Goal: Task Accomplishment & Management: Use online tool/utility

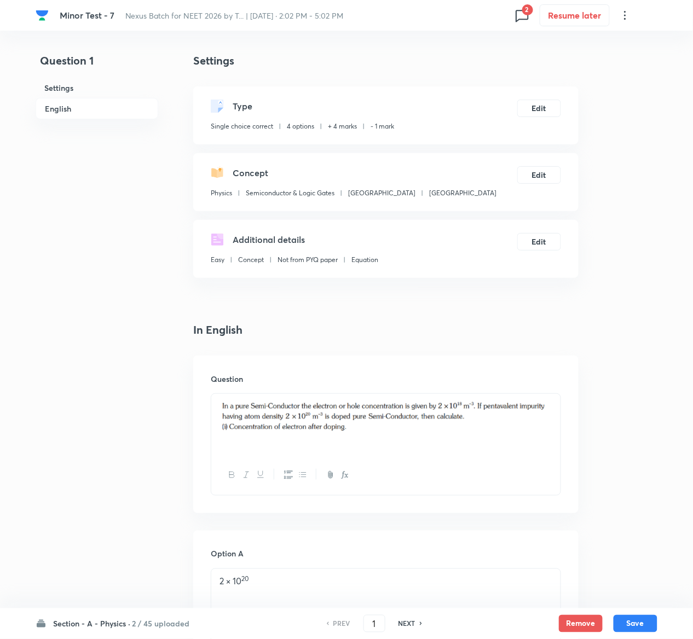
scroll to position [856, 0]
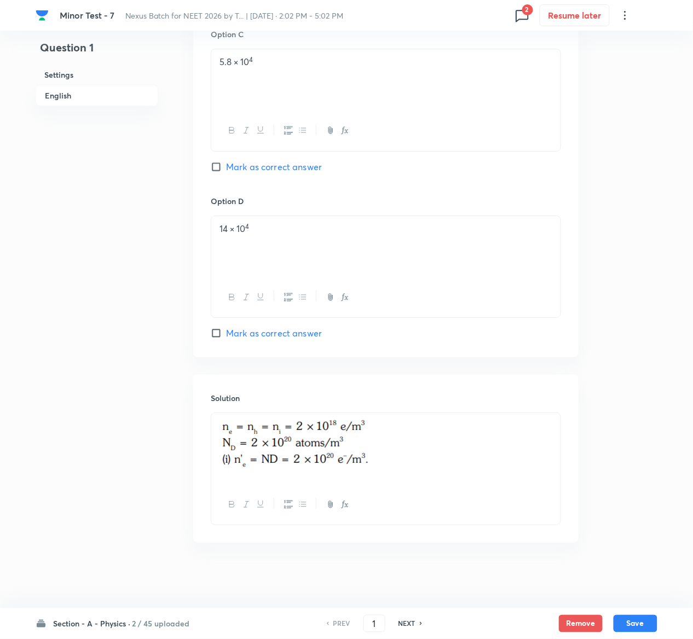
click at [410, 619] on h6 "NEXT" at bounding box center [406, 624] width 17 height 10
type input "2"
checkbox input "false"
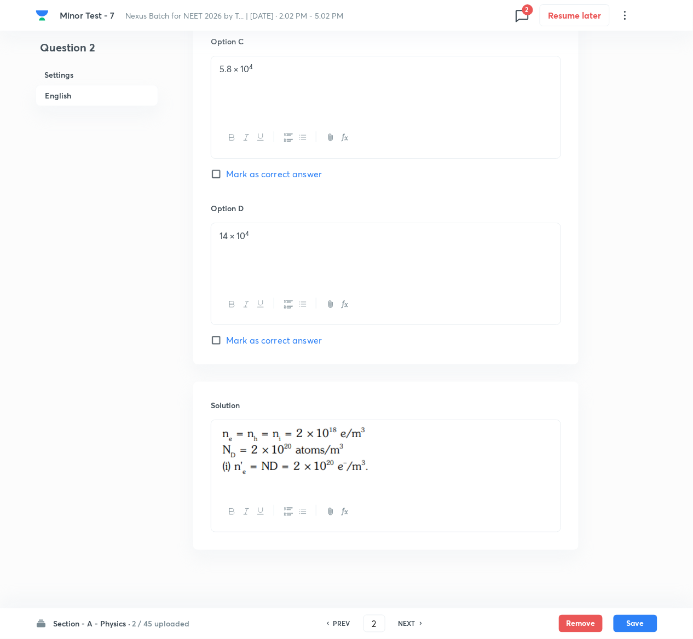
checkbox input "true"
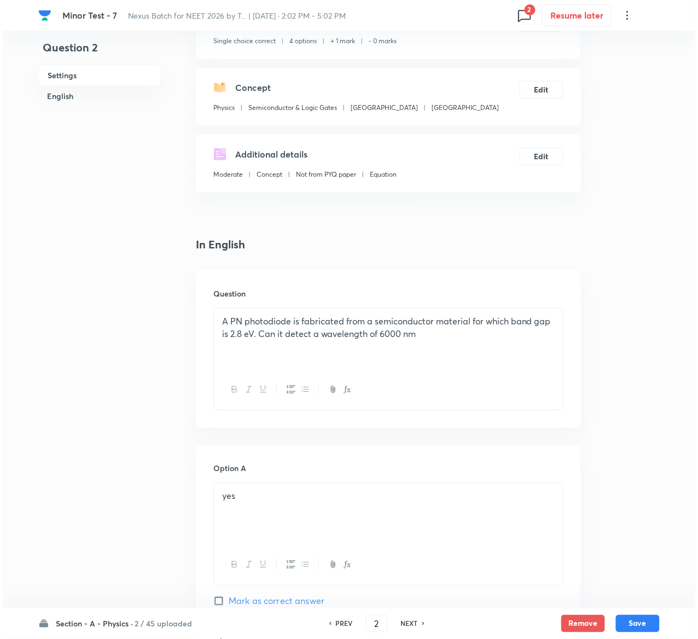
scroll to position [0, 0]
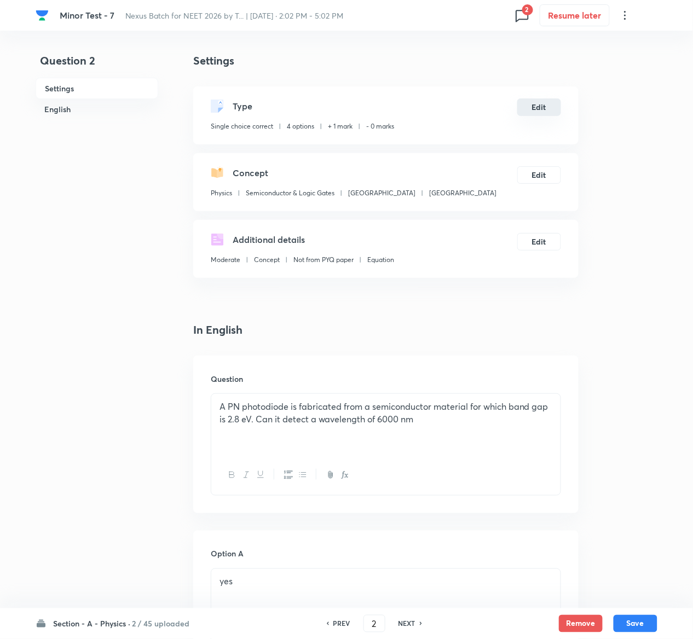
click at [545, 114] on button "Edit" at bounding box center [539, 107] width 44 height 18
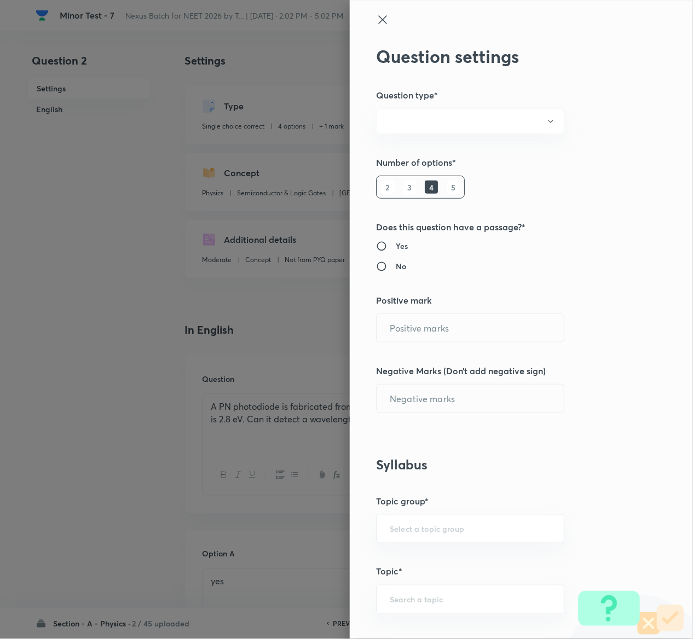
radio input "true"
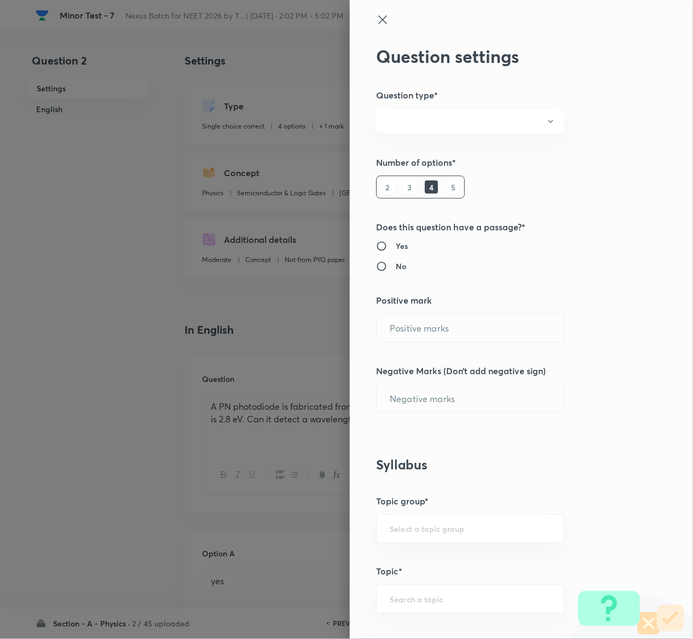
radio input "true"
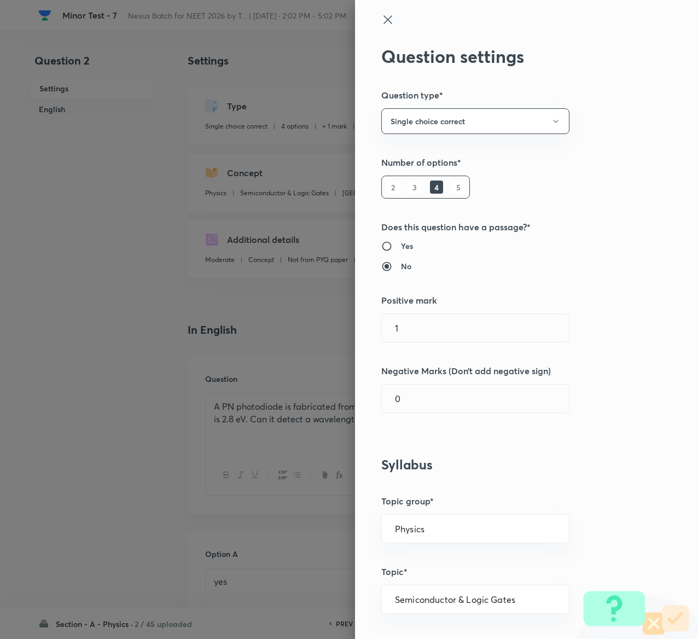
type input "1"
type input "0"
type input "Physics"
type input "Semiconductor & Logic Gates"
type input "[GEOGRAPHIC_DATA]"
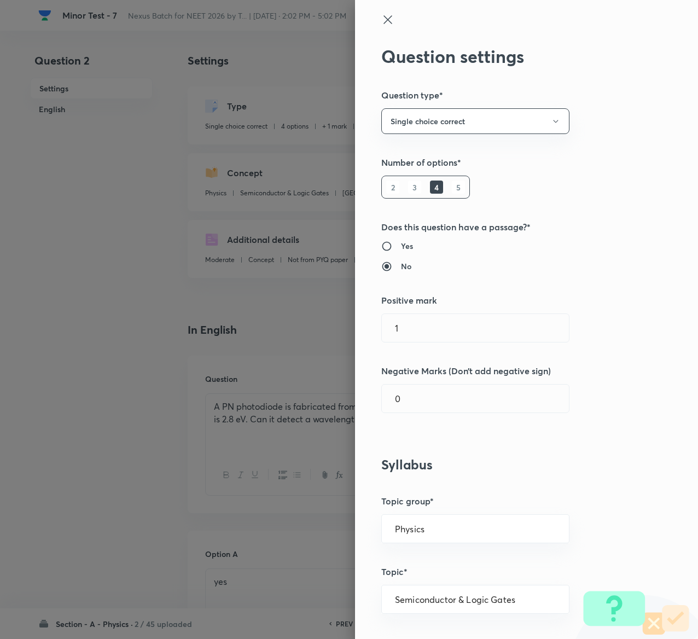
type input "[GEOGRAPHIC_DATA]"
type input "4"
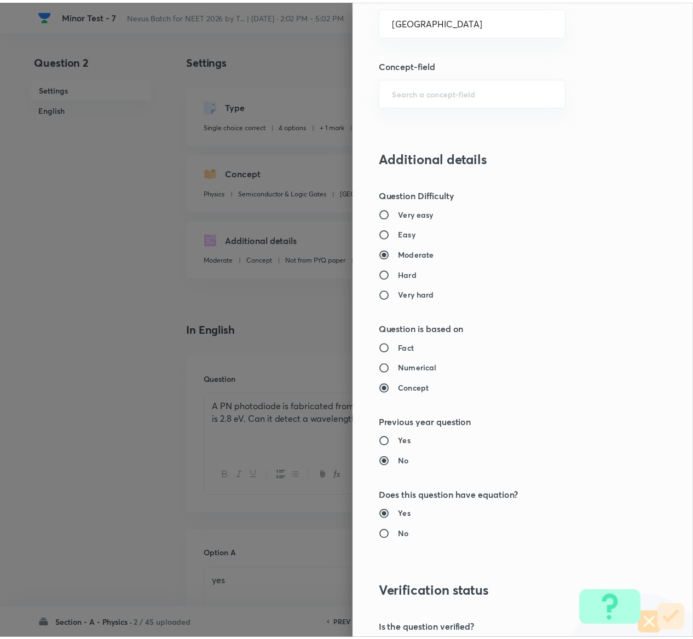
scroll to position [855, 0]
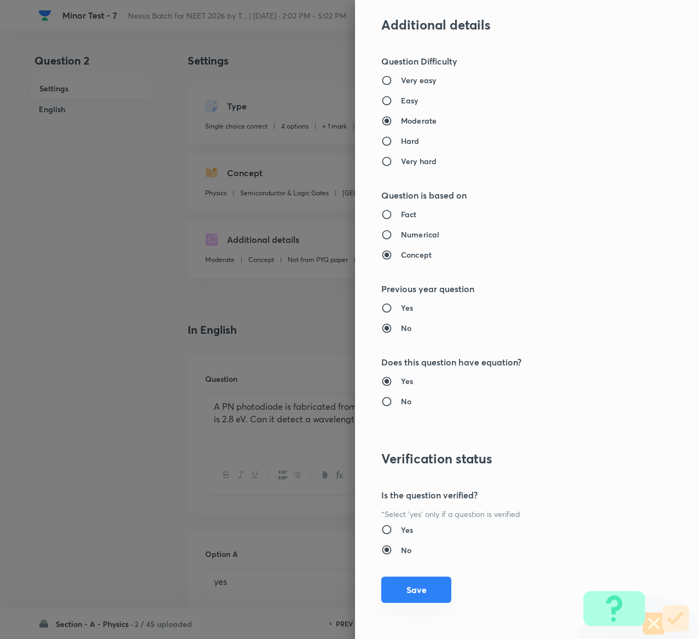
type input "1"
click at [408, 591] on button "Save" at bounding box center [416, 590] width 70 height 26
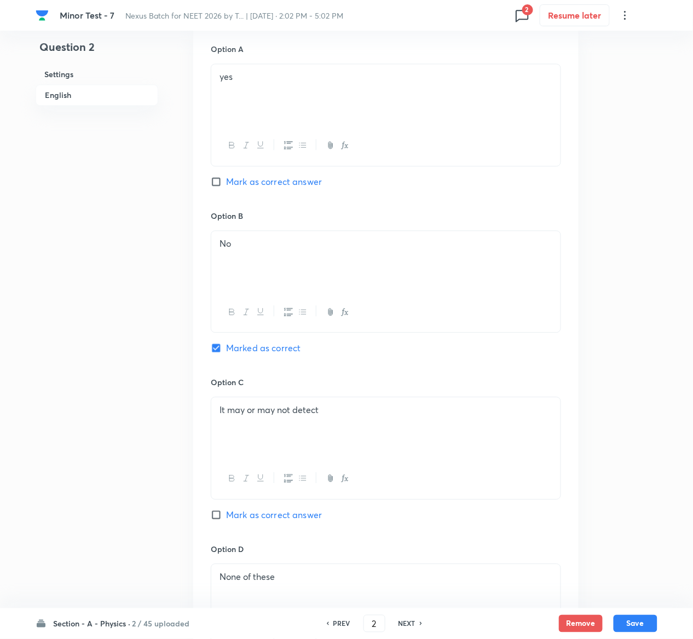
scroll to position [863, 0]
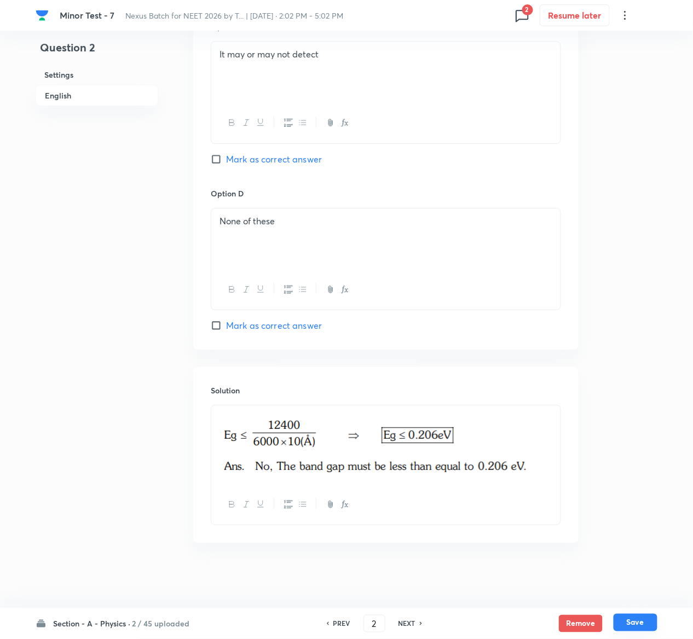
click at [652, 622] on button "Save" at bounding box center [635, 623] width 44 height 18
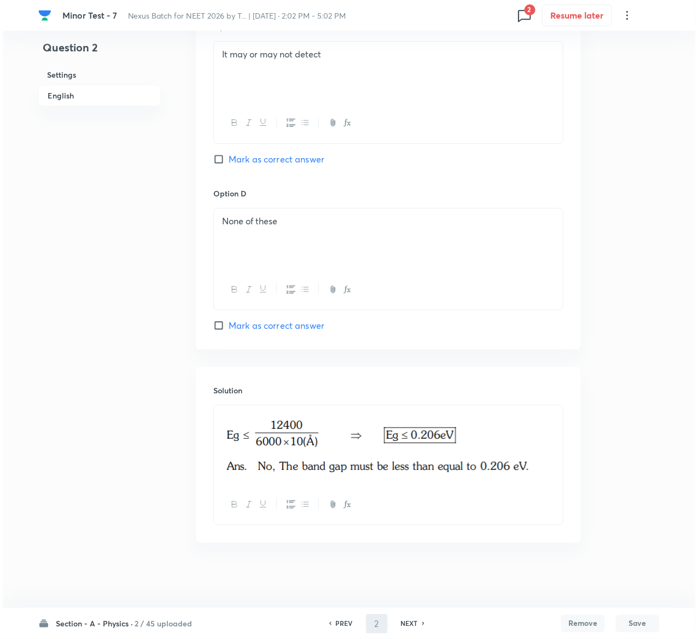
scroll to position [0, 0]
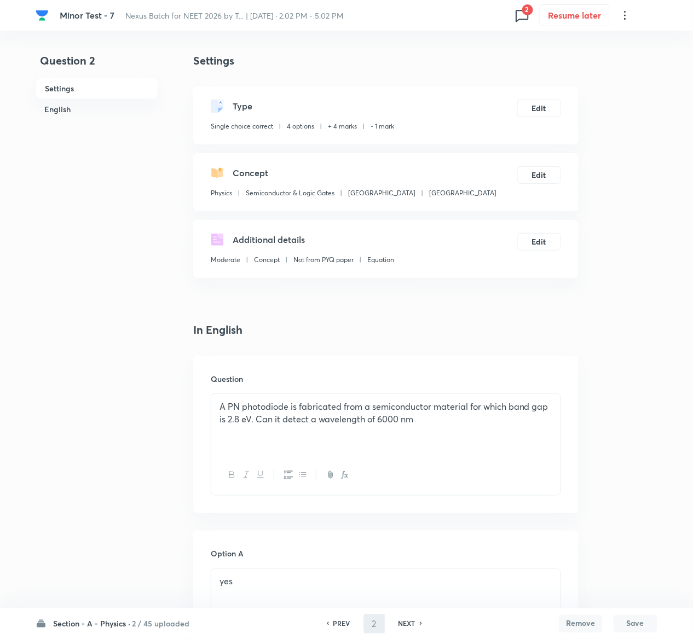
type input "3"
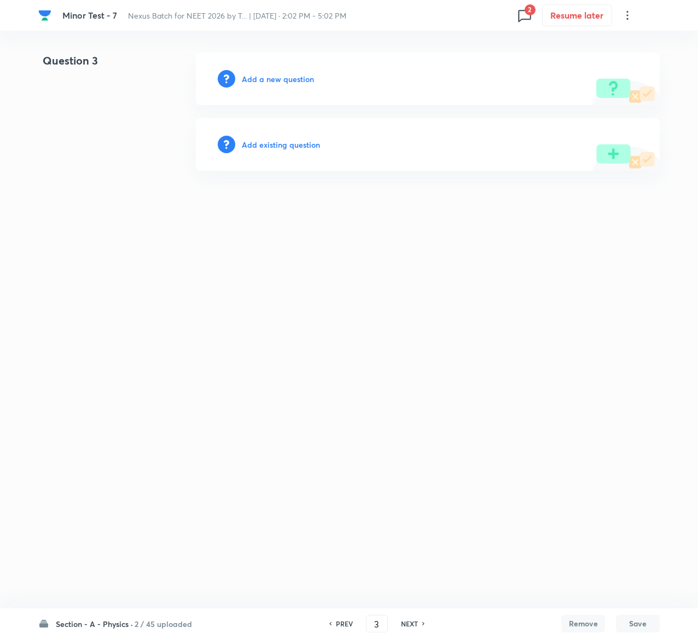
click at [294, 140] on h6 "Add existing question" at bounding box center [281, 144] width 78 height 11
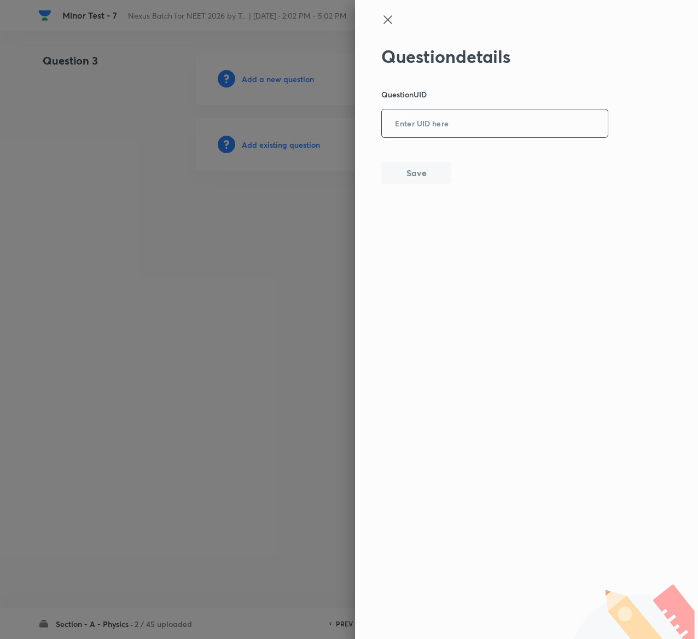
click at [489, 129] on input "text" at bounding box center [495, 124] width 226 height 27
paste input "KHC1D"
type input "KHC1D"
click at [416, 177] on button "Save" at bounding box center [416, 172] width 70 height 22
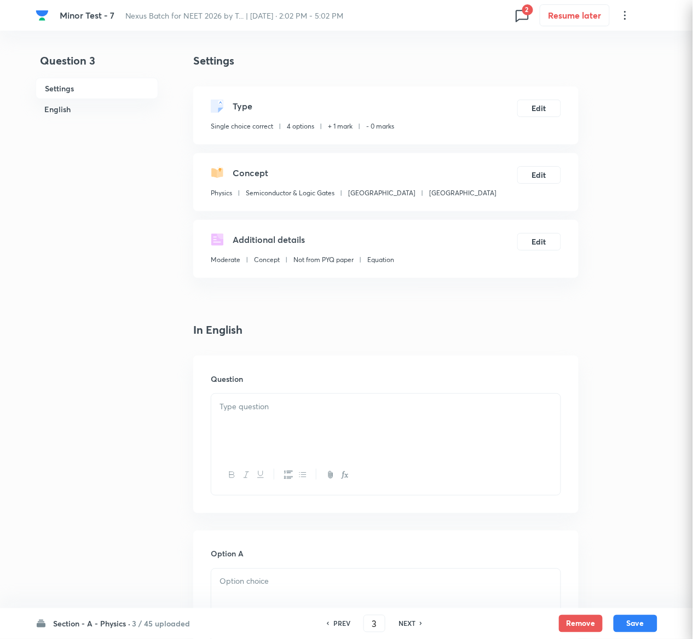
checkbox input "true"
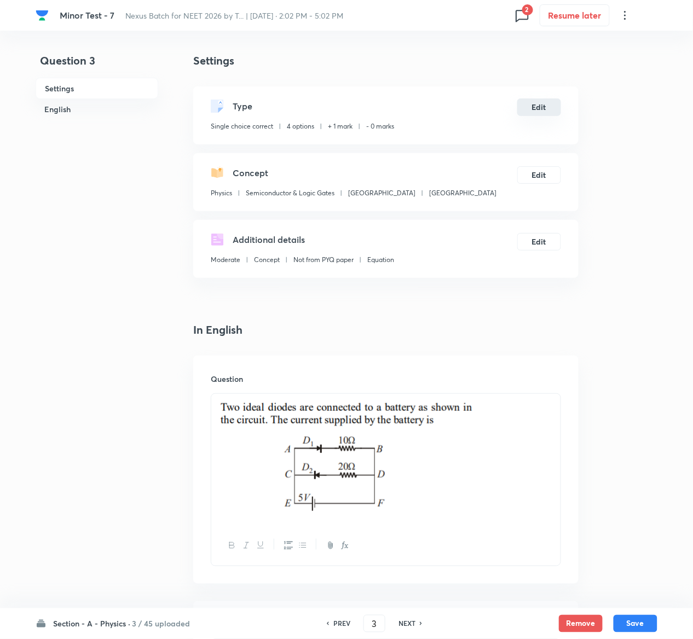
click at [543, 105] on button "Edit" at bounding box center [539, 107] width 44 height 18
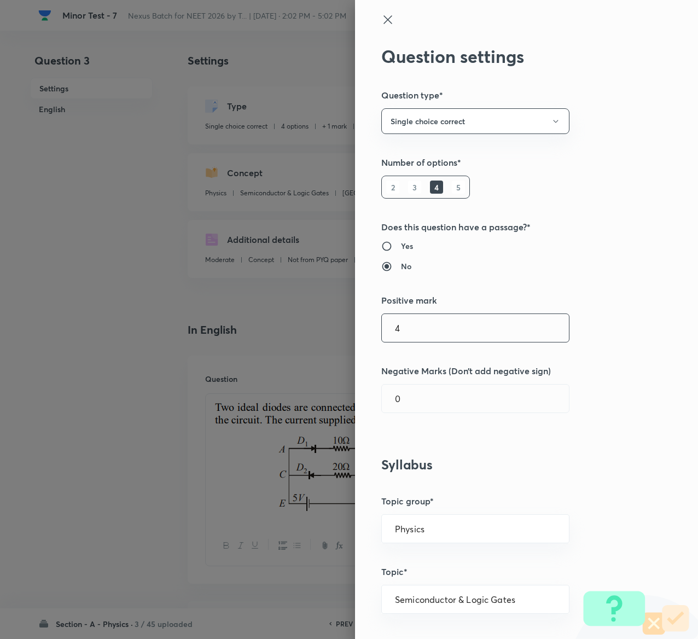
type input "4"
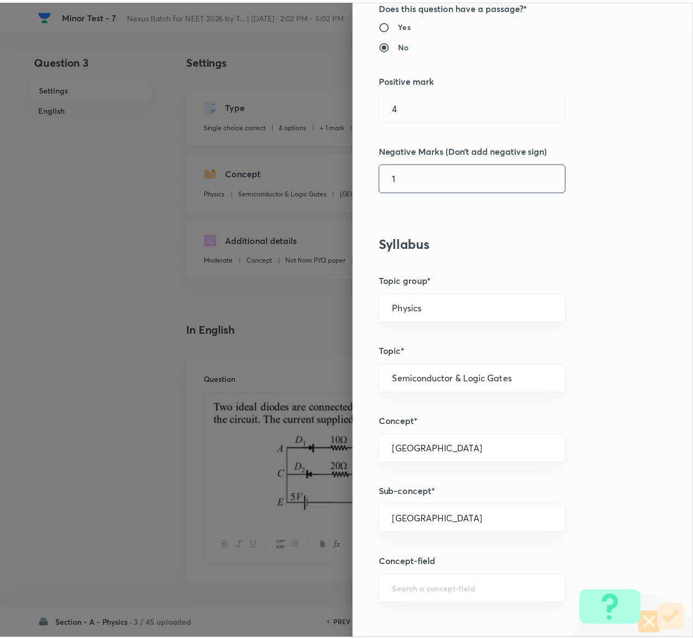
scroll to position [855, 0]
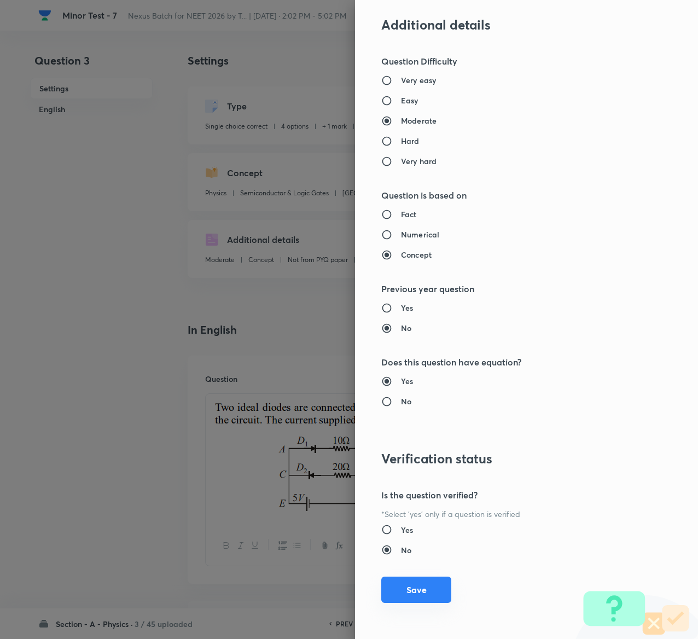
type input "1"
click at [414, 588] on button "Save" at bounding box center [416, 590] width 70 height 26
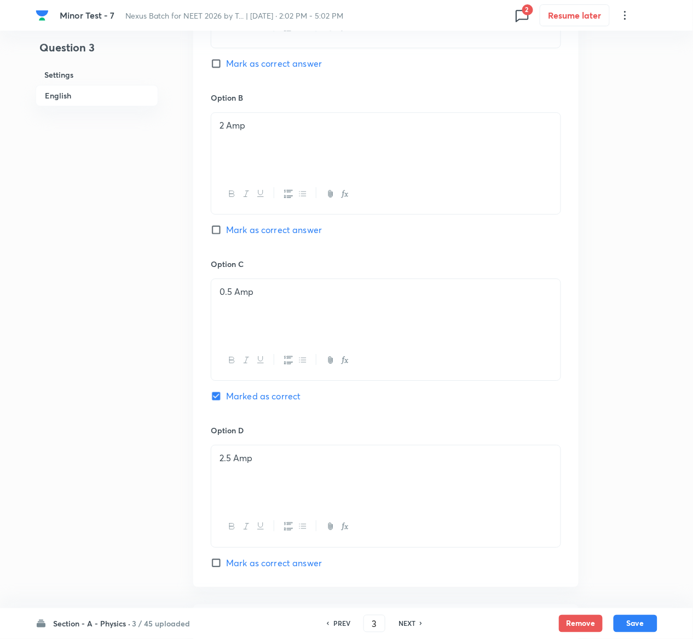
scroll to position [947, 0]
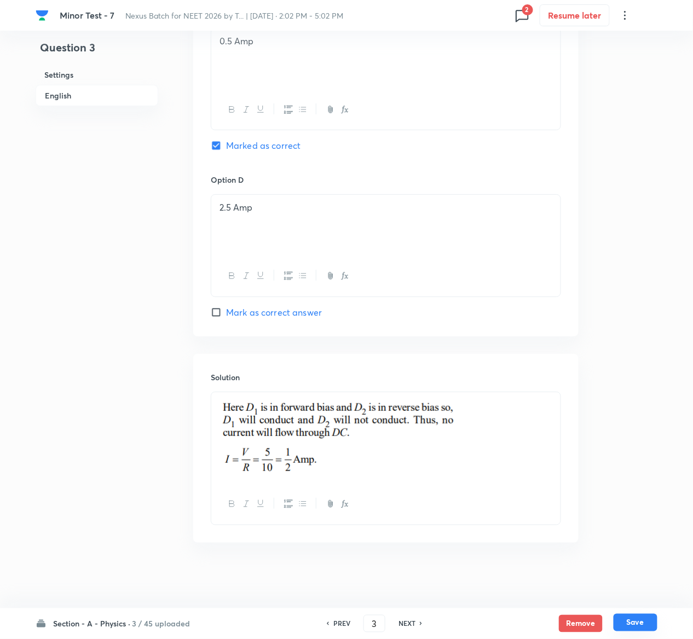
click at [642, 617] on button "Save" at bounding box center [635, 623] width 44 height 18
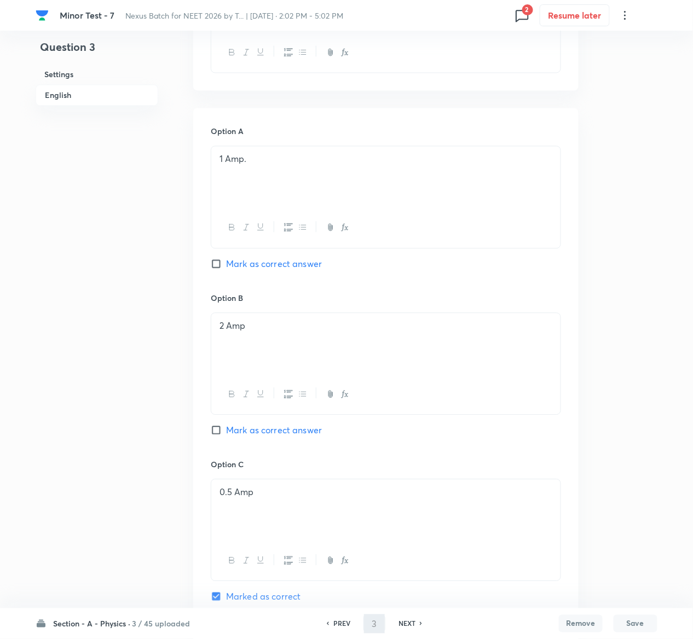
scroll to position [439, 0]
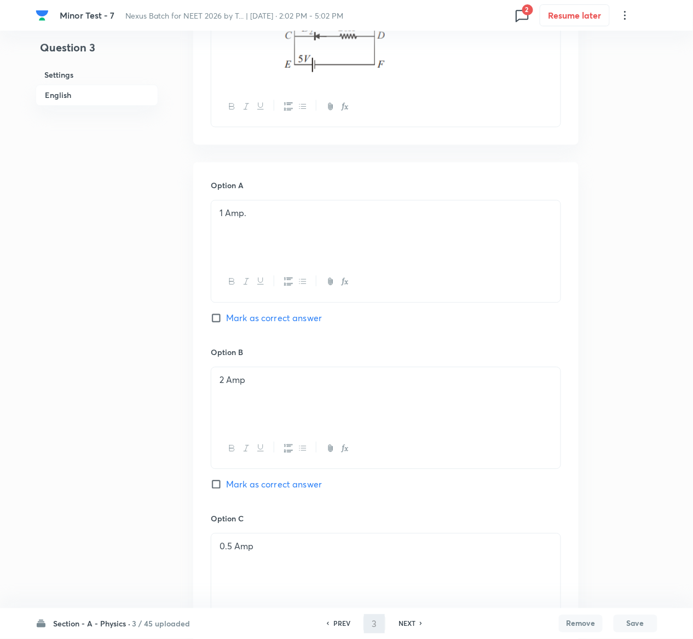
type input "4"
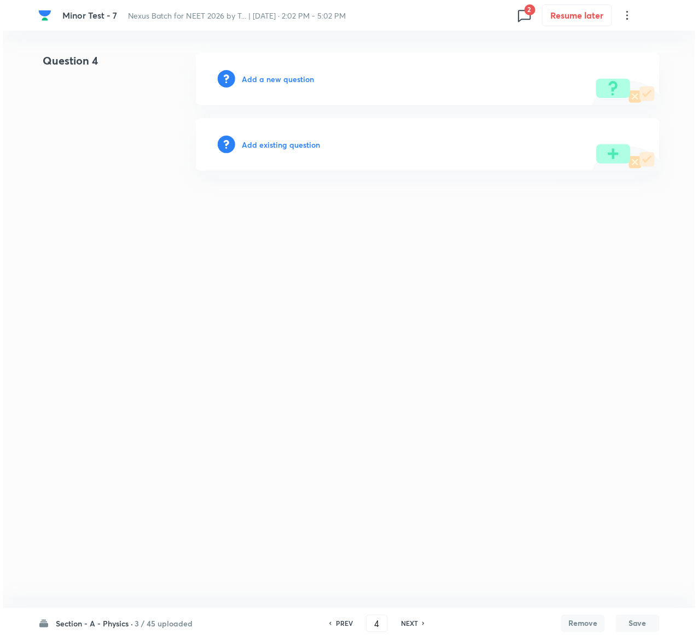
scroll to position [0, 0]
click at [298, 144] on h6 "Add existing question" at bounding box center [281, 144] width 78 height 11
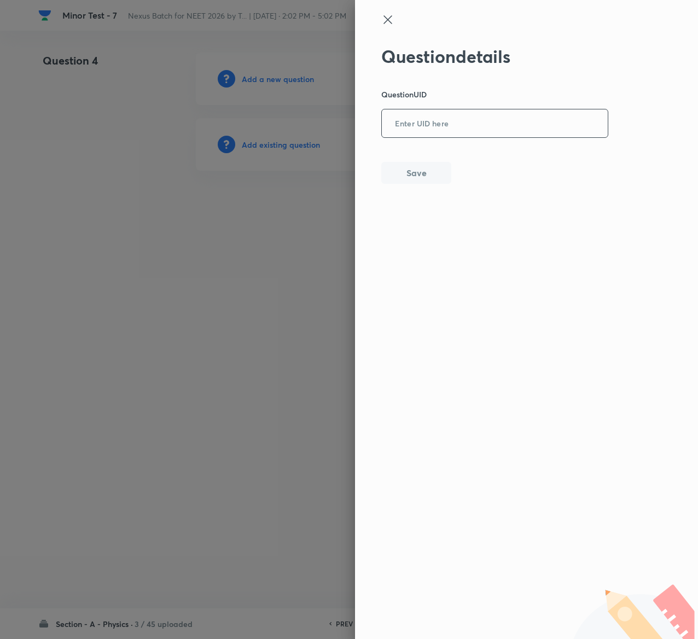
click at [448, 136] on input "text" at bounding box center [495, 124] width 226 height 27
paste input "MKJL2"
type input "MKJL2"
click at [427, 171] on button "Save" at bounding box center [416, 172] width 70 height 22
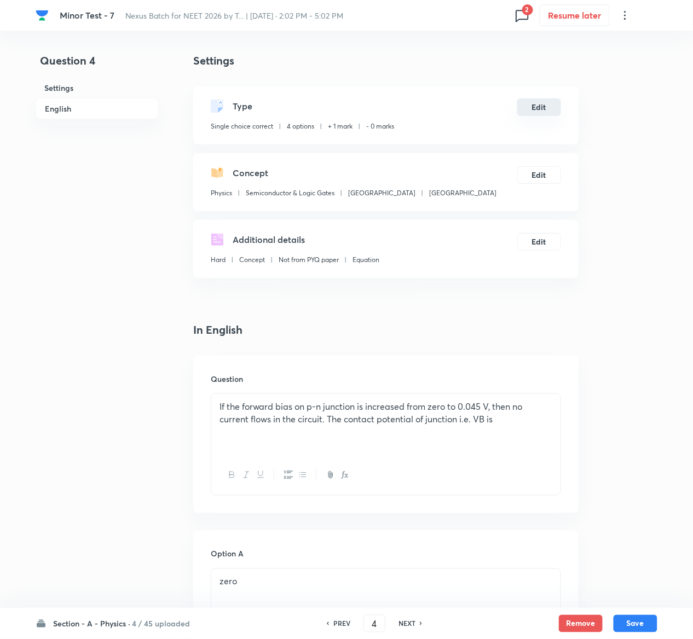
click at [539, 106] on button "Edit" at bounding box center [539, 107] width 44 height 18
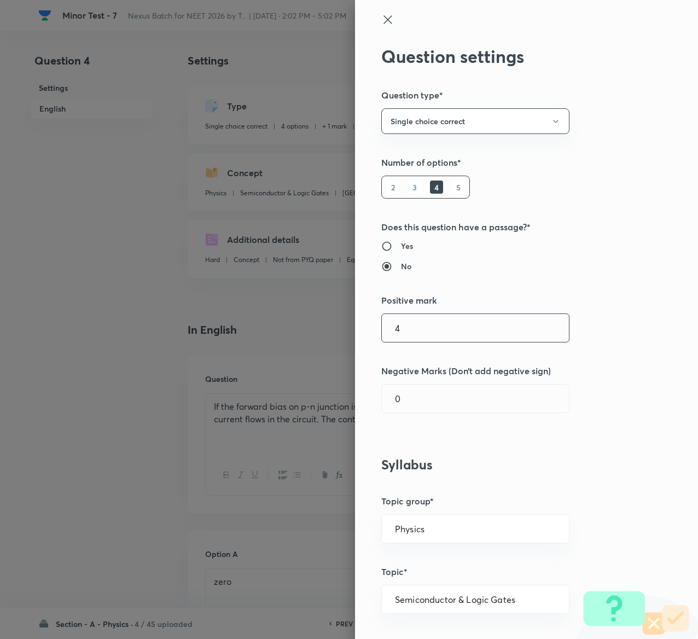
type input "4"
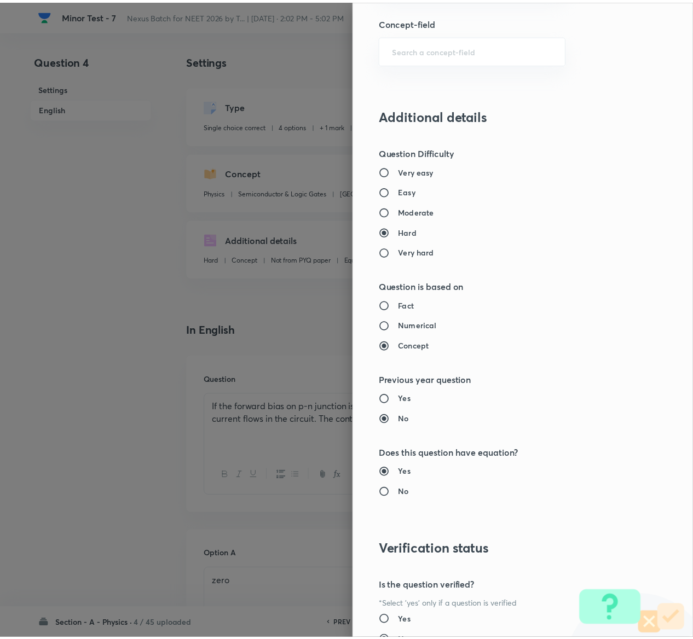
scroll to position [855, 0]
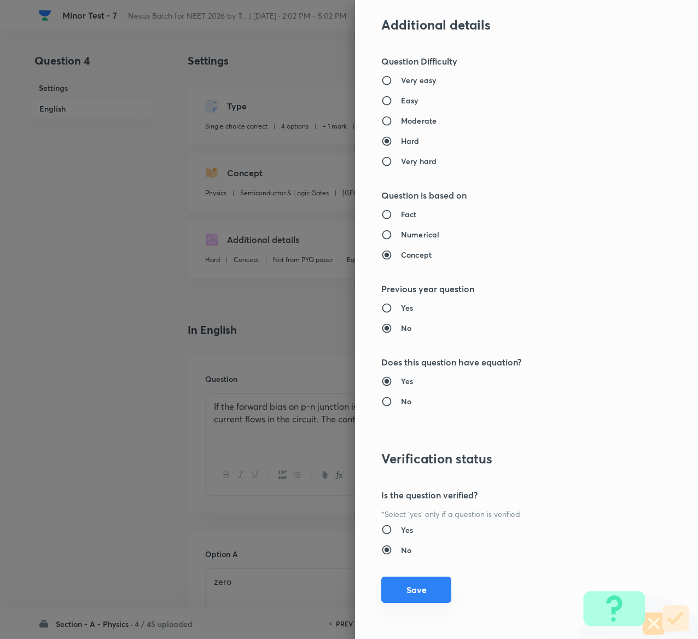
type input "1"
click at [421, 586] on button "Save" at bounding box center [416, 590] width 70 height 26
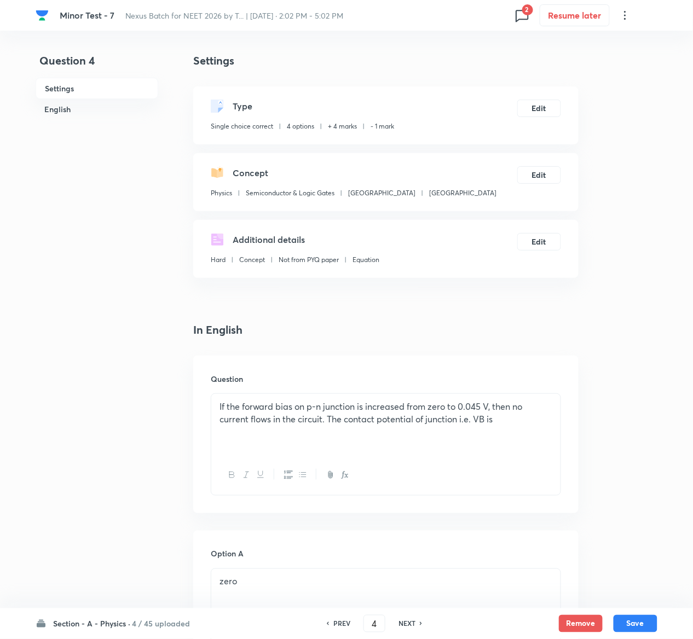
scroll to position [846, 0]
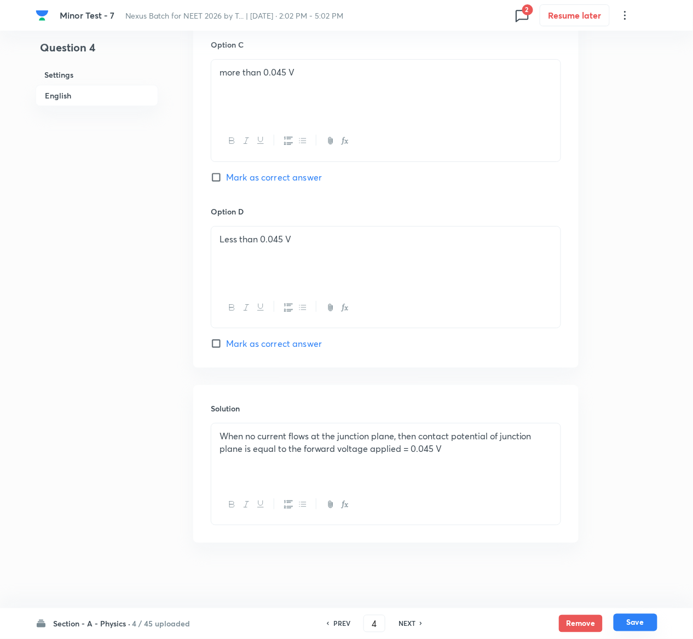
click at [641, 628] on button "Save" at bounding box center [635, 623] width 44 height 18
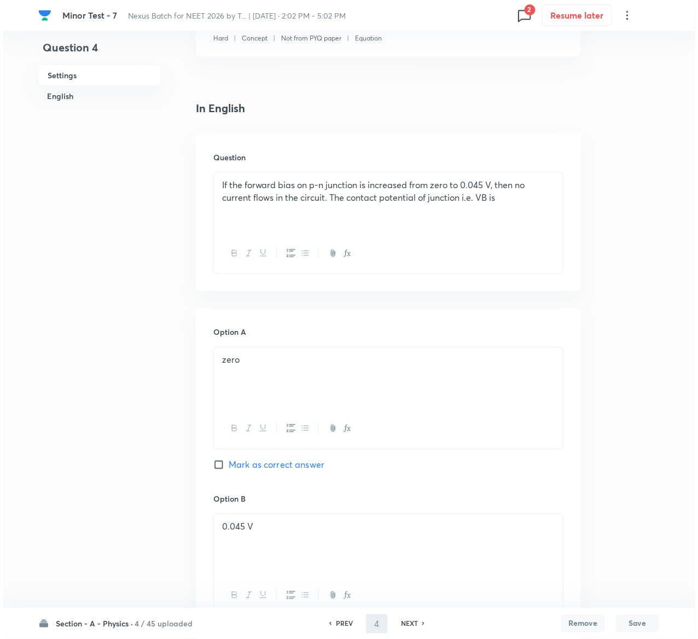
scroll to position [0, 0]
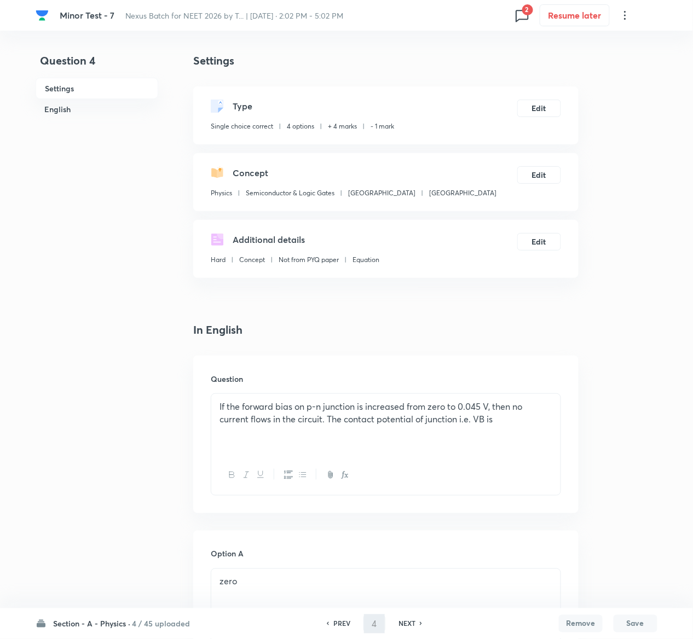
type input "5"
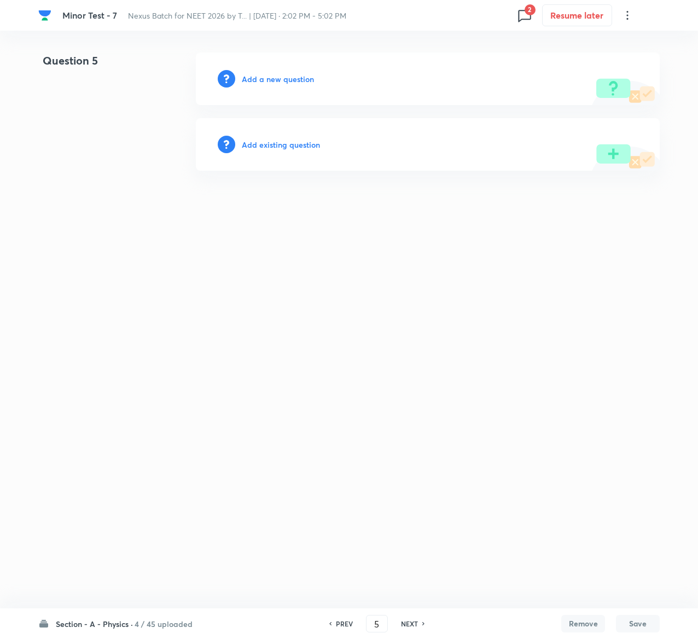
click at [309, 147] on h6 "Add existing question" at bounding box center [281, 144] width 78 height 11
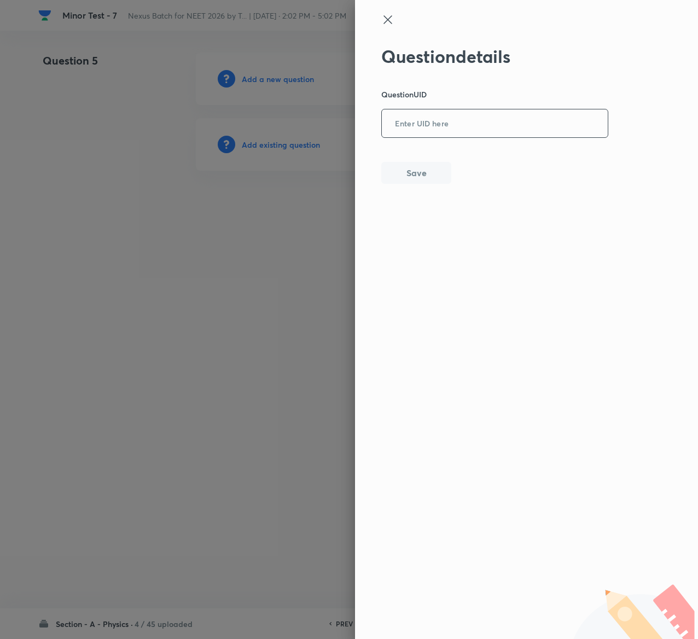
click at [502, 122] on input "text" at bounding box center [495, 124] width 226 height 27
paste input "EY1YI"
type input "EY1YI"
click at [417, 172] on button "Save" at bounding box center [416, 172] width 70 height 22
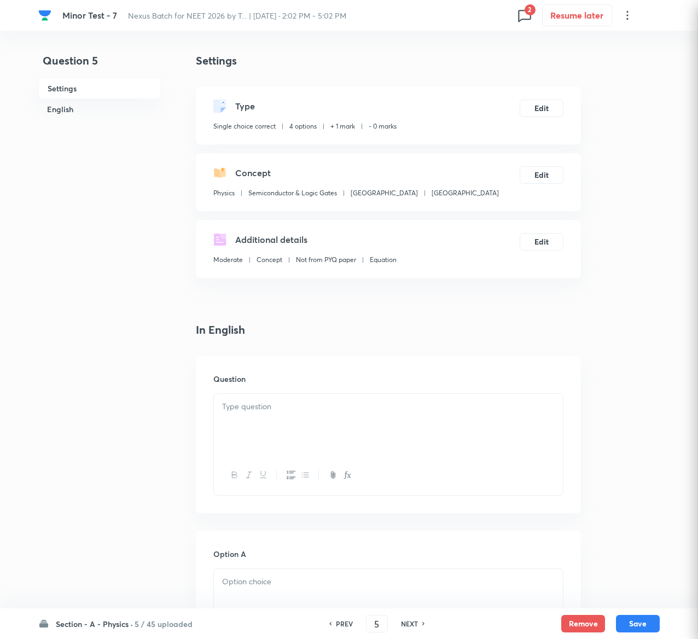
checkbox input "true"
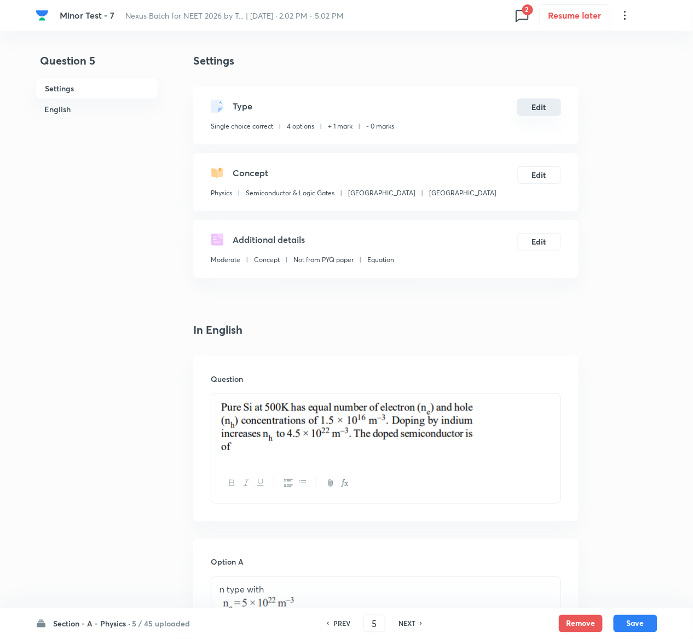
click at [541, 115] on button "Edit" at bounding box center [539, 107] width 44 height 18
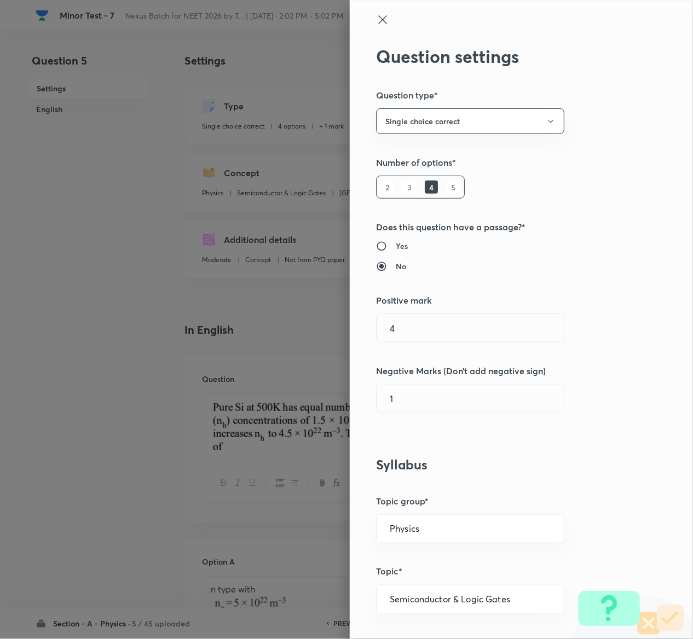
radio input "true"
radio input "false"
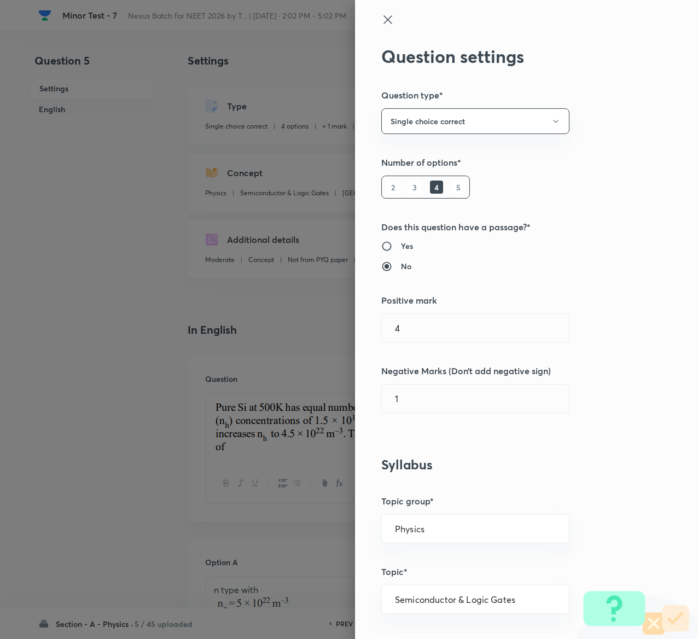
type input "1"
type input "0"
click at [466, 321] on input "1" at bounding box center [475, 328] width 187 height 28
type input "4"
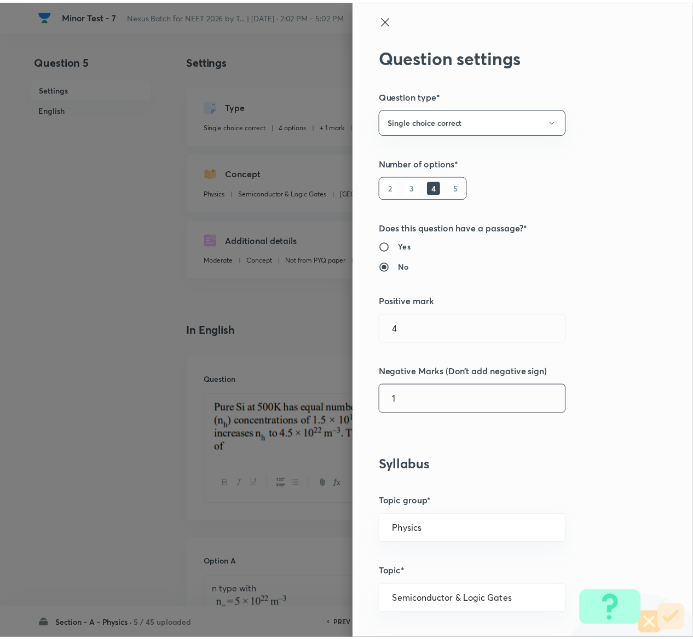
scroll to position [855, 0]
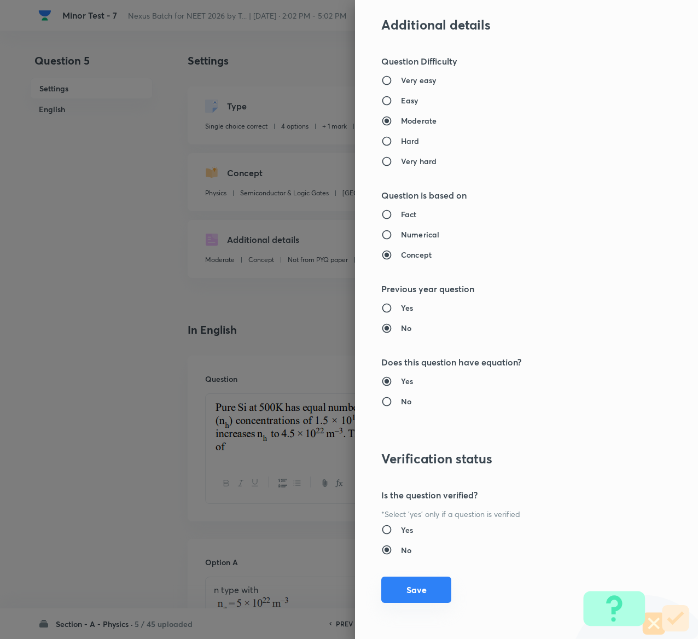
type input "1"
click at [395, 581] on button "Save" at bounding box center [416, 590] width 70 height 26
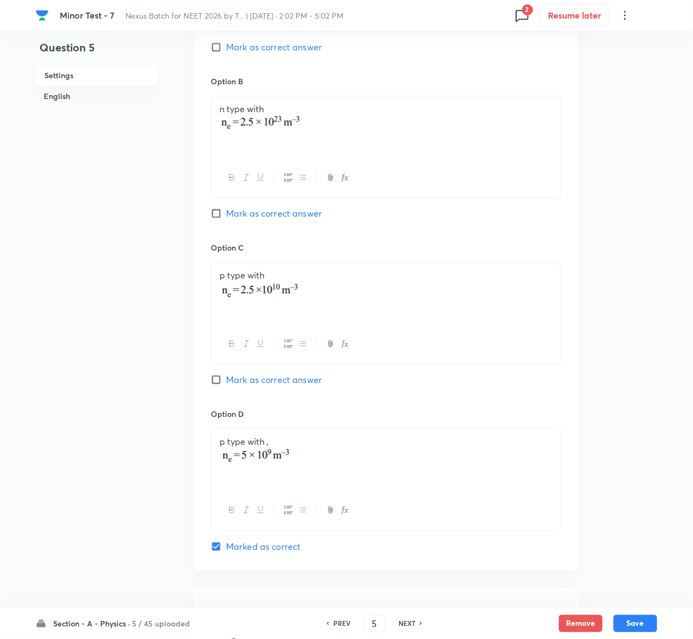
scroll to position [943, 0]
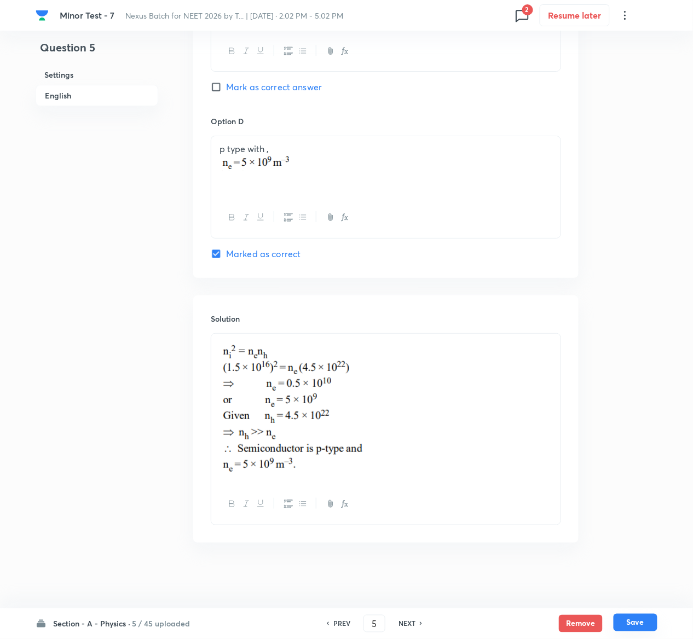
click at [642, 625] on button "Save" at bounding box center [635, 623] width 44 height 18
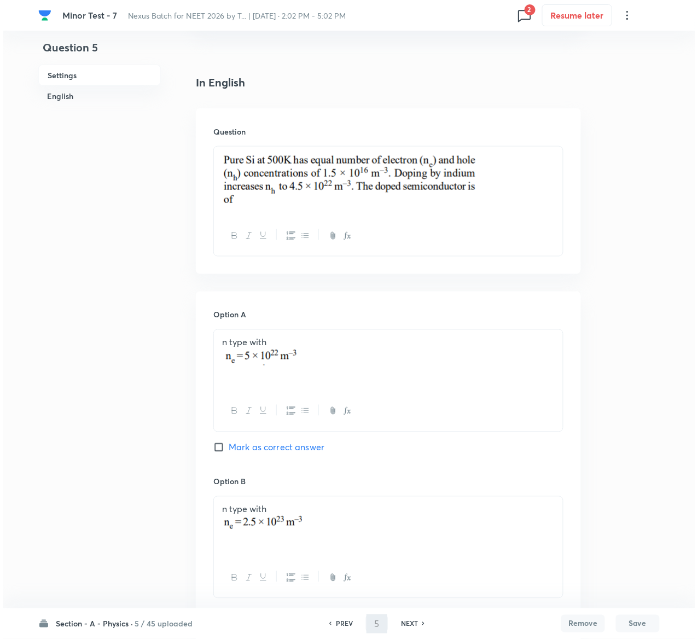
scroll to position [0, 0]
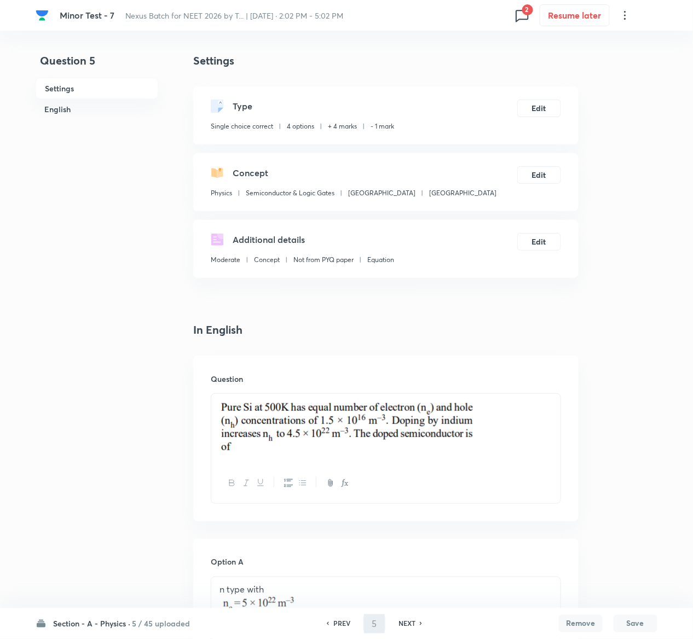
type input "6"
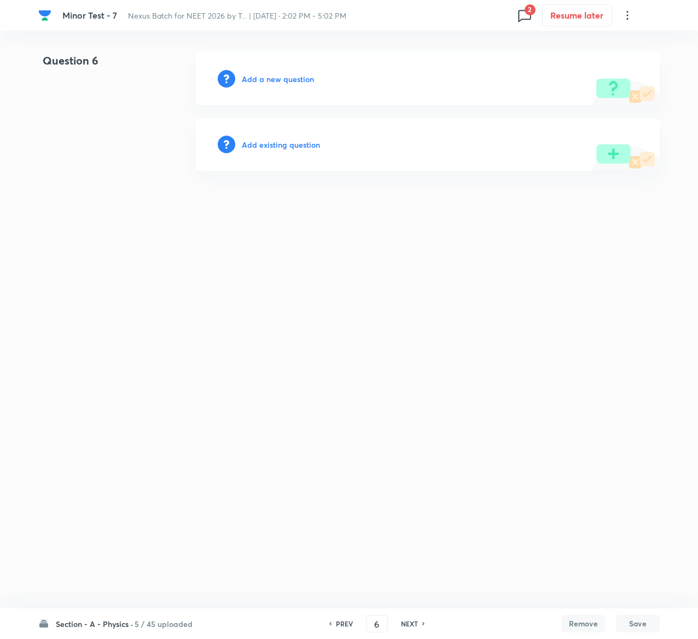
click at [298, 139] on h6 "Add existing question" at bounding box center [281, 144] width 78 height 11
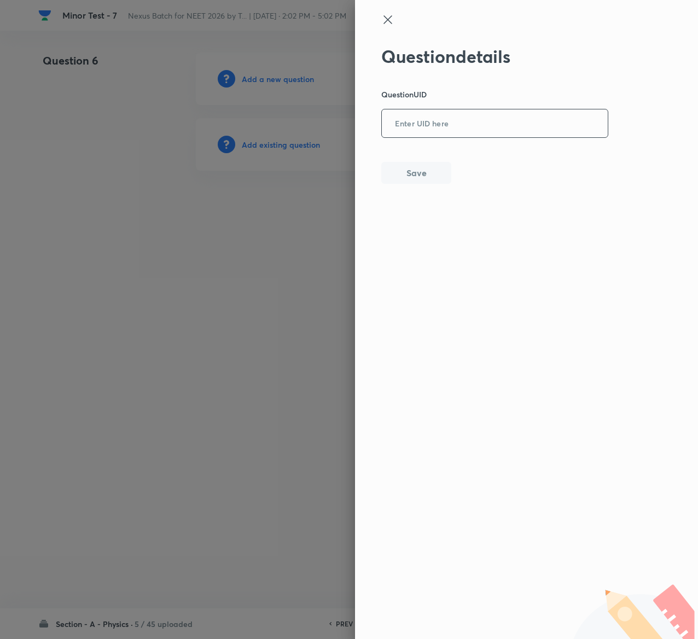
click at [422, 129] on input "text" at bounding box center [495, 124] width 226 height 27
paste input "O4Q6R"
type input "O4Q6R"
click at [436, 178] on button "Save" at bounding box center [416, 172] width 70 height 22
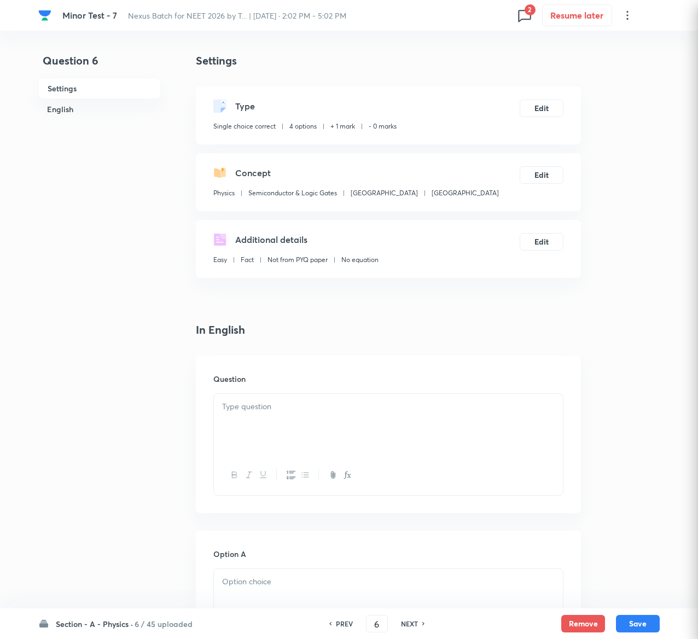
checkbox input "true"
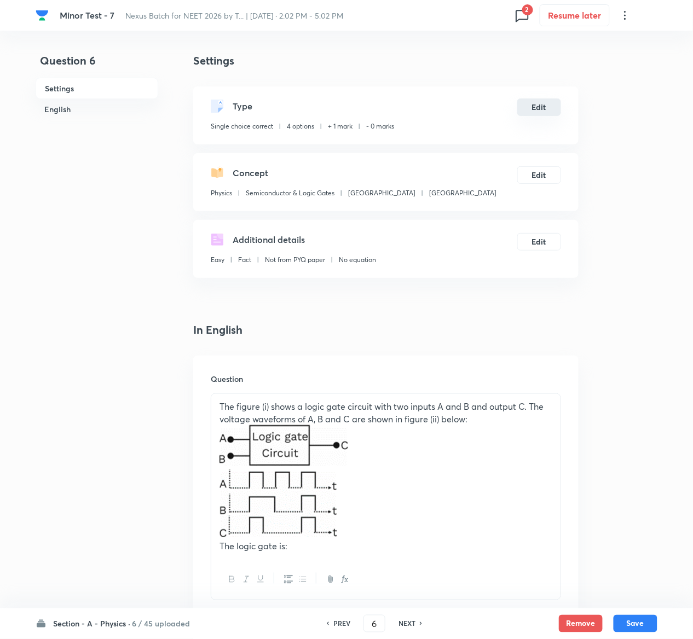
click at [537, 98] on button "Edit" at bounding box center [539, 107] width 44 height 18
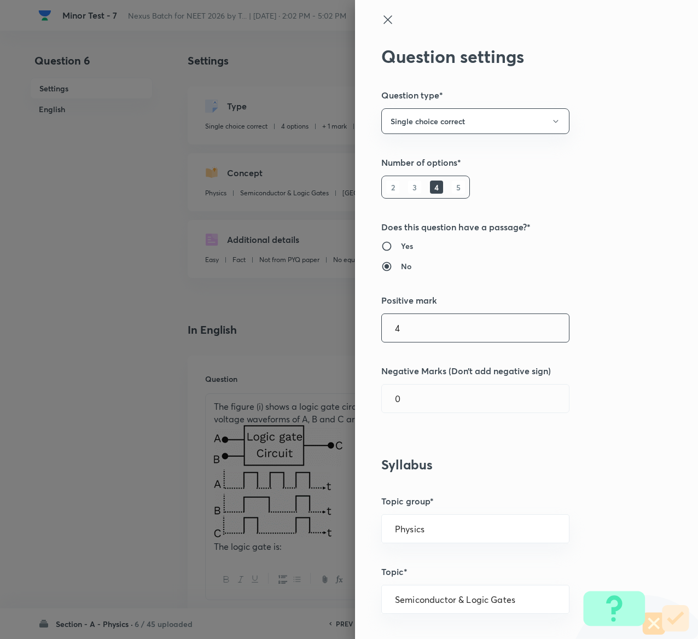
type input "4"
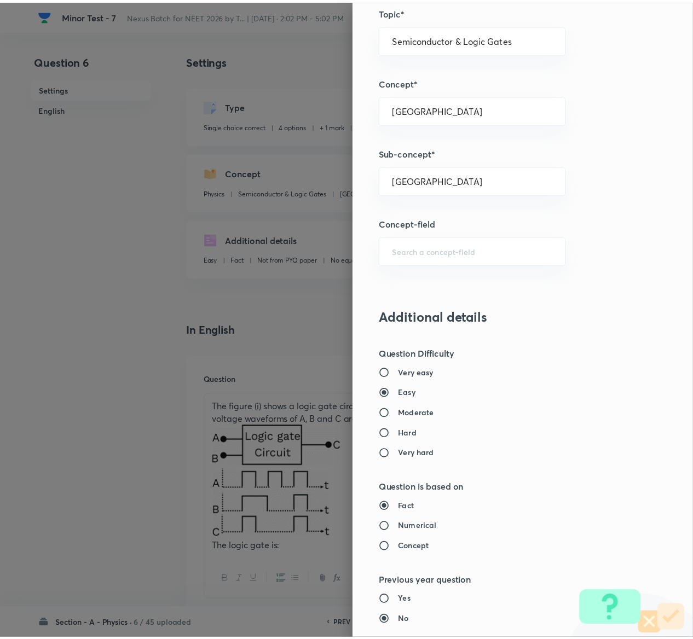
scroll to position [855, 0]
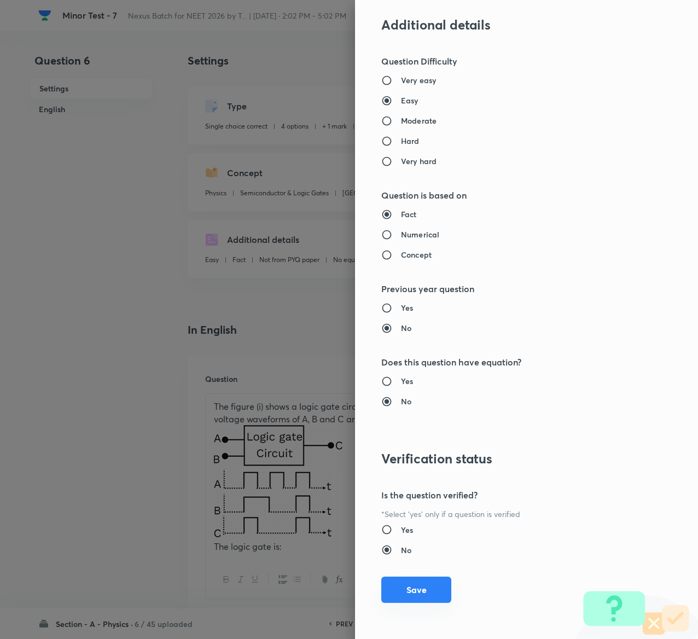
type input "1"
click at [397, 588] on button "Save" at bounding box center [416, 590] width 70 height 26
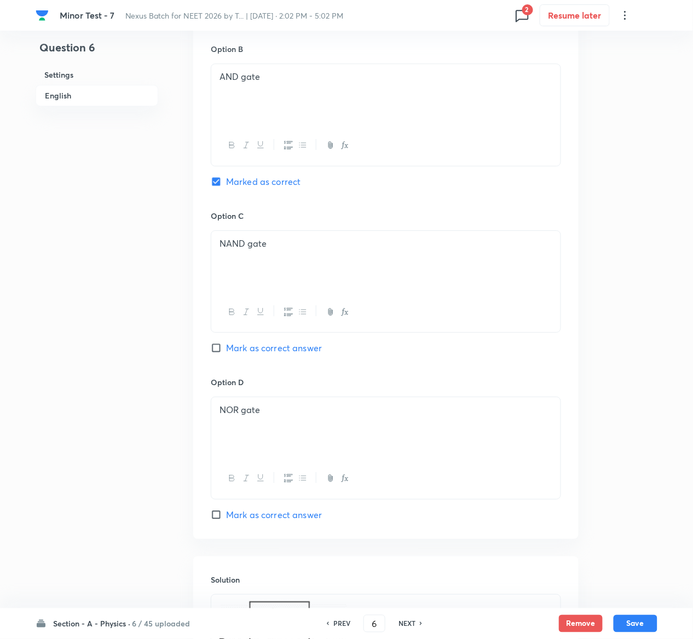
scroll to position [1042, 0]
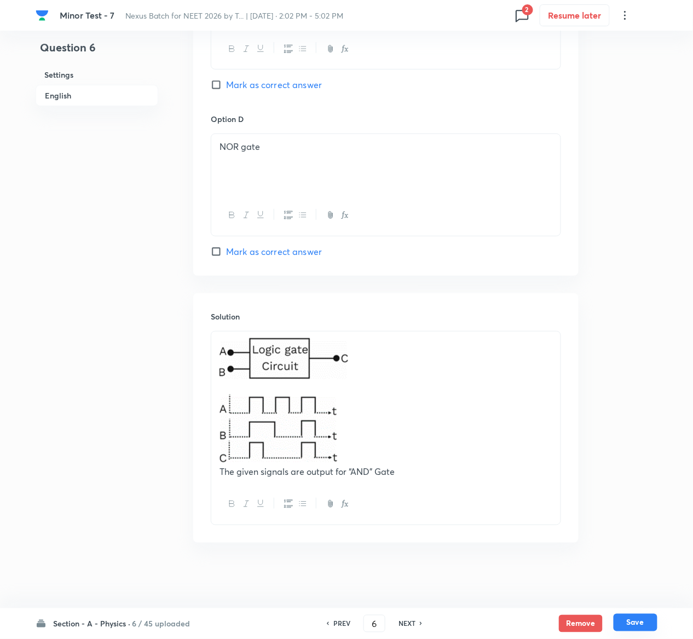
click at [646, 622] on button "Save" at bounding box center [635, 623] width 44 height 18
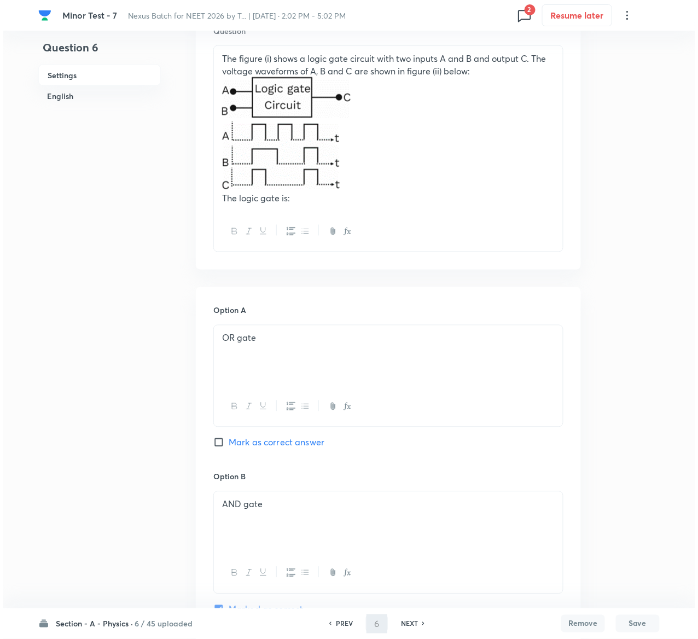
scroll to position [0, 0]
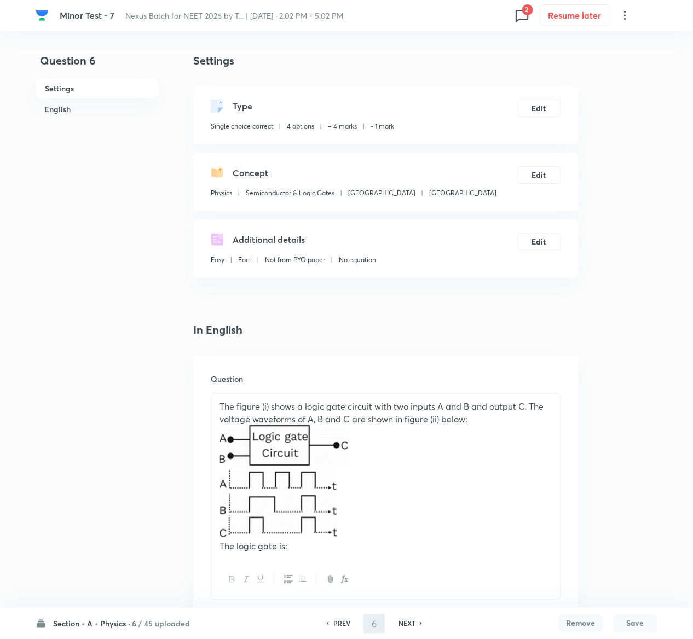
type input "7"
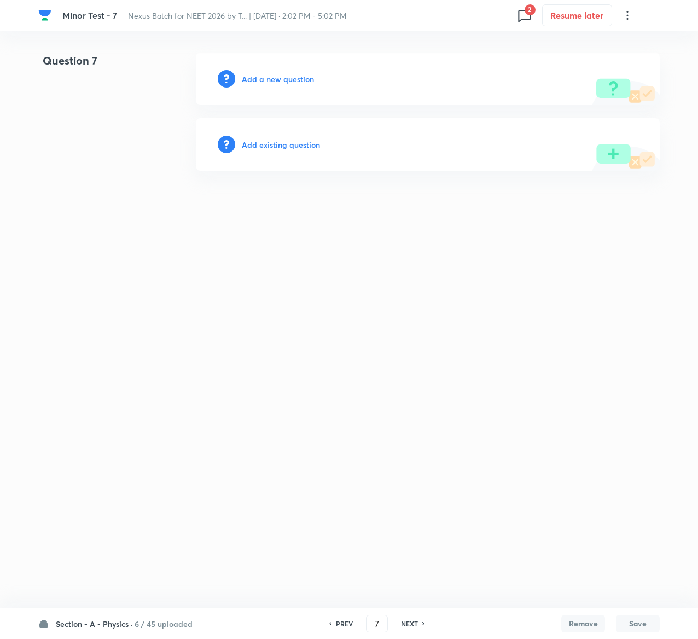
click at [314, 147] on h6 "Add existing question" at bounding box center [281, 144] width 78 height 11
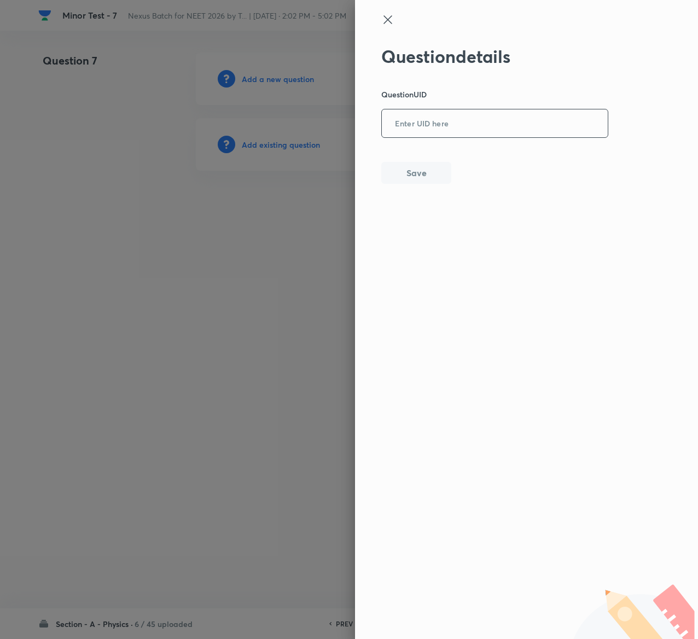
click at [476, 129] on input "text" at bounding box center [495, 124] width 226 height 27
paste input "VXMET"
type input "VXMET"
click at [419, 168] on button "Save" at bounding box center [416, 172] width 70 height 22
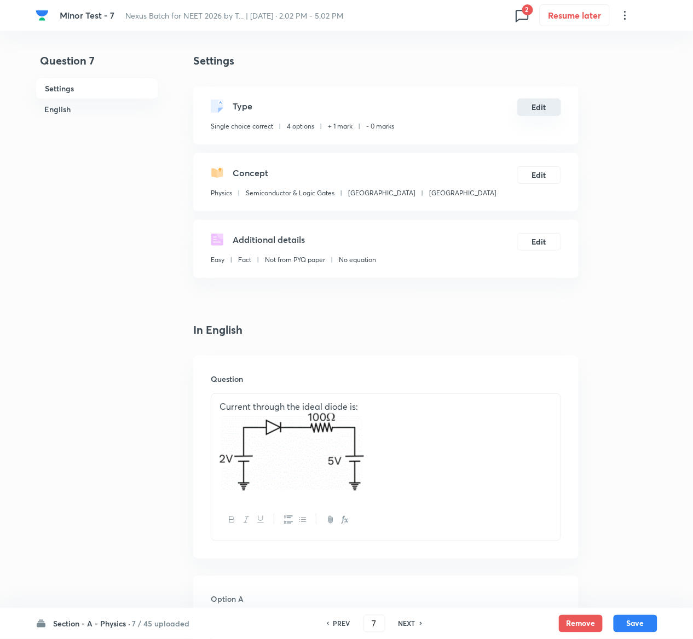
click at [543, 102] on button "Edit" at bounding box center [539, 107] width 44 height 18
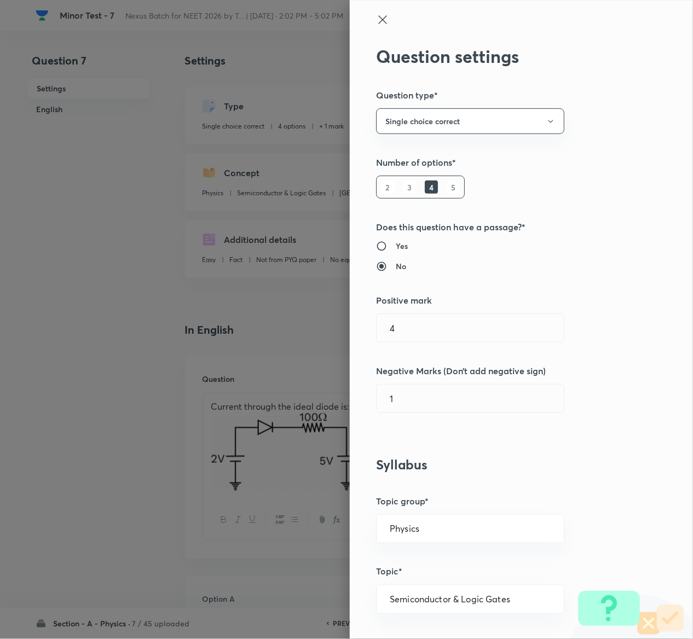
type input "1"
type input "0"
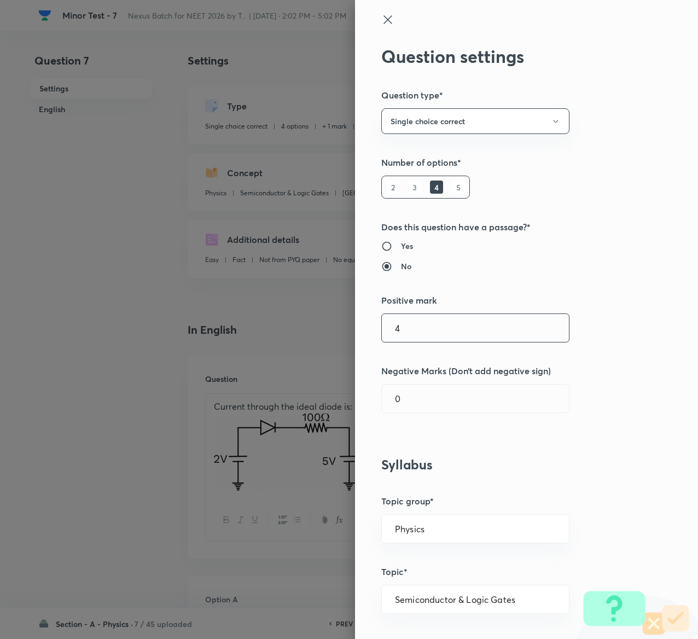
type input "4"
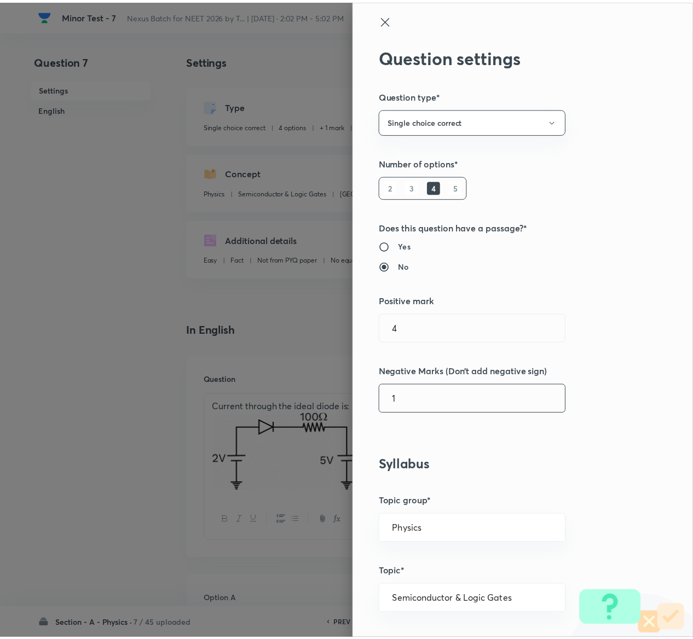
scroll to position [855, 0]
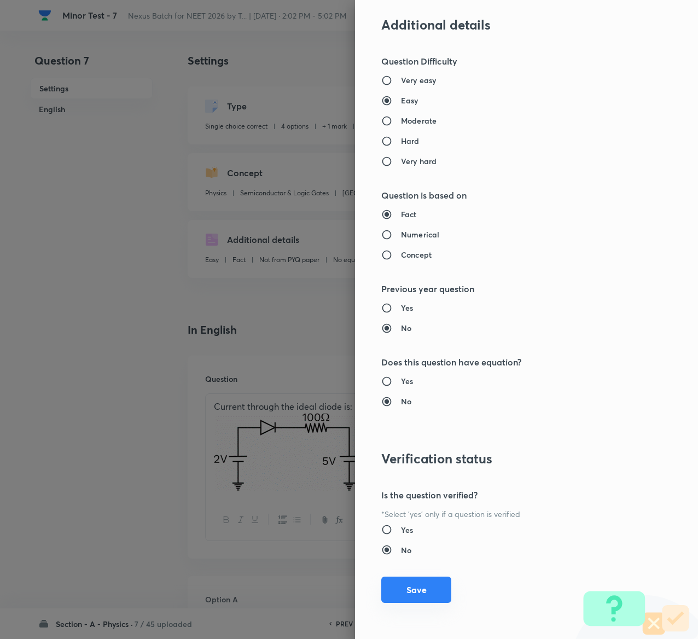
type input "1"
click at [419, 593] on button "Save" at bounding box center [416, 590] width 70 height 26
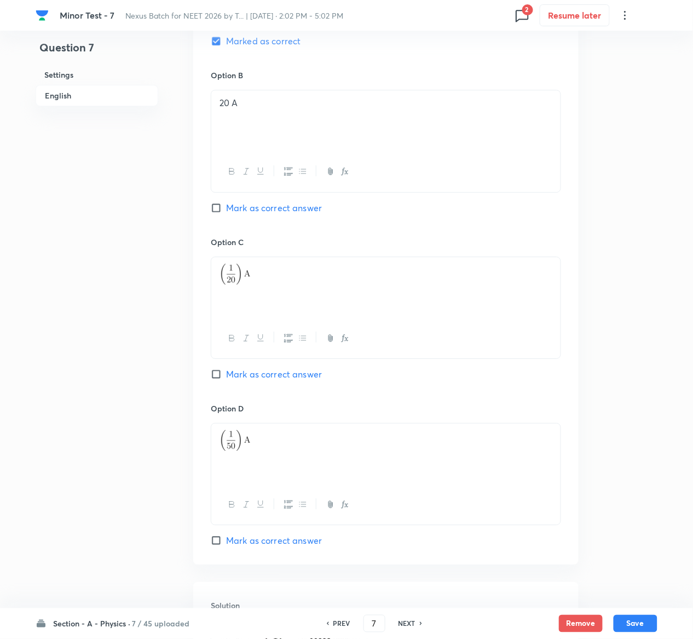
scroll to position [948, 0]
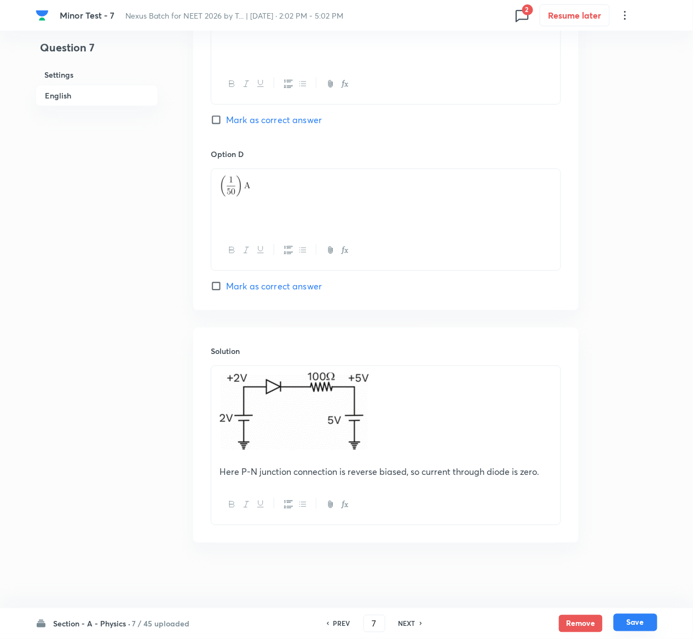
click at [646, 630] on button "Save" at bounding box center [635, 623] width 44 height 18
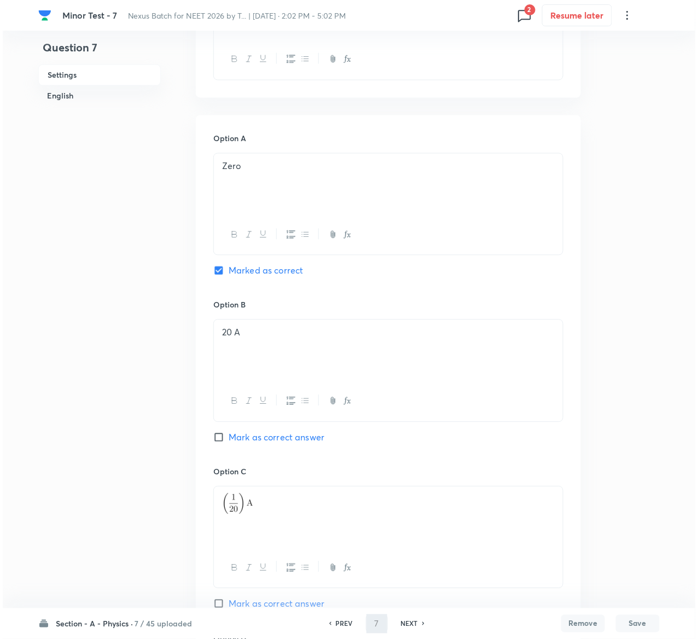
scroll to position [0, 0]
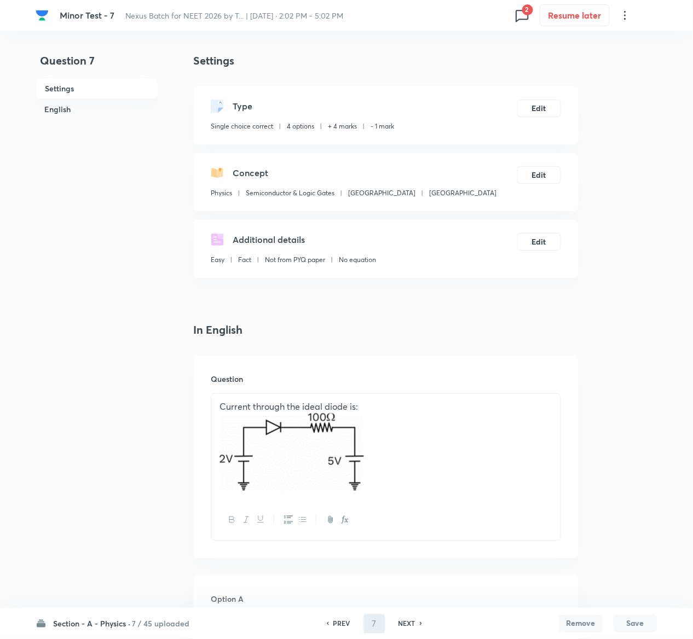
type input "8"
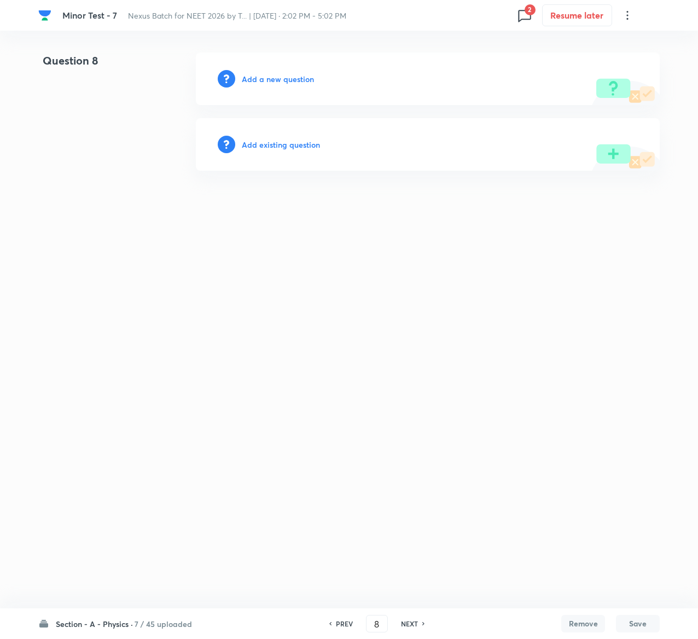
click at [309, 150] on div "Add existing question" at bounding box center [428, 144] width 464 height 53
click at [307, 144] on h6 "Add existing question" at bounding box center [281, 144] width 78 height 11
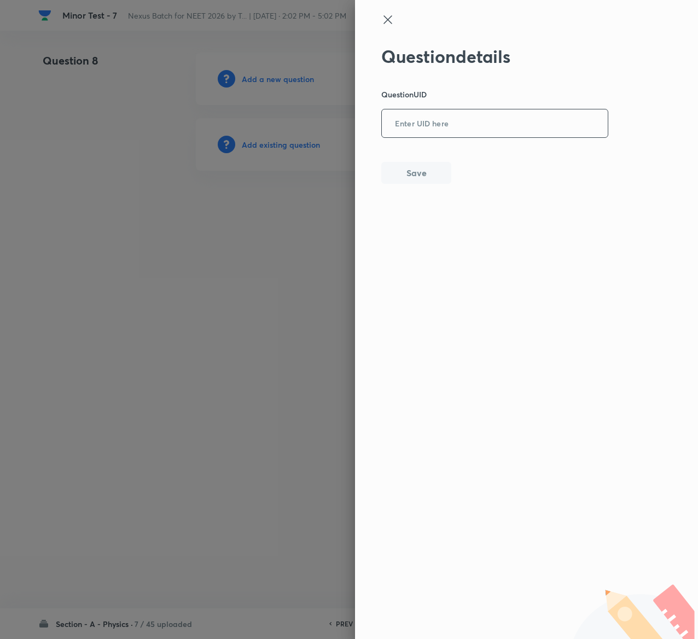
click at [477, 120] on input "text" at bounding box center [495, 124] width 226 height 27
paste input "ADKT2"
type input "ADKT2"
click at [403, 169] on button "Save" at bounding box center [416, 172] width 70 height 22
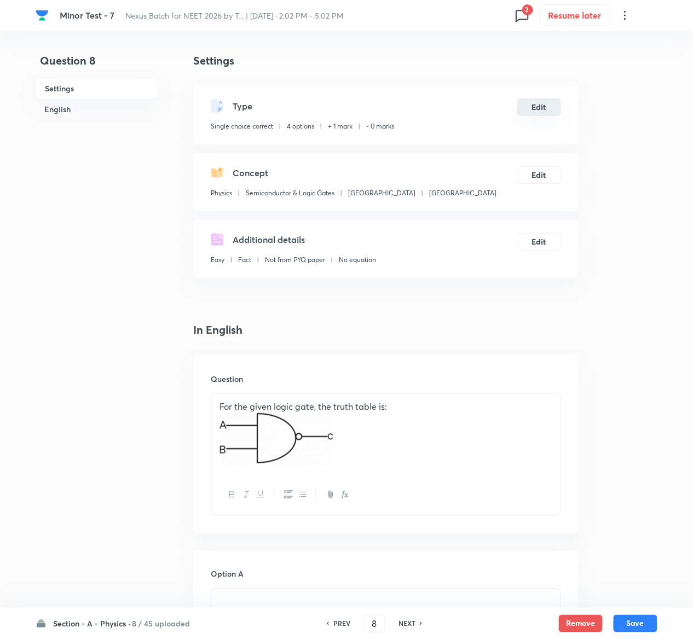
click at [541, 111] on button "Edit" at bounding box center [539, 107] width 44 height 18
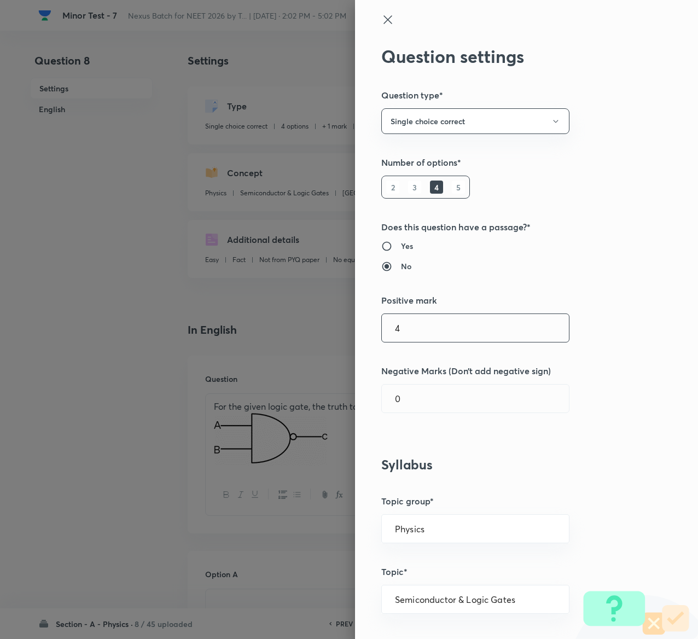
type input "4"
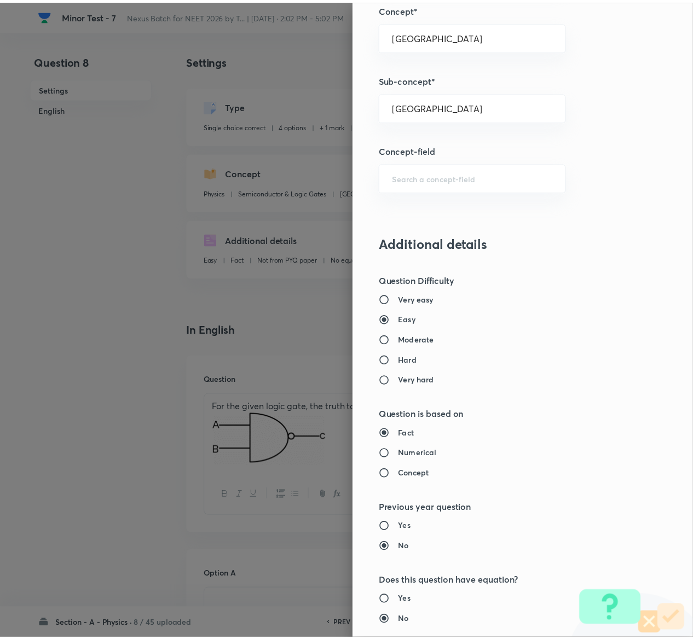
scroll to position [855, 0]
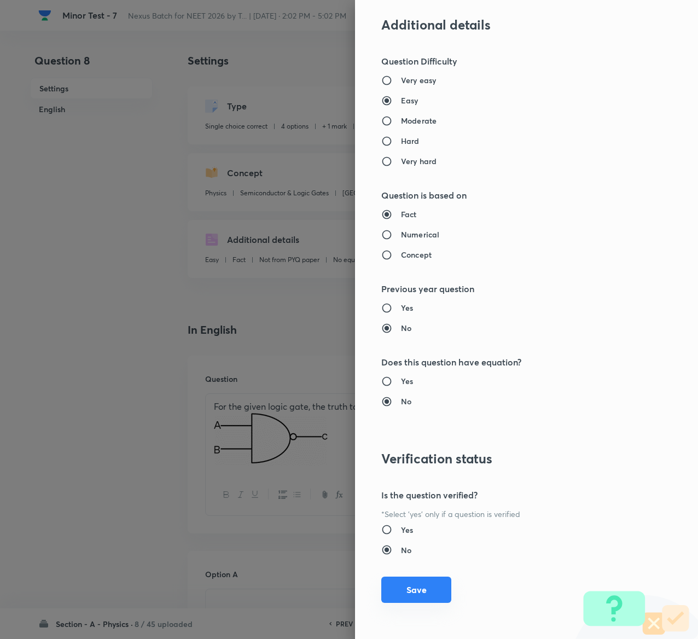
type input "1"
click at [395, 595] on button "Save" at bounding box center [416, 590] width 70 height 26
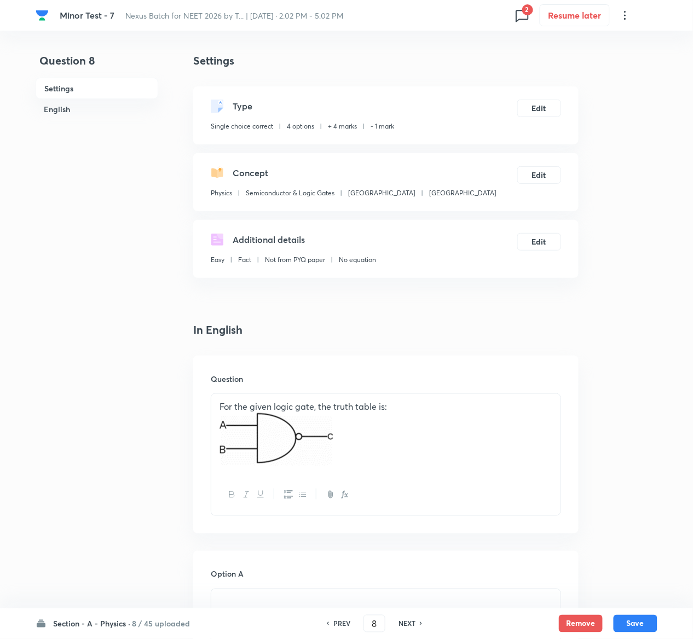
scroll to position [939, 0]
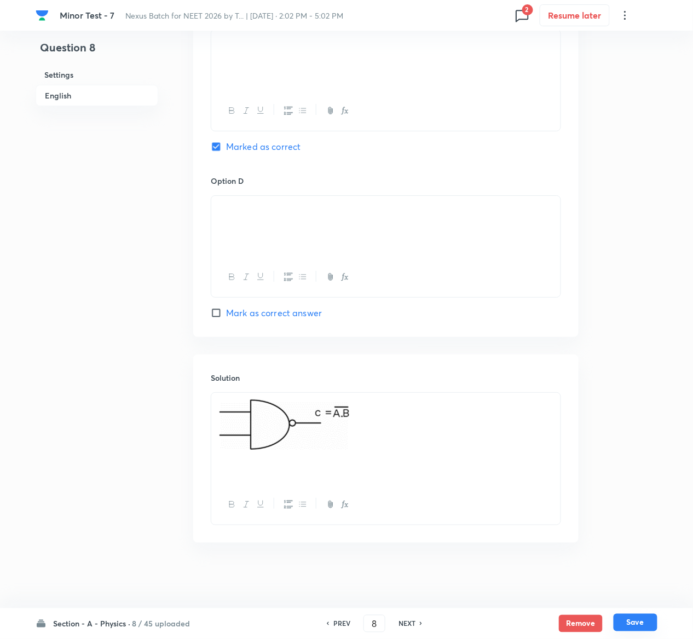
click at [633, 625] on button "Save" at bounding box center [635, 623] width 44 height 18
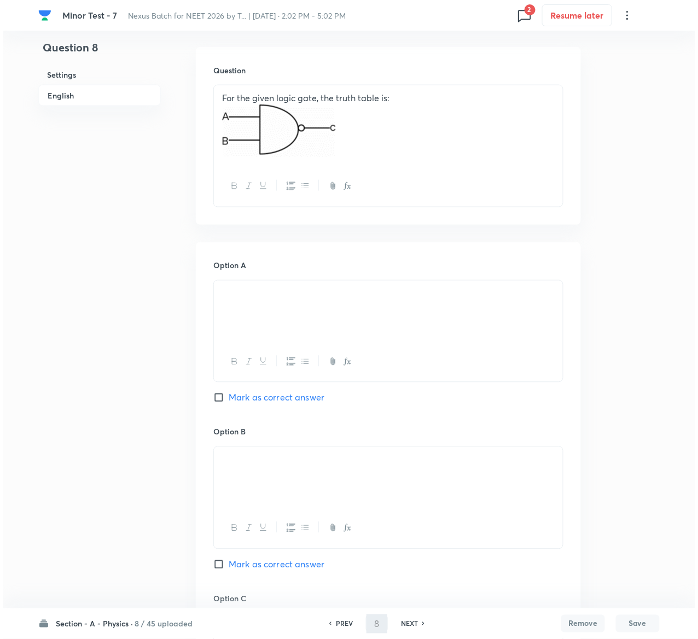
scroll to position [0, 0]
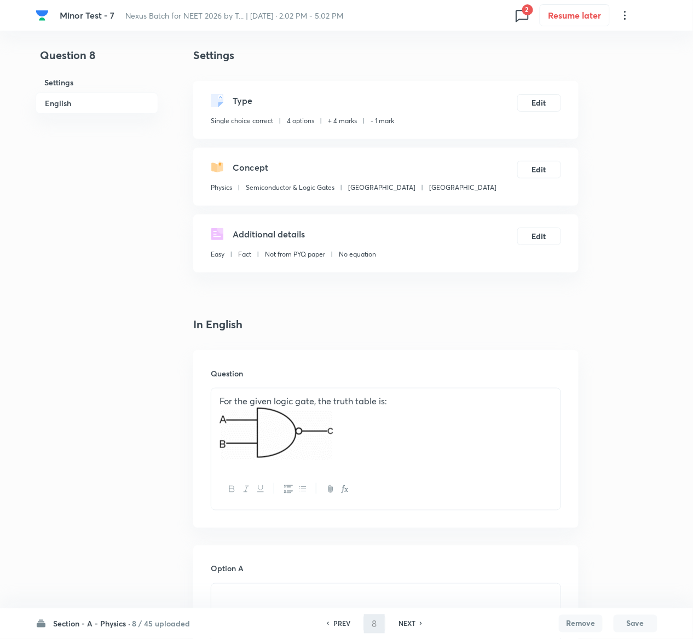
type input "9"
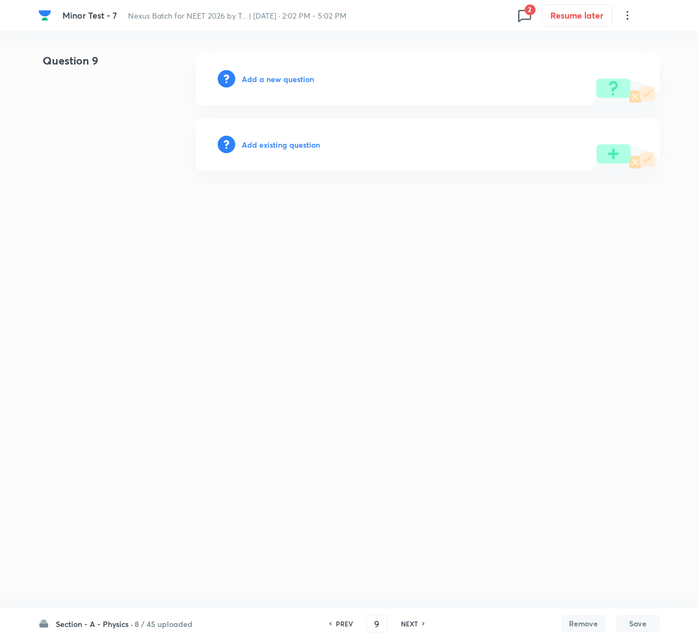
click at [311, 146] on h6 "Add existing question" at bounding box center [281, 144] width 78 height 11
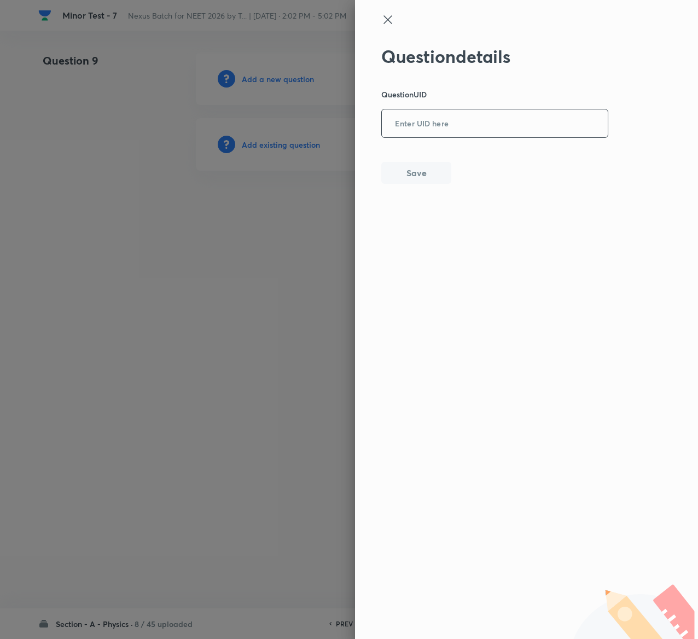
click at [439, 131] on input "text" at bounding box center [495, 124] width 226 height 27
paste input "WPKZV"
type input "WPKZV"
click at [425, 174] on button "Save" at bounding box center [416, 172] width 70 height 22
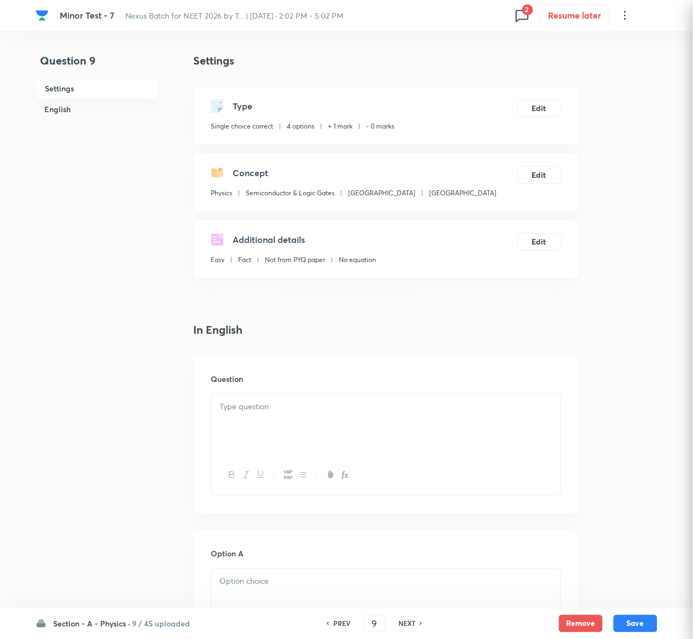
checkbox input "true"
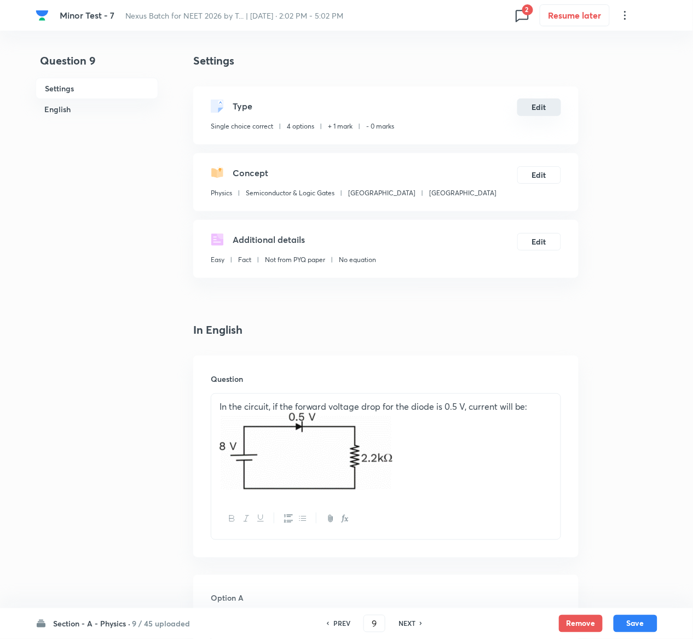
click at [545, 107] on button "Edit" at bounding box center [539, 107] width 44 height 18
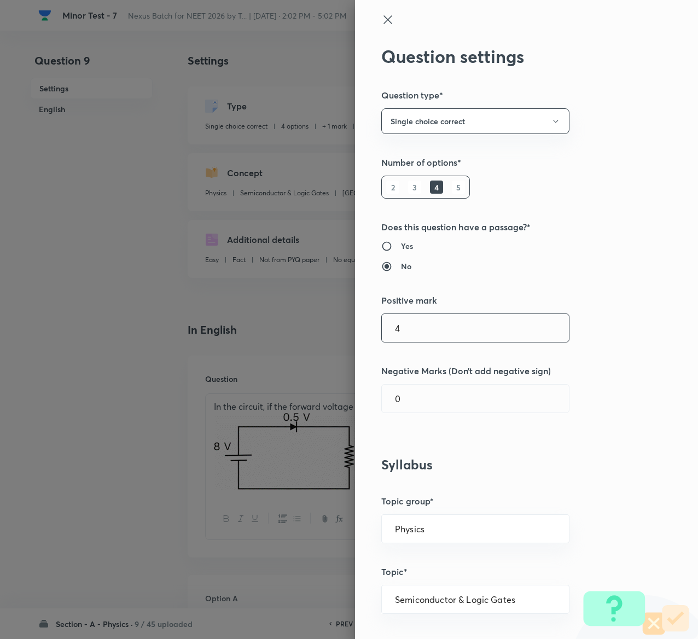
type input "4"
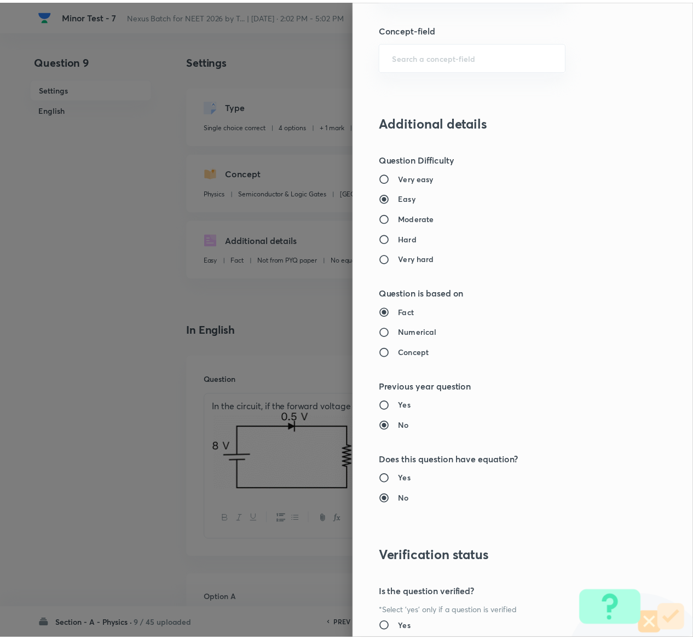
scroll to position [855, 0]
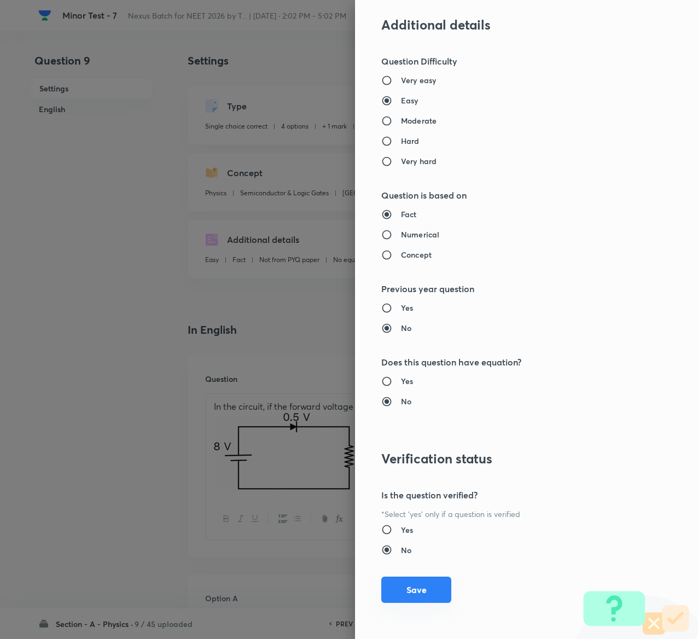
type input "1"
click at [422, 594] on button "Save" at bounding box center [416, 590] width 70 height 26
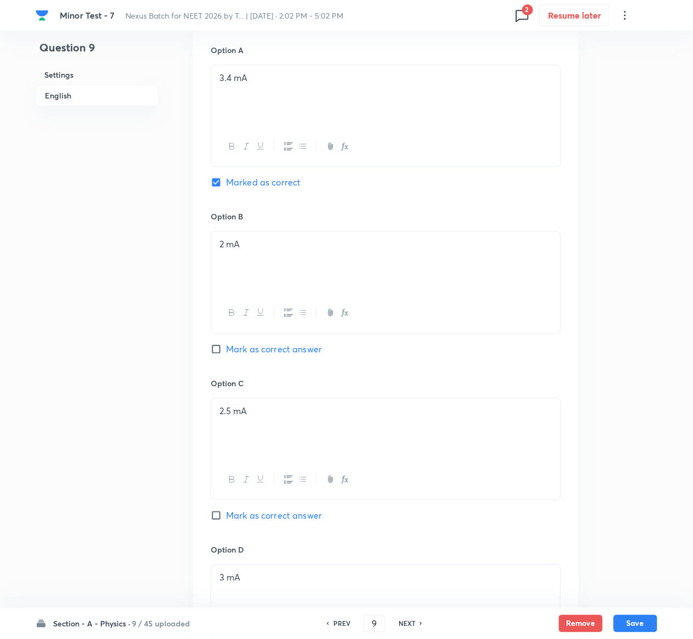
scroll to position [981, 0]
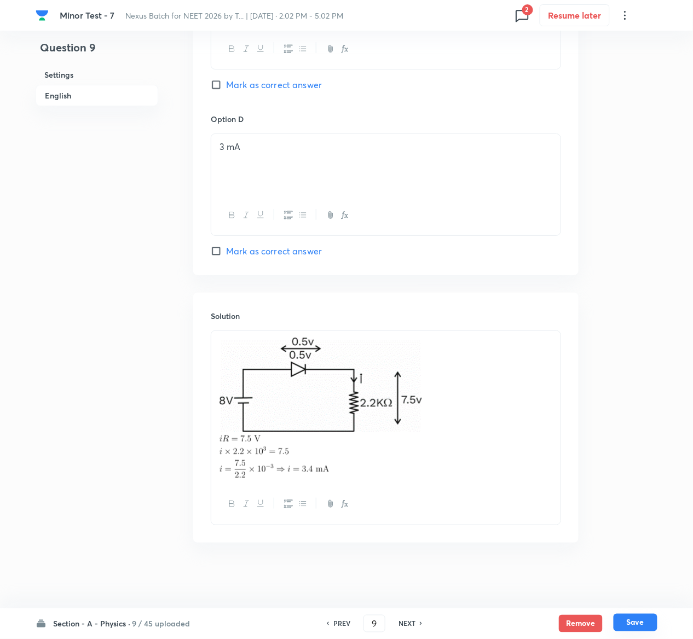
click at [638, 618] on button "Save" at bounding box center [635, 623] width 44 height 18
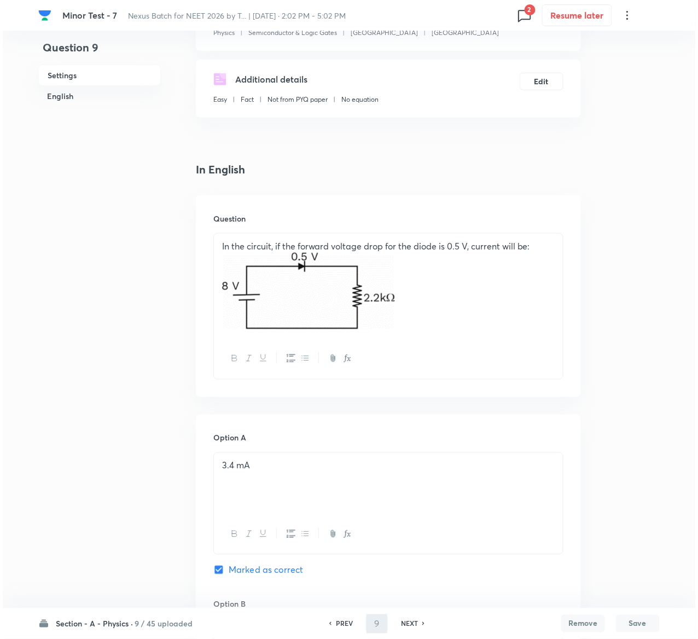
scroll to position [0, 0]
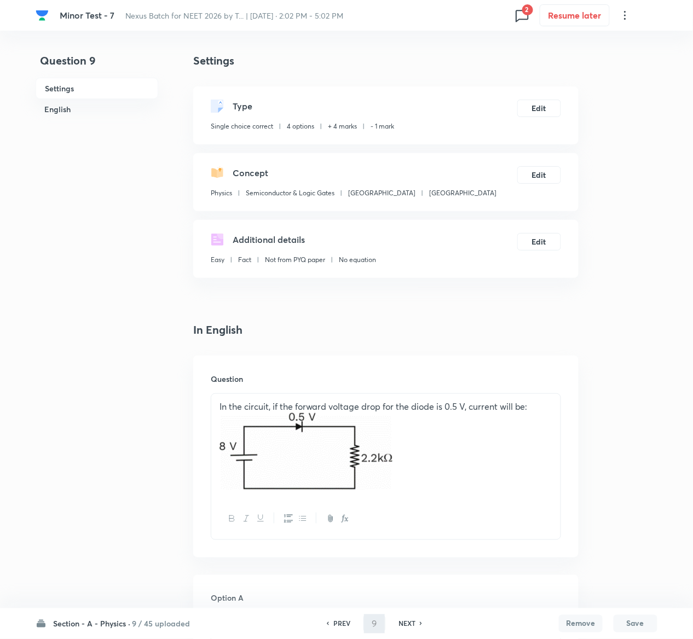
type input "10"
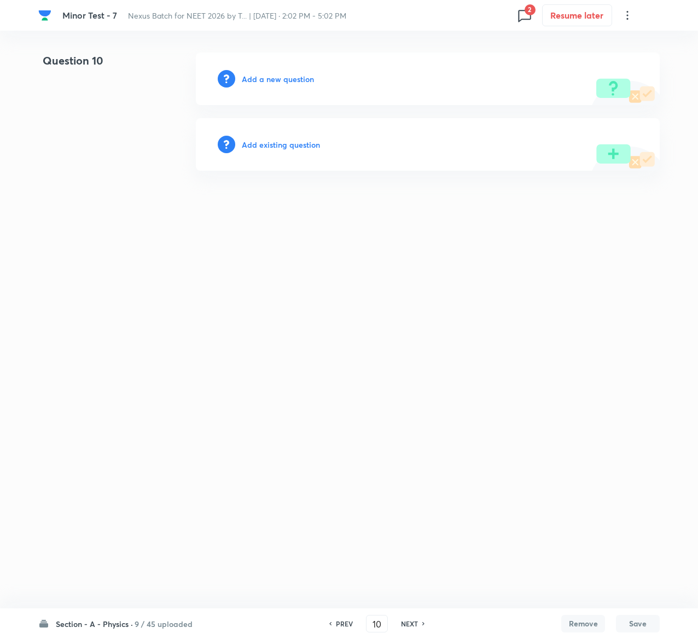
click at [303, 143] on h6 "Add existing question" at bounding box center [281, 144] width 78 height 11
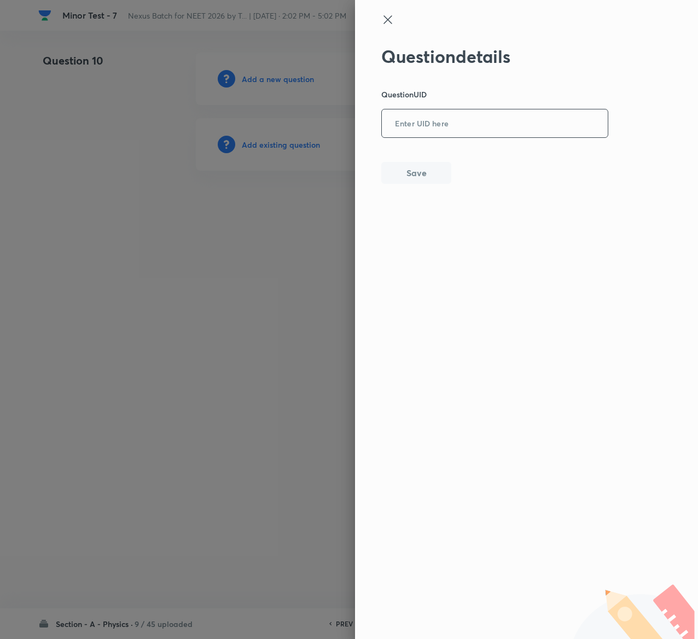
click at [498, 133] on input "text" at bounding box center [495, 124] width 226 height 27
paste input "WLOHV"
type input "WLOHV"
click at [434, 166] on button "Save" at bounding box center [416, 172] width 70 height 22
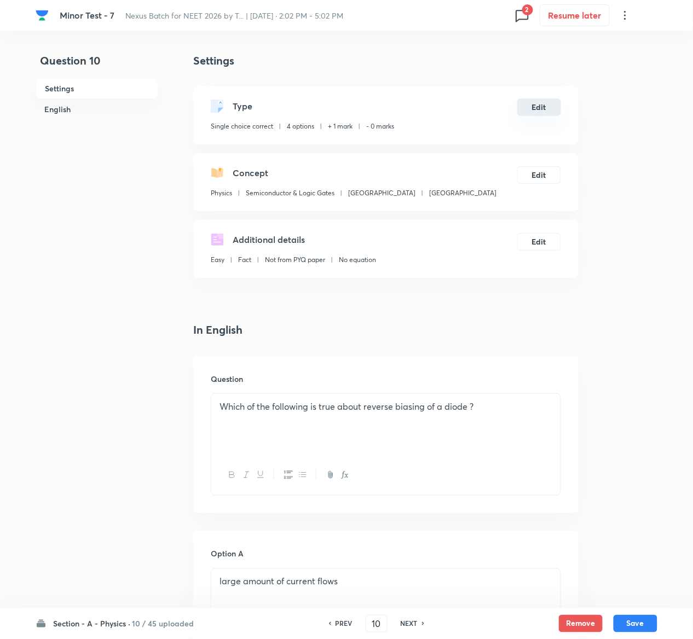
click at [550, 106] on button "Edit" at bounding box center [539, 107] width 44 height 18
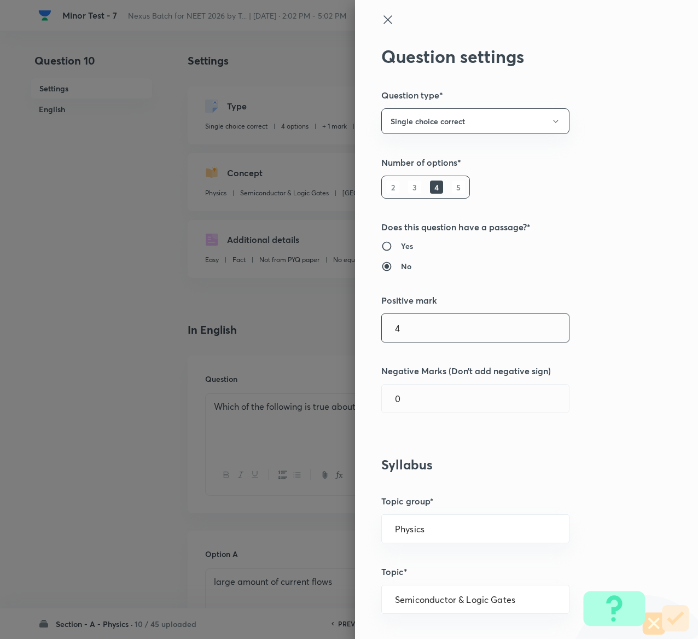
type input "4"
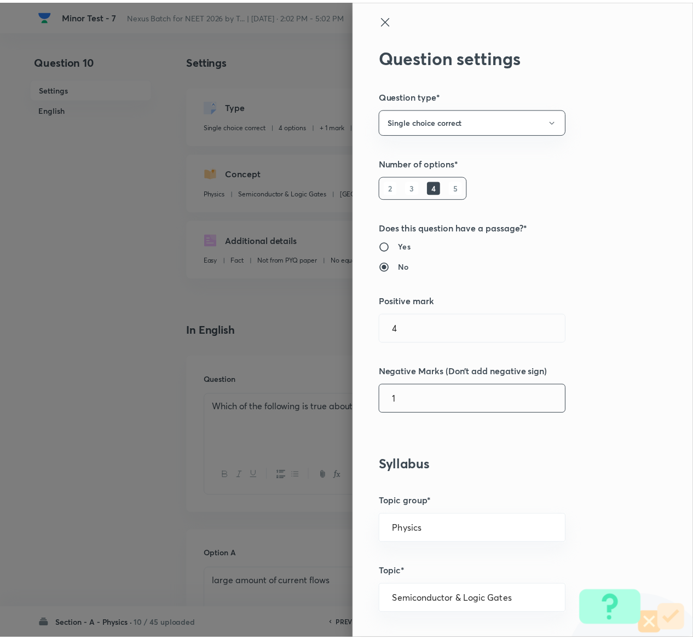
scroll to position [855, 0]
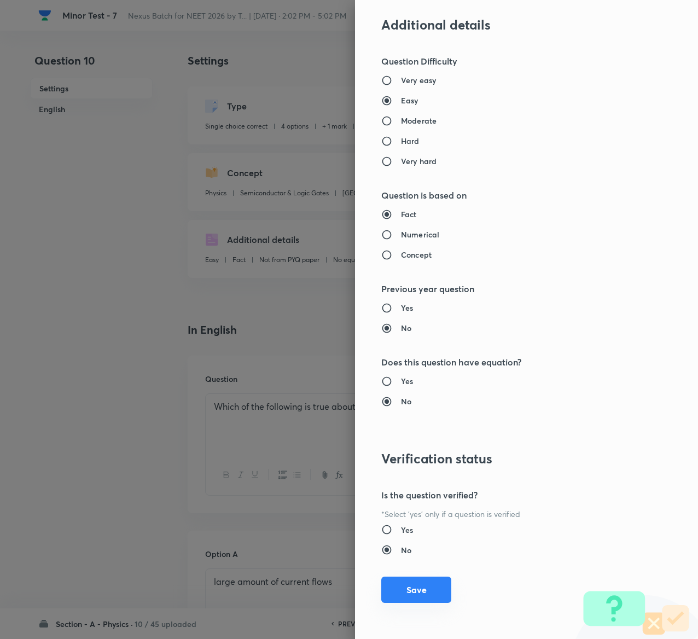
type input "1"
click at [392, 592] on button "Save" at bounding box center [416, 590] width 70 height 26
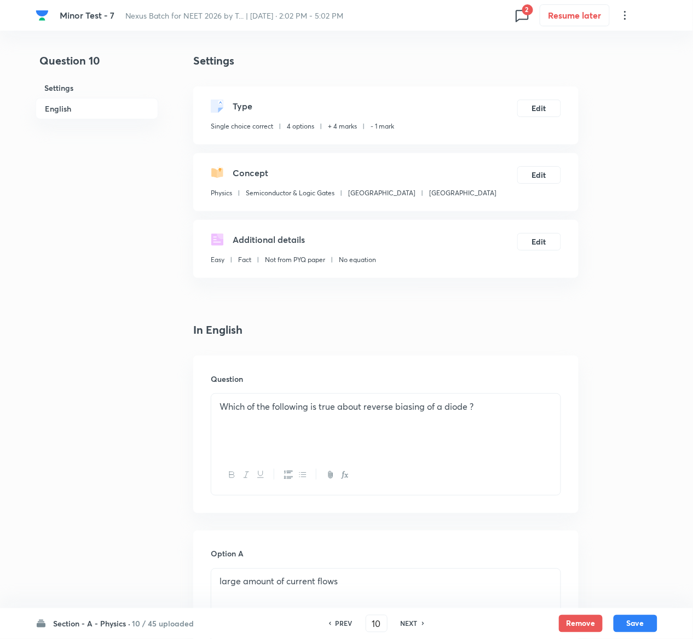
scroll to position [846, 0]
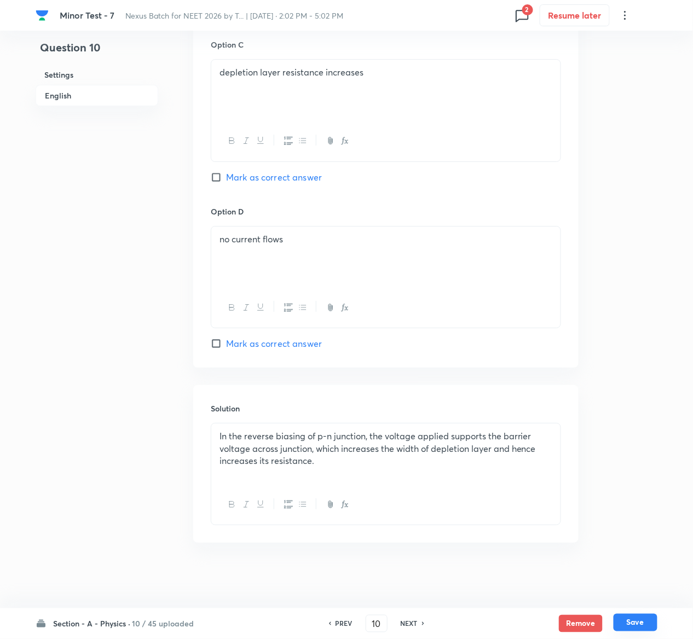
click at [650, 625] on button "Save" at bounding box center [635, 623] width 44 height 18
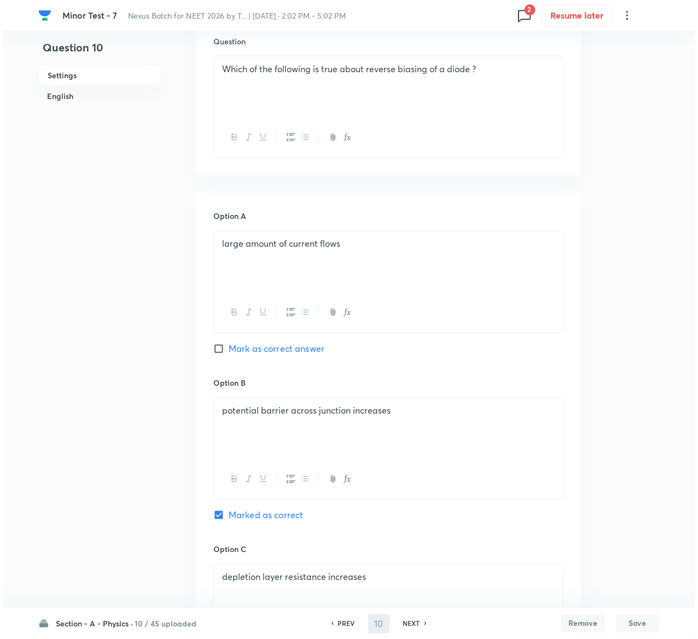
scroll to position [0, 0]
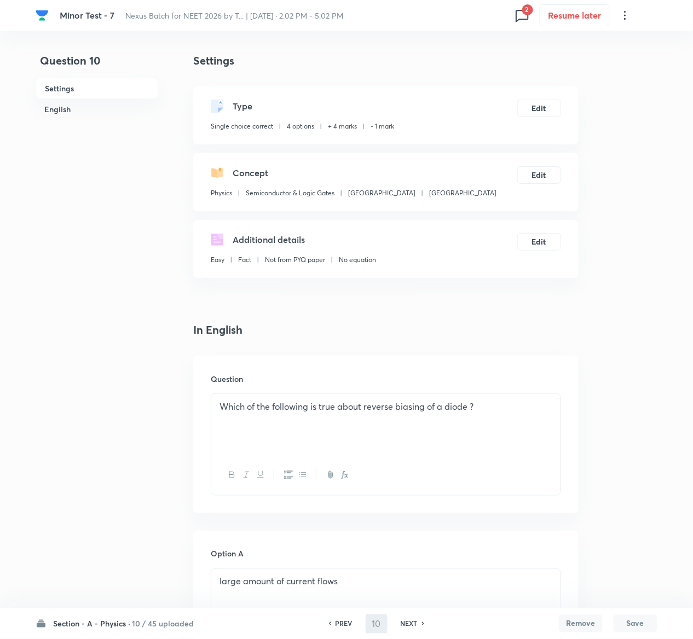
type input "11"
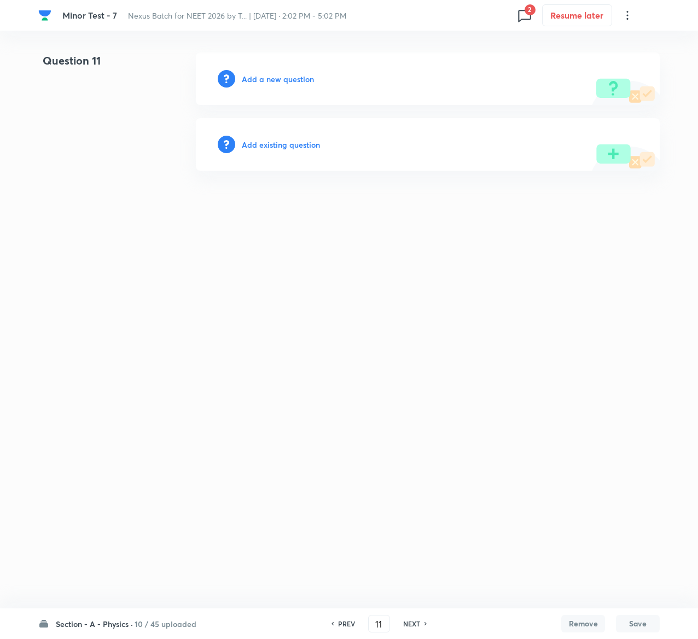
click at [307, 142] on h6 "Add existing question" at bounding box center [281, 144] width 78 height 11
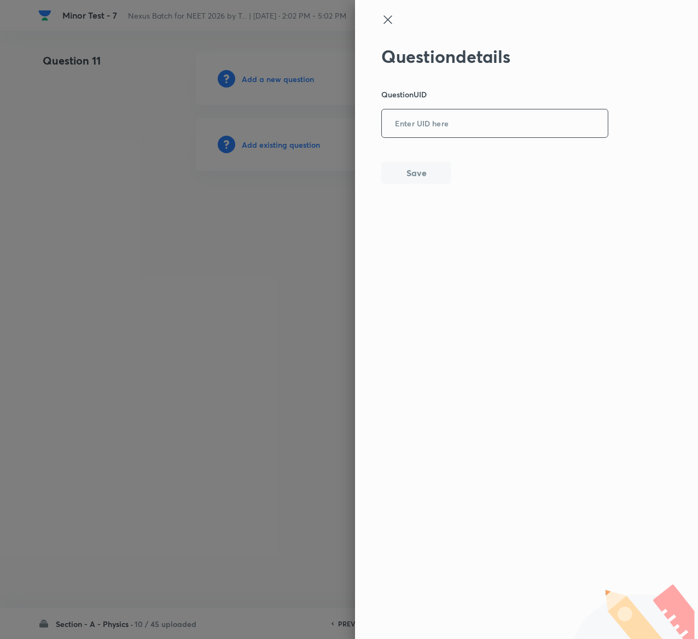
click at [456, 118] on input "text" at bounding box center [495, 124] width 226 height 27
paste input "Q0E8H"
type input "Q0E8H"
click at [429, 161] on button "Save" at bounding box center [416, 172] width 70 height 22
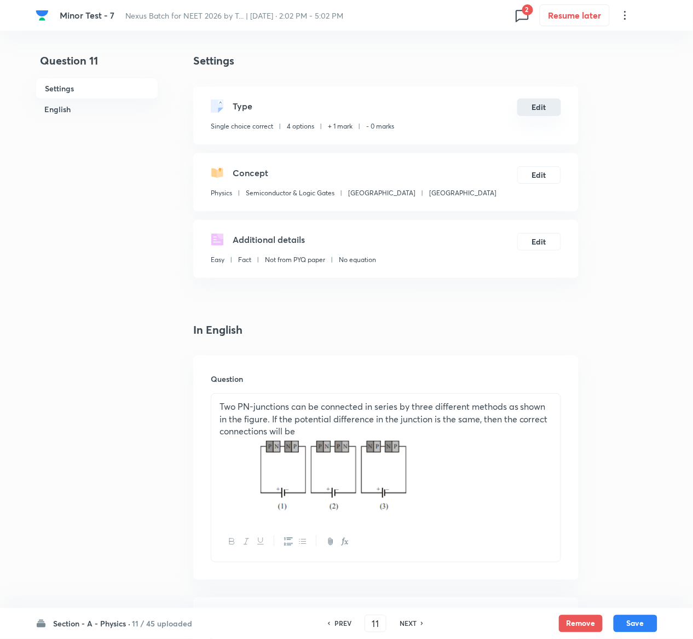
click at [547, 104] on button "Edit" at bounding box center [539, 107] width 44 height 18
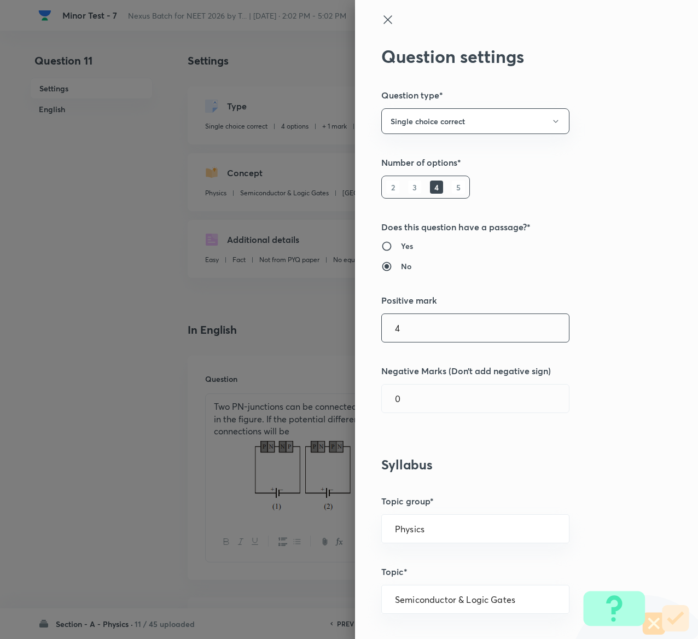
type input "4"
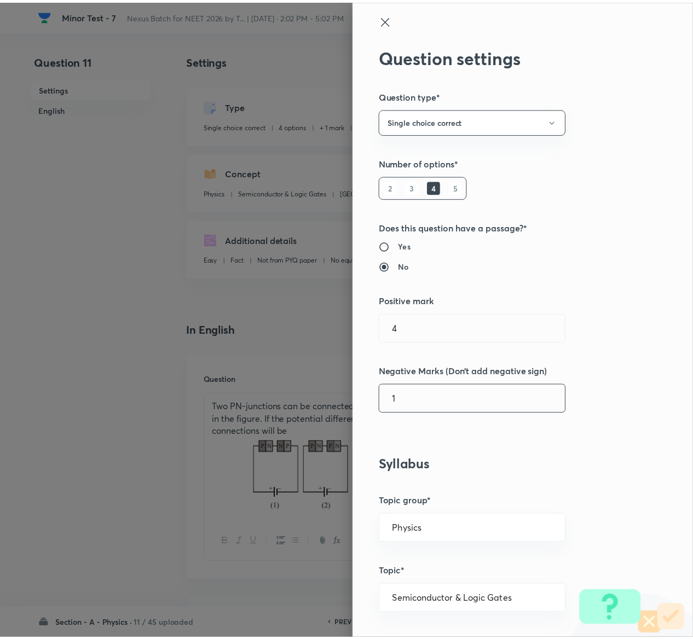
scroll to position [855, 0]
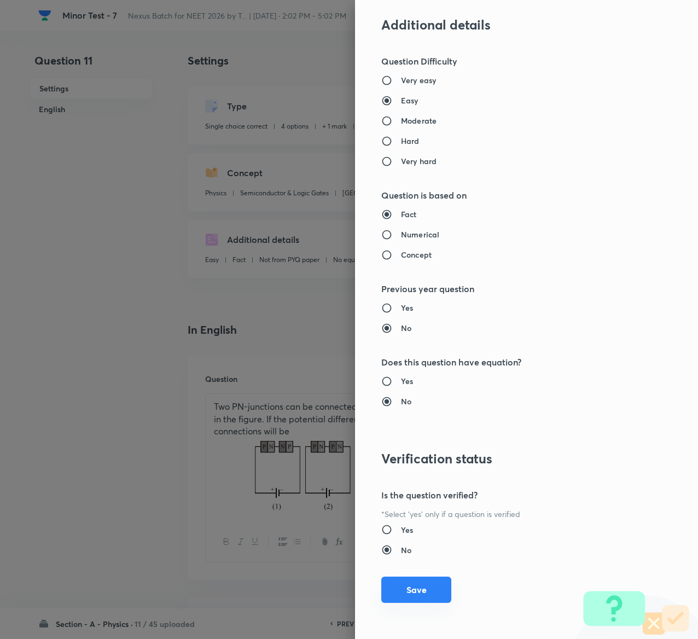
type input "1"
click at [397, 588] on button "Save" at bounding box center [416, 590] width 70 height 26
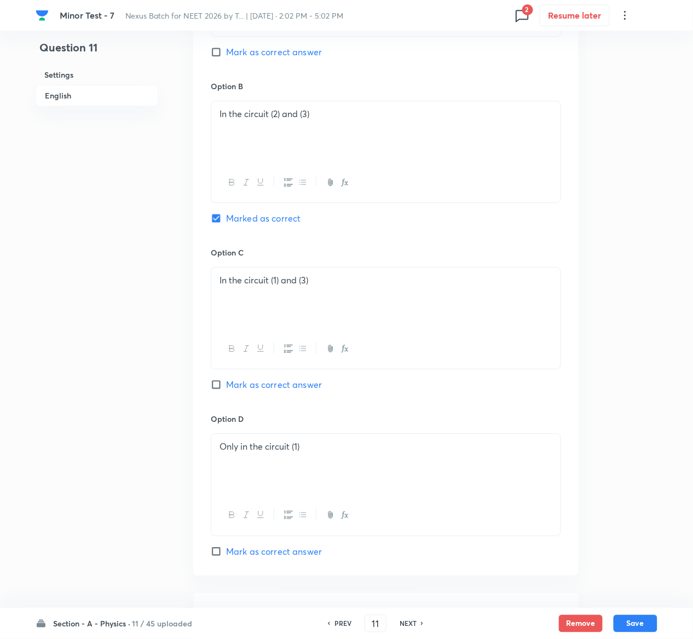
scroll to position [913, 0]
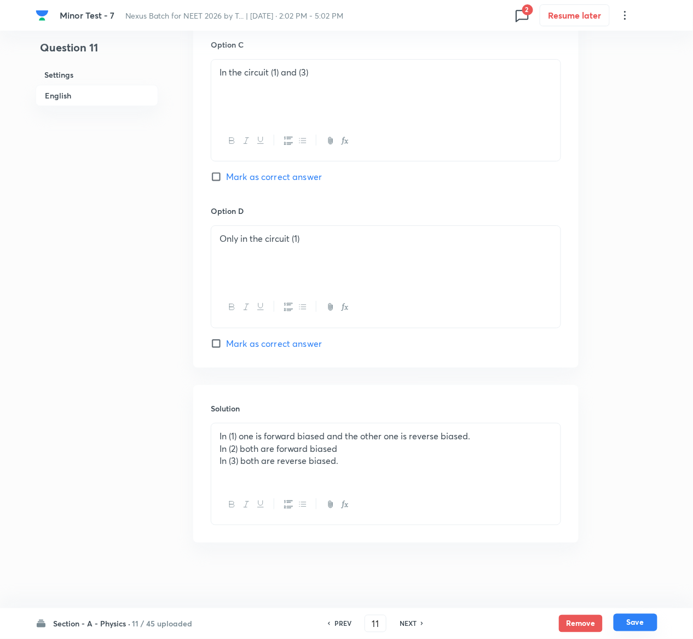
click at [641, 626] on button "Save" at bounding box center [635, 623] width 44 height 18
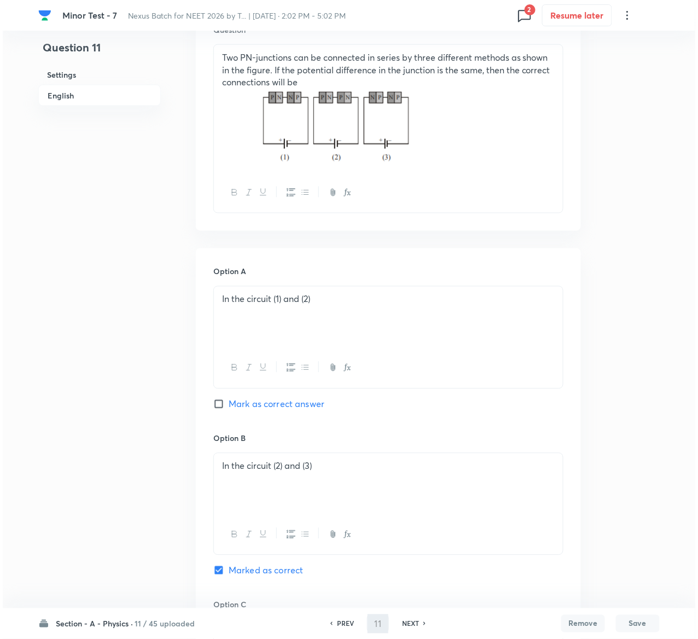
scroll to position [0, 0]
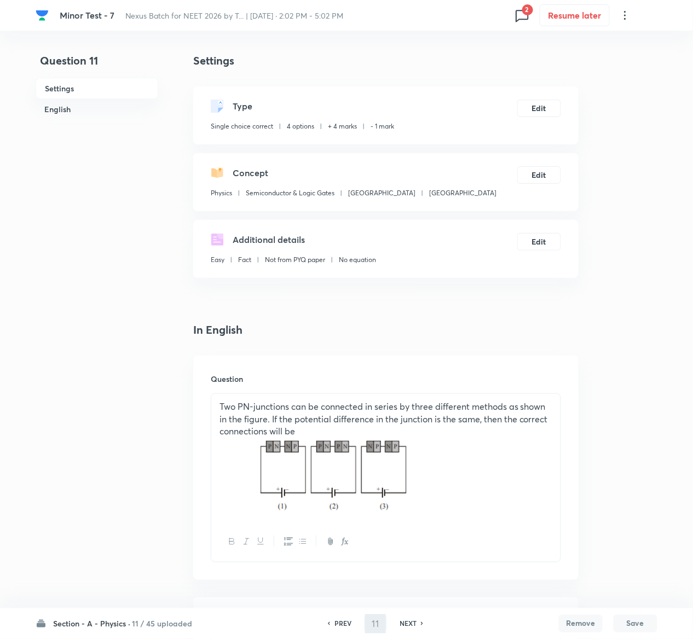
type input "12"
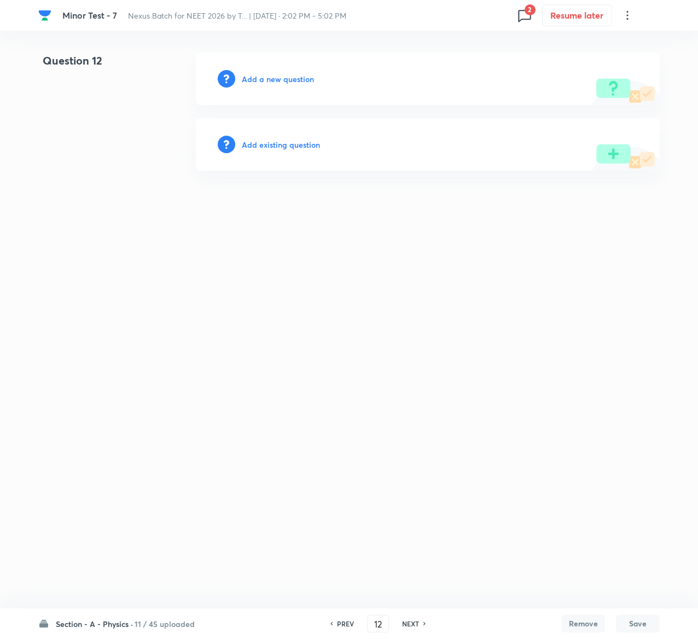
click at [298, 137] on div "Add existing question" at bounding box center [428, 144] width 464 height 53
click at [298, 139] on h6 "Add existing question" at bounding box center [281, 144] width 78 height 11
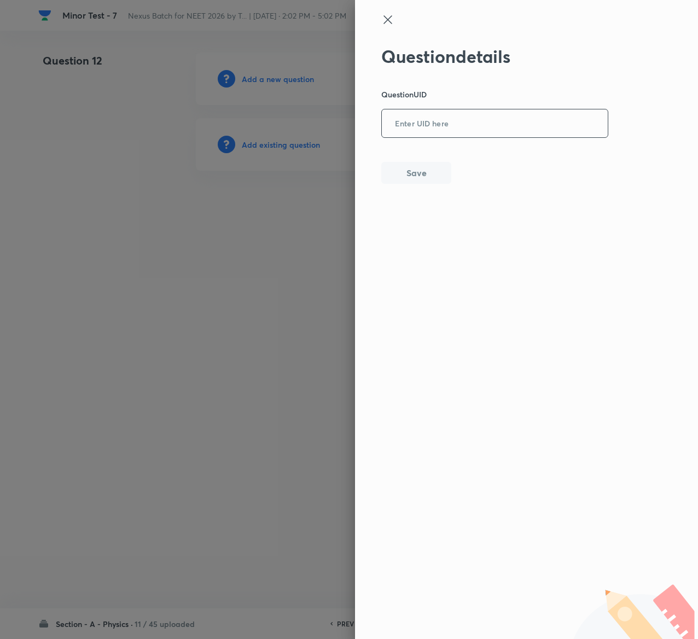
click at [451, 133] on input "text" at bounding box center [495, 124] width 226 height 27
paste input "7LY2F"
type input "7LY2F"
click at [429, 174] on button "Save" at bounding box center [416, 172] width 70 height 22
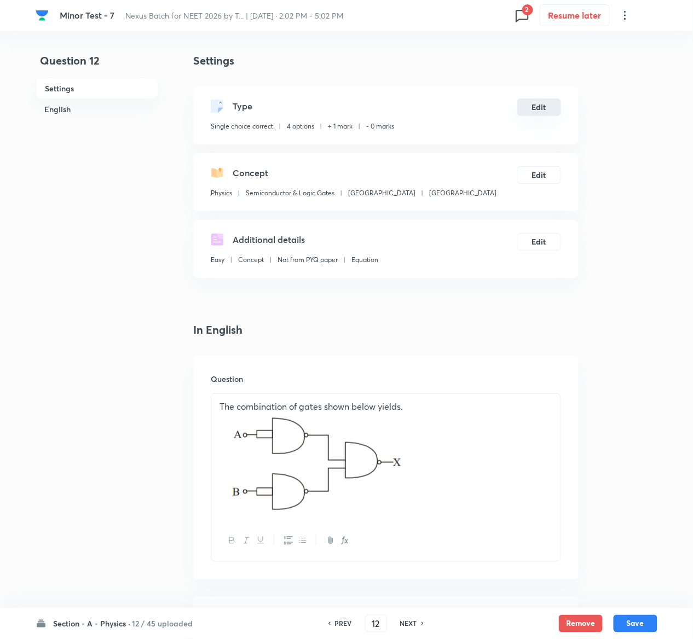
click at [547, 104] on button "Edit" at bounding box center [539, 107] width 44 height 18
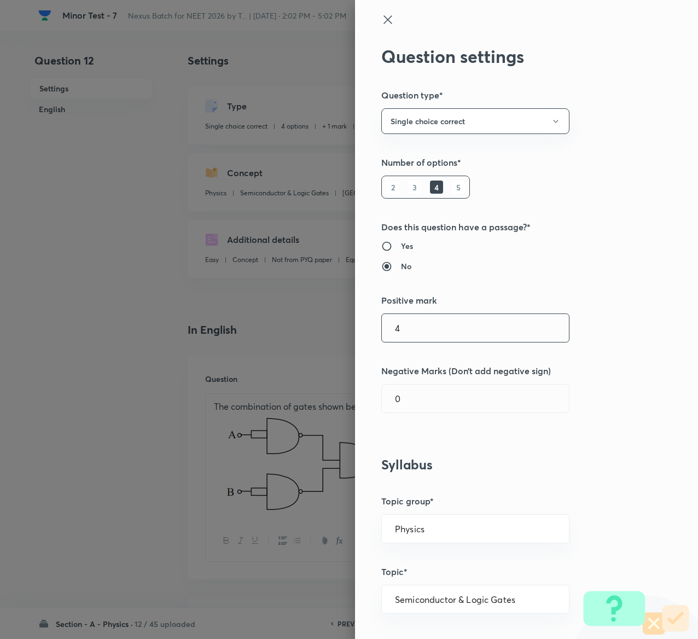
type input "4"
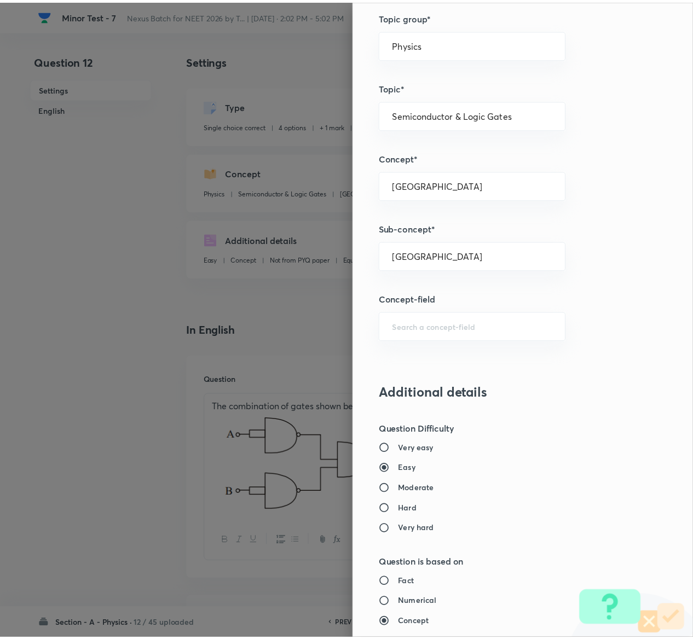
scroll to position [855, 0]
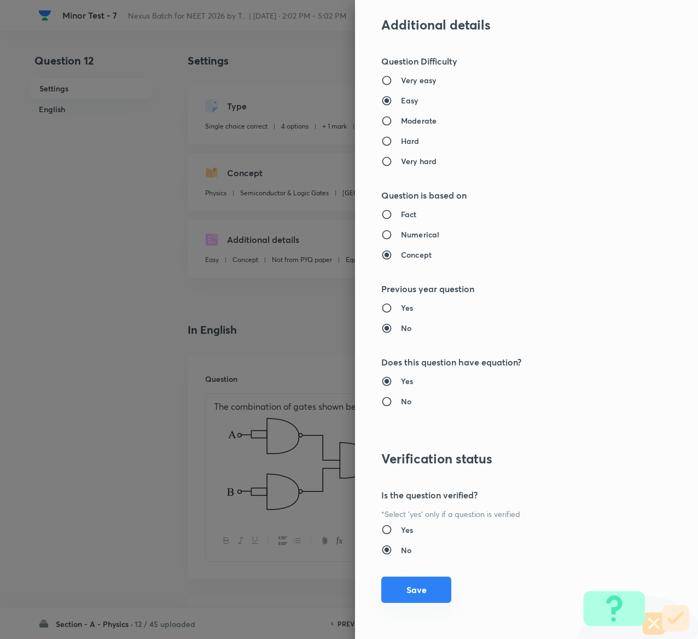
type input "1"
click at [398, 584] on button "Save" at bounding box center [416, 590] width 70 height 26
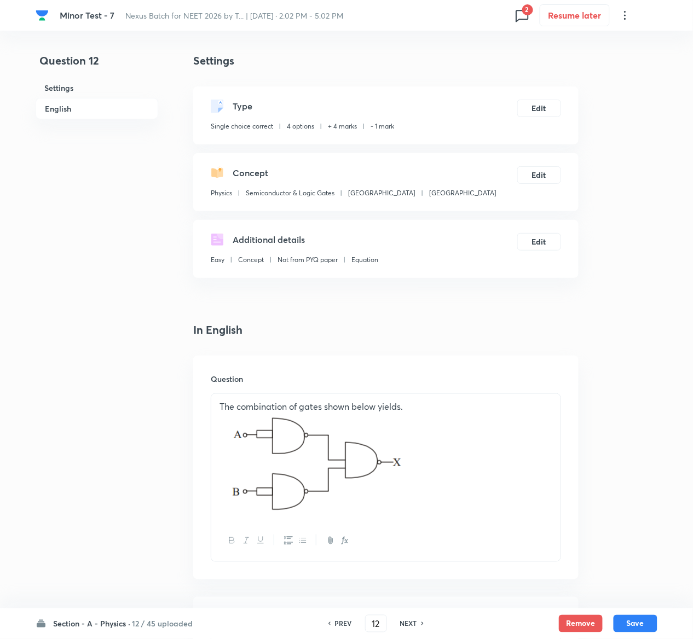
scroll to position [918, 0]
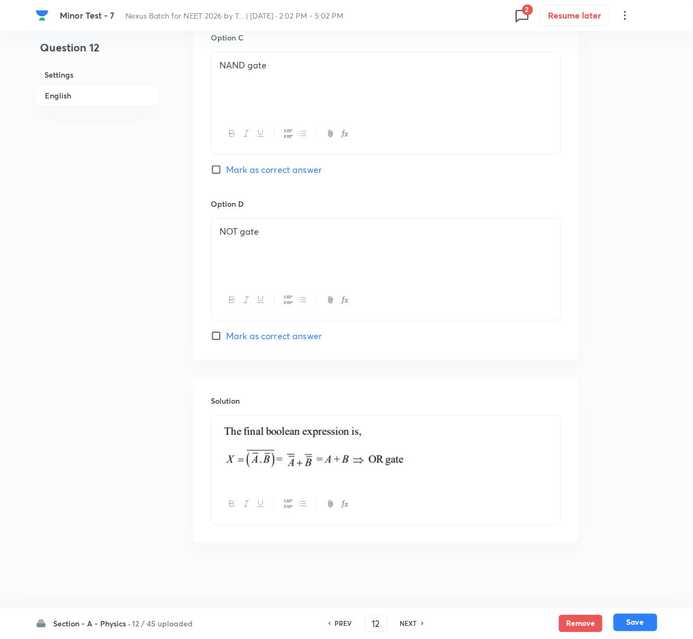
click at [646, 620] on button "Save" at bounding box center [635, 623] width 44 height 18
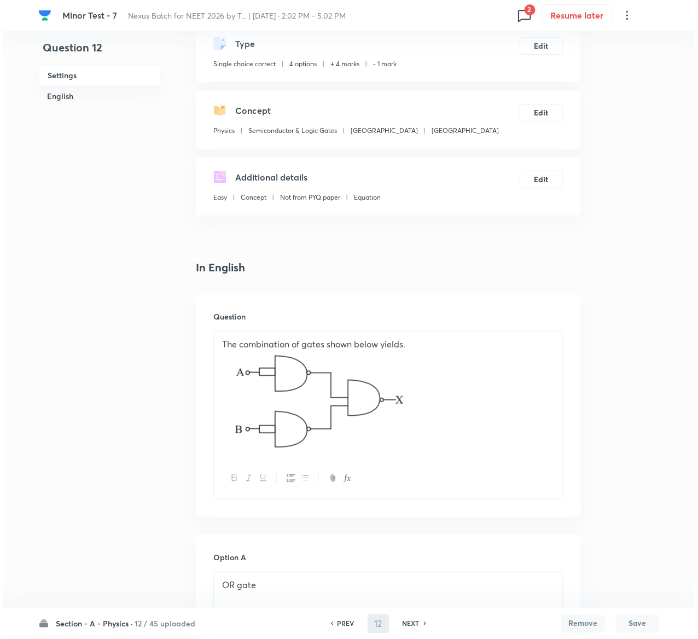
scroll to position [0, 0]
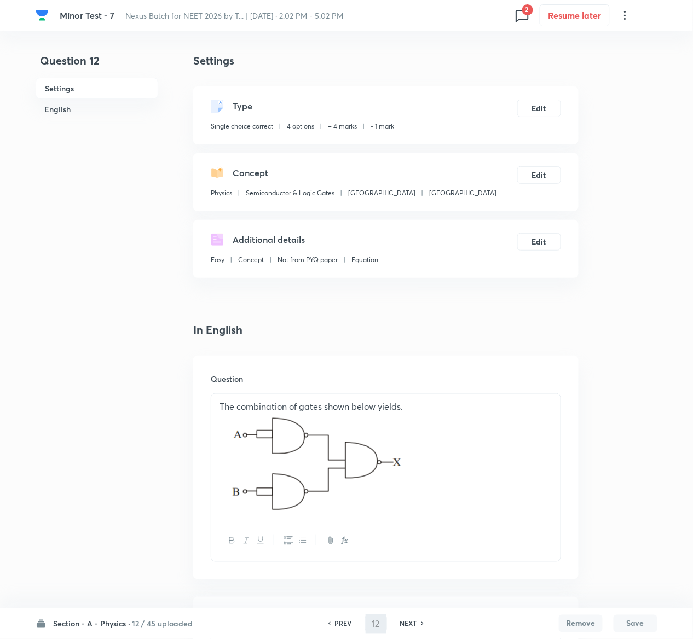
type input "13"
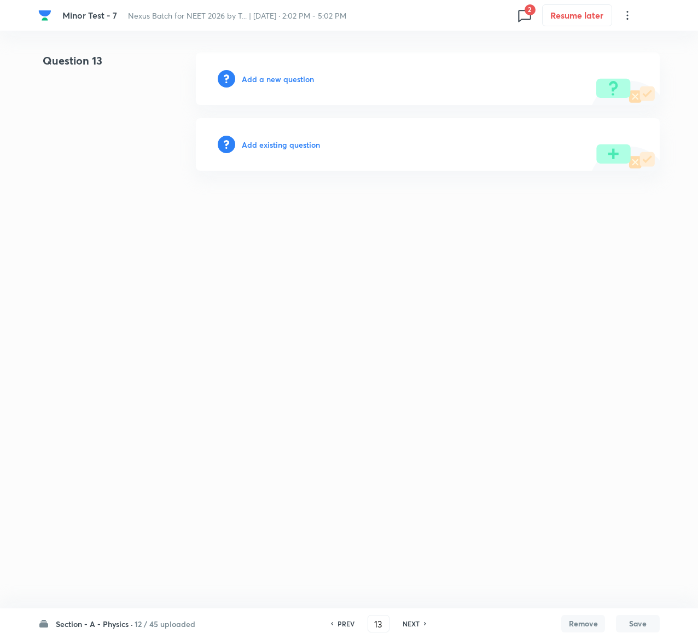
click at [298, 147] on h6 "Add existing question" at bounding box center [281, 144] width 78 height 11
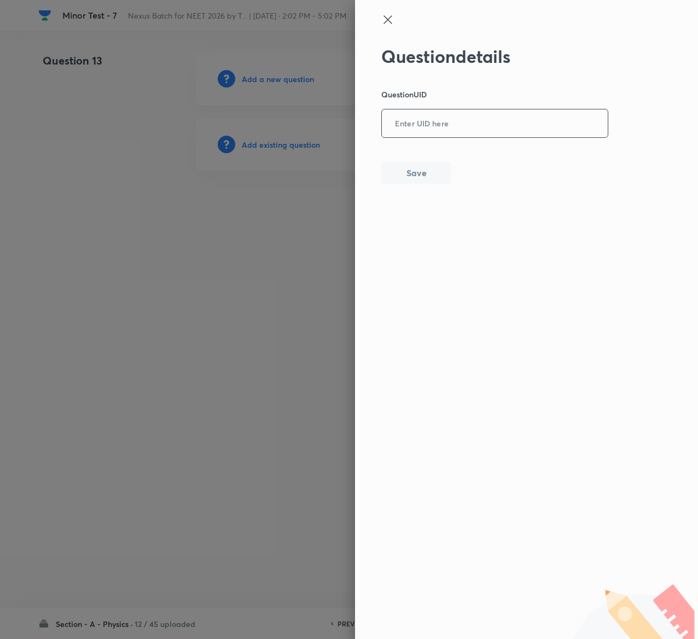
click at [462, 129] on input "text" at bounding box center [495, 124] width 226 height 27
paste input "JVS4C"
type input "JVS4C"
click at [415, 172] on button "Save" at bounding box center [416, 172] width 70 height 22
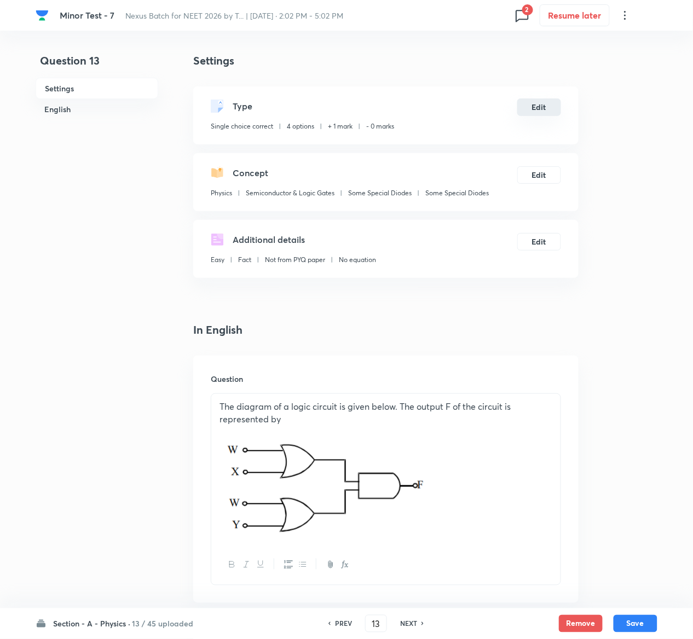
click at [541, 105] on button "Edit" at bounding box center [539, 107] width 44 height 18
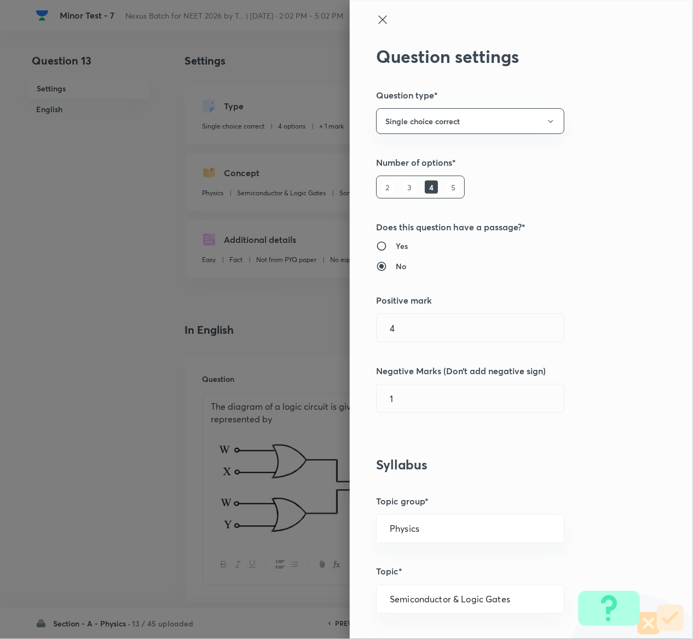
radio input "true"
radio input "false"
radio input "true"
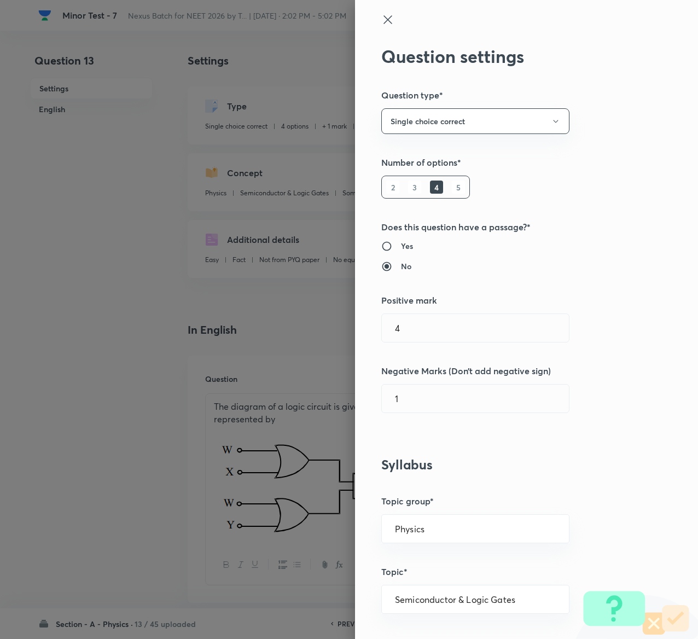
type input "1"
type input "0"
type input "Some Special Diodes"
type input "4"
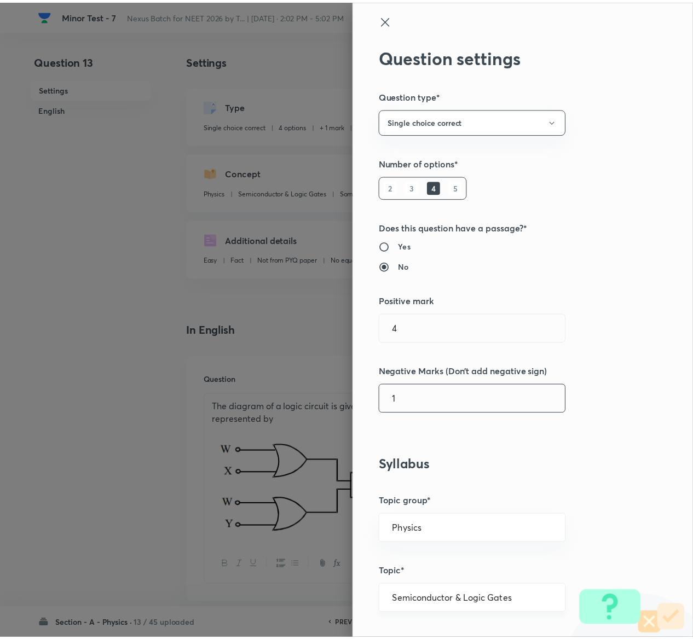
scroll to position [855, 0]
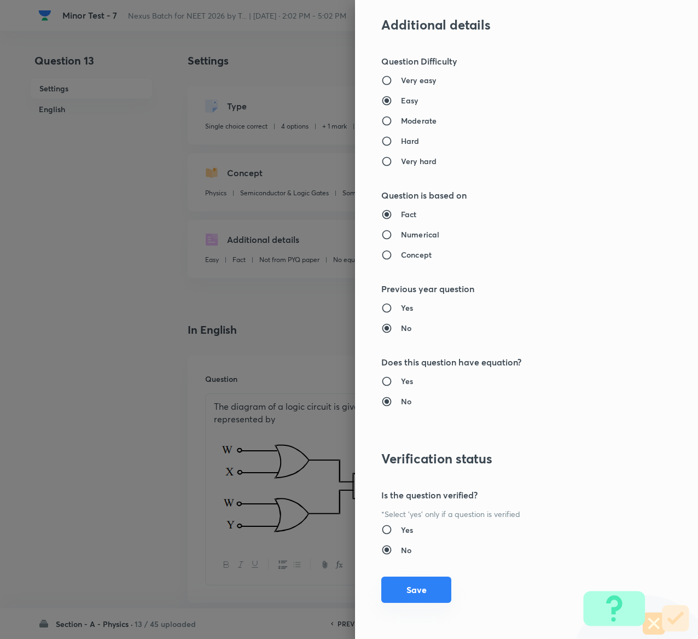
type input "1"
click at [392, 580] on button "Save" at bounding box center [416, 590] width 70 height 26
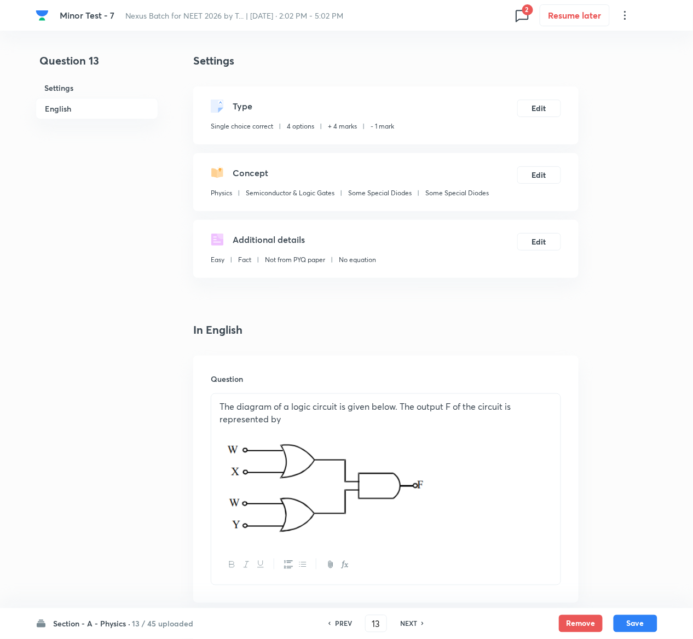
scroll to position [1010, 0]
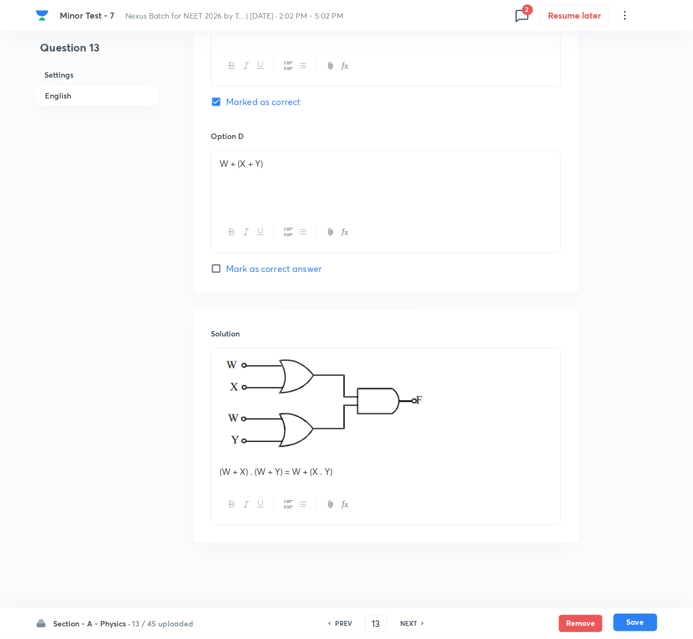
click at [643, 619] on button "Save" at bounding box center [635, 623] width 44 height 18
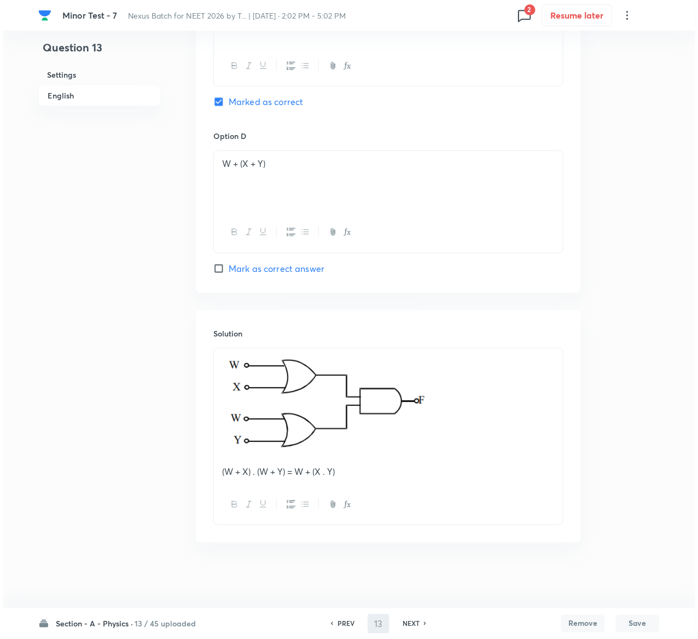
scroll to position [0, 0]
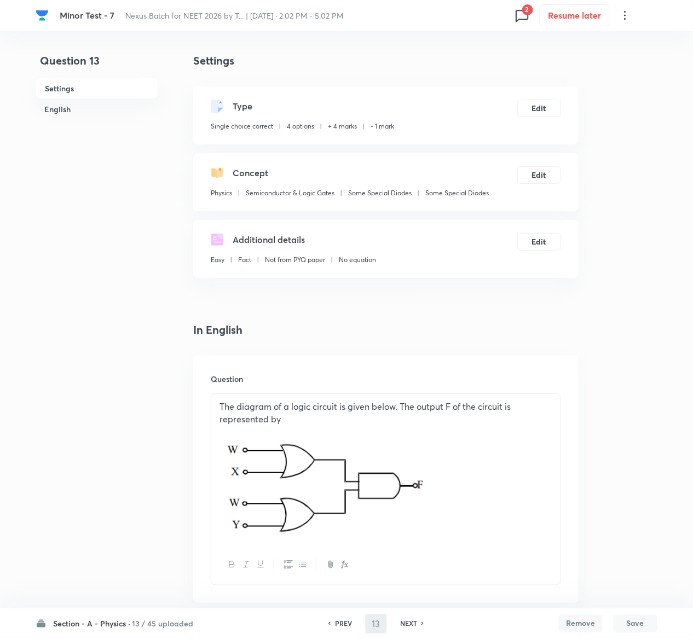
type input "14"
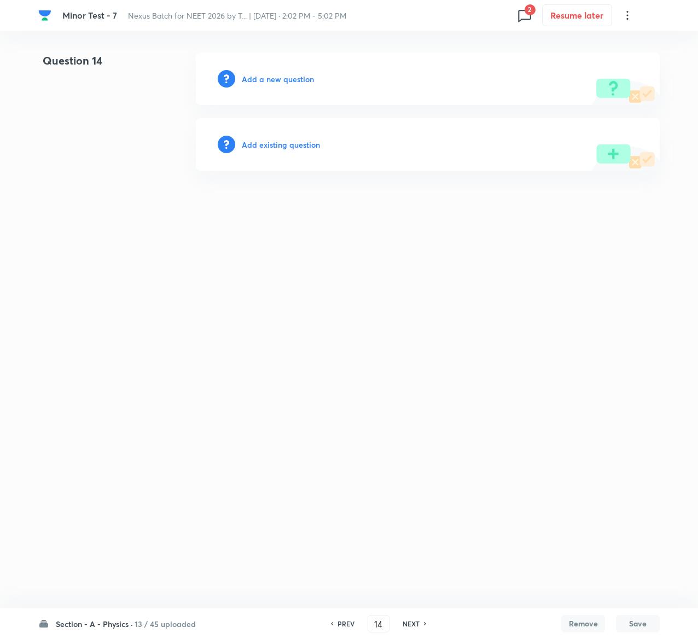
click at [288, 150] on h6 "Add existing question" at bounding box center [281, 144] width 78 height 11
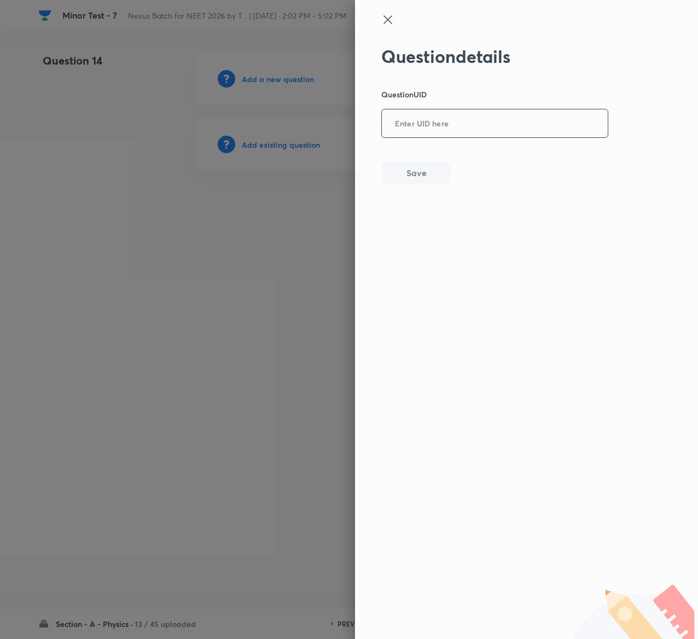
click at [440, 130] on input "text" at bounding box center [495, 124] width 226 height 27
paste input "LR8SJ"
type input "LR8SJ"
click at [406, 179] on button "Save" at bounding box center [416, 172] width 70 height 22
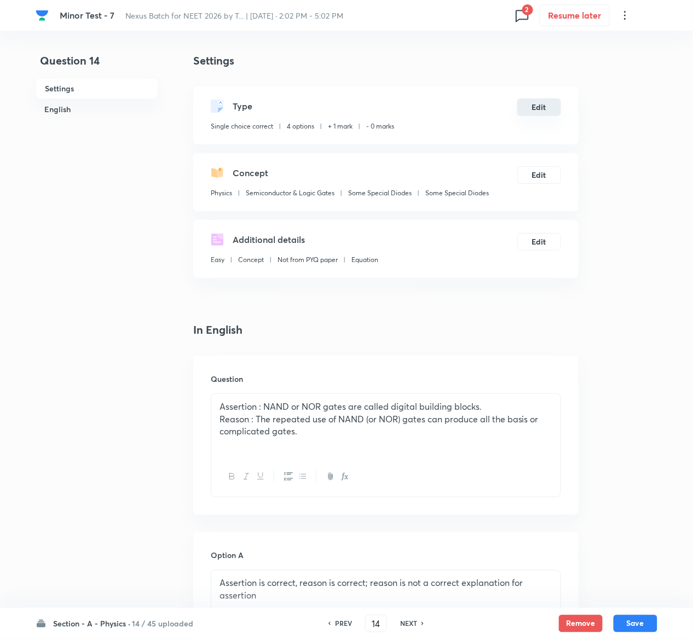
click at [541, 108] on button "Edit" at bounding box center [539, 107] width 44 height 18
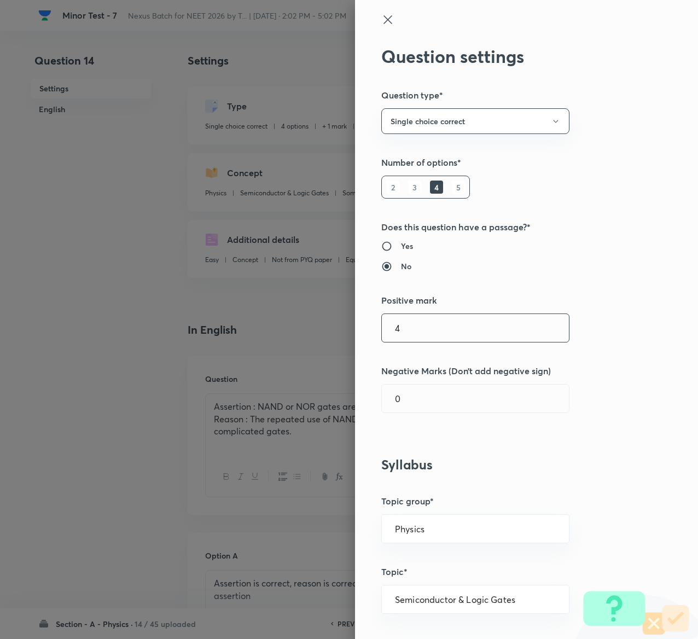
type input "4"
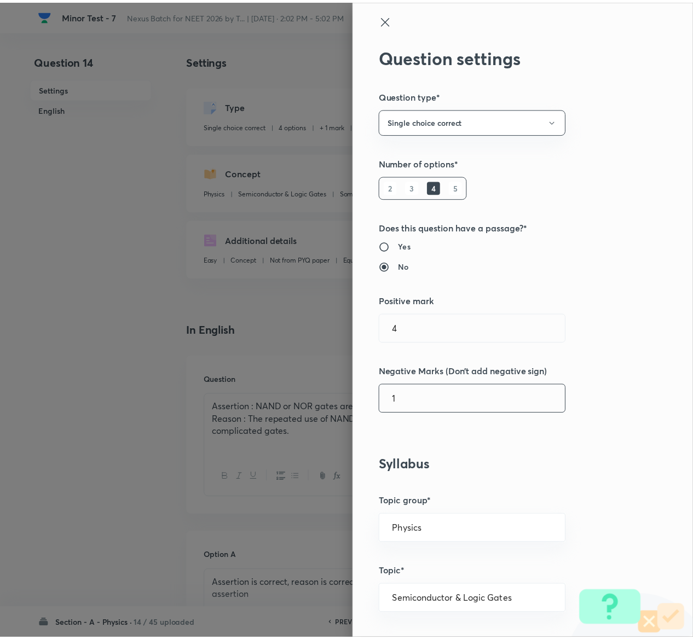
scroll to position [855, 0]
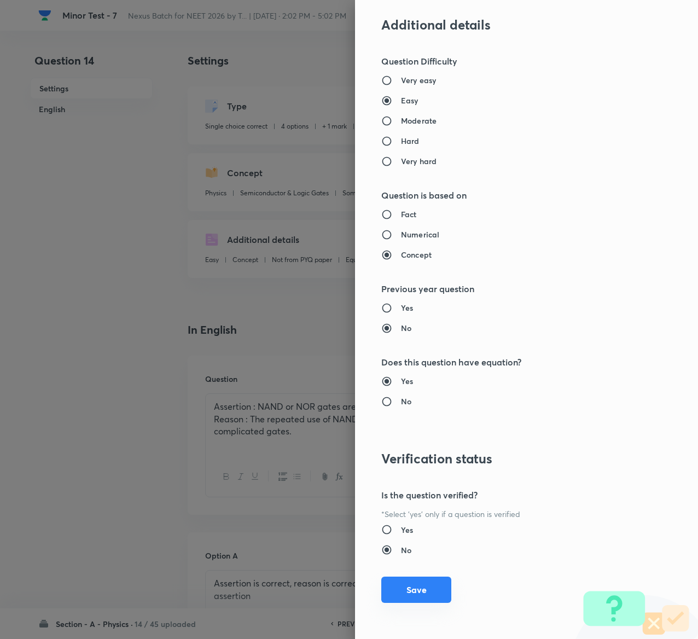
type input "1"
click at [414, 593] on button "Save" at bounding box center [416, 590] width 70 height 26
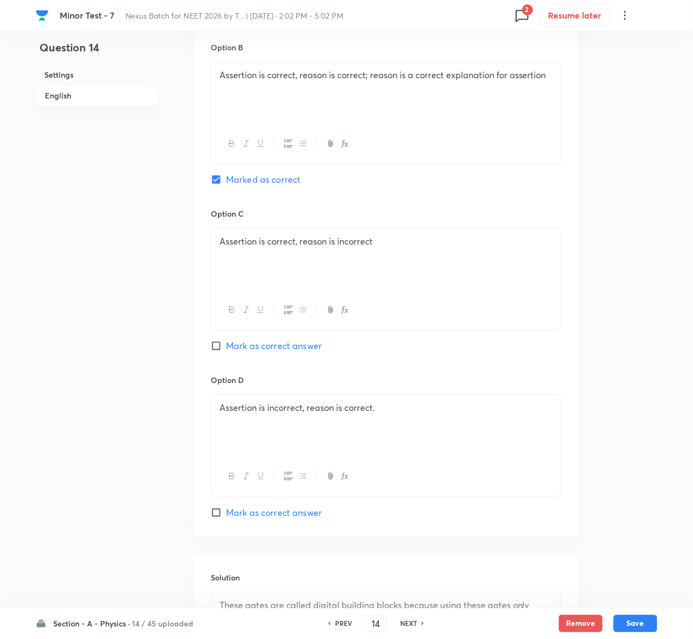
scroll to position [847, 0]
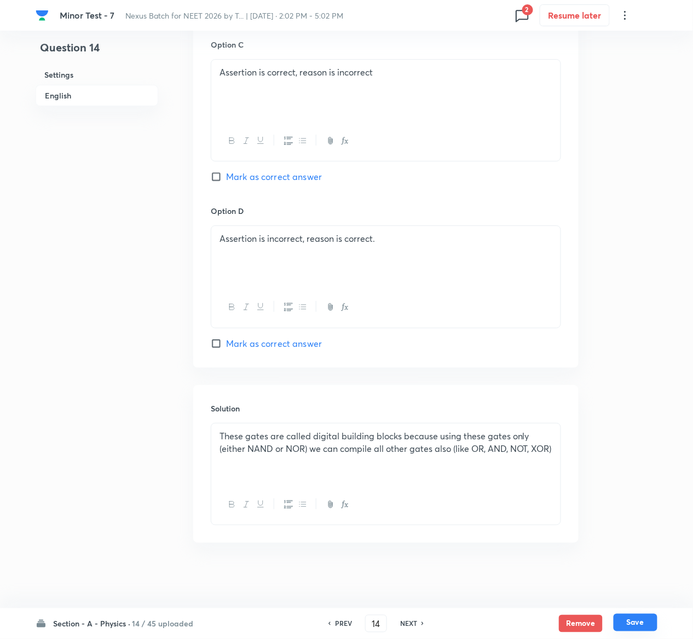
click at [635, 623] on button "Save" at bounding box center [635, 623] width 44 height 18
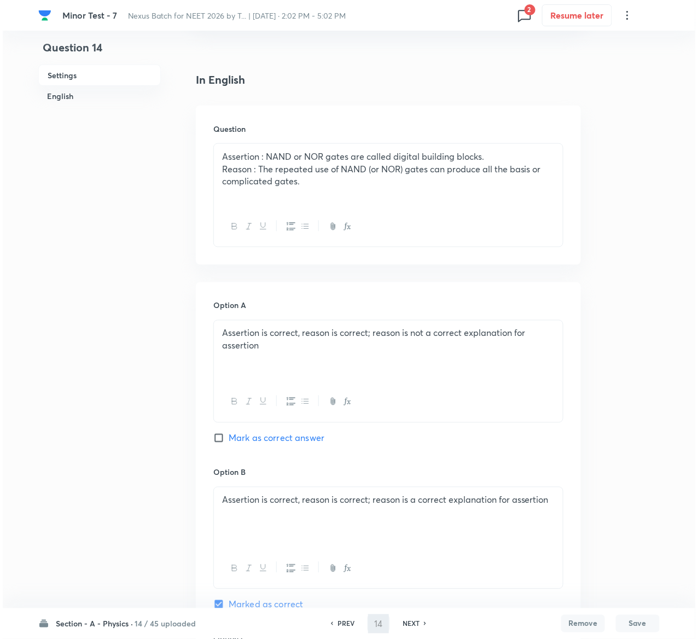
scroll to position [0, 0]
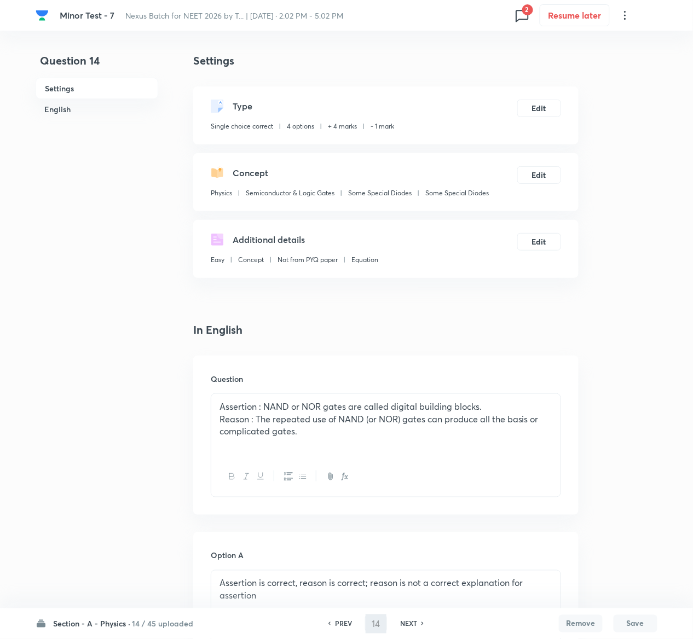
type input "15"
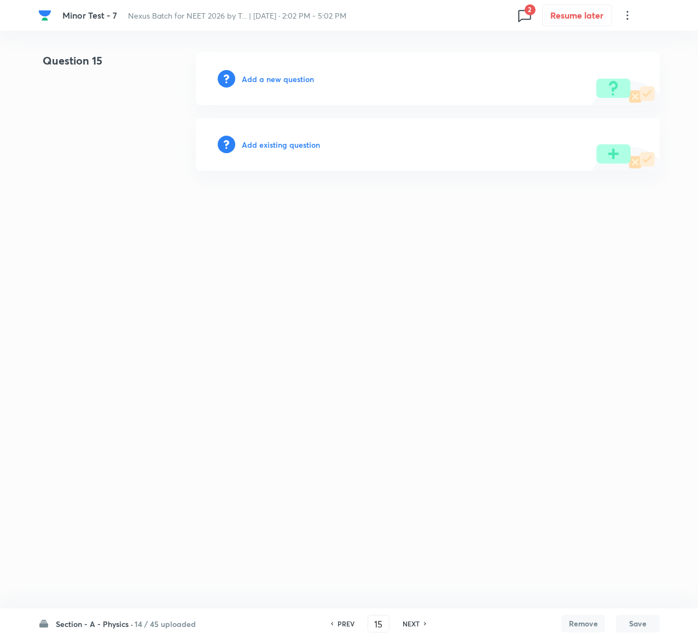
click at [300, 144] on h6 "Add existing question" at bounding box center [281, 144] width 78 height 11
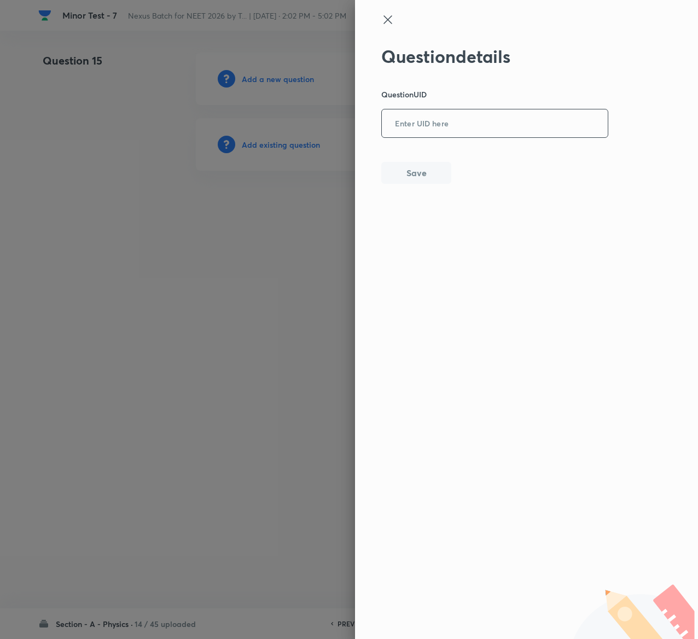
click at [465, 131] on input "text" at bounding box center [495, 124] width 226 height 27
paste input "XX08W"
type input "XX08W"
click at [432, 170] on button "Save" at bounding box center [416, 172] width 70 height 22
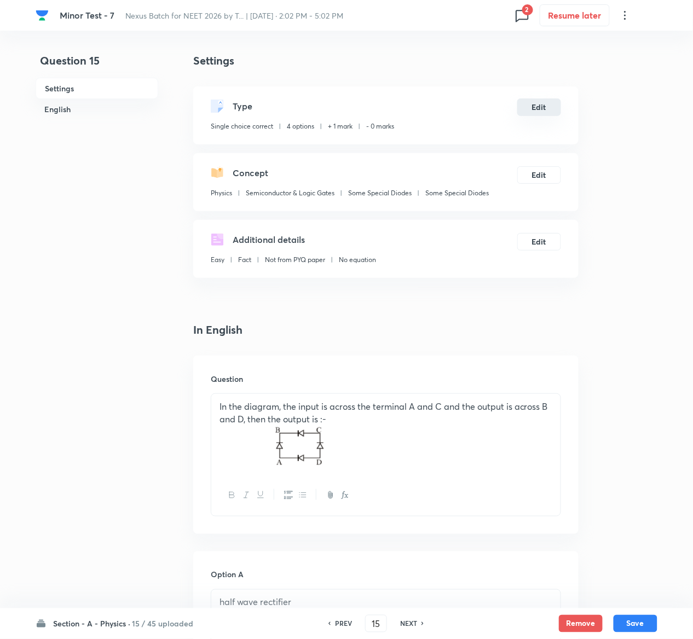
click at [535, 107] on button "Edit" at bounding box center [539, 107] width 44 height 18
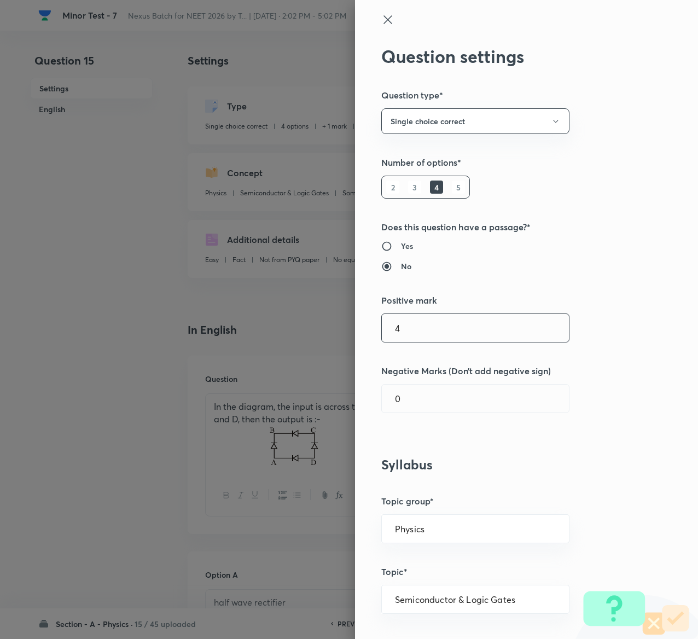
type input "4"
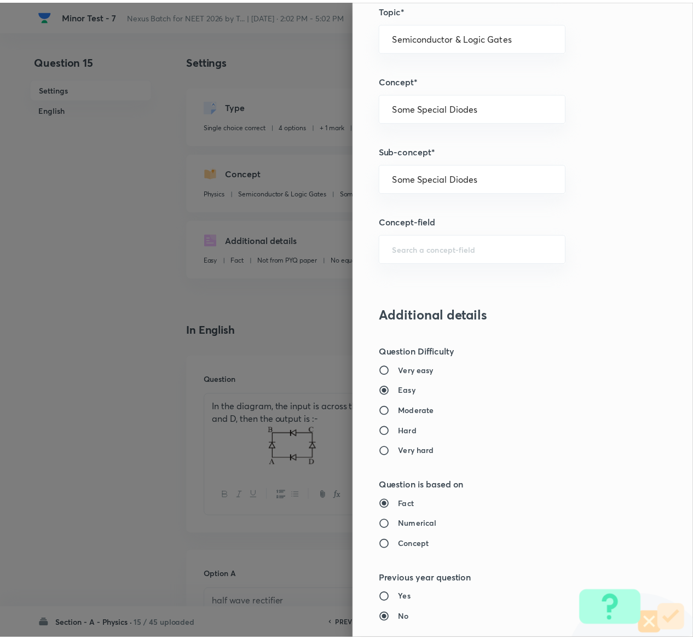
scroll to position [855, 0]
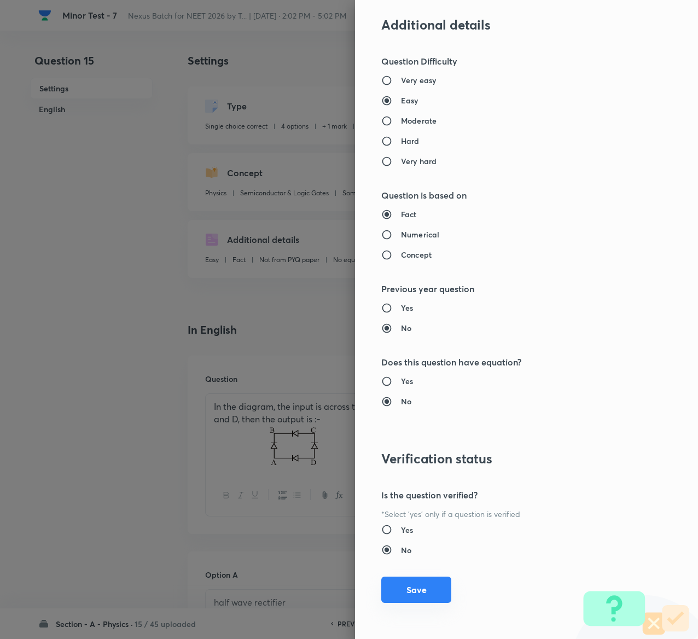
type input "1"
click at [407, 591] on button "Save" at bounding box center [416, 590] width 70 height 26
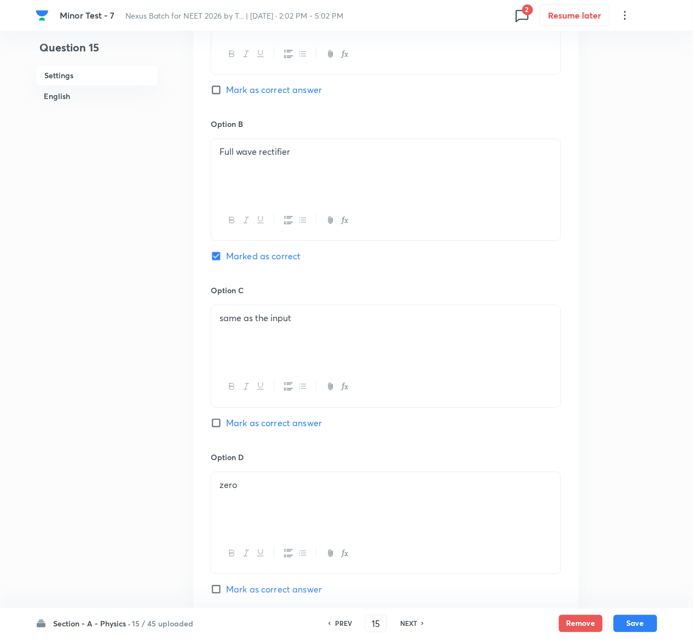
scroll to position [876, 0]
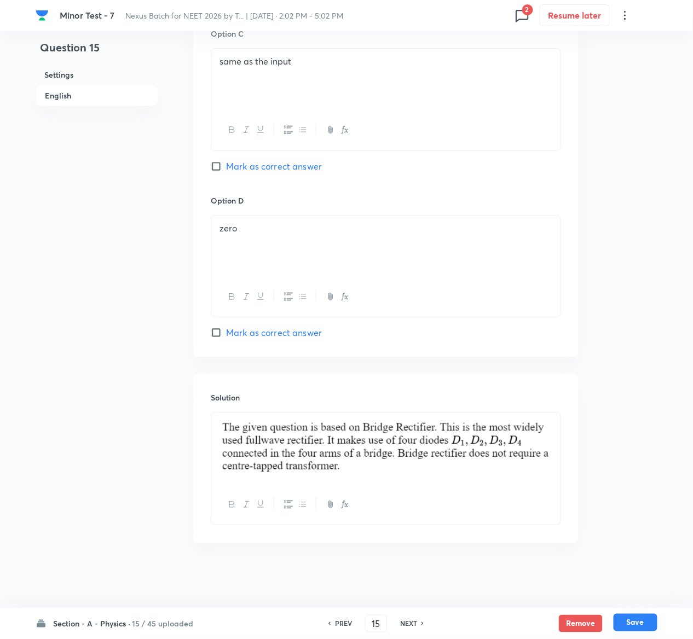
click at [648, 627] on button "Save" at bounding box center [635, 623] width 44 height 18
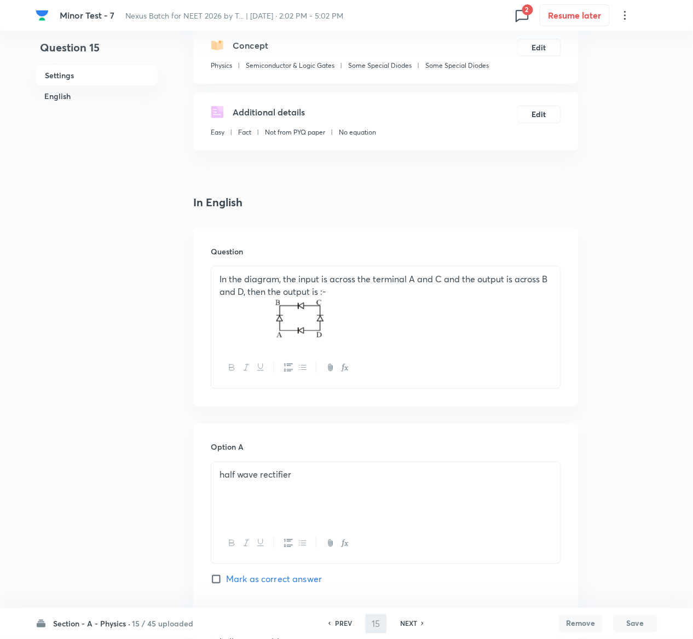
scroll to position [38, 0]
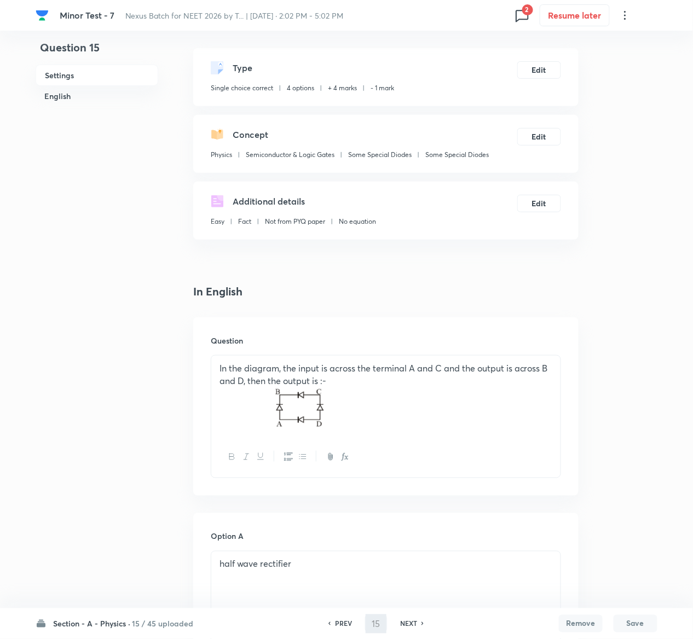
type input "16"
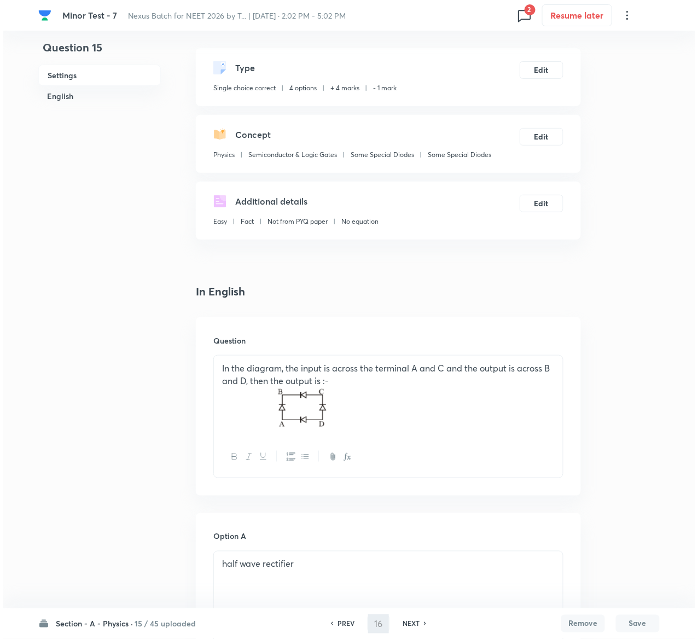
scroll to position [0, 0]
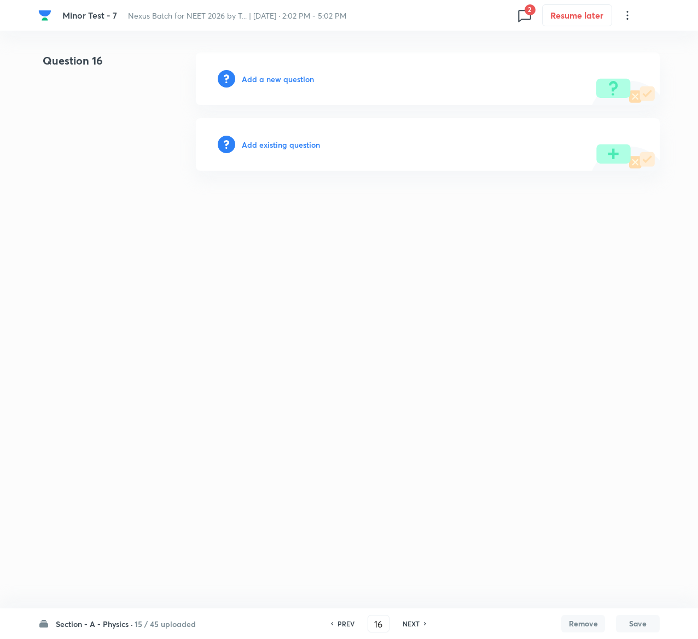
click at [287, 148] on h6 "Add existing question" at bounding box center [281, 144] width 78 height 11
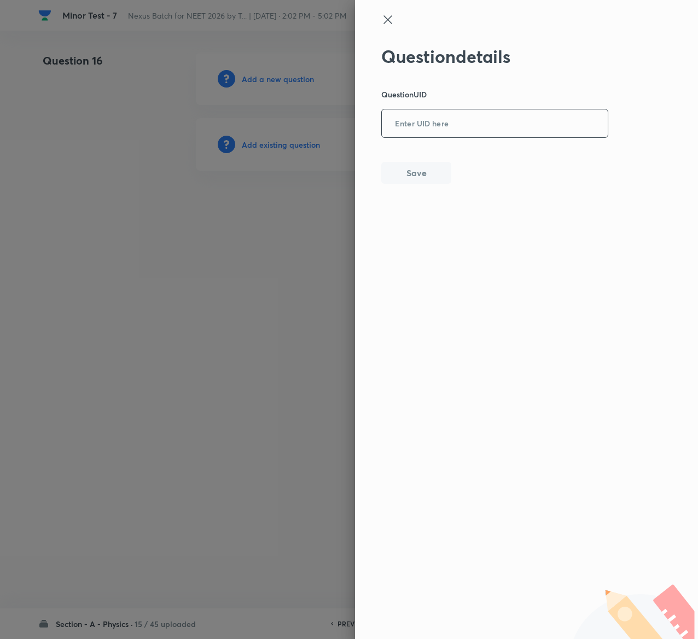
click at [504, 132] on input "text" at bounding box center [495, 124] width 226 height 27
paste input "9PLBK"
type input "9PLBK"
click at [425, 166] on button "Save" at bounding box center [416, 172] width 70 height 22
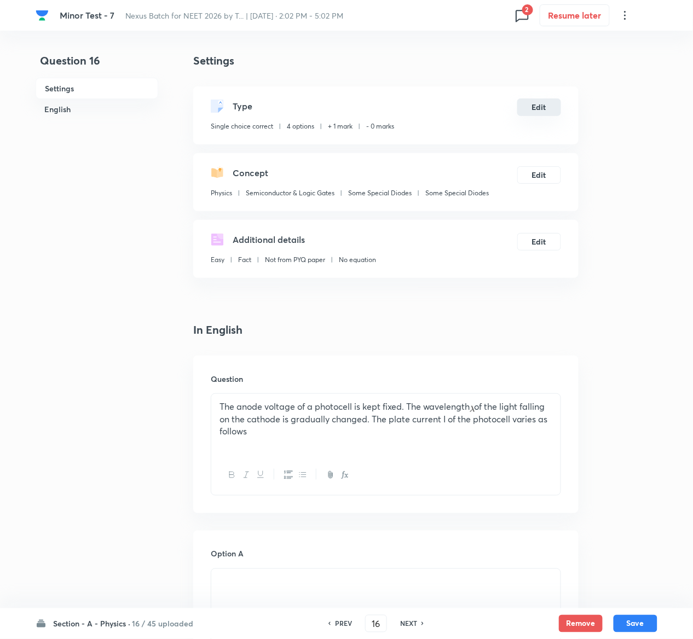
click at [550, 113] on button "Edit" at bounding box center [539, 107] width 44 height 18
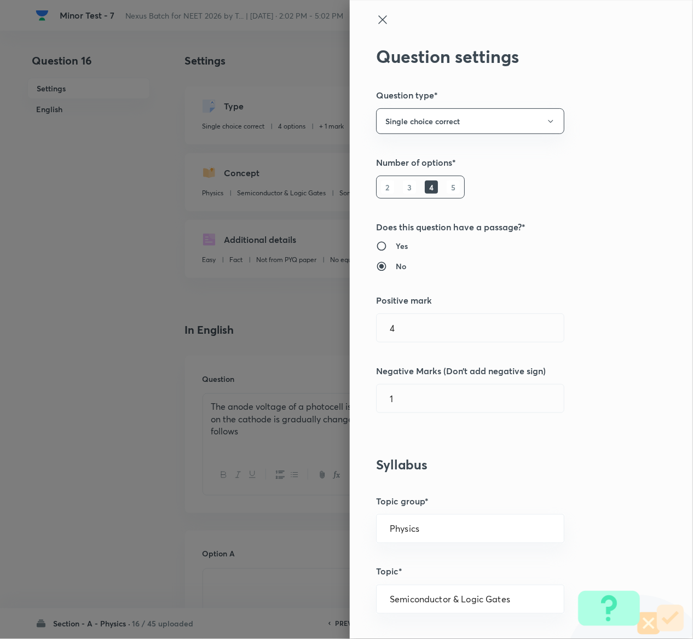
type input "1"
type input "0"
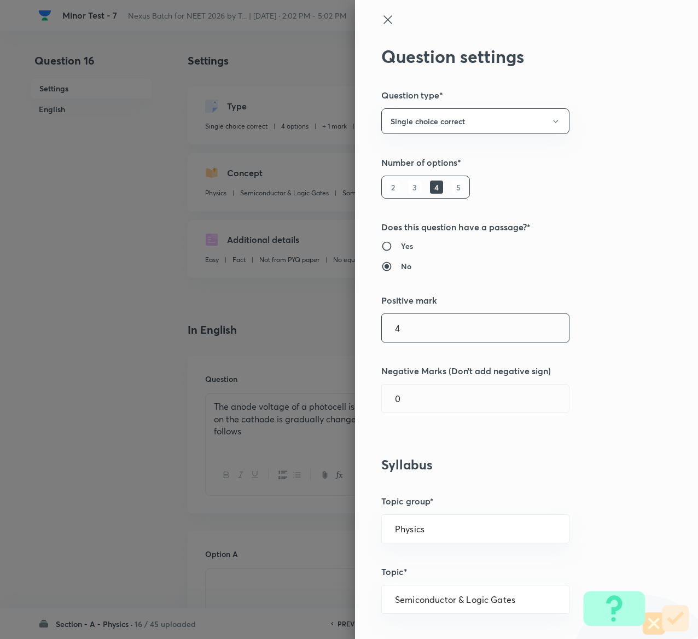
type input "4"
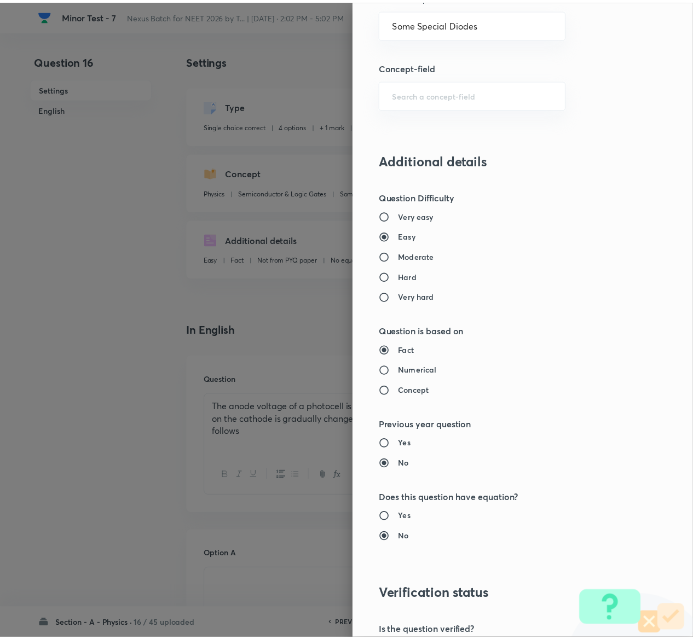
scroll to position [855, 0]
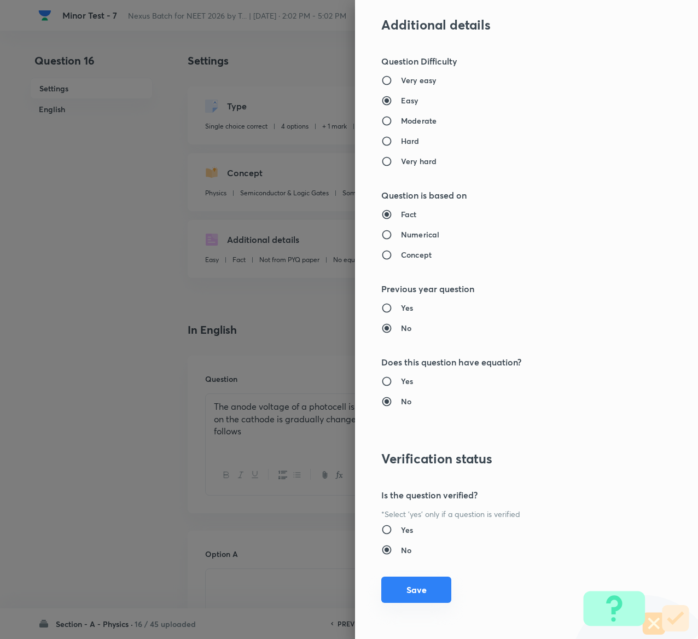
type input "1"
click at [414, 585] on button "Save" at bounding box center [416, 590] width 70 height 26
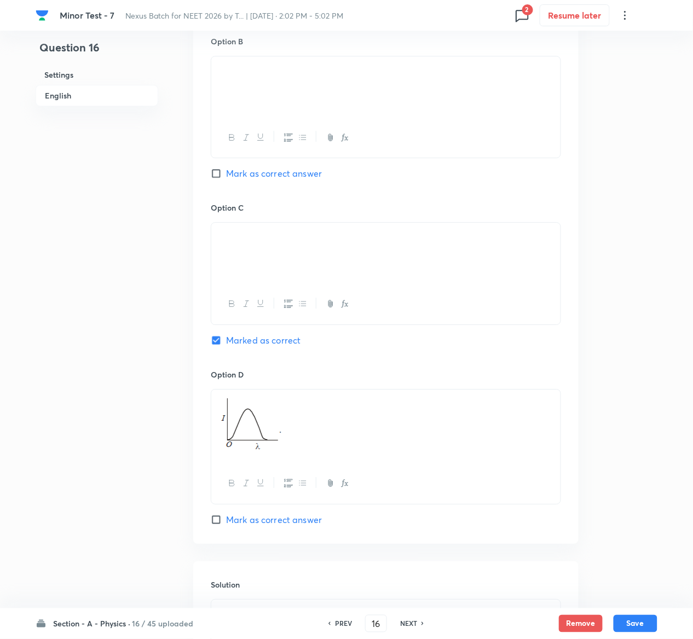
scroll to position [896, 0]
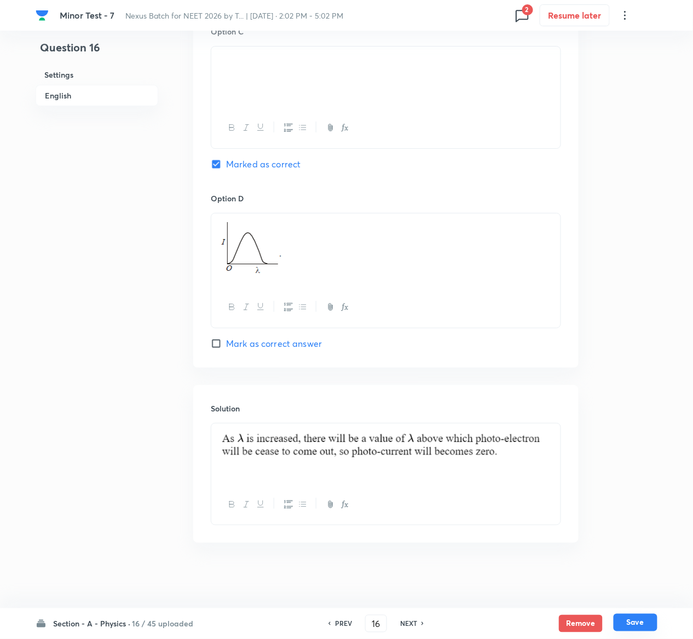
click at [638, 619] on button "Save" at bounding box center [635, 623] width 44 height 18
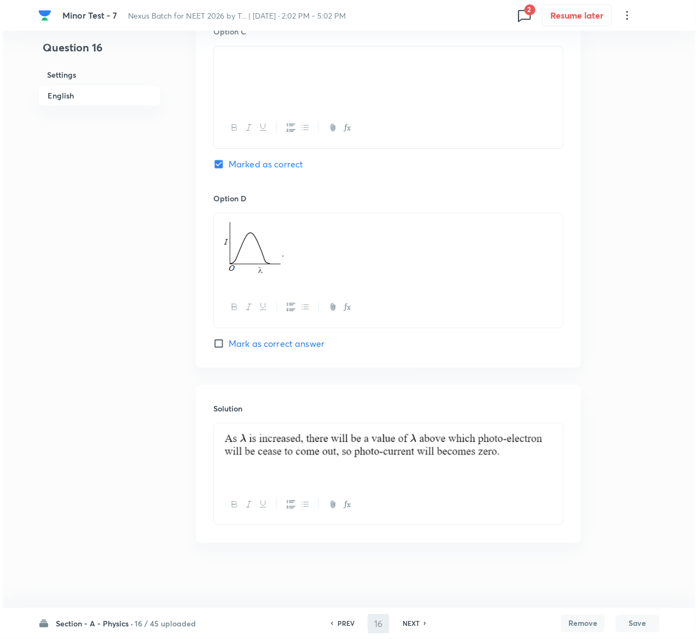
scroll to position [0, 0]
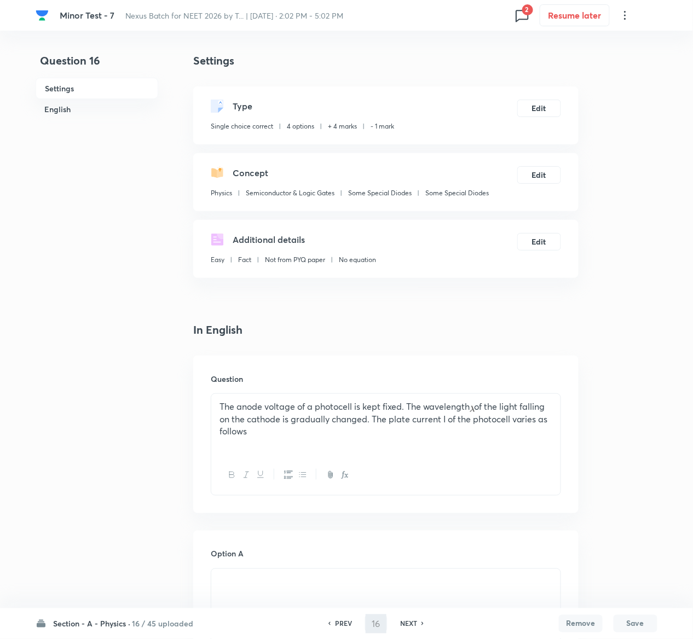
type input "17"
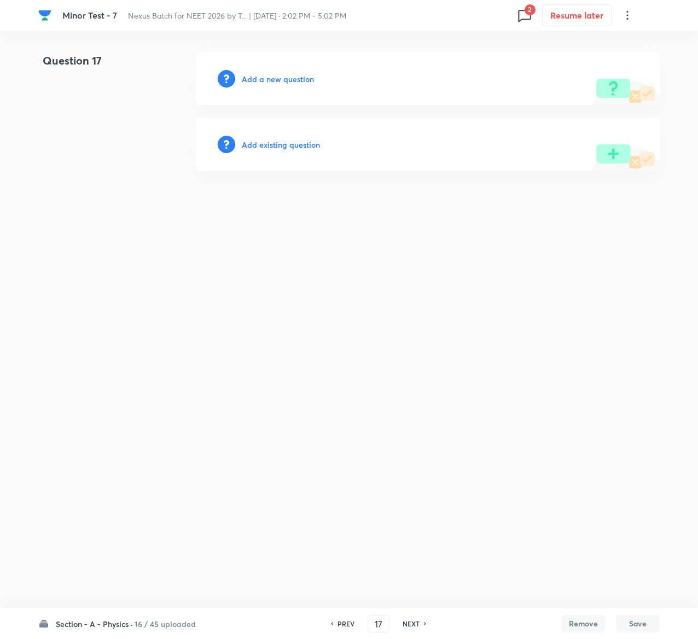
click at [304, 146] on h6 "Add existing question" at bounding box center [281, 144] width 78 height 11
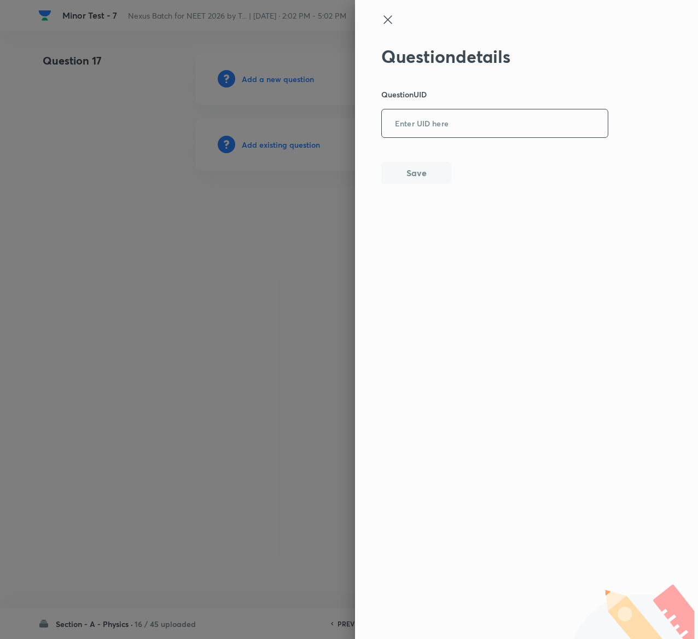
drag, startPoint x: 502, startPoint y: 150, endPoint x: 502, endPoint y: 136, distance: 14.2
click at [502, 136] on div "Question details Question UID ​ Save" at bounding box center [495, 115] width 228 height 138
click at [502, 136] on input "text" at bounding box center [495, 124] width 226 height 27
paste input "RP5VL"
type input "RP5VL"
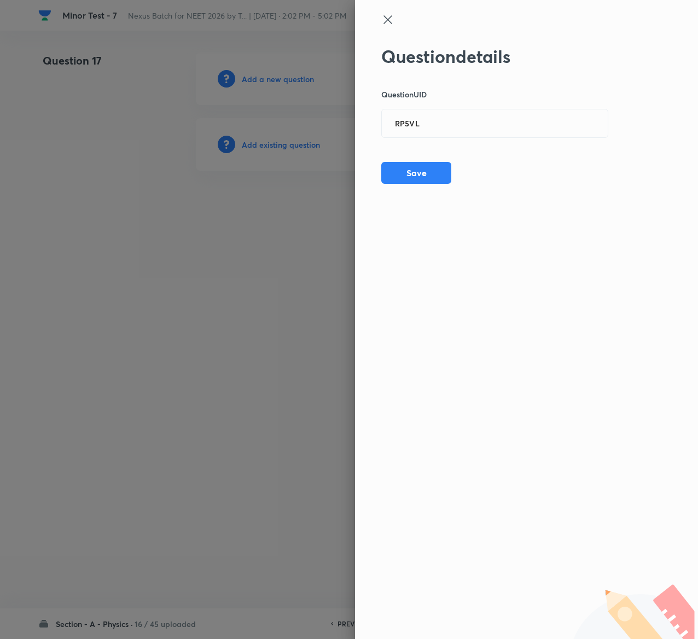
click at [392, 183] on div "Question details Question UID RP5VL ​ Save" at bounding box center [495, 115] width 228 height 138
click at [400, 177] on button "Save" at bounding box center [416, 172] width 70 height 22
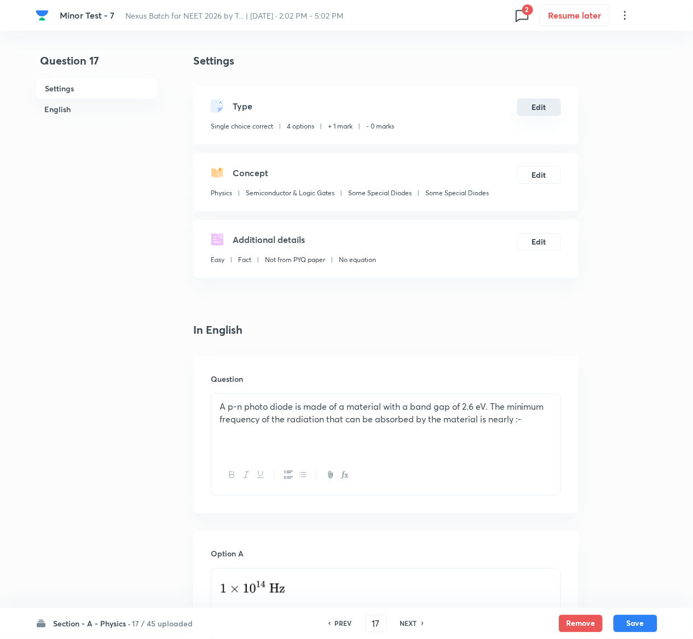
click at [541, 104] on button "Edit" at bounding box center [539, 107] width 44 height 18
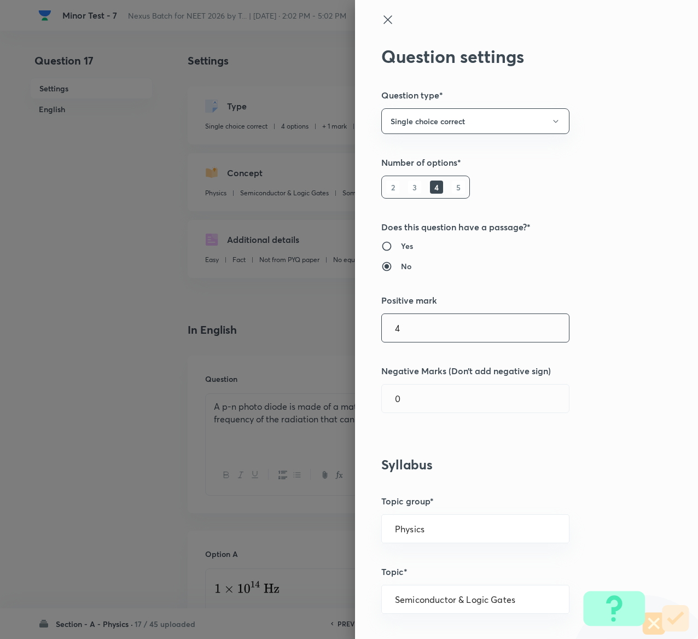
type input "4"
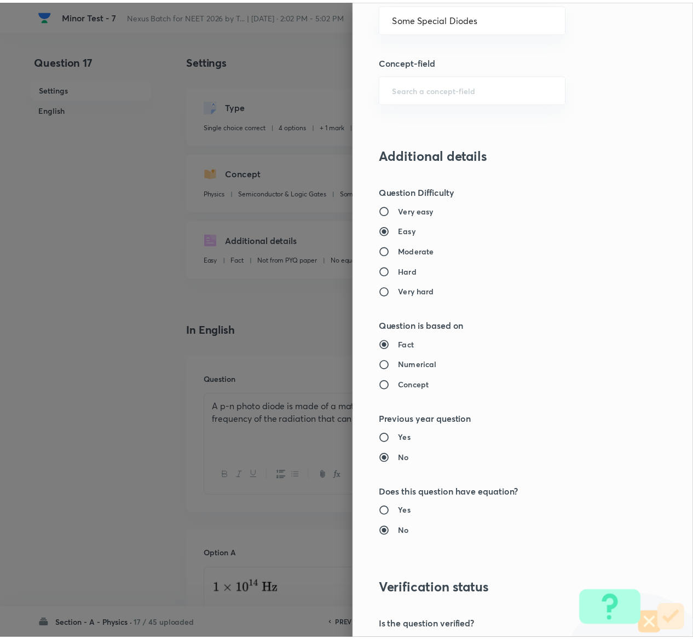
scroll to position [855, 0]
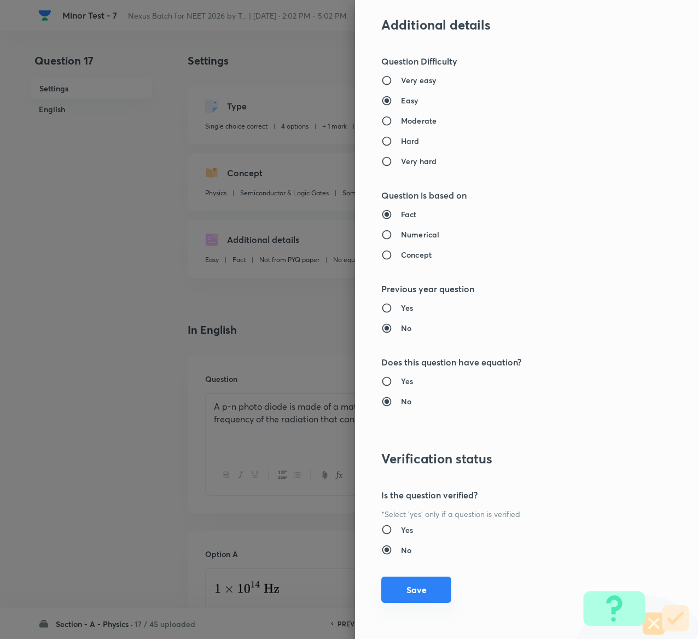
type input "1"
click at [416, 580] on button "Save" at bounding box center [416, 590] width 70 height 26
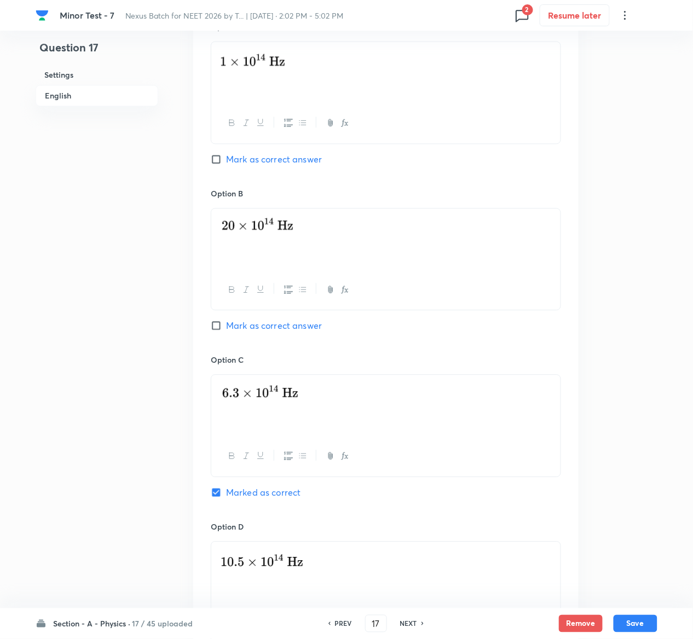
scroll to position [848, 0]
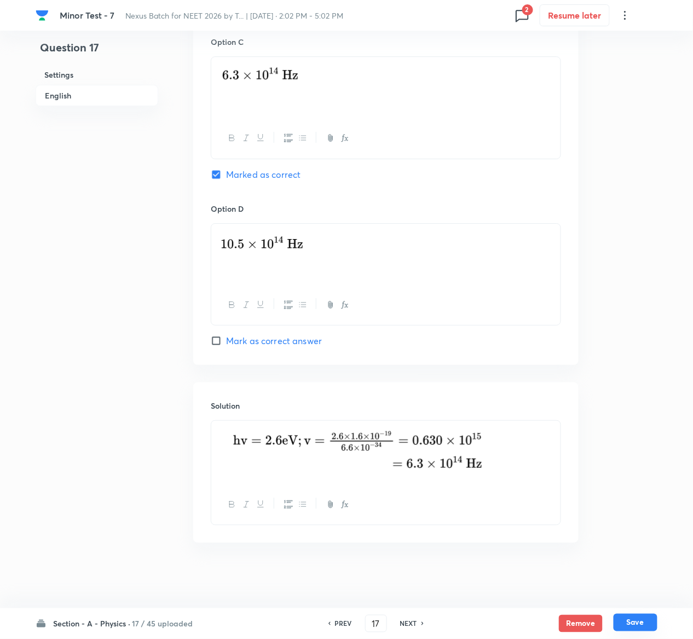
click at [644, 621] on button "Save" at bounding box center [635, 623] width 44 height 18
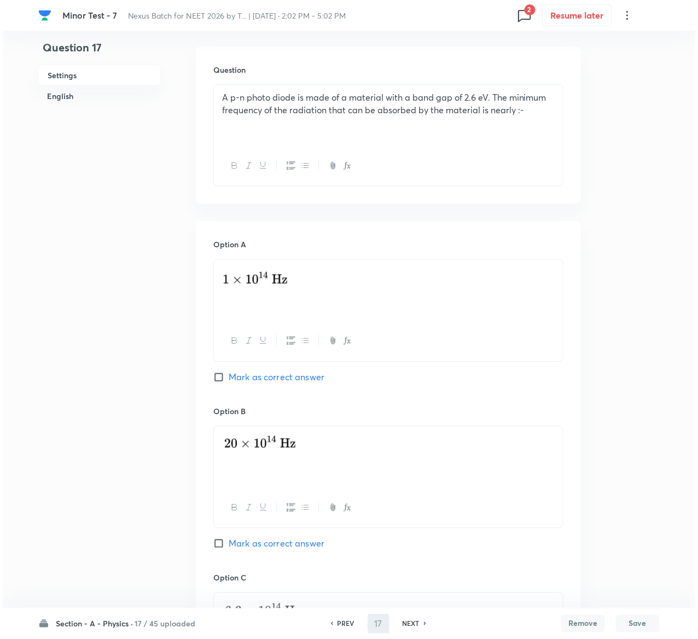
scroll to position [0, 0]
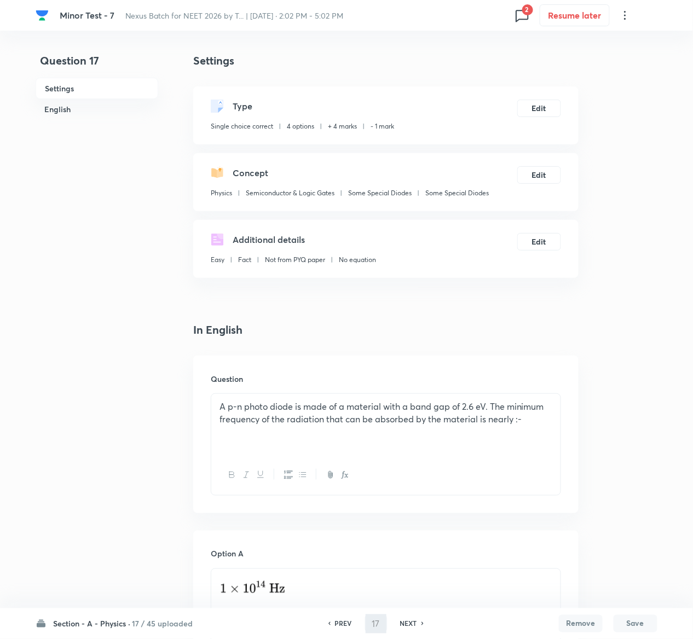
type input "18"
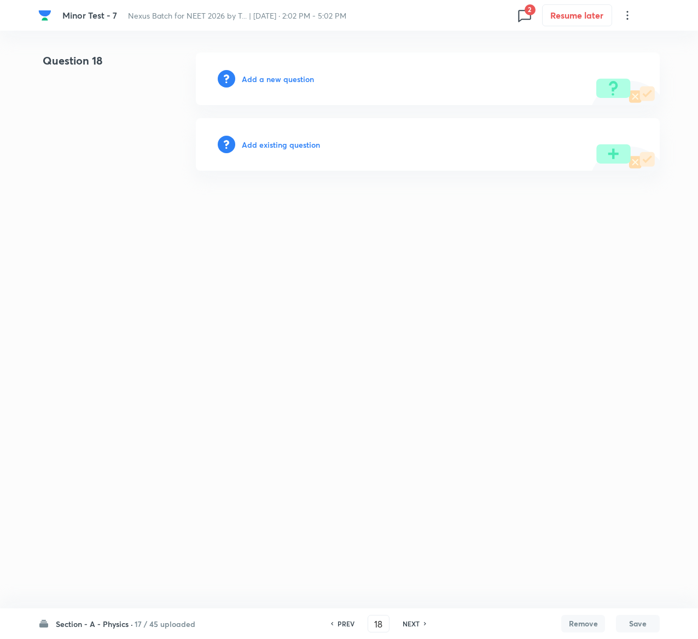
click at [279, 143] on h6 "Add existing question" at bounding box center [281, 144] width 78 height 11
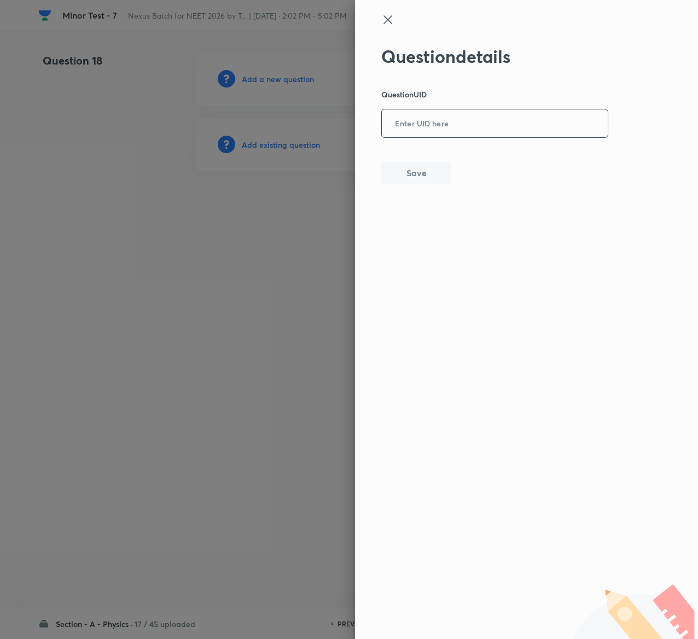
click at [413, 129] on input "text" at bounding box center [495, 124] width 226 height 27
paste input "XR3R4"
type input "XR3R4"
click at [414, 167] on button "Save" at bounding box center [416, 172] width 70 height 22
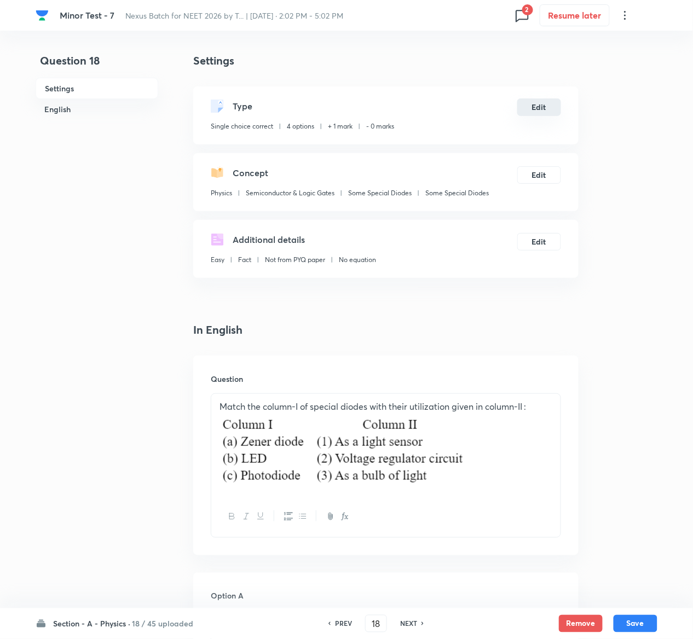
click at [542, 108] on button "Edit" at bounding box center [539, 107] width 44 height 18
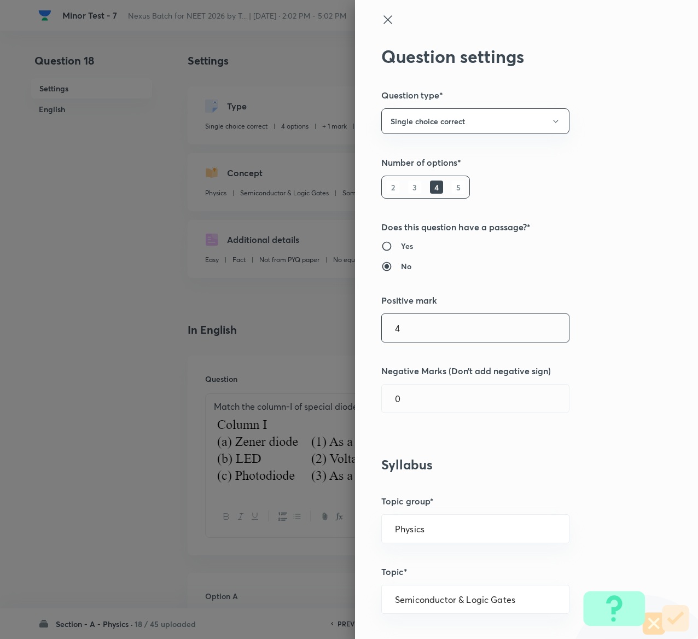
type input "4"
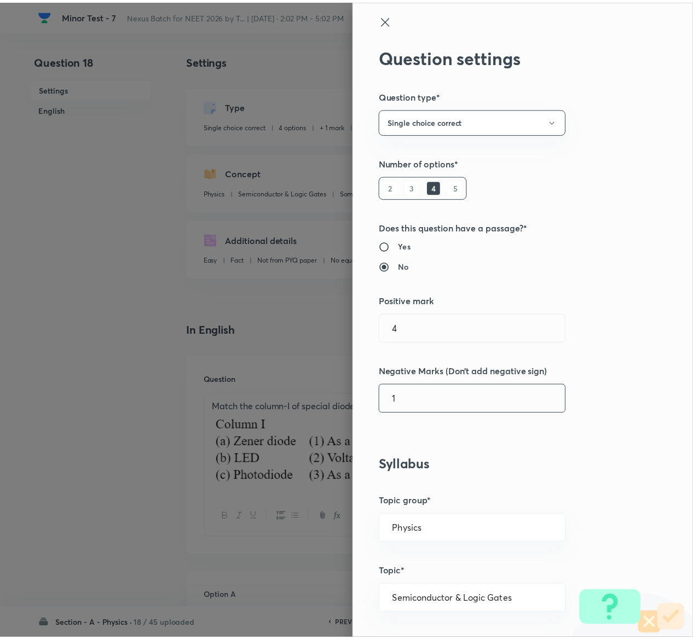
scroll to position [855, 0]
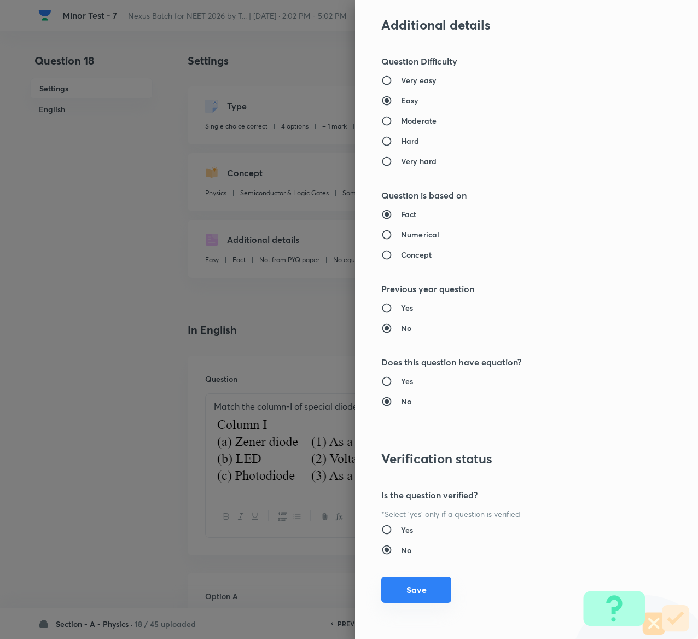
type input "1"
click at [391, 586] on button "Save" at bounding box center [416, 590] width 70 height 26
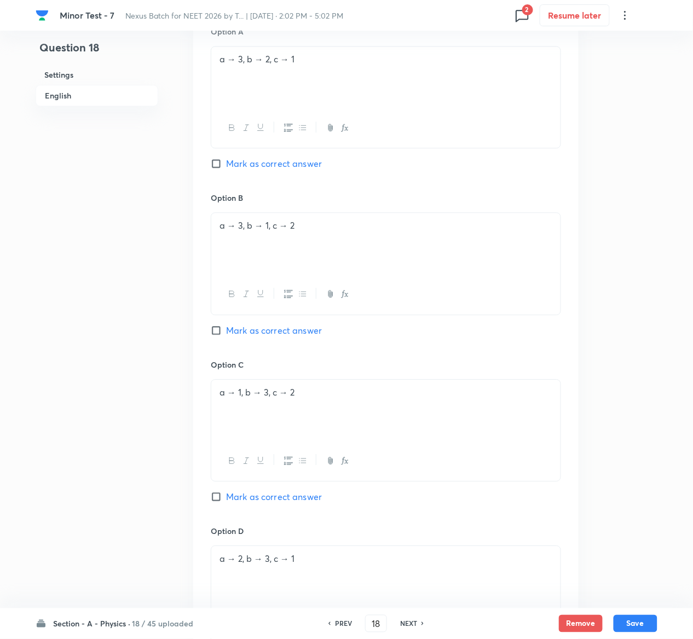
scroll to position [887, 0]
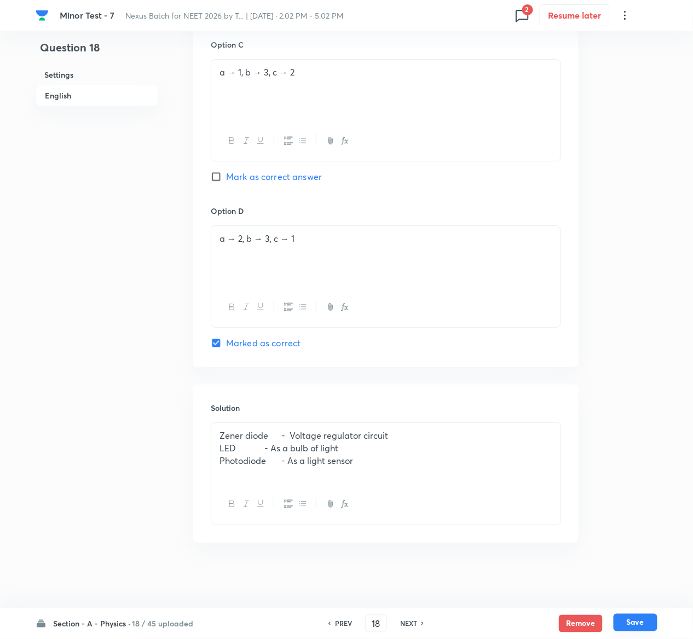
click at [649, 619] on button "Save" at bounding box center [635, 623] width 44 height 18
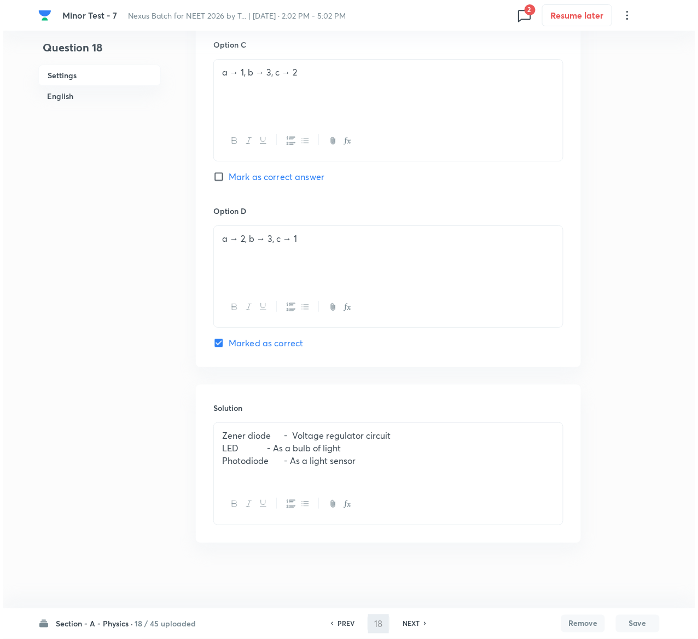
scroll to position [0, 0]
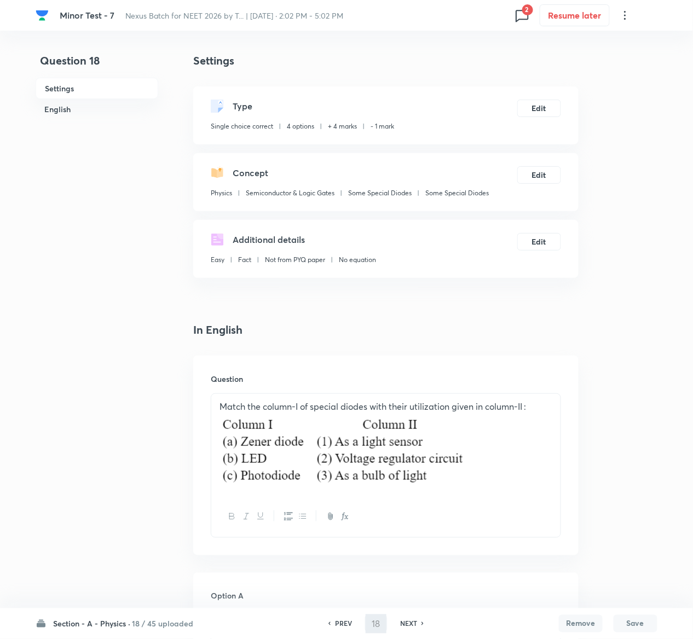
type input "19"
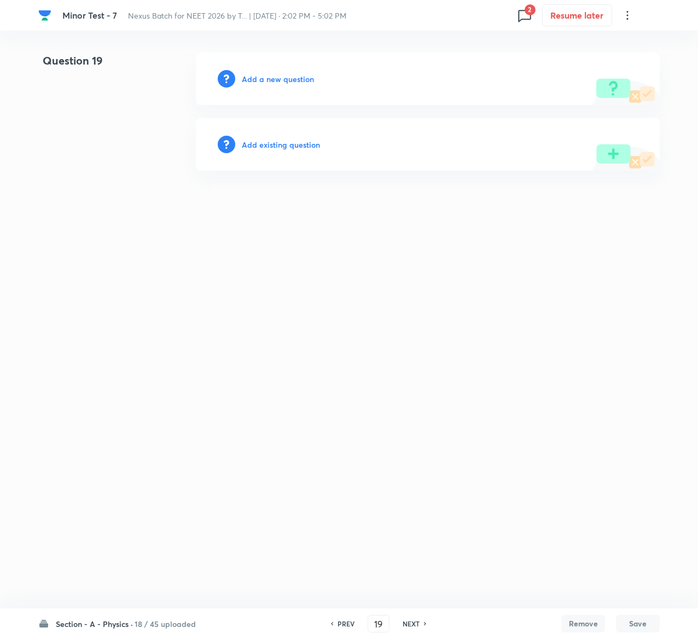
click at [287, 144] on h6 "Add existing question" at bounding box center [281, 144] width 78 height 11
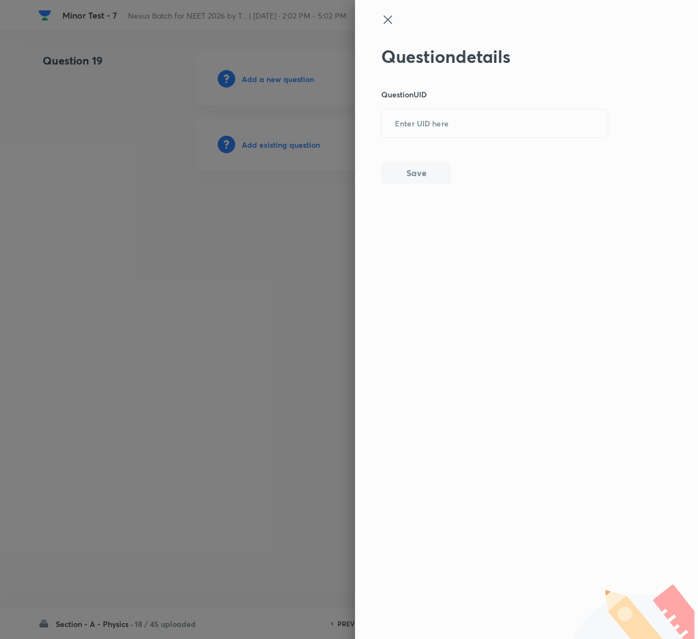
click at [495, 93] on p "Question UID" at bounding box center [495, 94] width 228 height 11
click at [501, 129] on input "text" at bounding box center [495, 124] width 226 height 27
paste input "WP45C"
type input "WP45C"
click at [433, 181] on button "Save" at bounding box center [416, 172] width 70 height 22
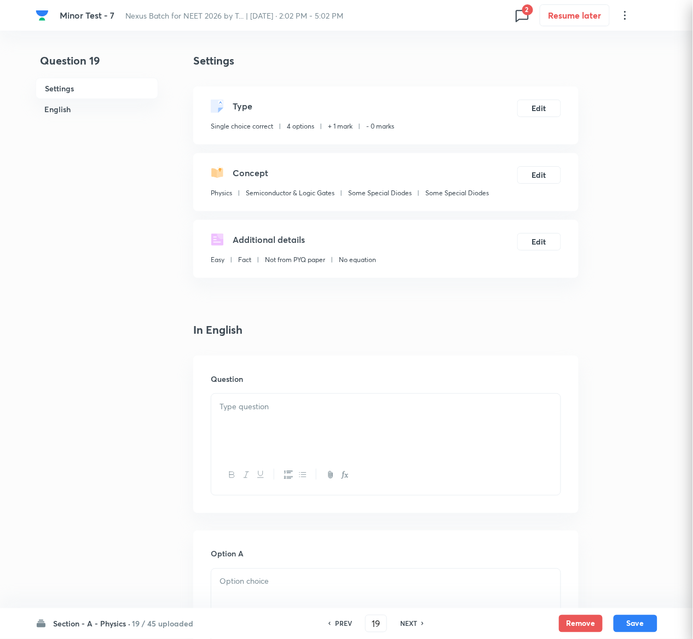
checkbox input "true"
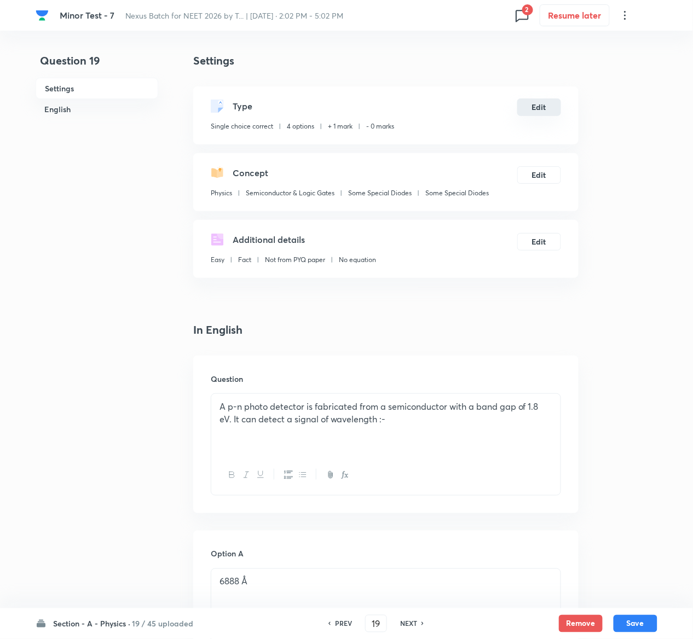
click at [560, 109] on button "Edit" at bounding box center [539, 107] width 44 height 18
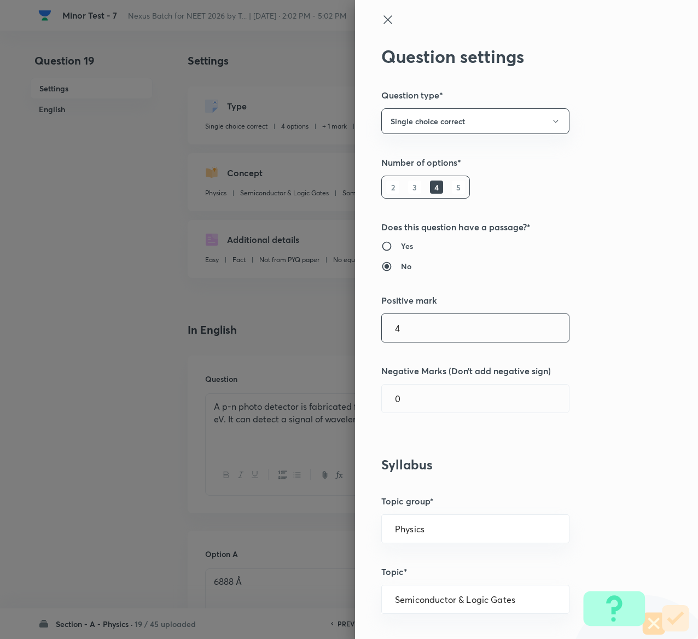
type input "4"
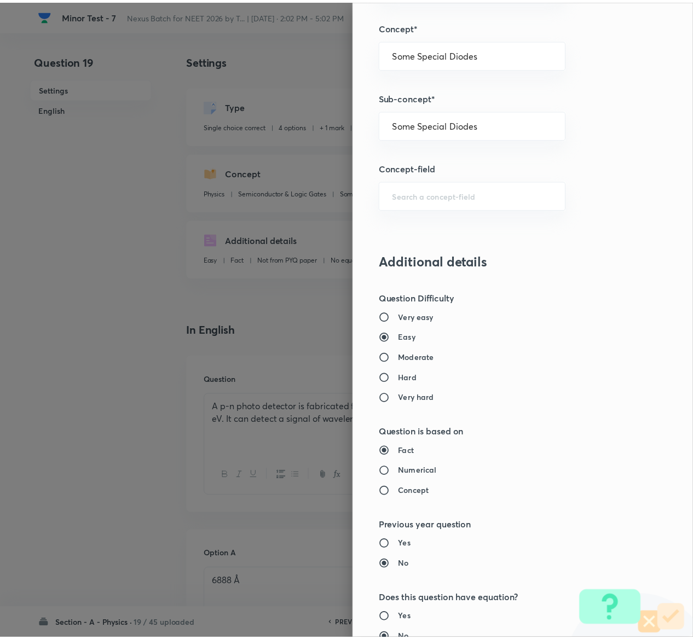
scroll to position [855, 0]
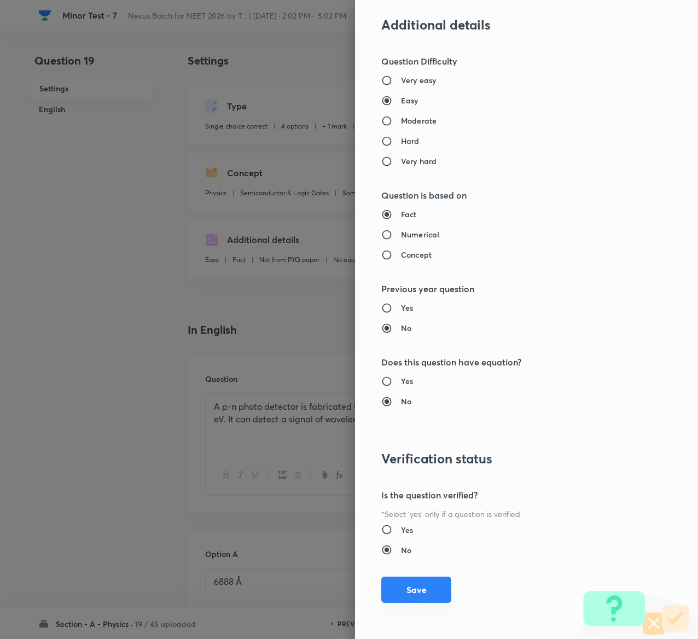
type input "1"
click at [392, 582] on button "Save" at bounding box center [416, 590] width 70 height 26
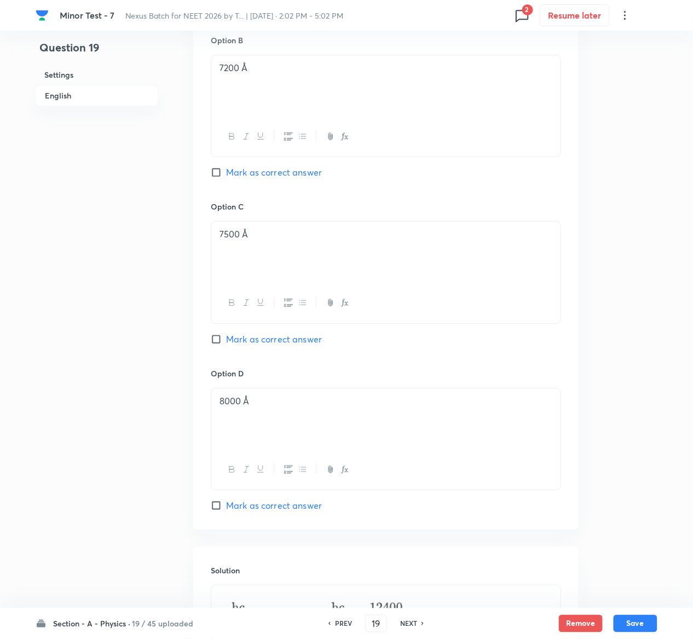
scroll to position [848, 0]
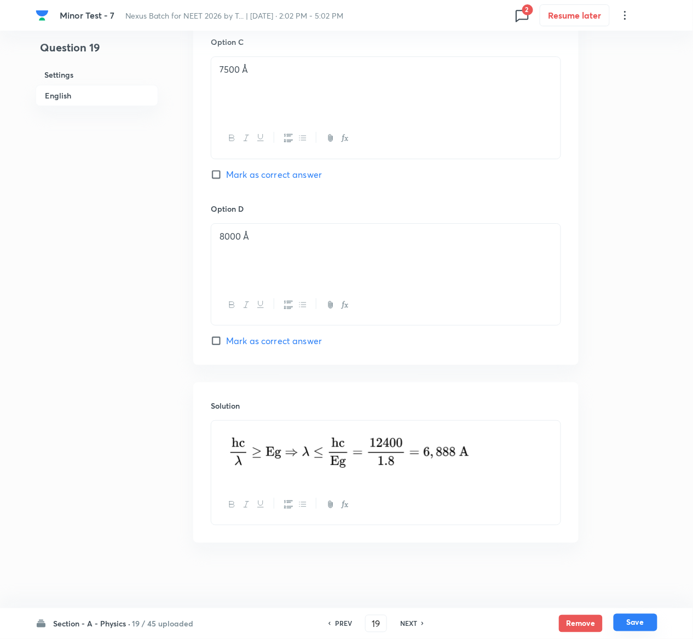
click at [651, 625] on button "Save" at bounding box center [635, 623] width 44 height 18
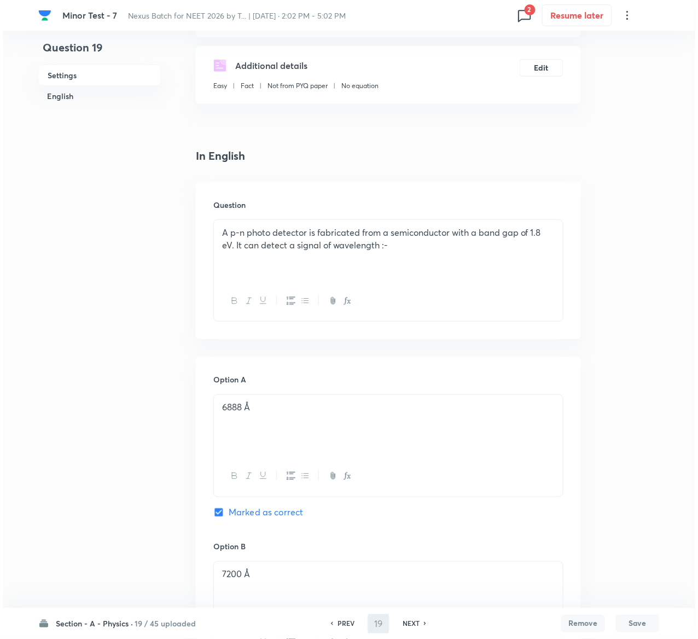
scroll to position [0, 0]
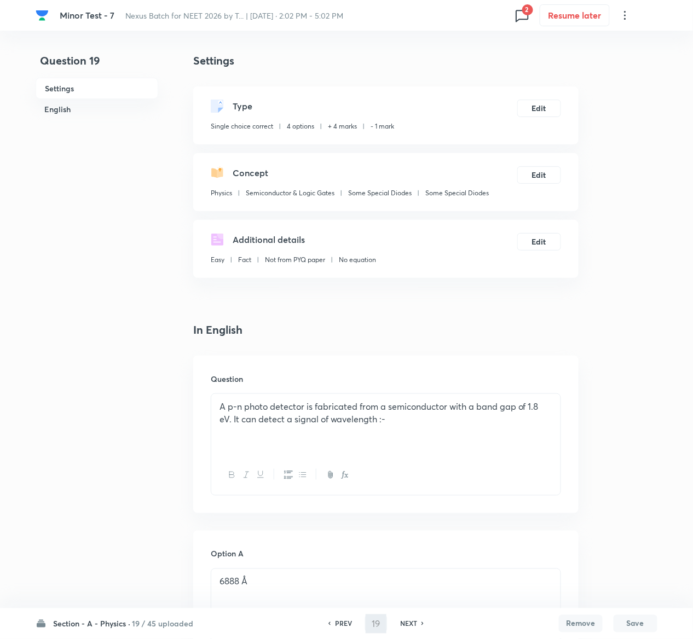
type input "20"
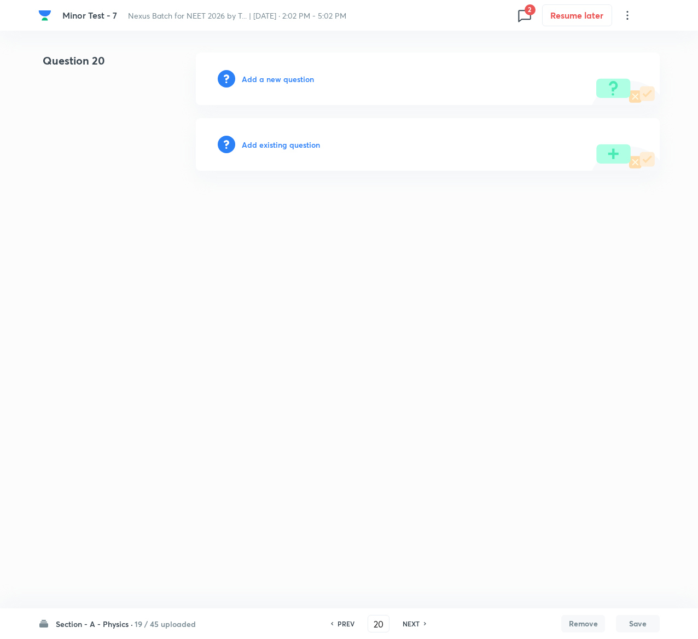
click at [282, 143] on h6 "Add existing question" at bounding box center [281, 144] width 78 height 11
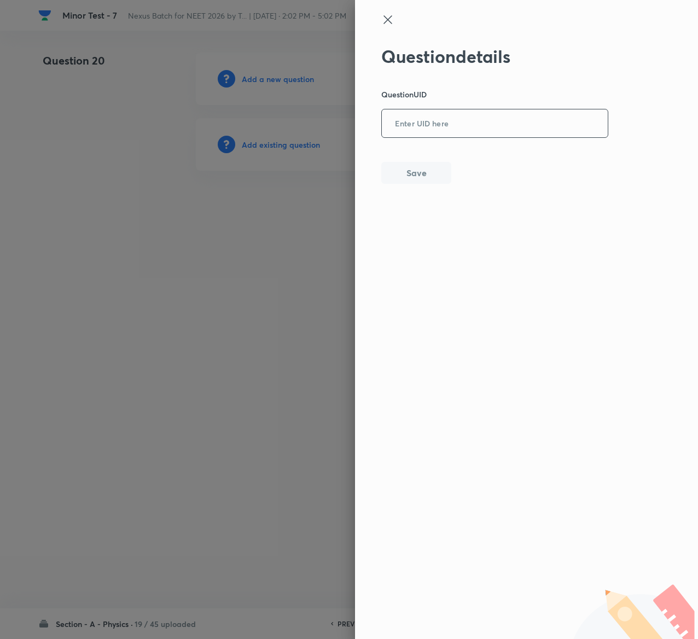
click at [432, 122] on input "text" at bounding box center [495, 124] width 226 height 27
paste input "RE2T6"
type input "RE2T6"
click at [434, 172] on button "Save" at bounding box center [416, 172] width 70 height 22
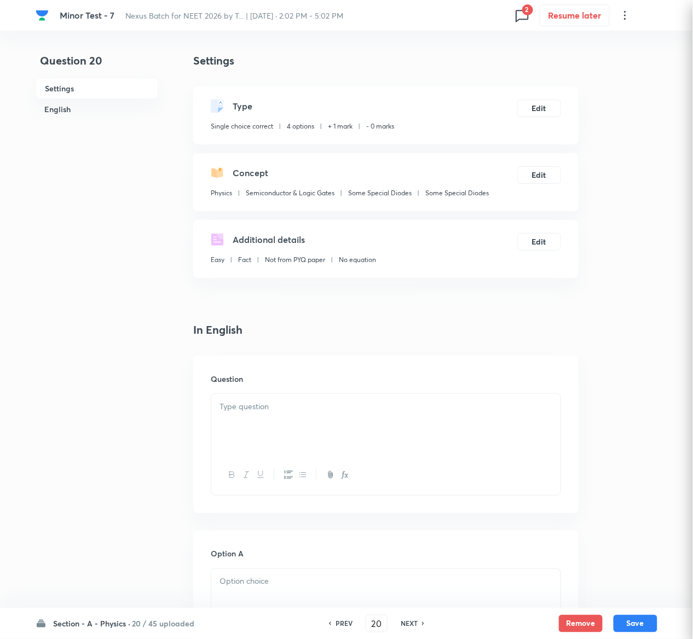
checkbox input "true"
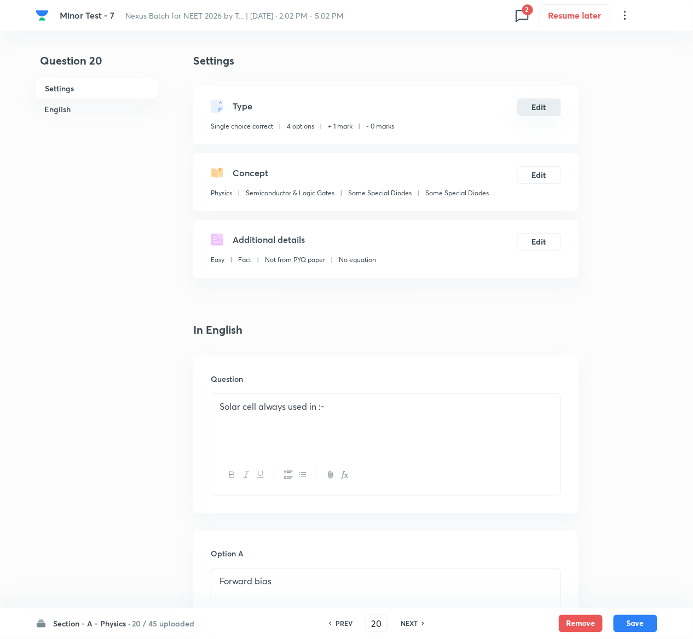
click at [537, 104] on button "Edit" at bounding box center [539, 107] width 44 height 18
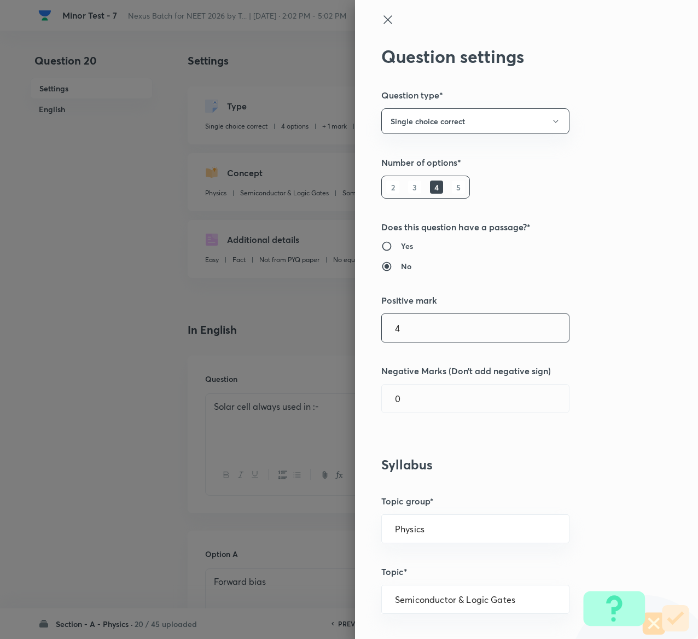
type input "4"
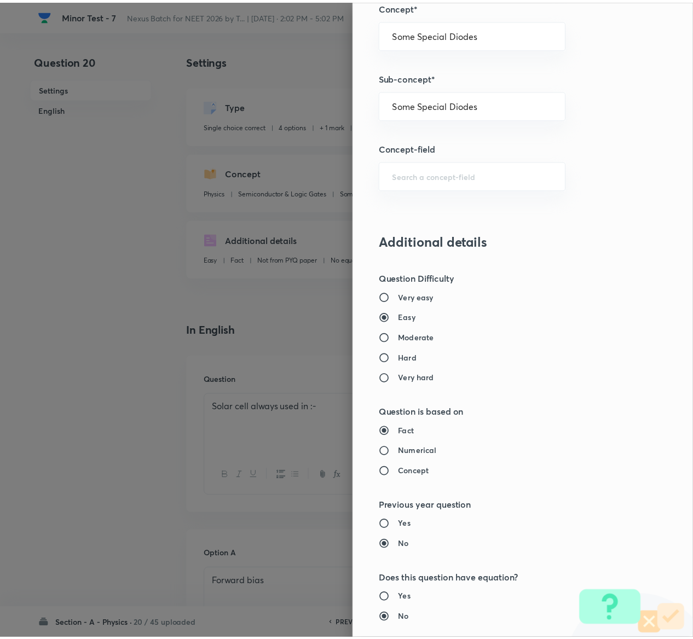
scroll to position [855, 0]
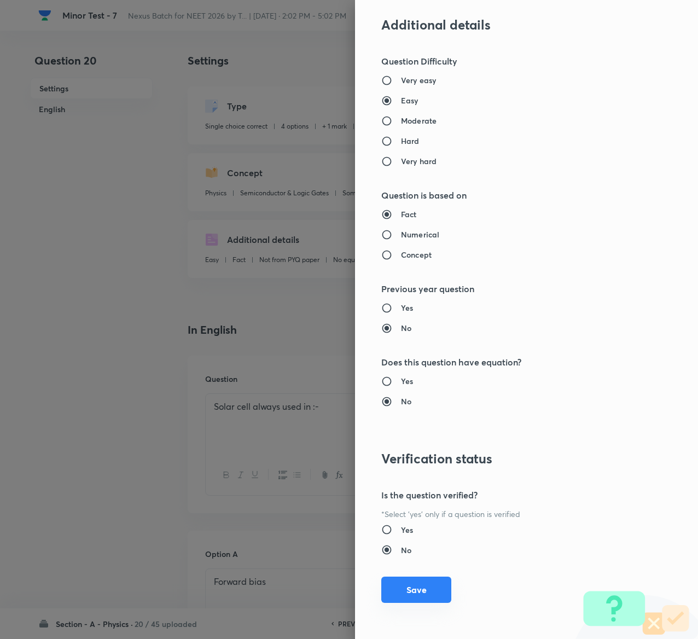
type input "1"
click at [404, 589] on button "Save" at bounding box center [416, 590] width 70 height 26
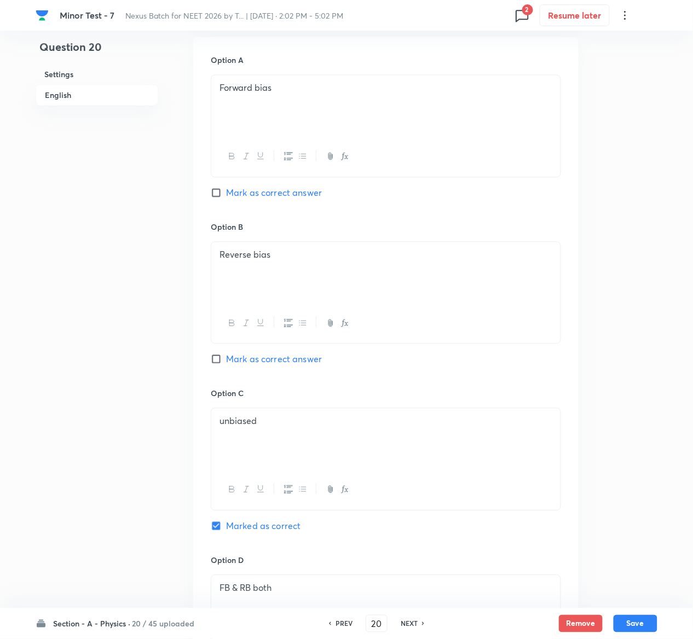
scroll to position [869, 0]
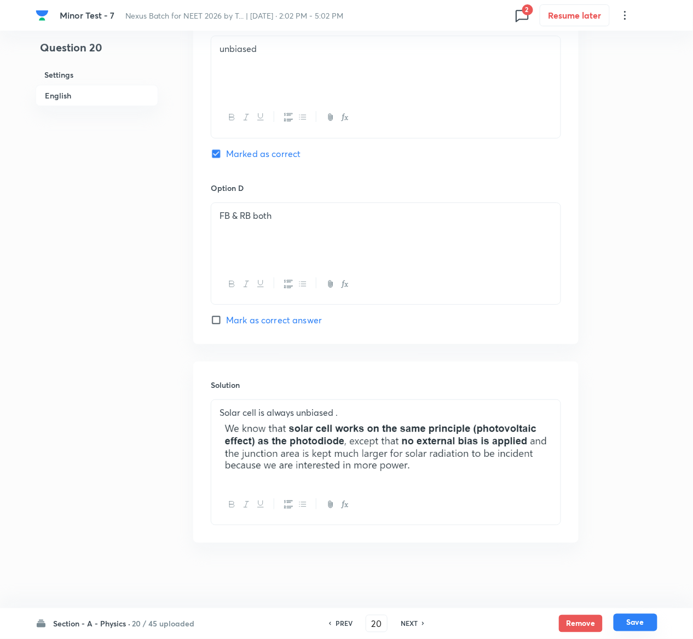
click at [648, 624] on button "Save" at bounding box center [635, 623] width 44 height 18
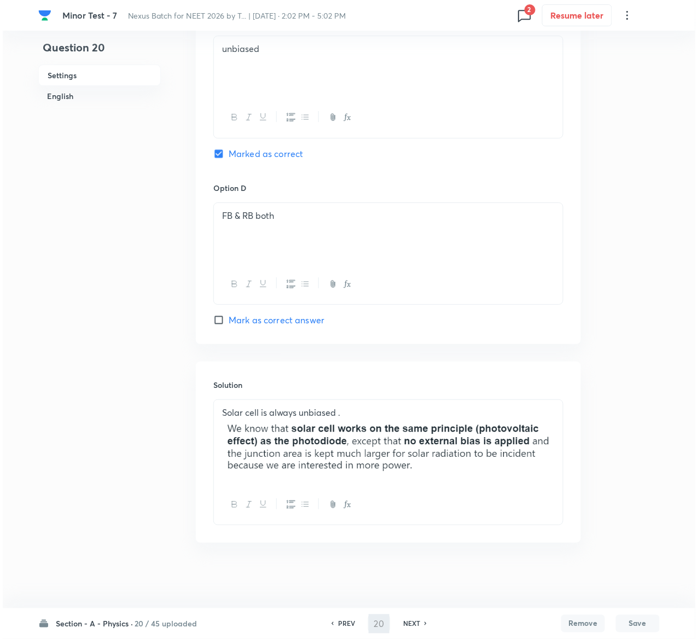
scroll to position [0, 0]
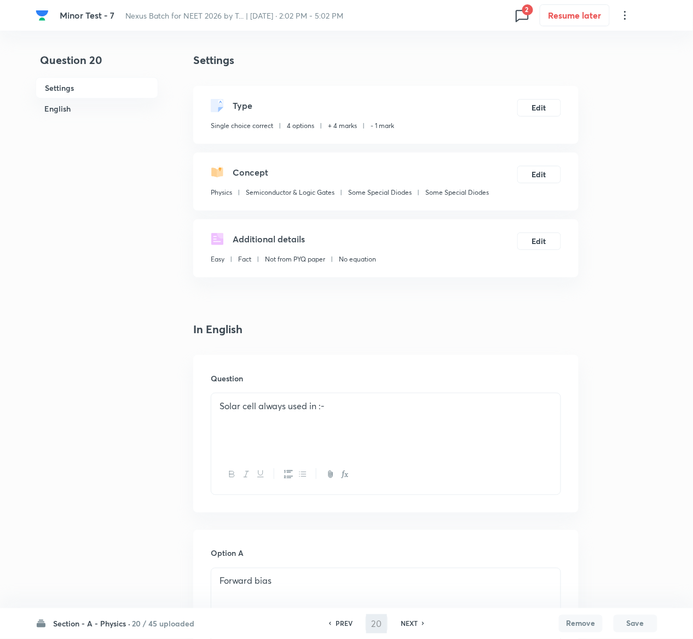
type input "21"
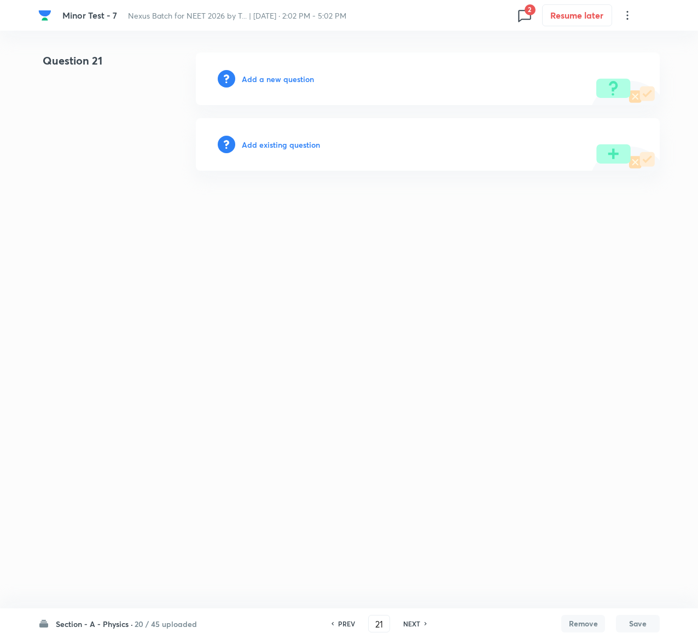
click at [318, 146] on h6 "Add existing question" at bounding box center [281, 144] width 78 height 11
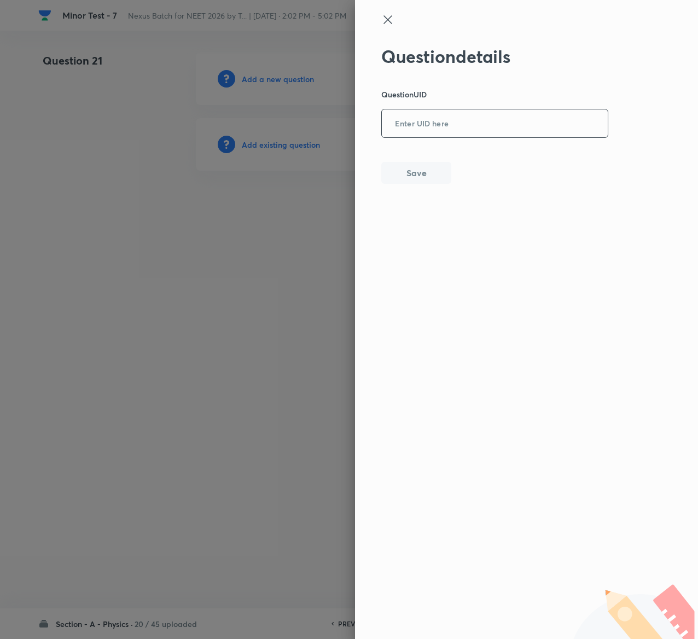
click at [485, 117] on input "text" at bounding box center [495, 124] width 226 height 27
paste input "AFR4J"
type input "AFR4J"
click at [421, 162] on button "Save" at bounding box center [416, 172] width 70 height 22
click at [421, 162] on button "Save" at bounding box center [416, 173] width 70 height 22
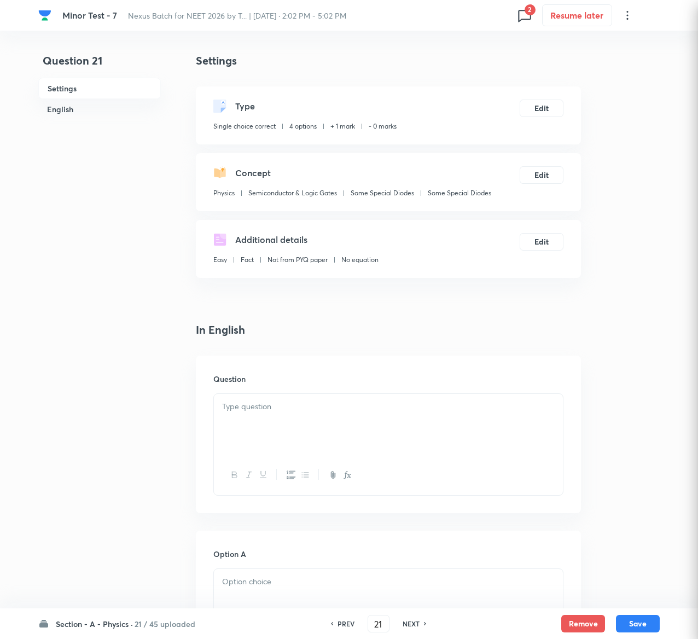
checkbox input "true"
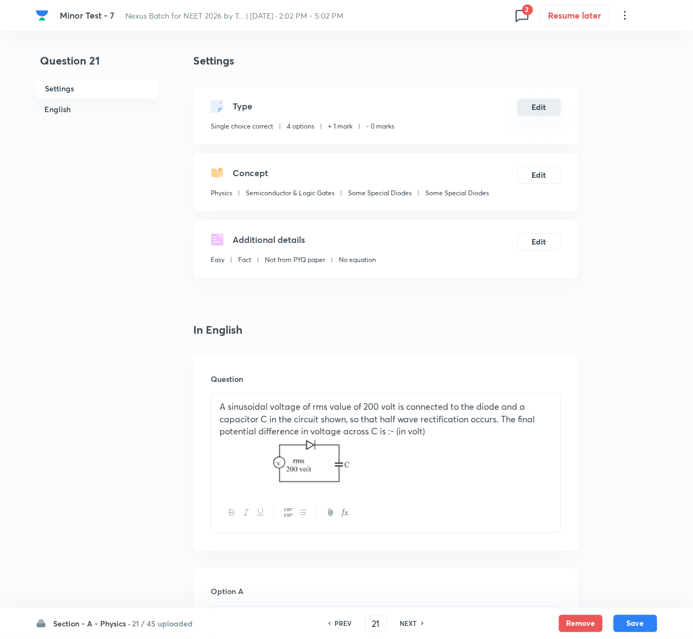
click at [543, 102] on button "Edit" at bounding box center [539, 107] width 44 height 18
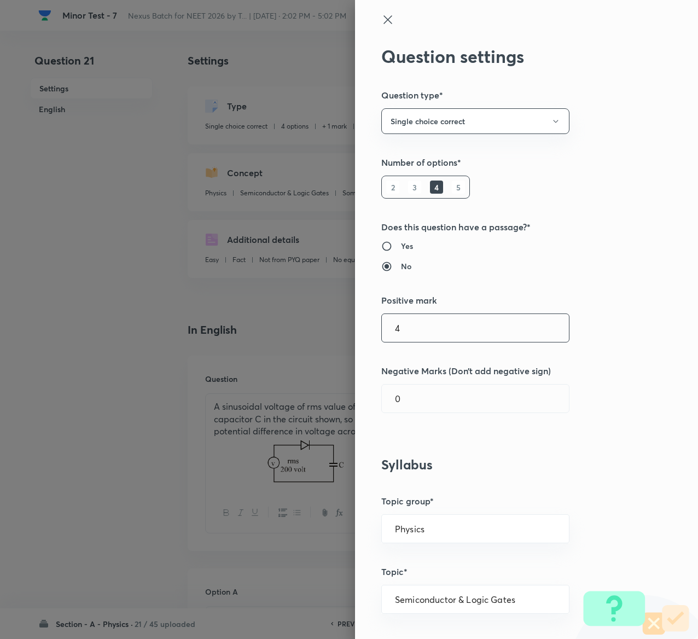
type input "4"
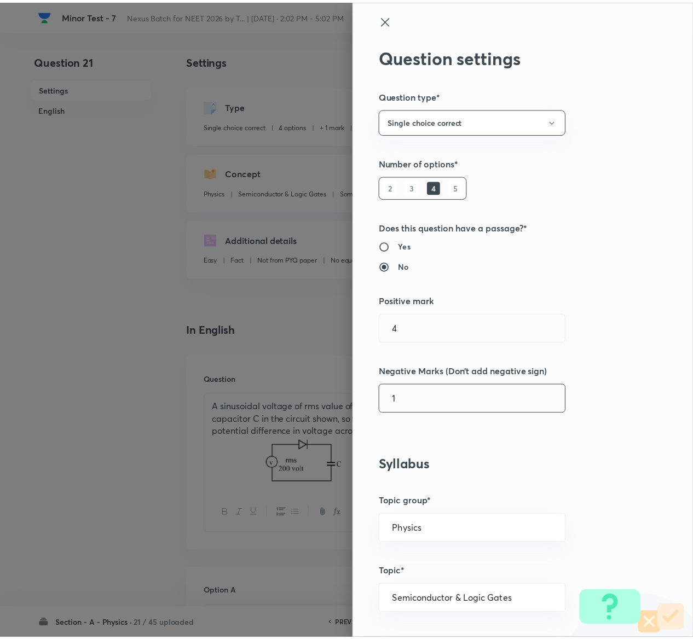
scroll to position [855, 0]
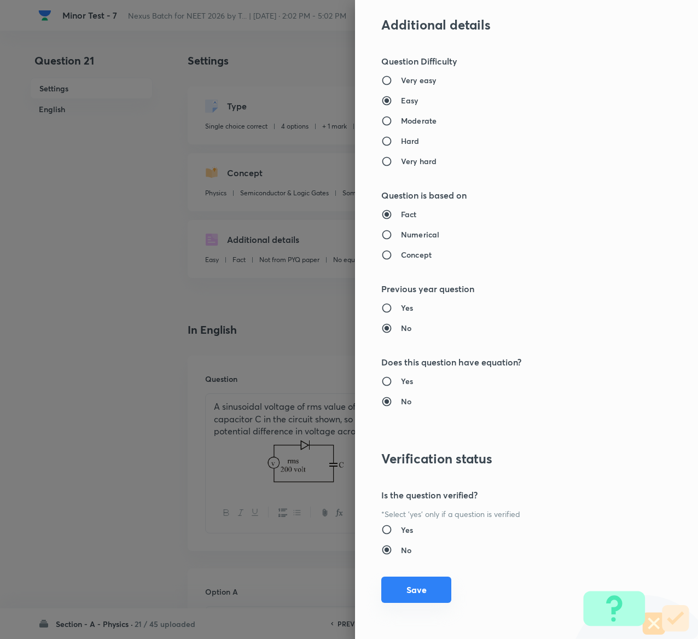
type input "1"
click at [423, 597] on button "Save" at bounding box center [416, 590] width 70 height 26
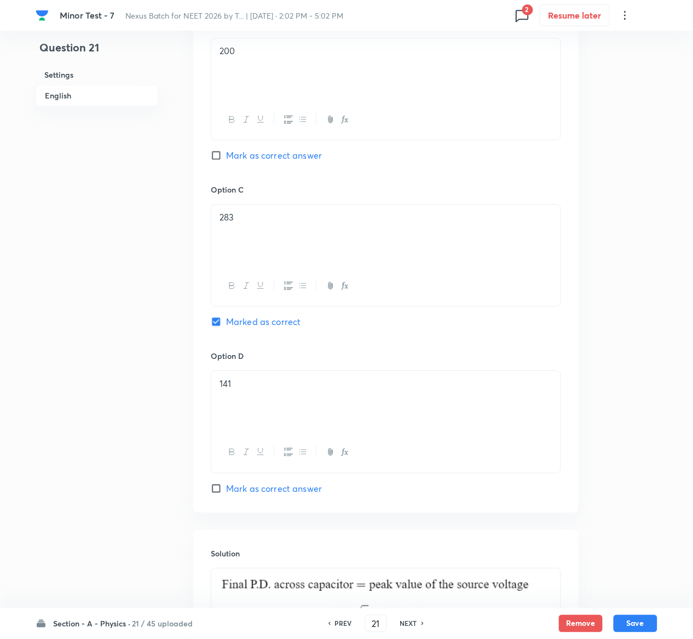
scroll to position [887, 0]
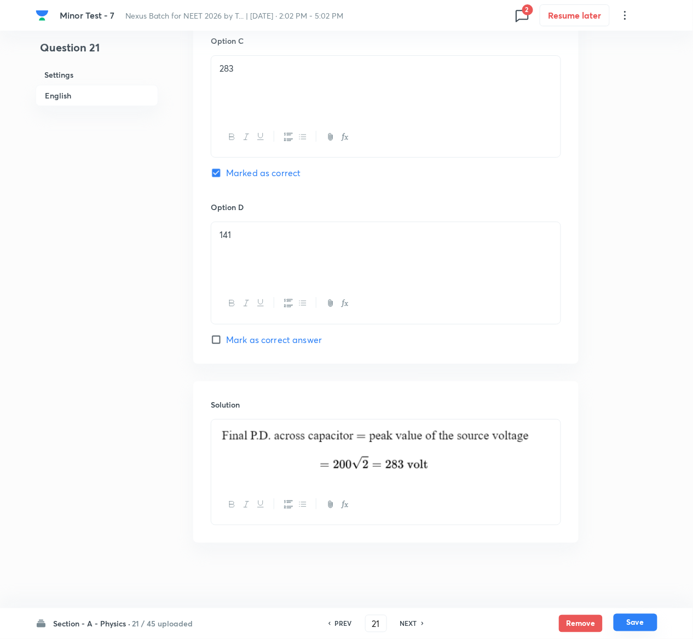
click at [645, 628] on button "Save" at bounding box center [635, 623] width 44 height 18
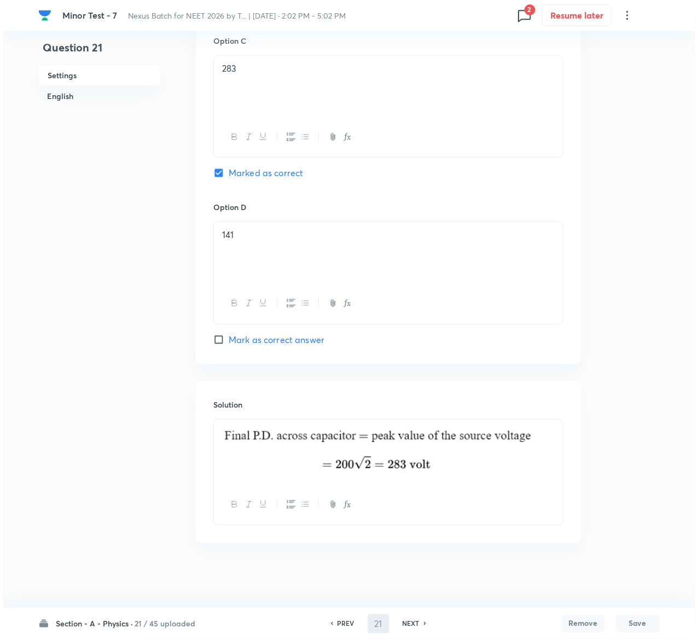
scroll to position [0, 0]
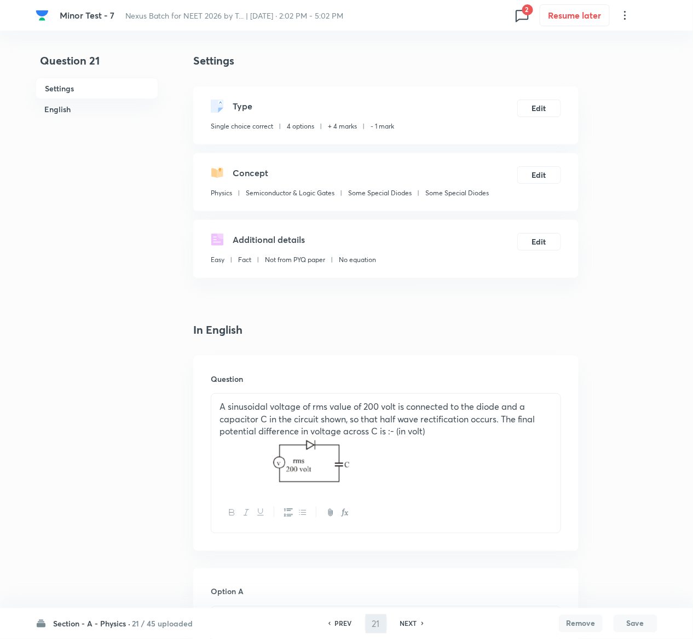
type input "22"
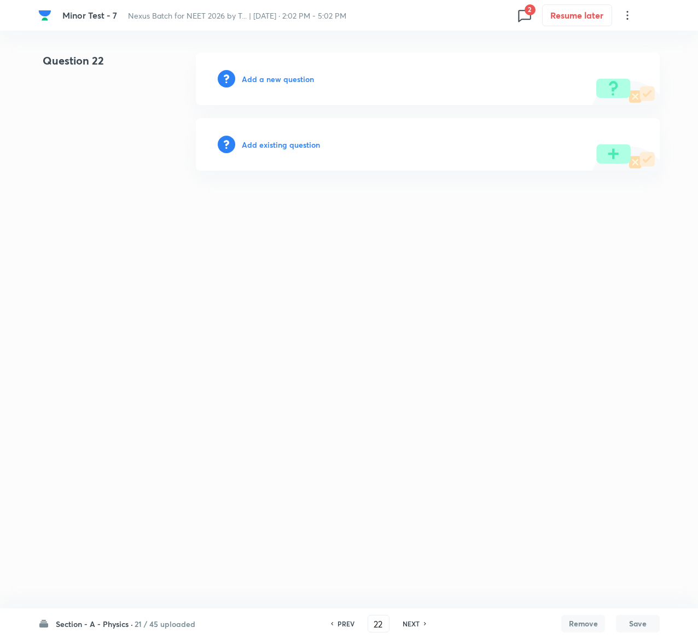
click at [304, 143] on h6 "Add existing question" at bounding box center [281, 144] width 78 height 11
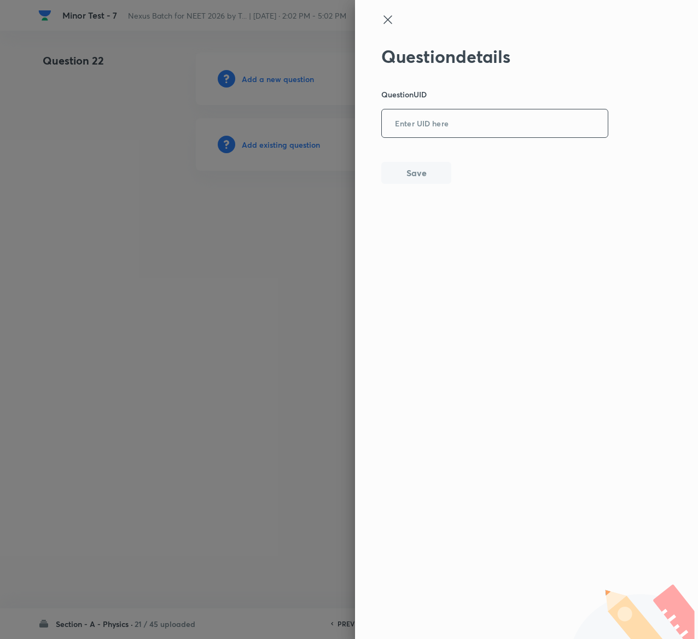
click at [466, 127] on input "text" at bounding box center [495, 124] width 226 height 27
paste input "VA838"
type input "VA838"
click at [420, 172] on button "Save" at bounding box center [416, 172] width 70 height 22
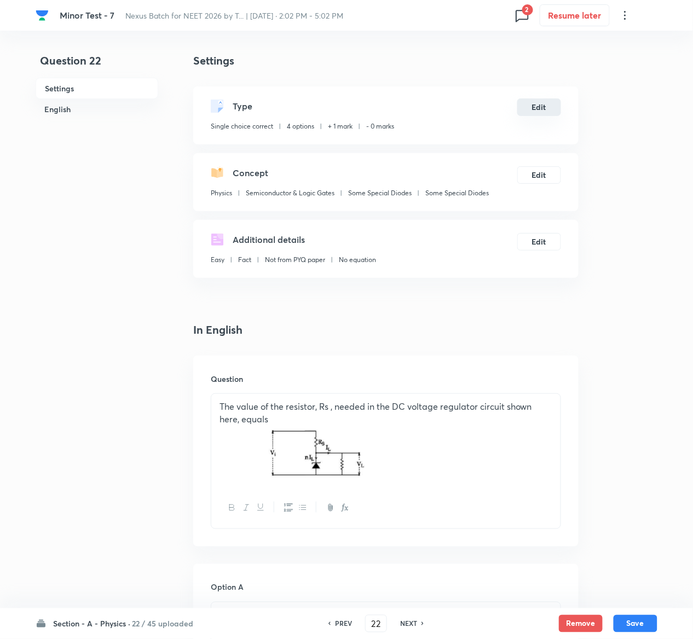
click at [545, 107] on button "Edit" at bounding box center [539, 107] width 44 height 18
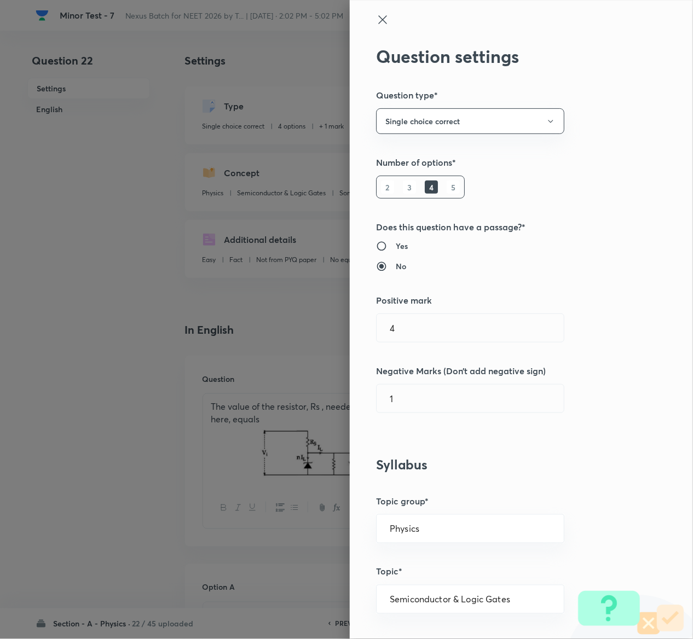
type input "1"
type input "0"
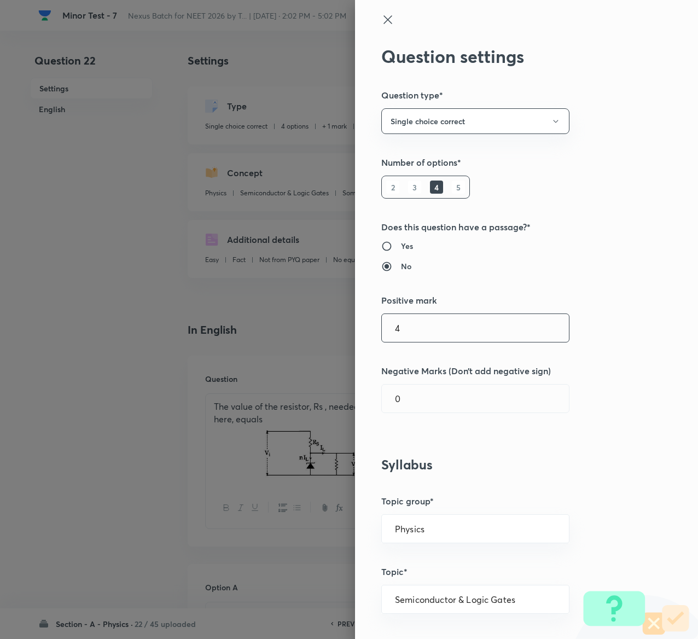
type input "4"
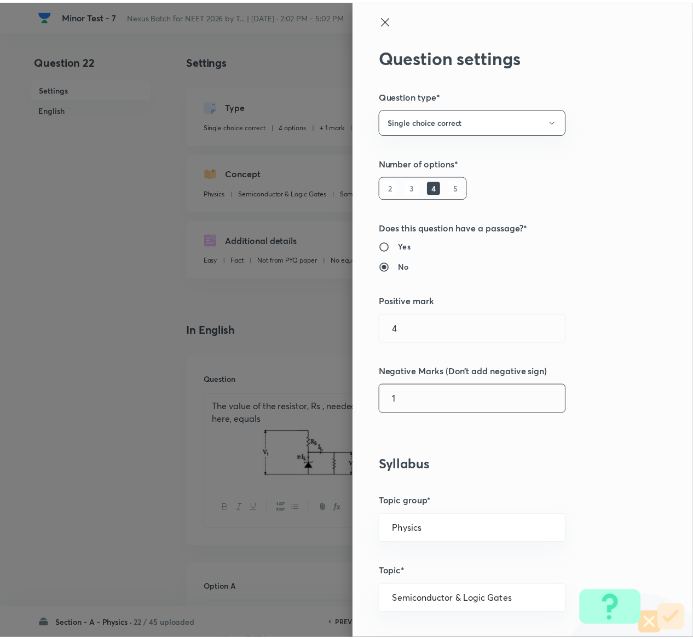
scroll to position [855, 0]
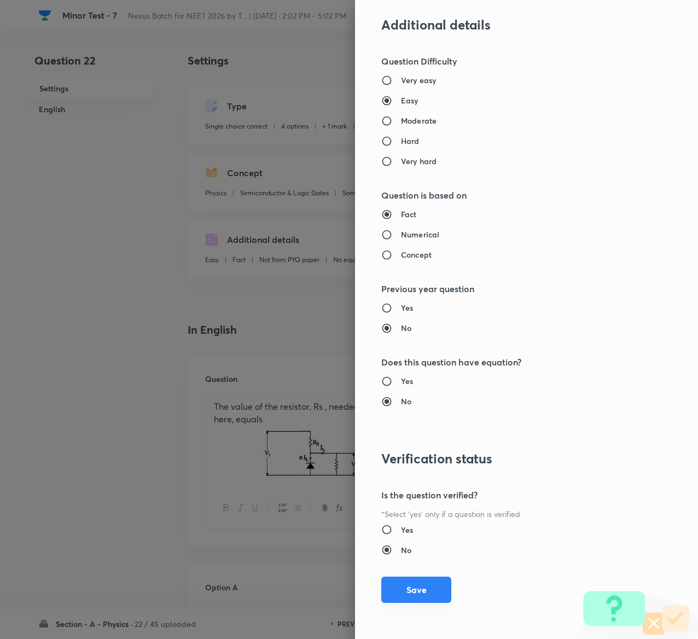
type input "1"
click at [391, 590] on button "Save" at bounding box center [416, 590] width 70 height 26
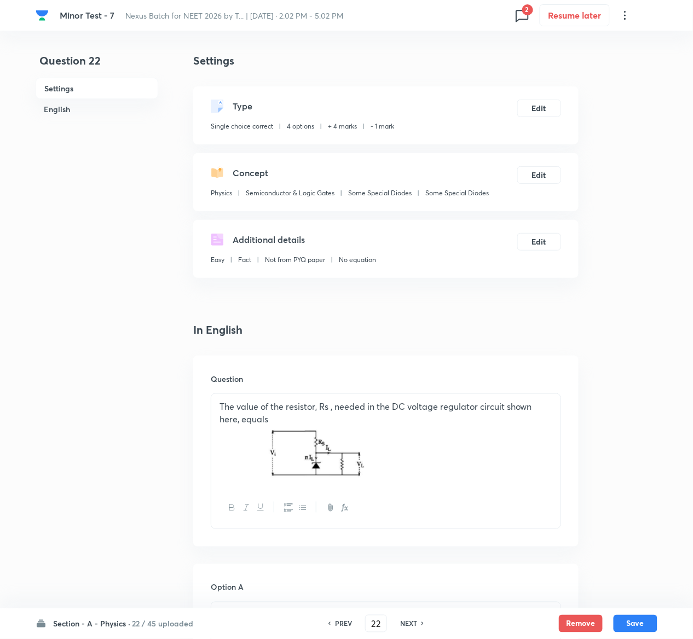
scroll to position [1007, 0]
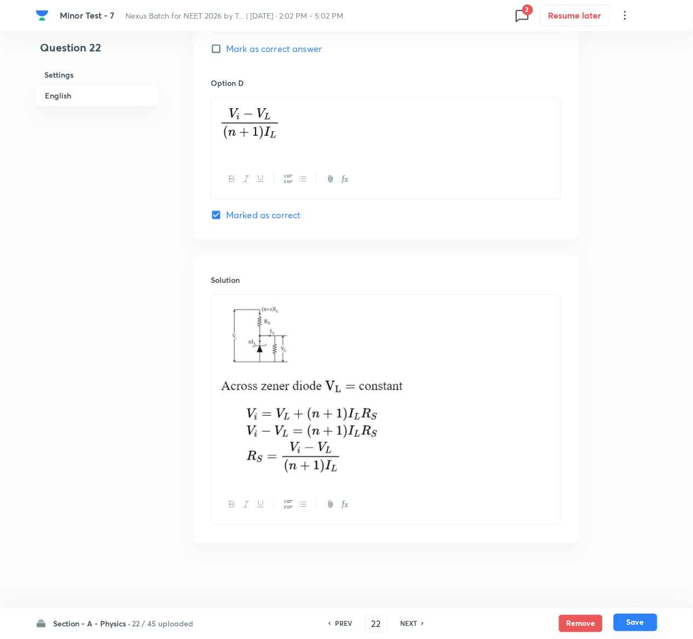
click at [655, 628] on button "Save" at bounding box center [635, 623] width 44 height 18
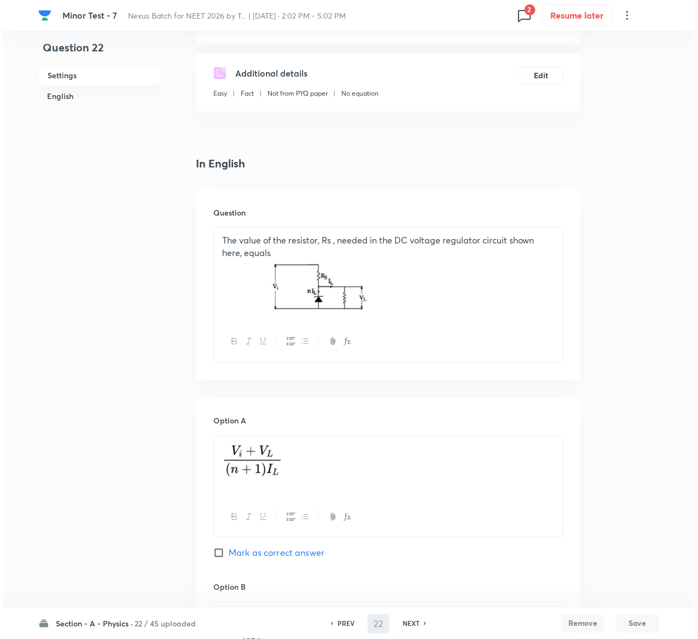
scroll to position [0, 0]
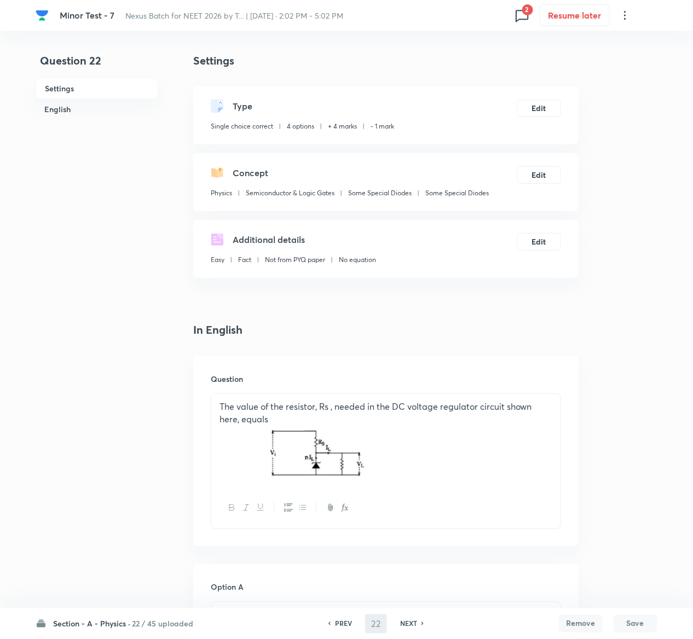
type input "23"
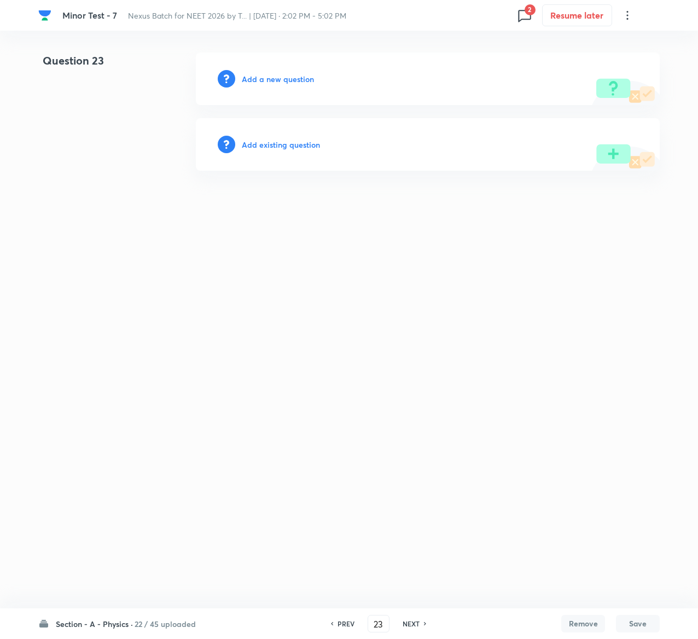
click at [290, 146] on h6 "Add existing question" at bounding box center [281, 144] width 78 height 11
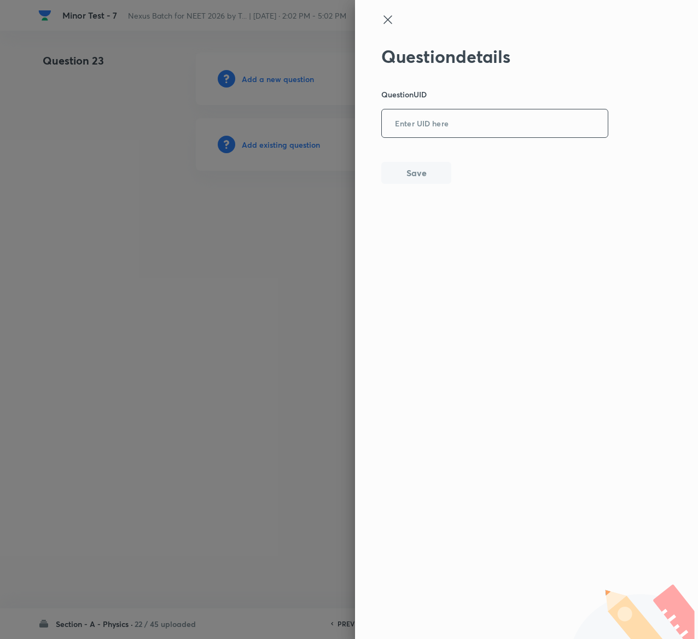
click at [484, 137] on input "text" at bounding box center [495, 124] width 226 height 27
paste input "7T1DP"
type input "7T1DP"
click at [429, 168] on button "Save" at bounding box center [416, 172] width 70 height 22
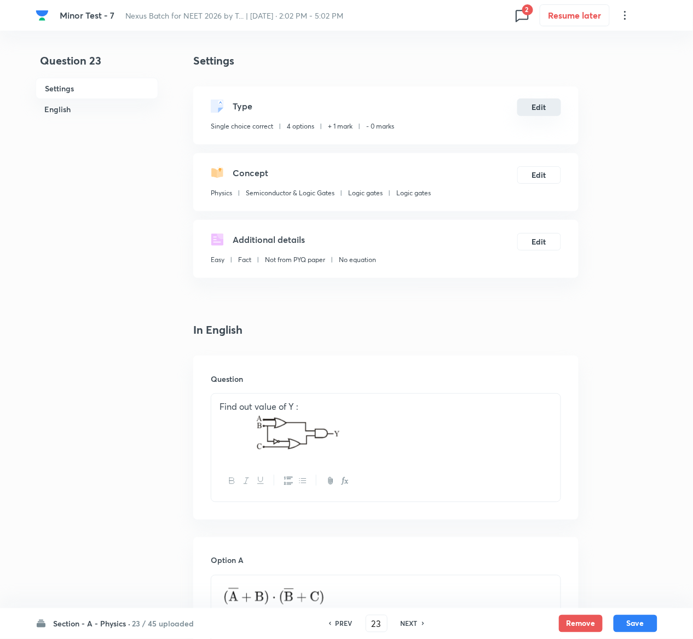
click at [534, 107] on button "Edit" at bounding box center [539, 107] width 44 height 18
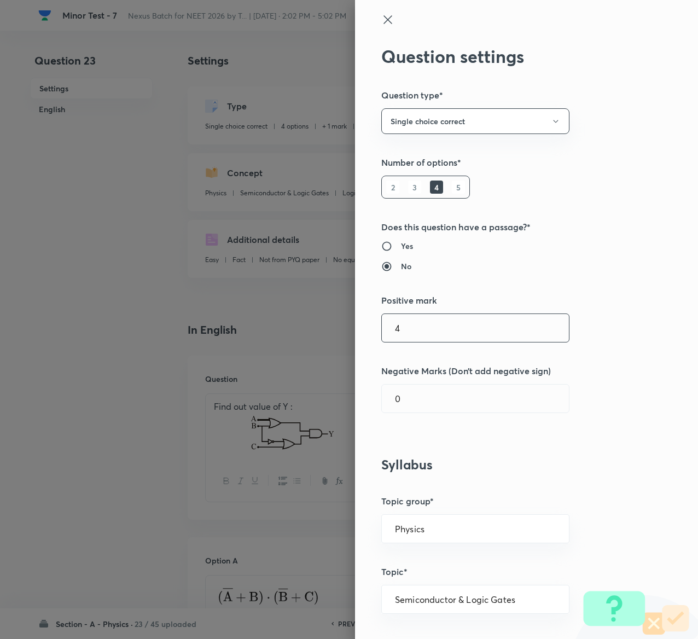
type input "4"
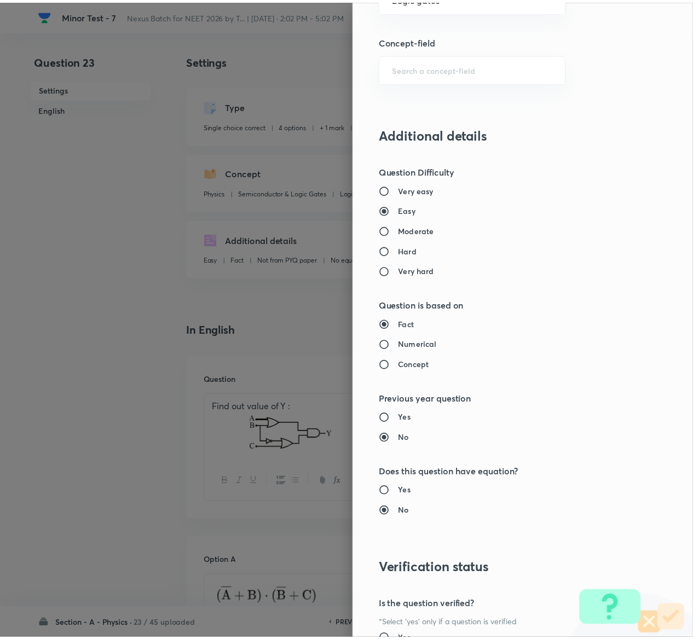
scroll to position [855, 0]
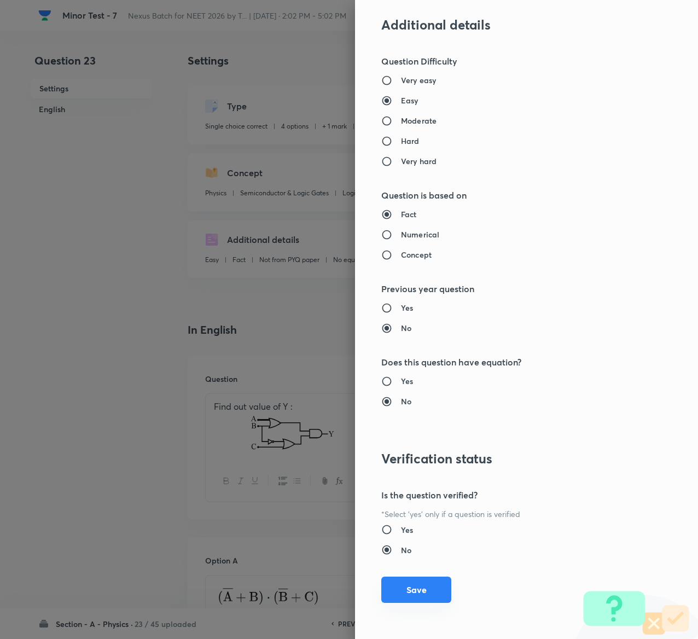
type input "1"
click at [396, 590] on button "Save" at bounding box center [416, 590] width 70 height 26
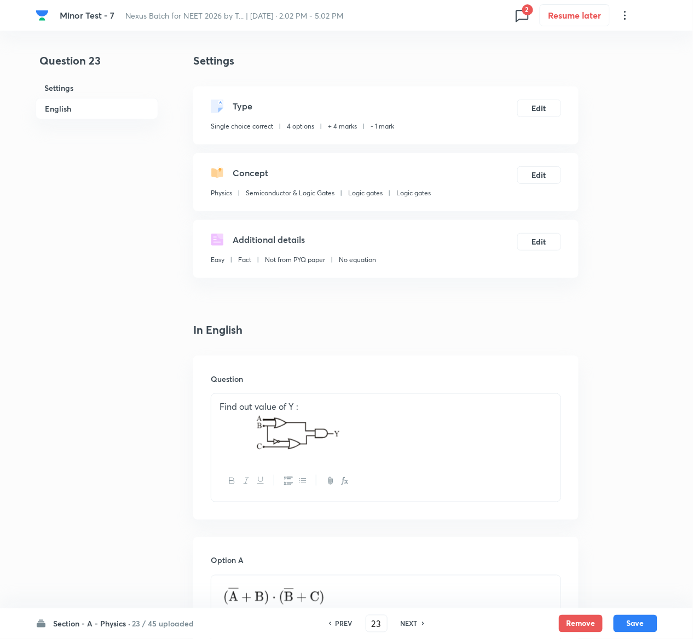
scroll to position [860, 0]
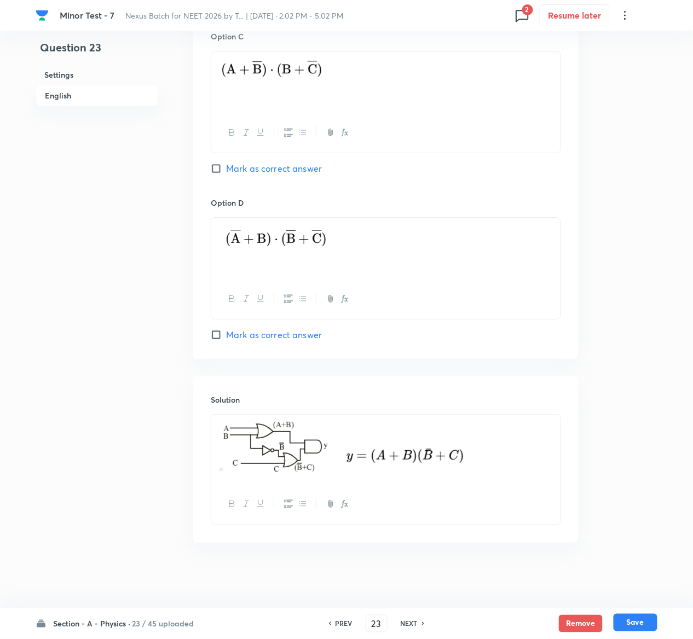
click at [646, 630] on button "Save" at bounding box center [635, 623] width 44 height 18
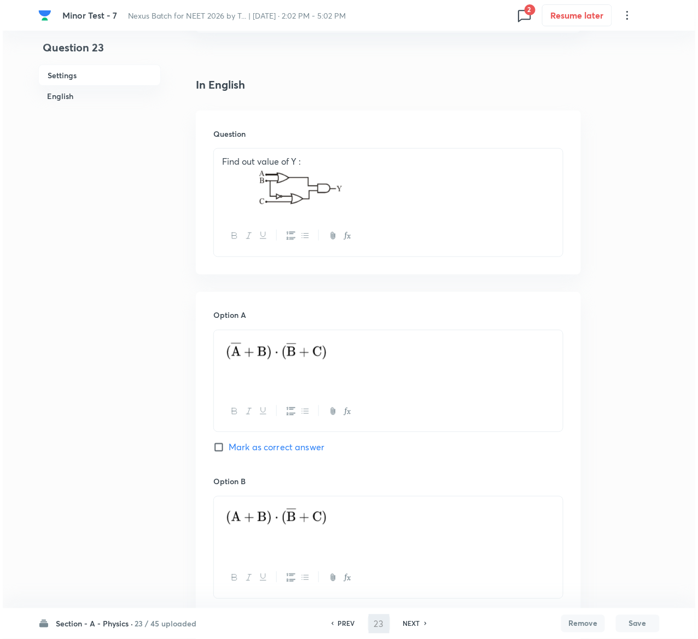
scroll to position [0, 0]
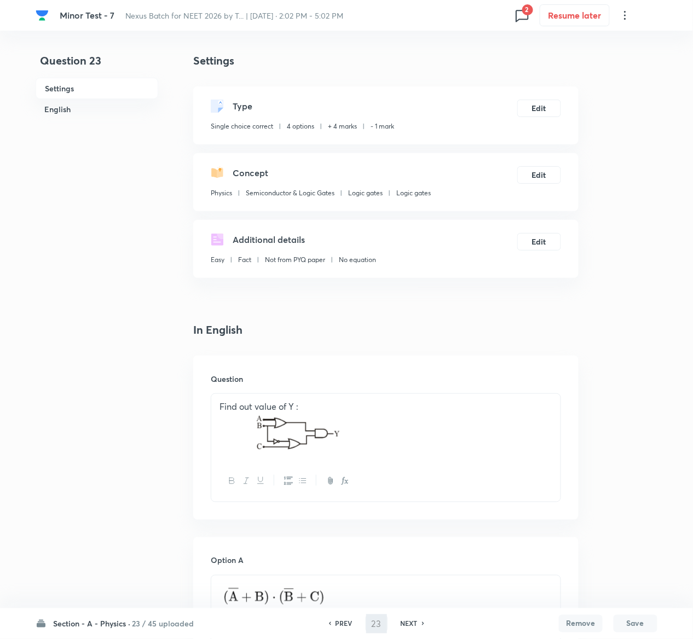
type input "24"
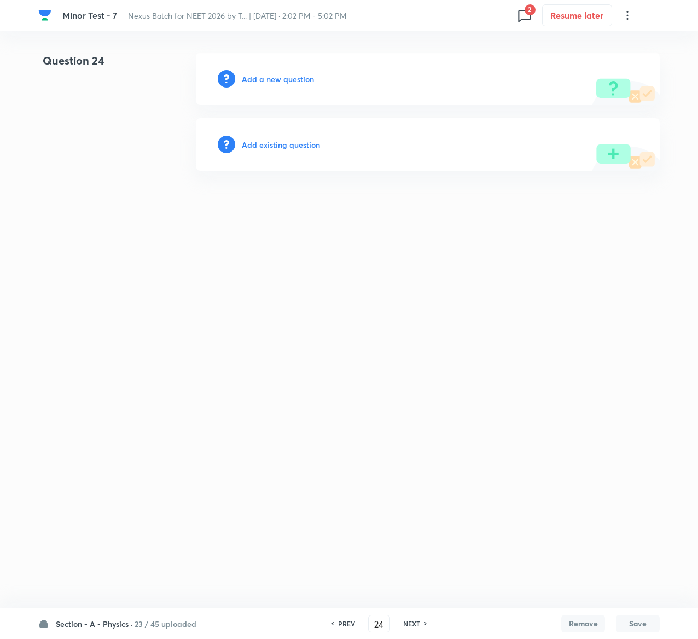
click at [287, 148] on h6 "Add existing question" at bounding box center [281, 144] width 78 height 11
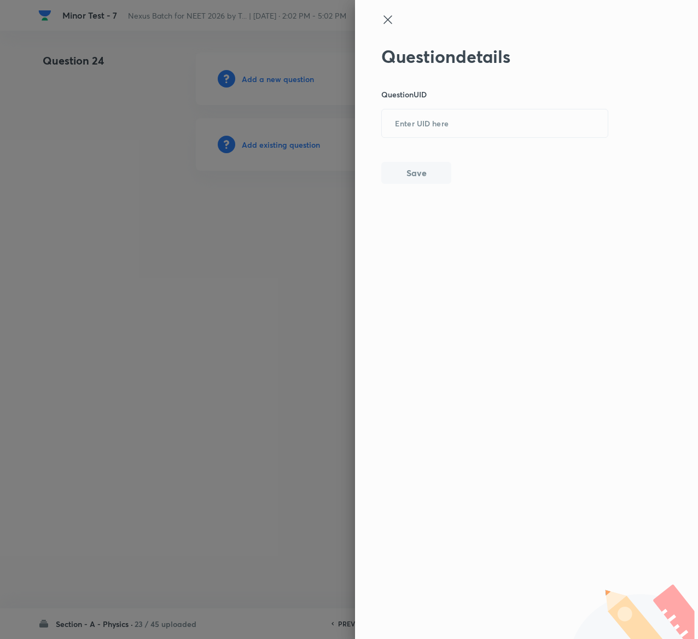
click at [501, 142] on div "Question details Question UID ​ Save" at bounding box center [495, 115] width 228 height 138
click at [496, 123] on input "text" at bounding box center [495, 124] width 226 height 27
paste input "WEGU6"
type input "WEGU6"
click at [423, 178] on button "Save" at bounding box center [416, 172] width 70 height 22
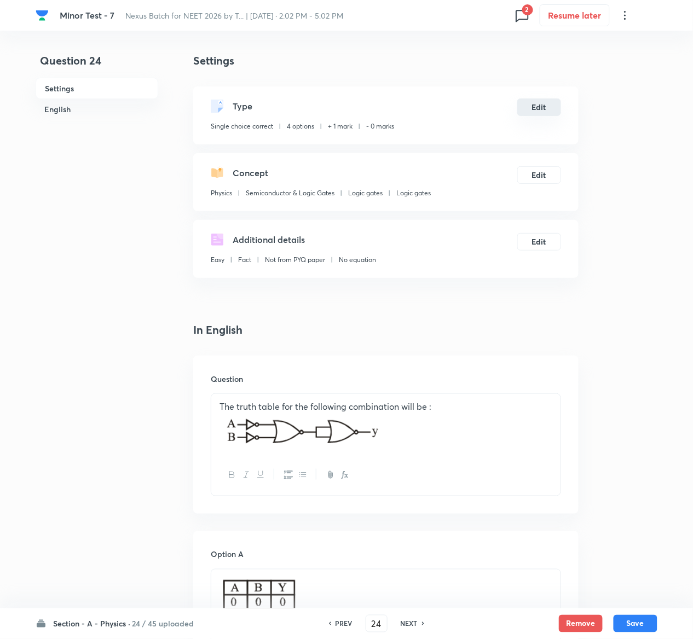
click at [537, 114] on button "Edit" at bounding box center [539, 107] width 44 height 18
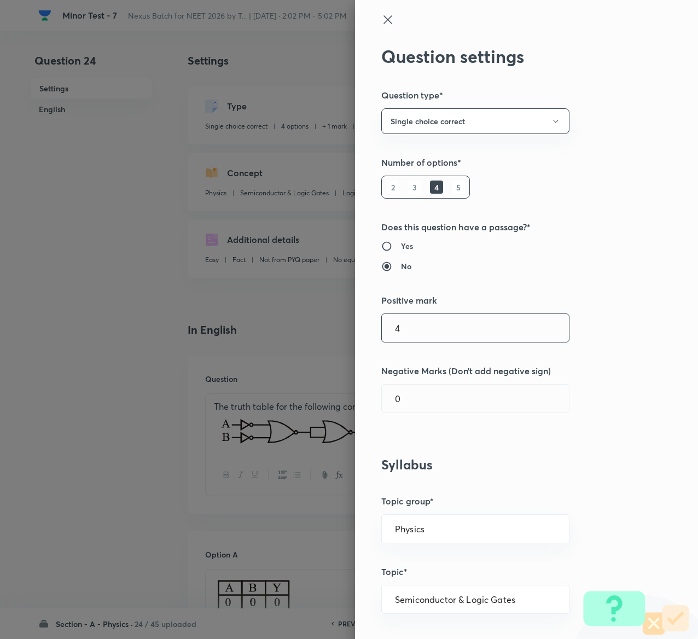
type input "4"
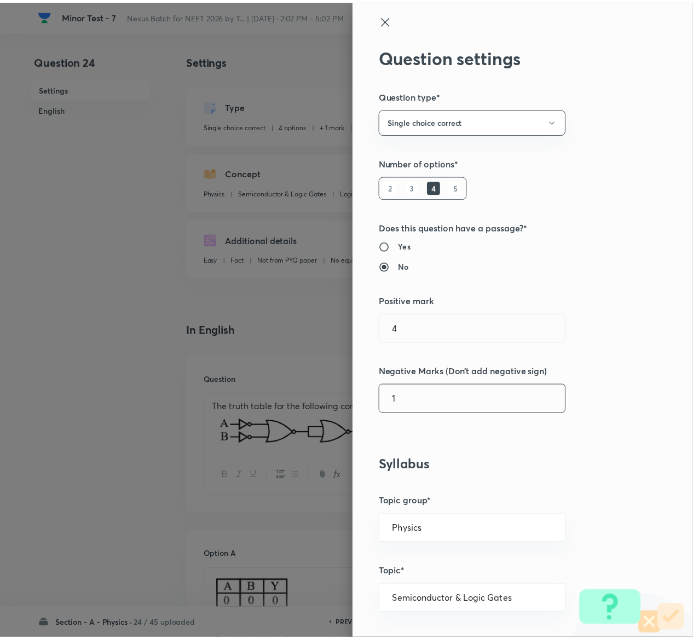
scroll to position [855, 0]
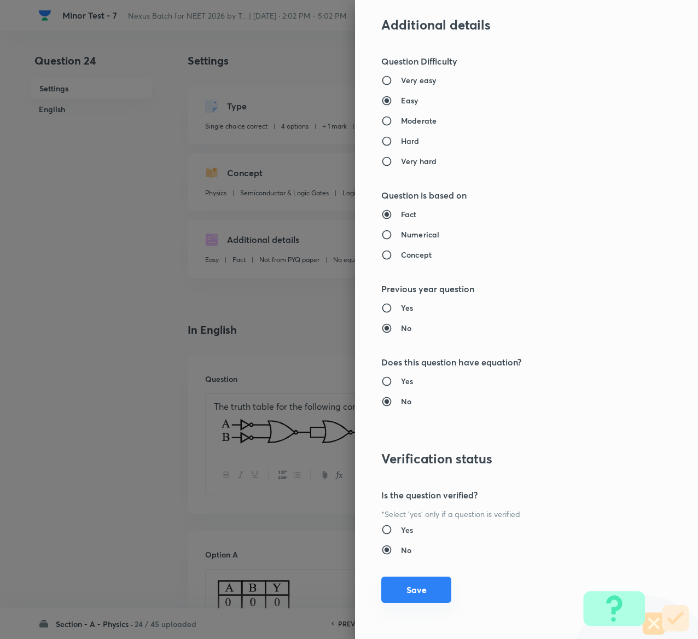
type input "1"
click at [403, 590] on button "Save" at bounding box center [416, 590] width 70 height 26
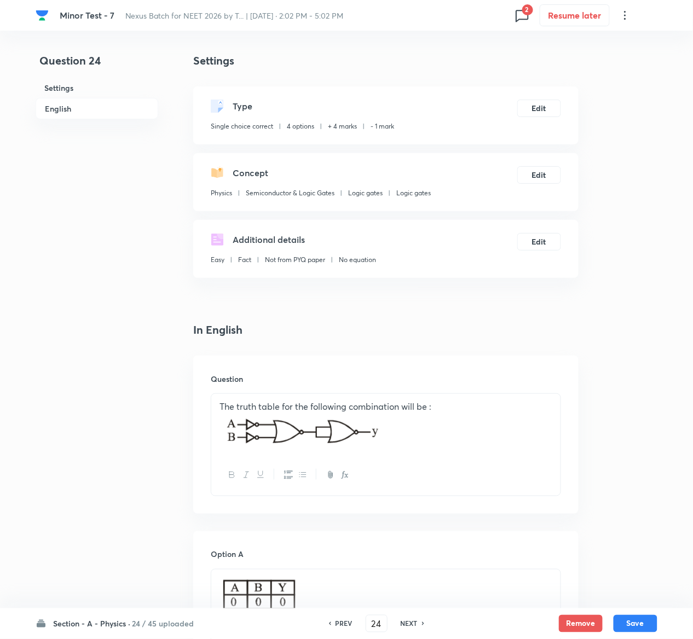
scroll to position [1026, 0]
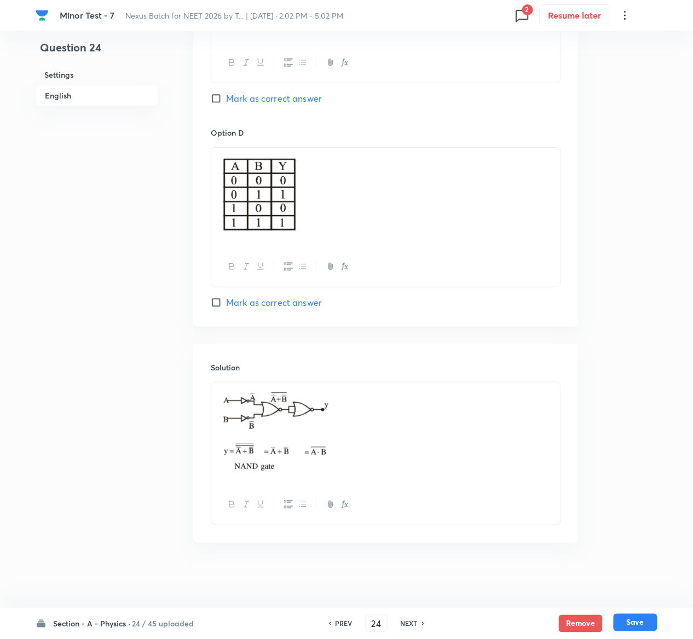
click at [639, 619] on button "Save" at bounding box center [635, 623] width 44 height 18
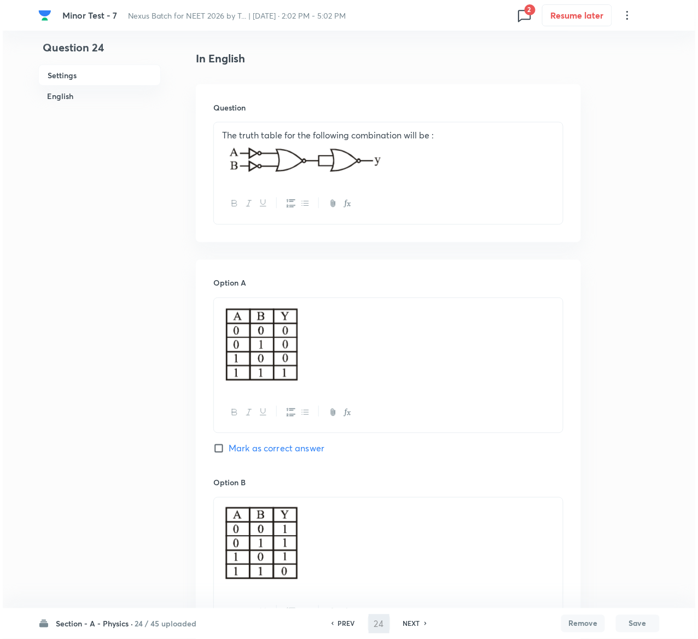
scroll to position [0, 0]
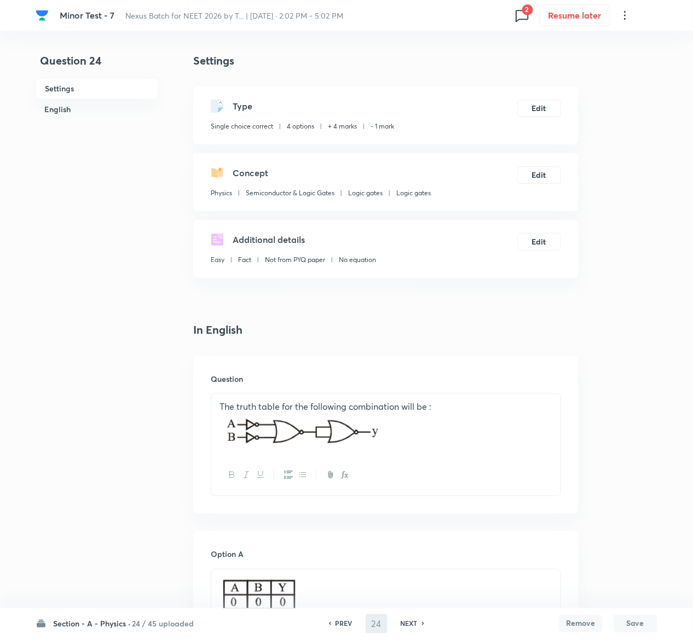
type input "25"
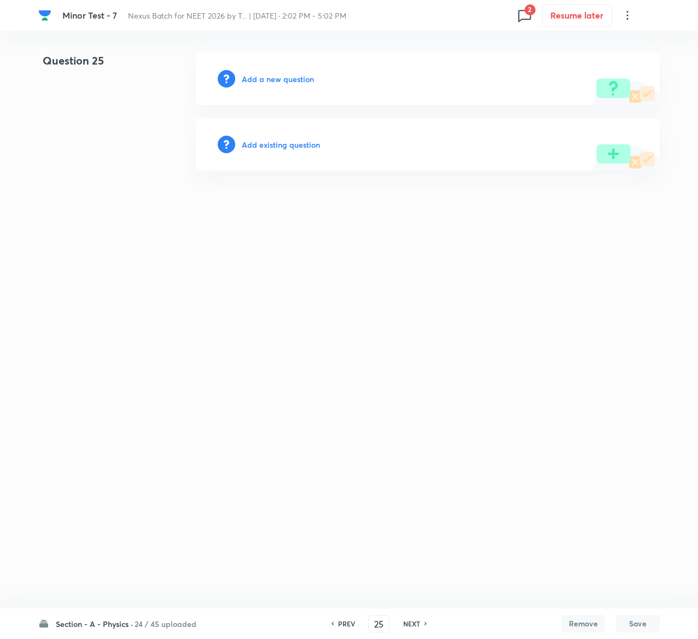
click at [287, 139] on h6 "Add existing question" at bounding box center [281, 144] width 78 height 11
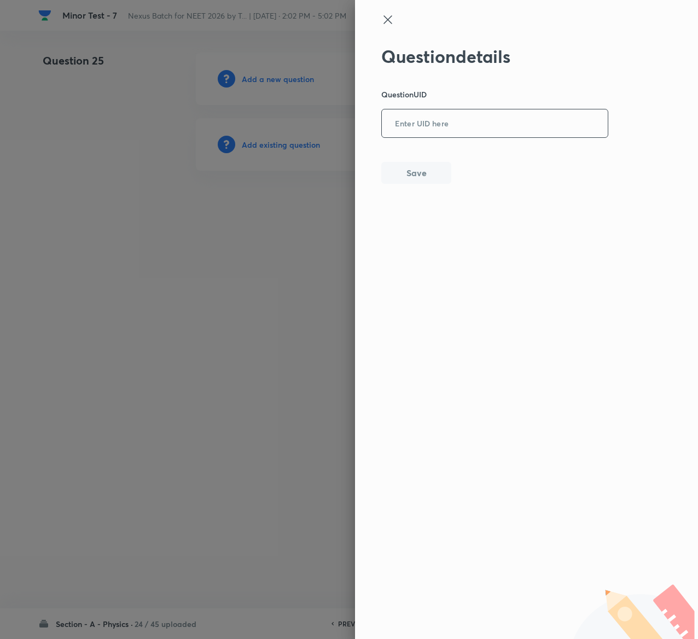
click at [384, 129] on input "text" at bounding box center [495, 124] width 226 height 27
paste input "MI83N"
type input "MI83N"
click at [417, 179] on button "Save" at bounding box center [416, 172] width 70 height 22
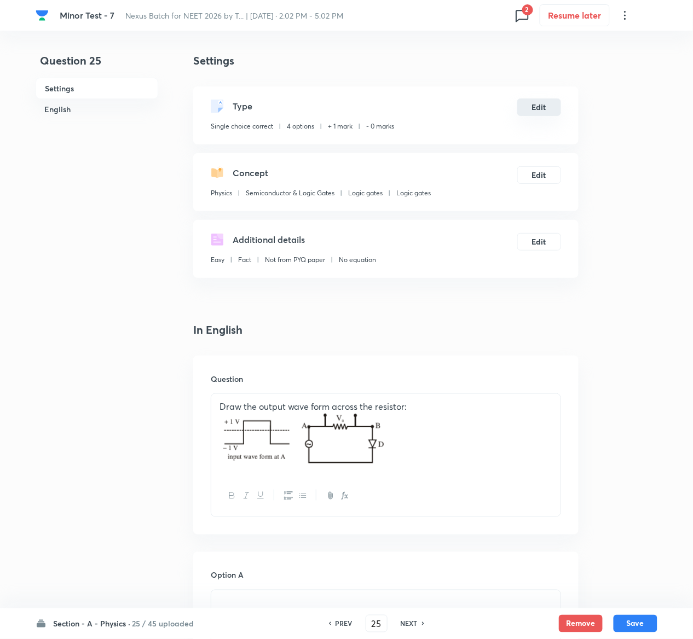
click at [544, 106] on button "Edit" at bounding box center [539, 107] width 44 height 18
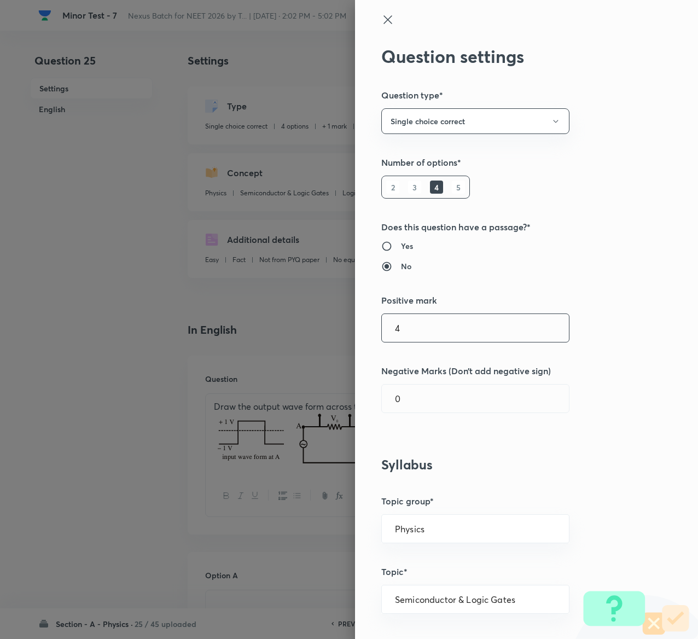
type input "4"
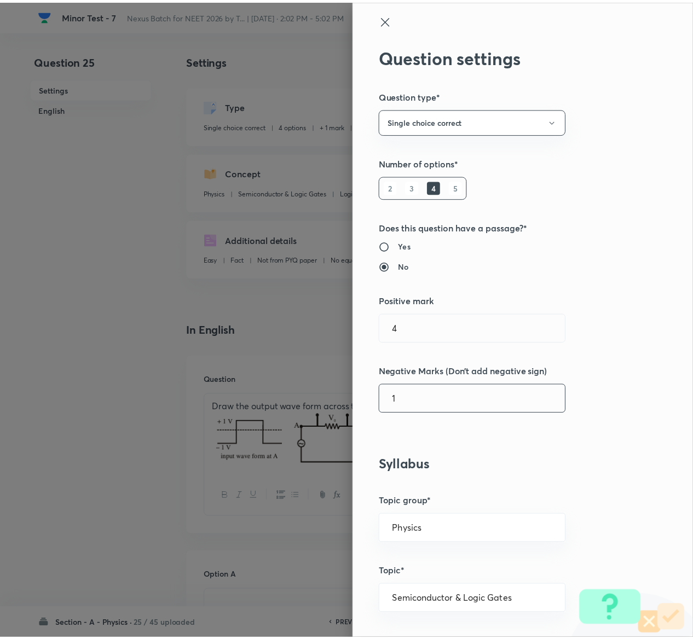
scroll to position [855, 0]
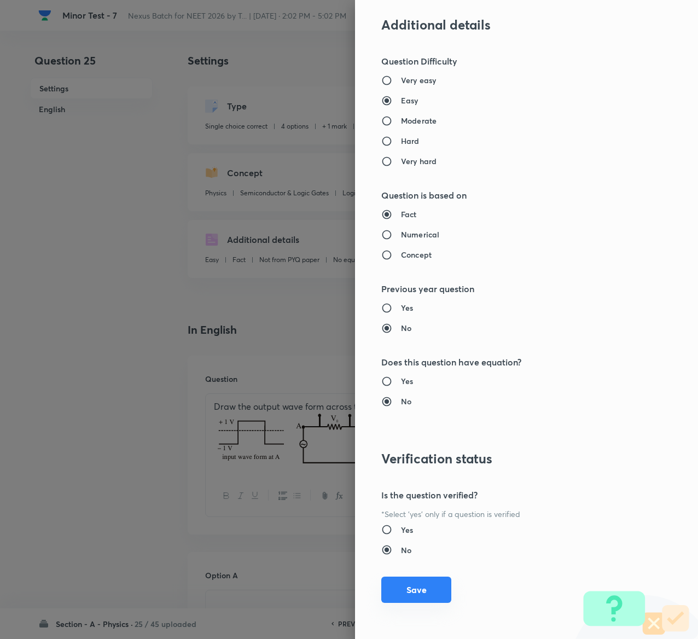
type input "1"
click at [388, 584] on button "Save" at bounding box center [416, 590] width 70 height 26
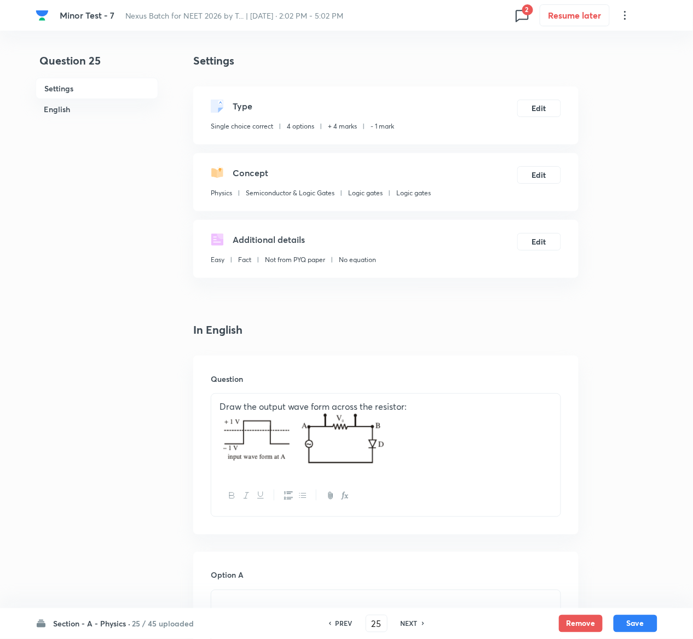
scroll to position [867, 0]
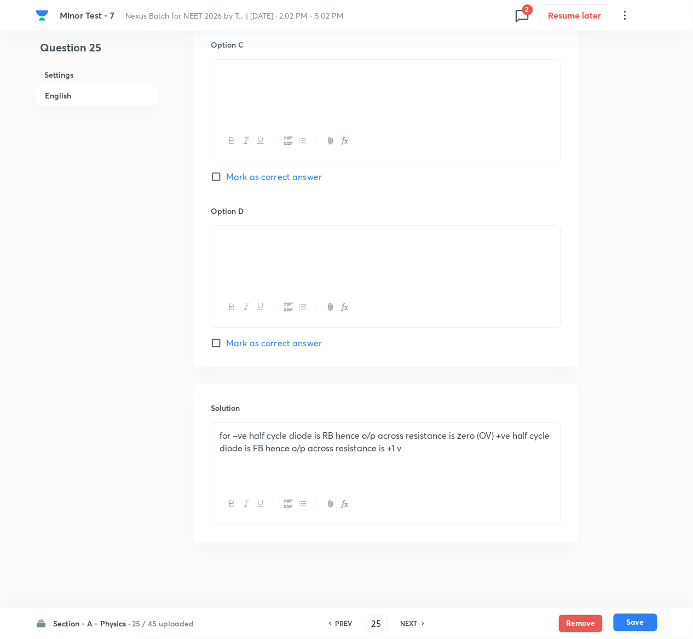
click at [642, 621] on button "Save" at bounding box center [635, 623] width 44 height 18
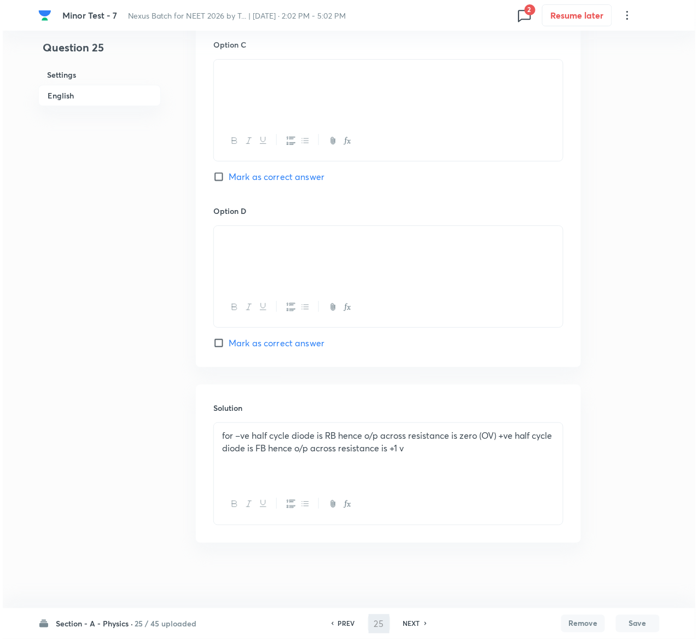
scroll to position [0, 0]
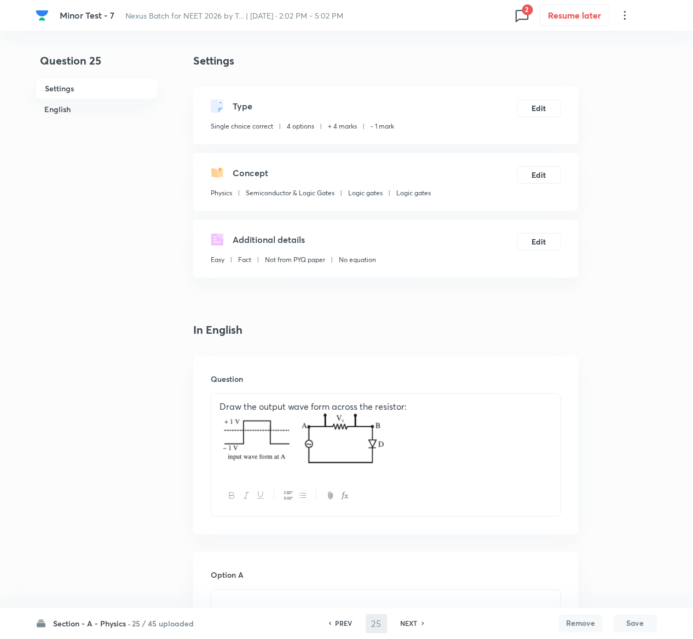
type input "26"
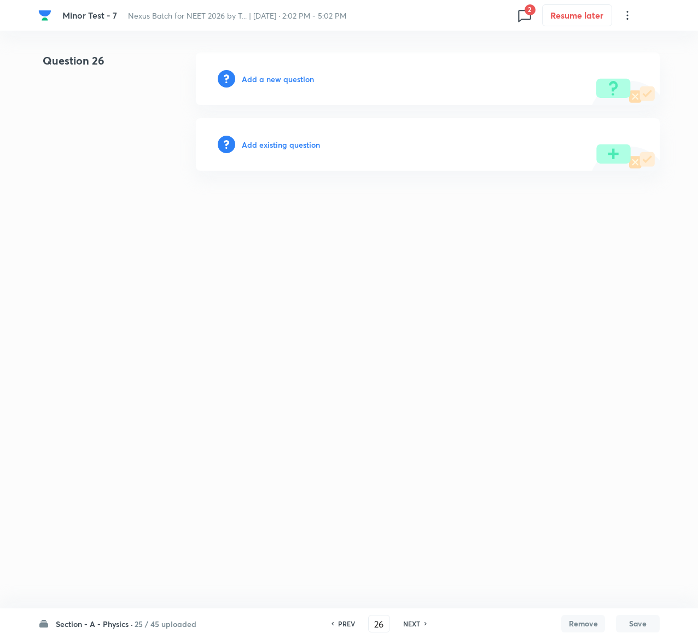
click at [287, 148] on h6 "Add existing question" at bounding box center [281, 144] width 78 height 11
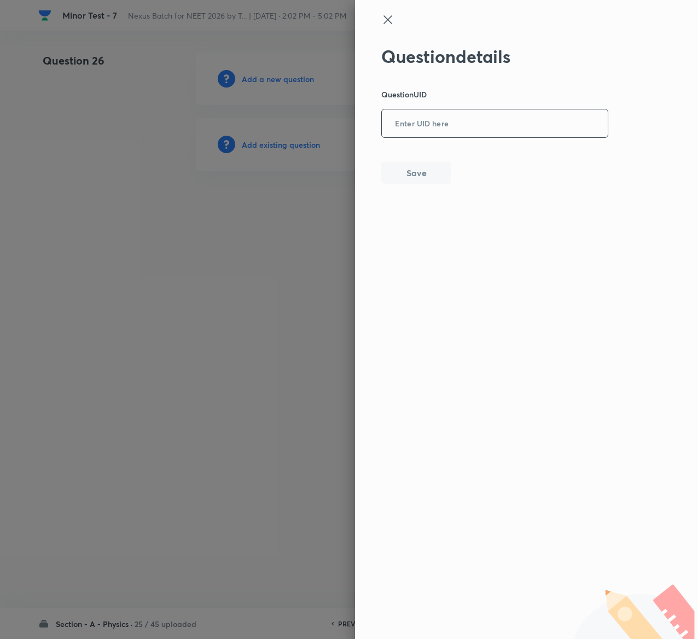
click at [440, 137] on input "text" at bounding box center [495, 124] width 226 height 27
paste input "UIT69"
type input "UIT69"
click at [405, 164] on button "Save" at bounding box center [416, 172] width 70 height 22
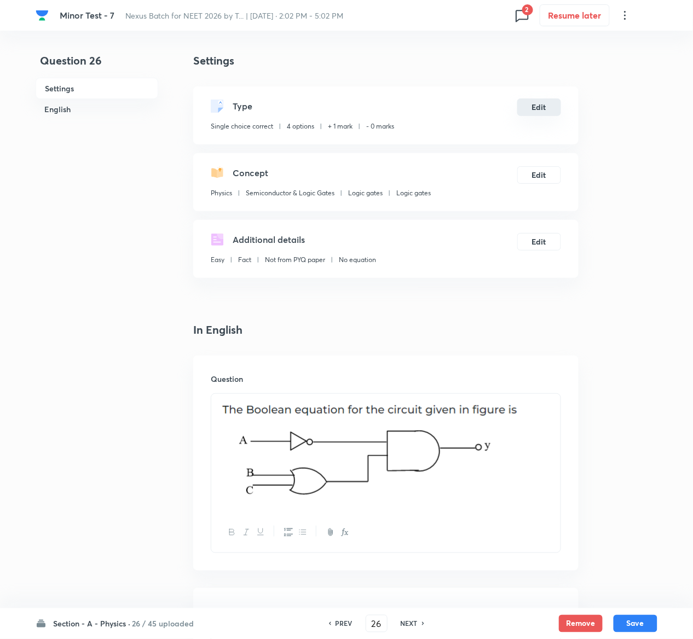
click at [529, 100] on button "Edit" at bounding box center [539, 107] width 44 height 18
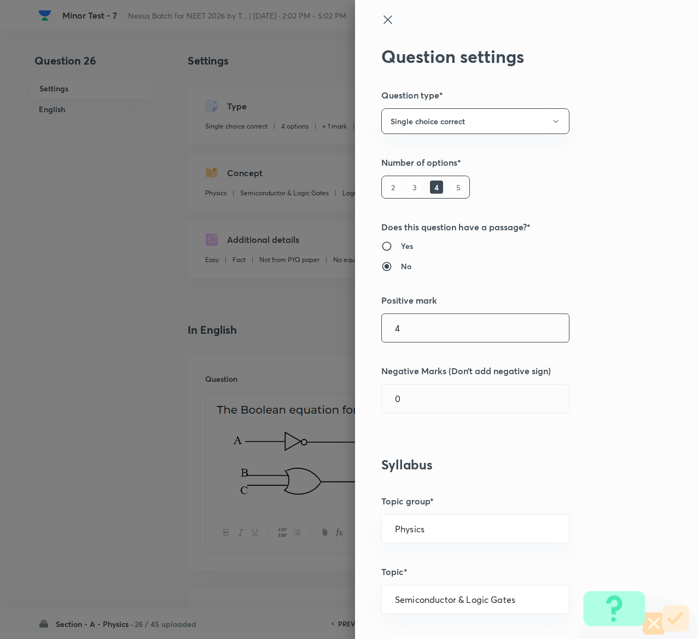
type input "4"
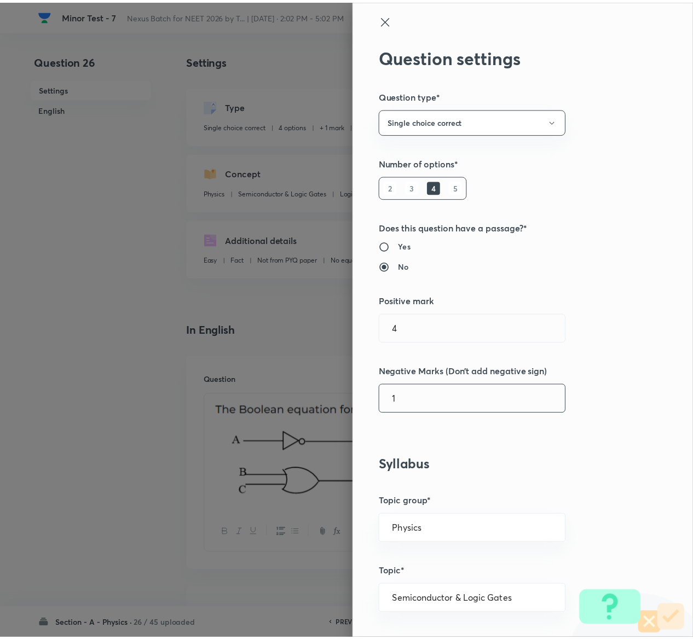
scroll to position [855, 0]
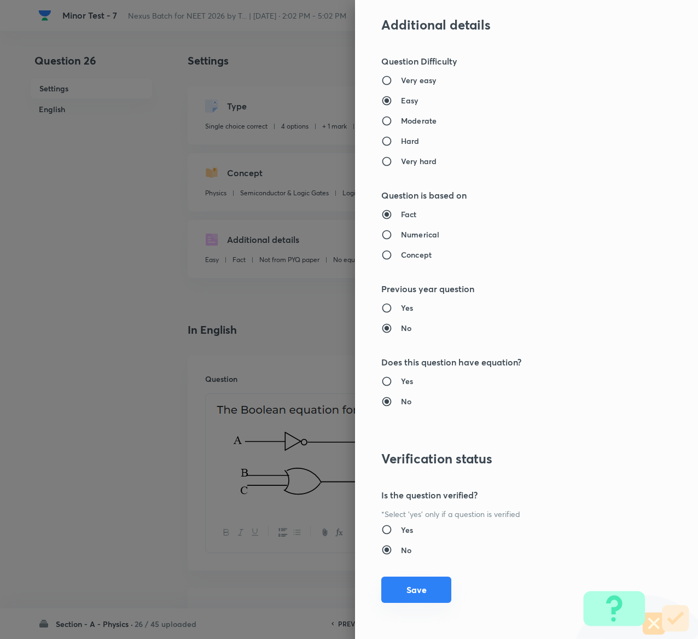
type input "1"
click at [405, 579] on button "Save" at bounding box center [416, 590] width 70 height 26
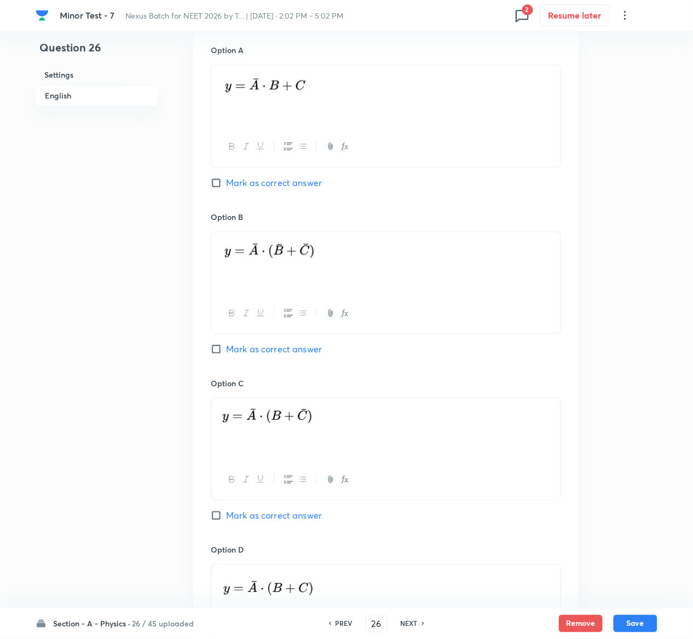
scroll to position [949, 0]
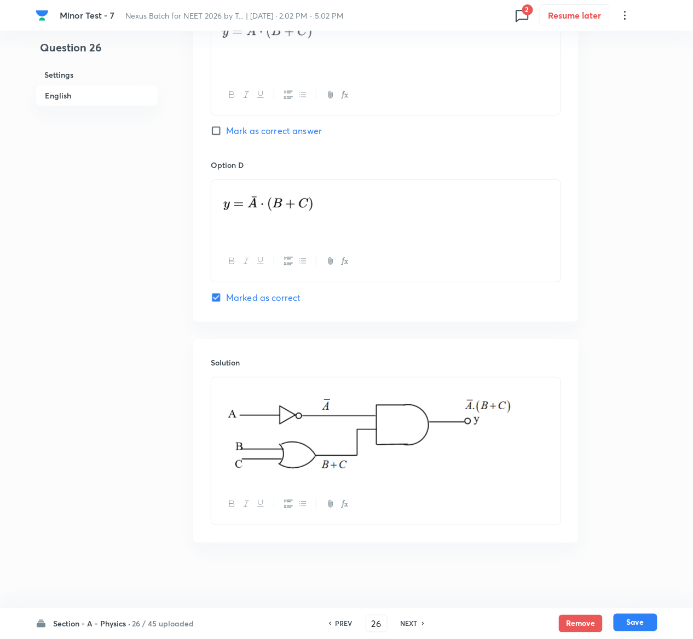
click at [640, 628] on button "Save" at bounding box center [635, 623] width 44 height 18
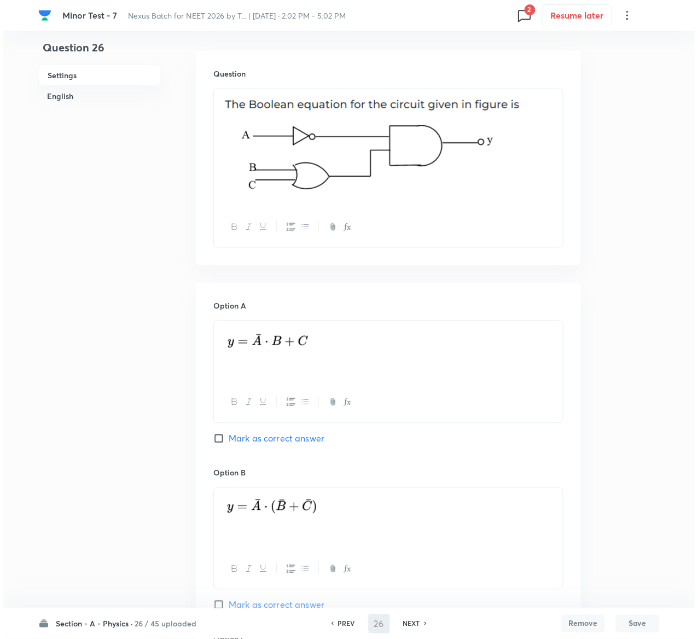
scroll to position [0, 0]
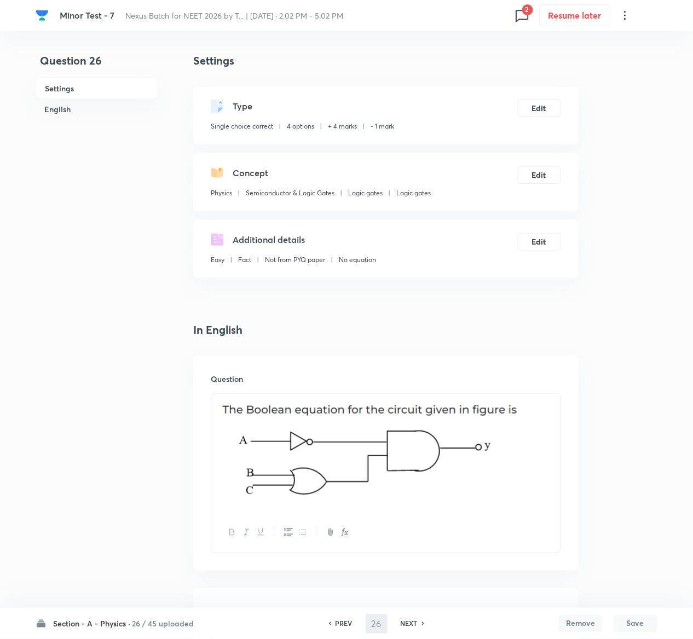
type input "27"
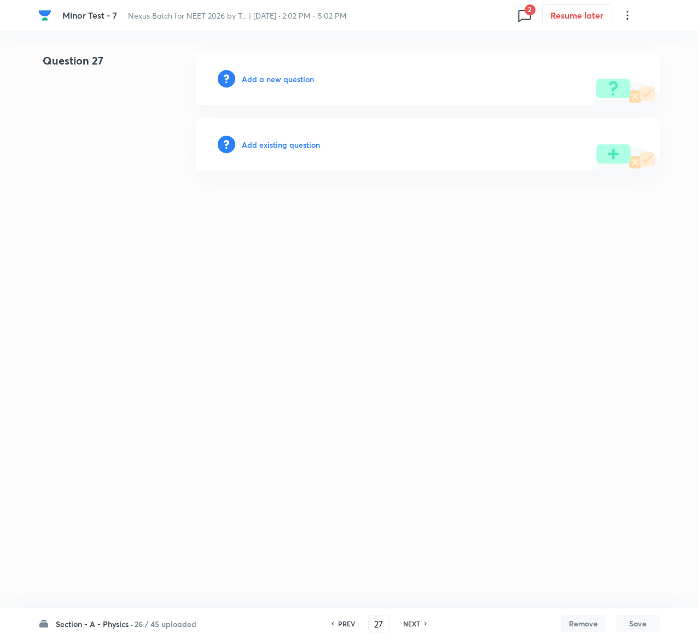
click at [283, 141] on h6 "Add existing question" at bounding box center [281, 144] width 78 height 11
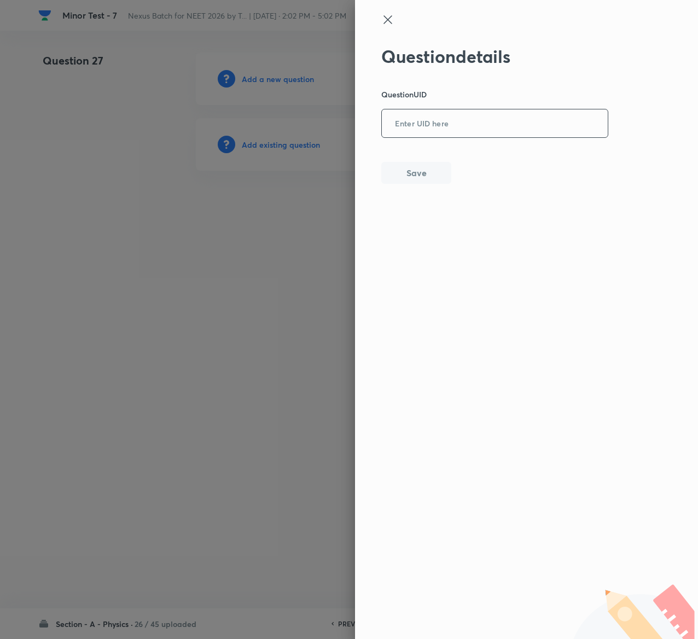
click at [468, 115] on input "text" at bounding box center [495, 124] width 226 height 27
paste input "NK2AI"
type input "NK2AI"
click at [410, 165] on button "Save" at bounding box center [416, 172] width 70 height 22
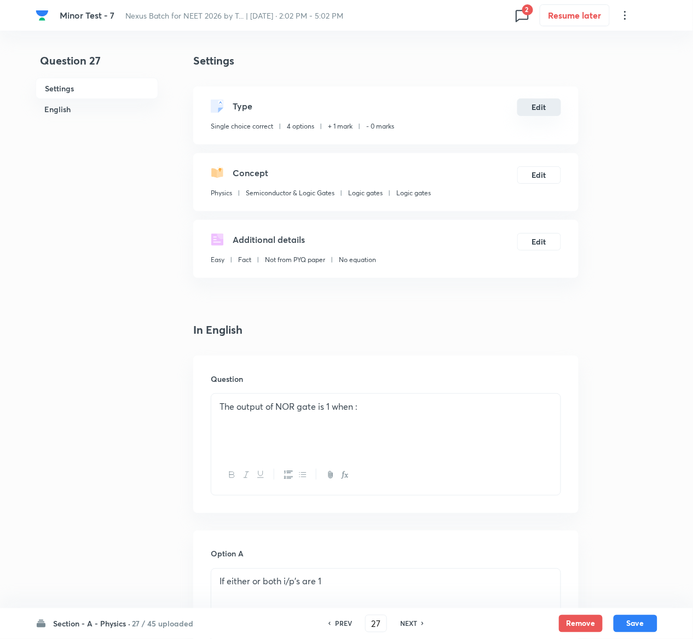
click at [536, 105] on button "Edit" at bounding box center [539, 107] width 44 height 18
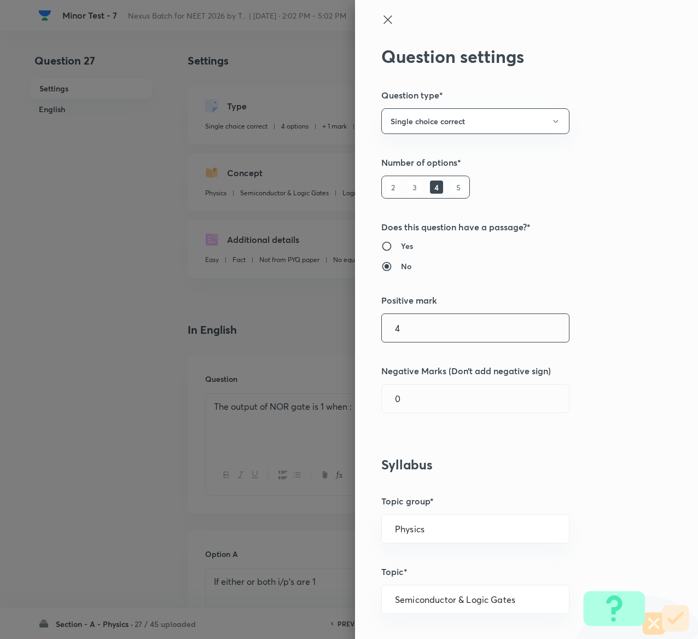
type input "4"
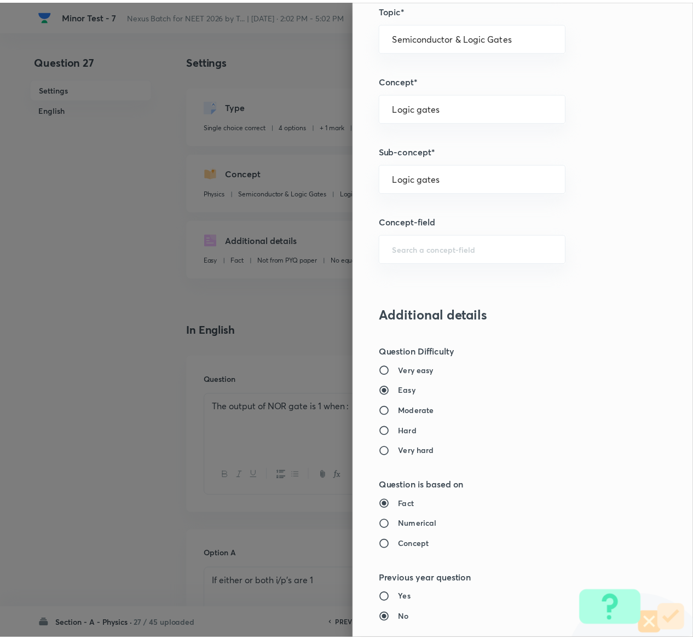
scroll to position [855, 0]
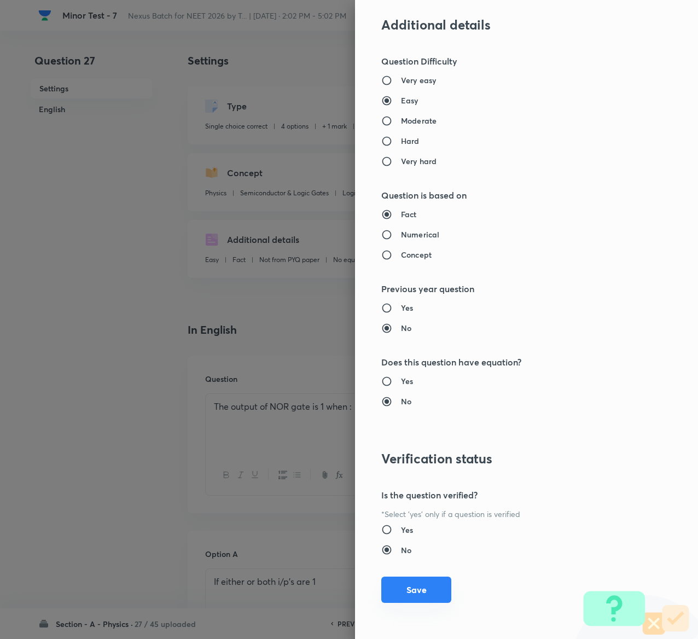
type input "1"
click at [404, 593] on button "Save" at bounding box center [416, 590] width 70 height 26
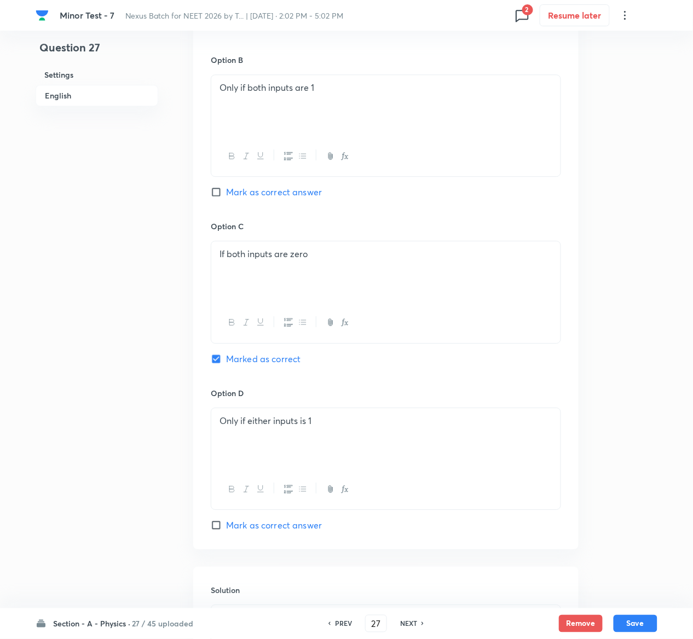
scroll to position [931, 0]
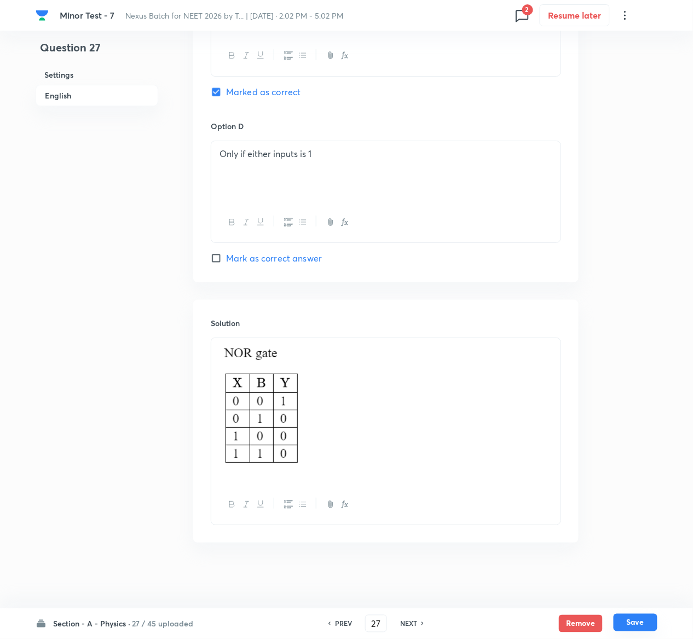
click at [642, 619] on button "Save" at bounding box center [635, 623] width 44 height 18
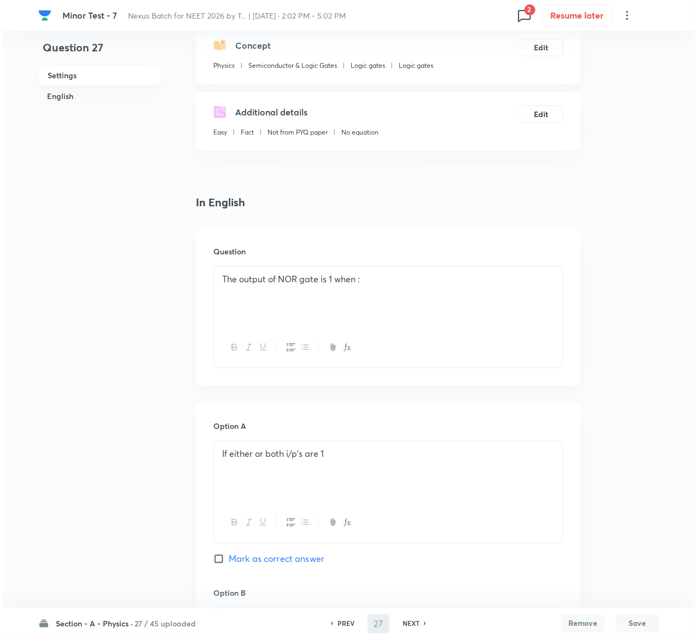
scroll to position [0, 0]
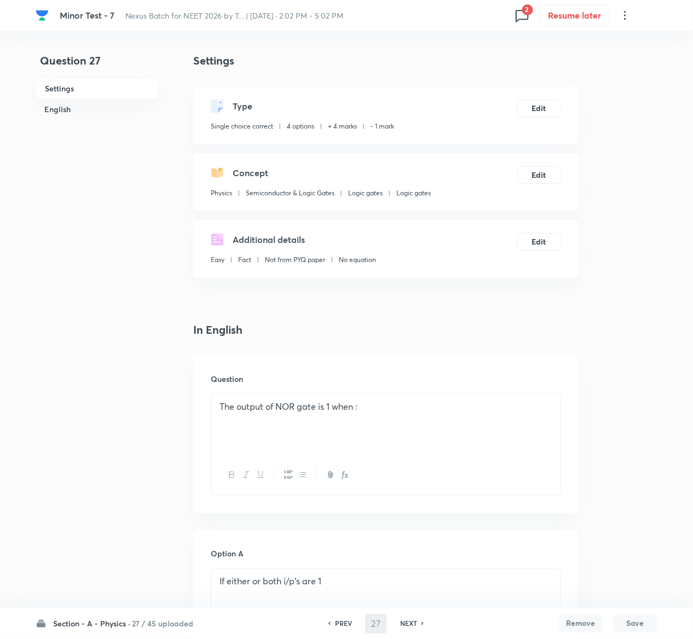
type input "28"
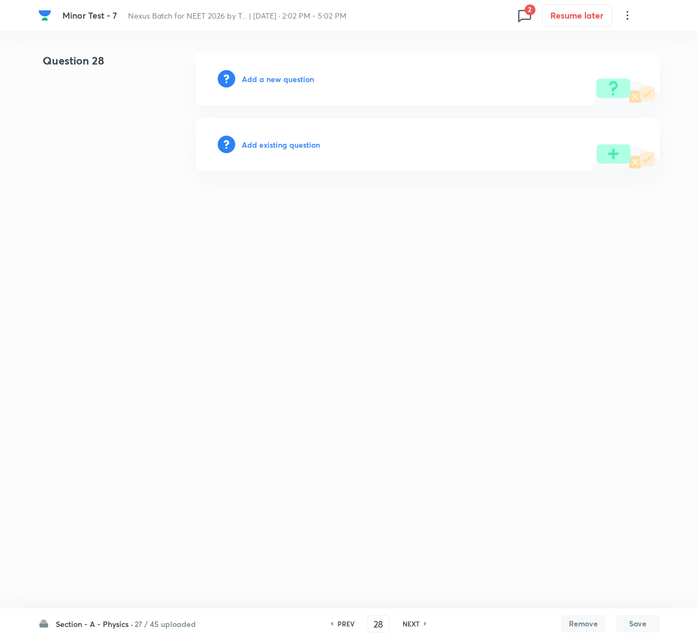
click at [277, 140] on h6 "Add existing question" at bounding box center [281, 144] width 78 height 11
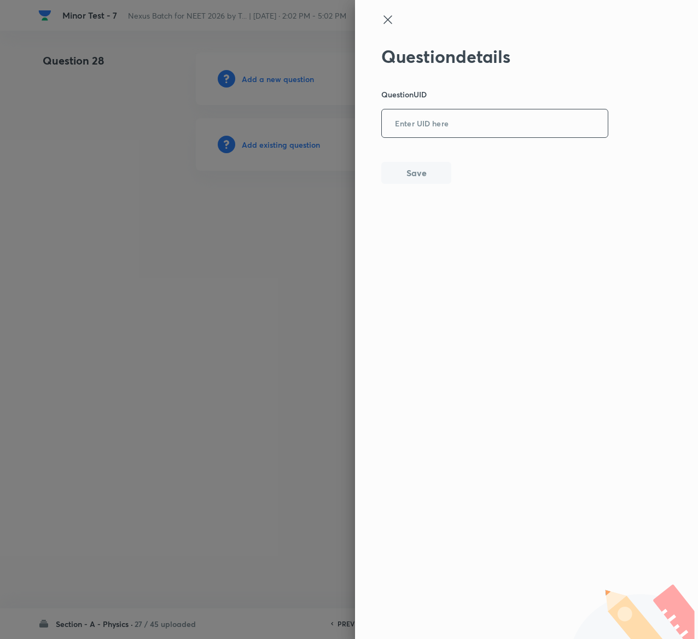
click at [467, 135] on input "text" at bounding box center [495, 124] width 226 height 27
paste input "WRHZR"
type input "WRHZR"
click at [405, 168] on button "Save" at bounding box center [416, 172] width 70 height 22
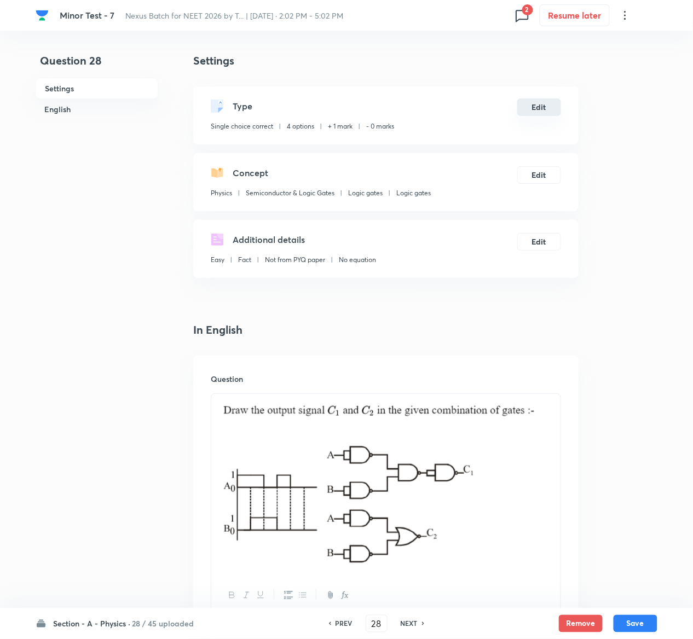
click at [534, 105] on button "Edit" at bounding box center [539, 107] width 44 height 18
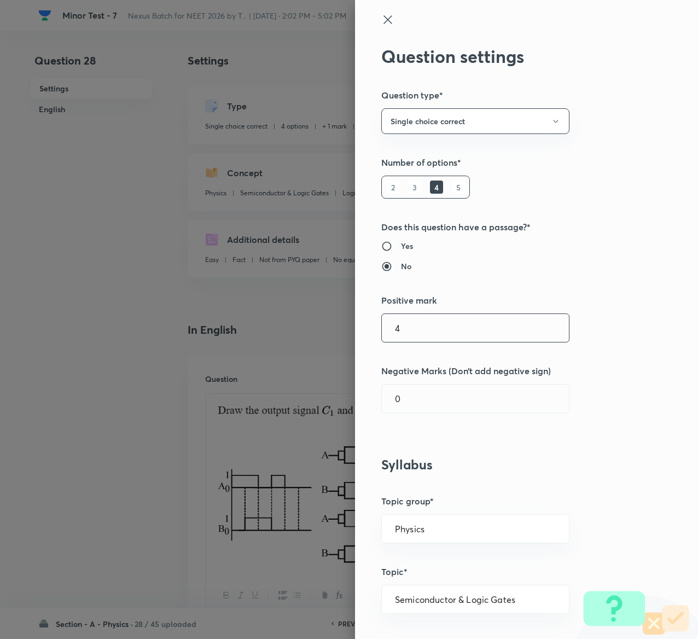
type input "4"
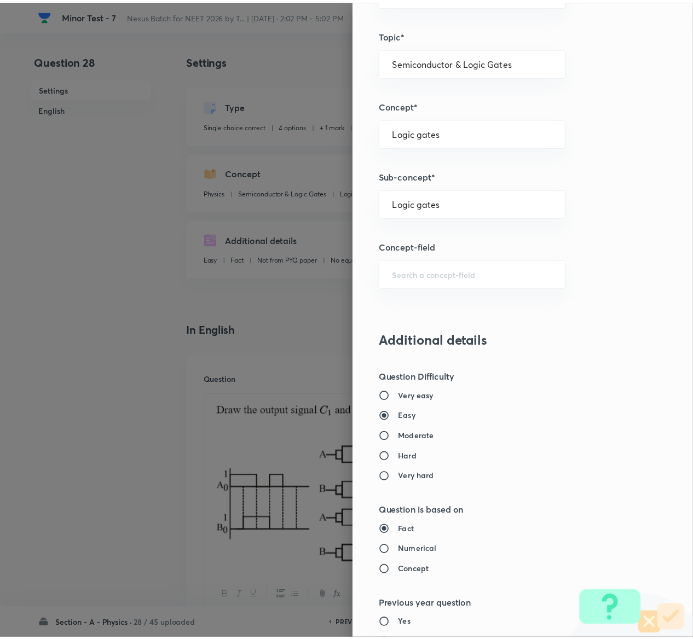
scroll to position [855, 0]
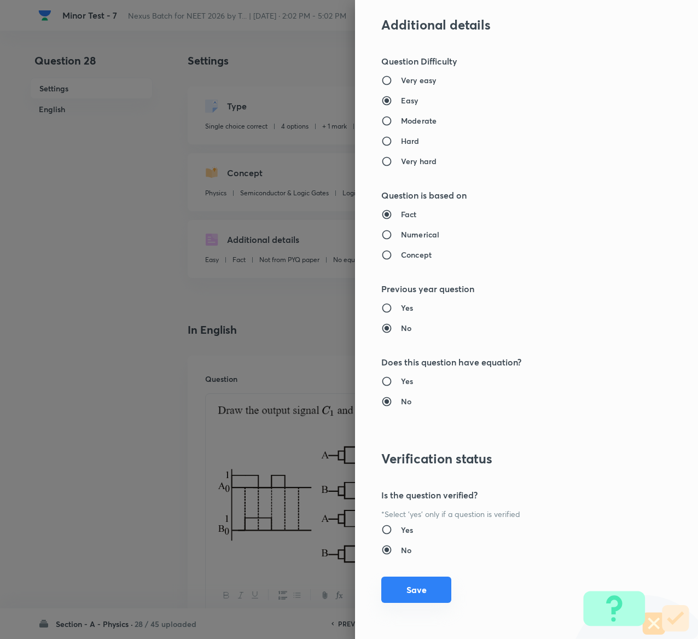
type input "1"
click at [381, 584] on button "Save" at bounding box center [416, 590] width 70 height 26
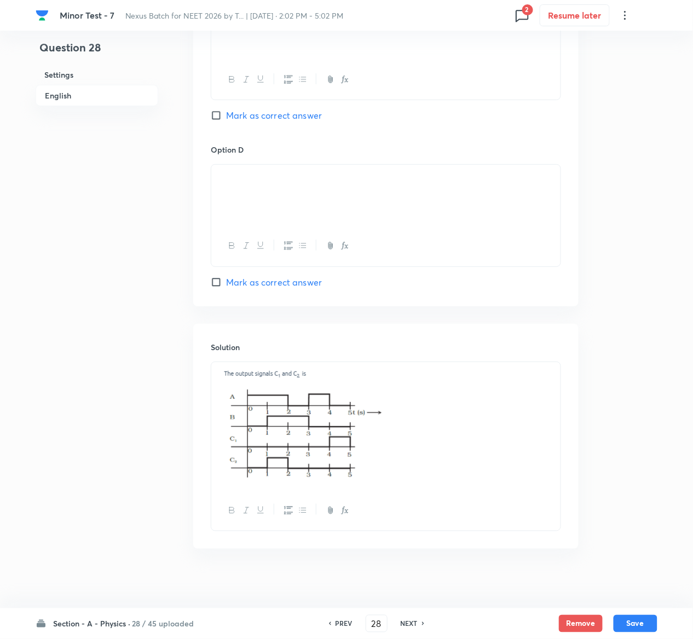
scroll to position [1101, 0]
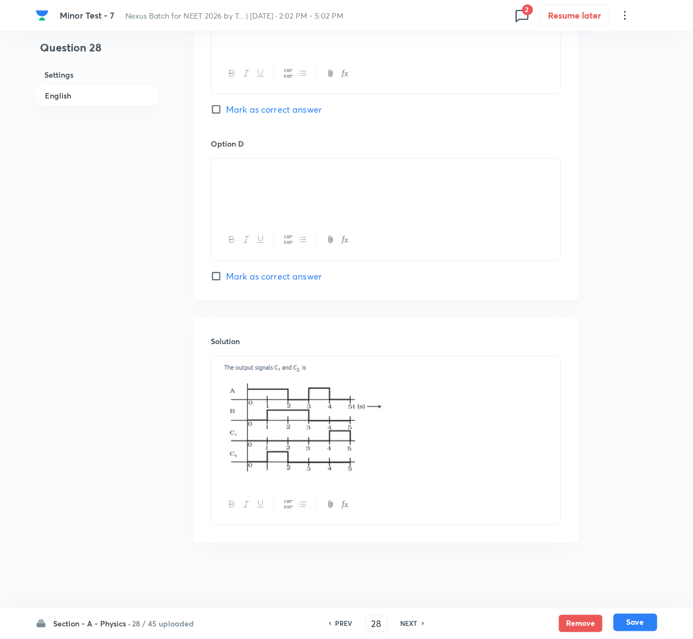
click at [646, 617] on button "Save" at bounding box center [635, 623] width 44 height 18
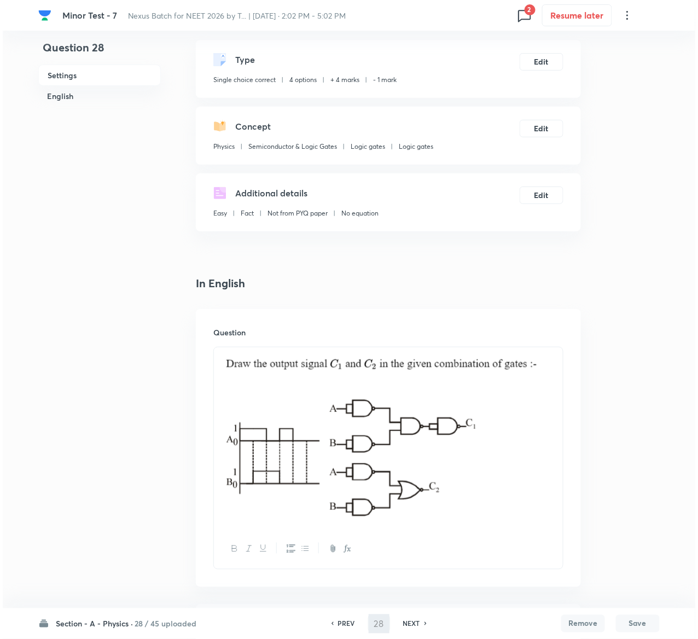
scroll to position [0, 0]
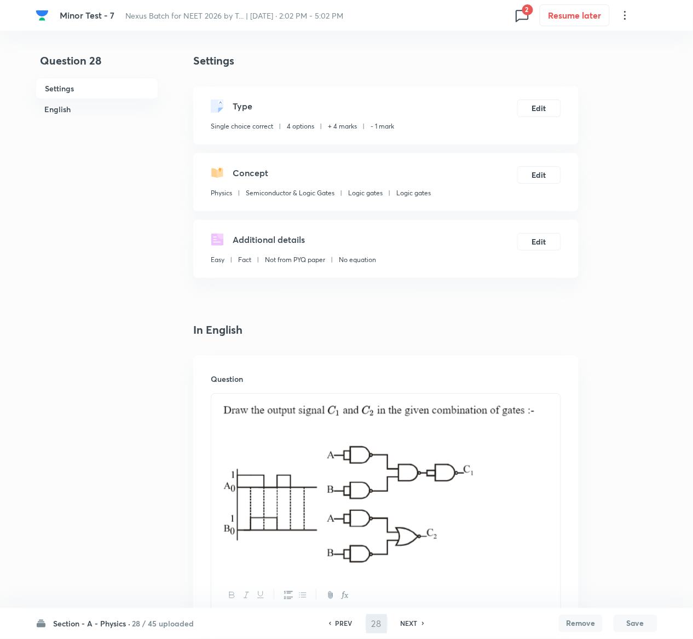
type input "29"
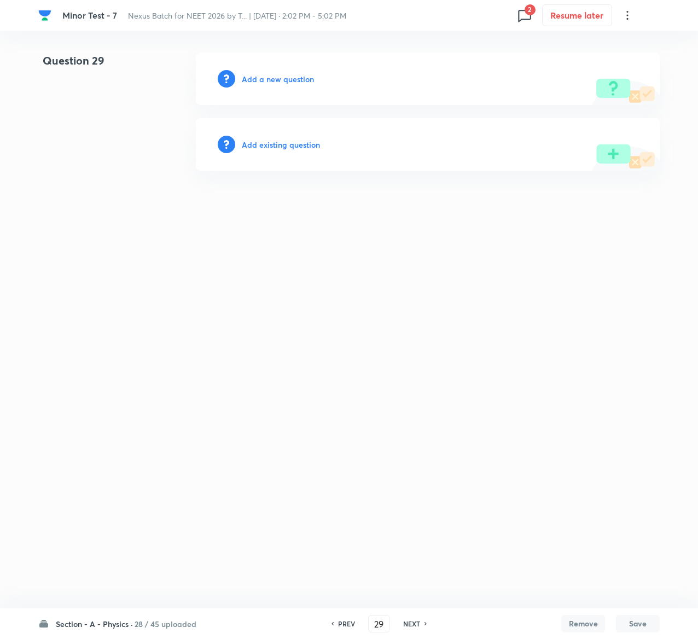
click at [298, 140] on h6 "Add existing question" at bounding box center [281, 144] width 78 height 11
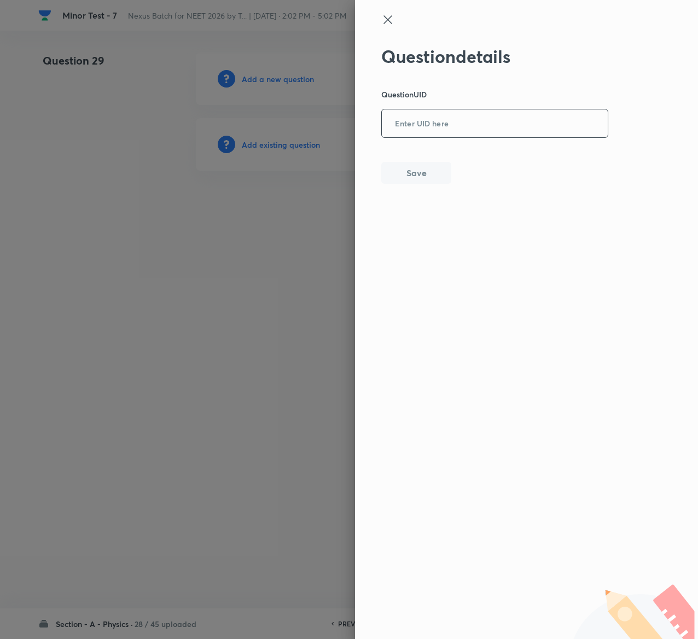
click at [552, 136] on input "text" at bounding box center [495, 124] width 226 height 27
paste input "QSMQQ"
click at [442, 183] on div "Question details Question UID QSMQQ ​ Save" at bounding box center [495, 115] width 228 height 138
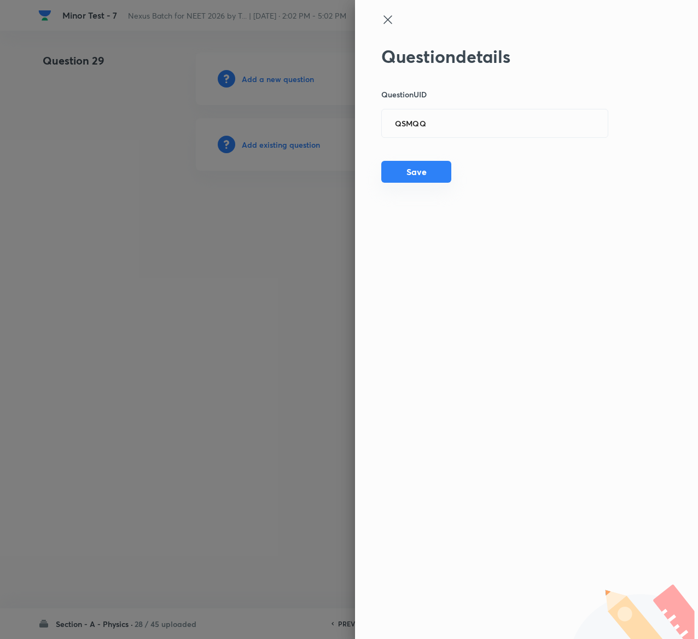
click at [442, 179] on button "Save" at bounding box center [416, 172] width 70 height 22
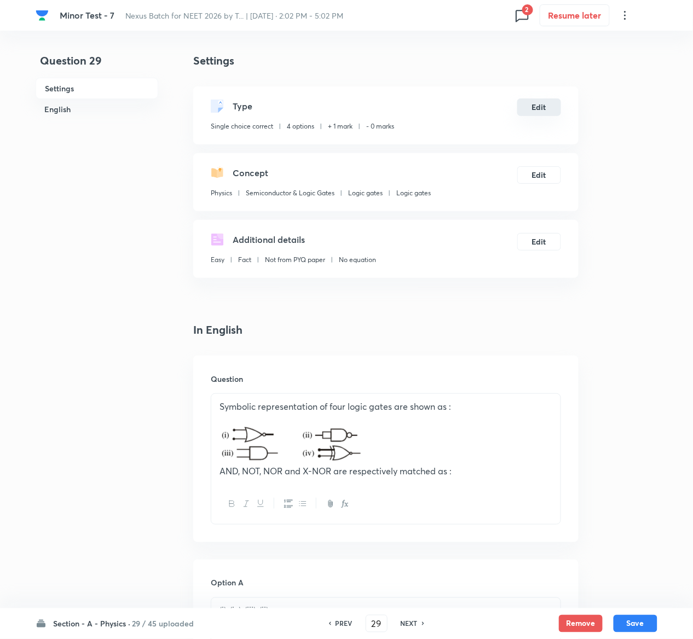
click at [537, 111] on button "Edit" at bounding box center [539, 107] width 44 height 18
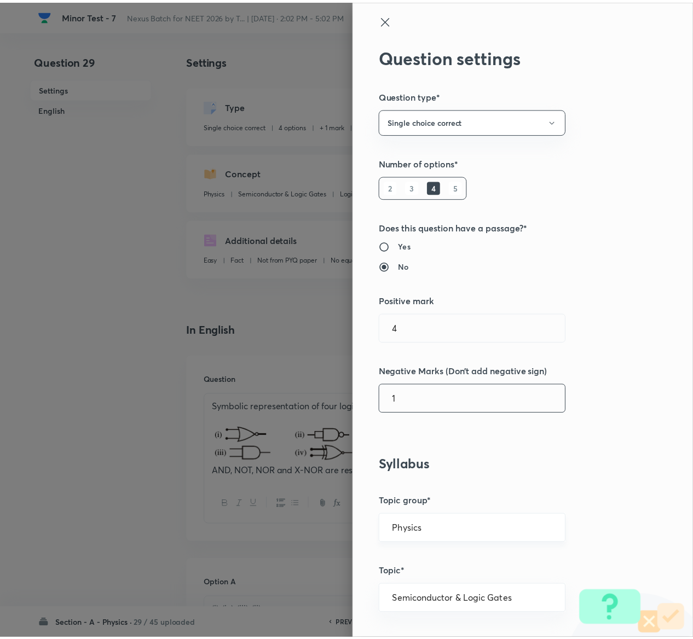
scroll to position [855, 0]
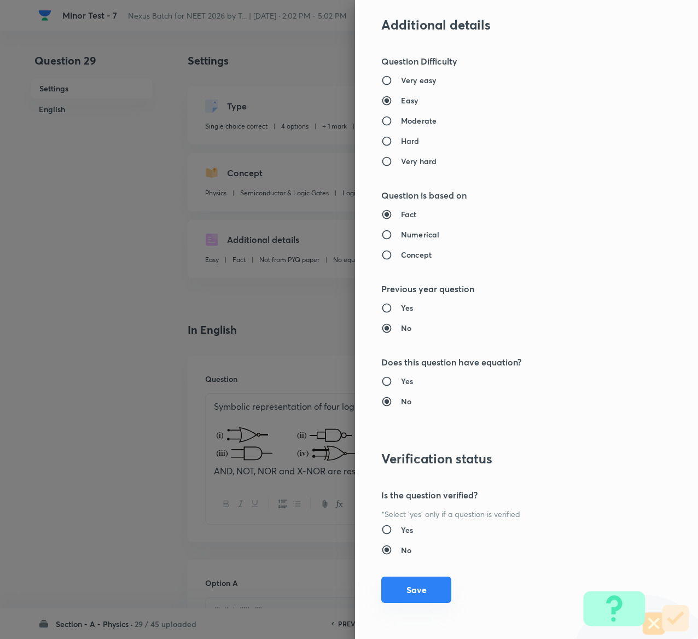
click at [388, 595] on button "Save" at bounding box center [416, 590] width 70 height 26
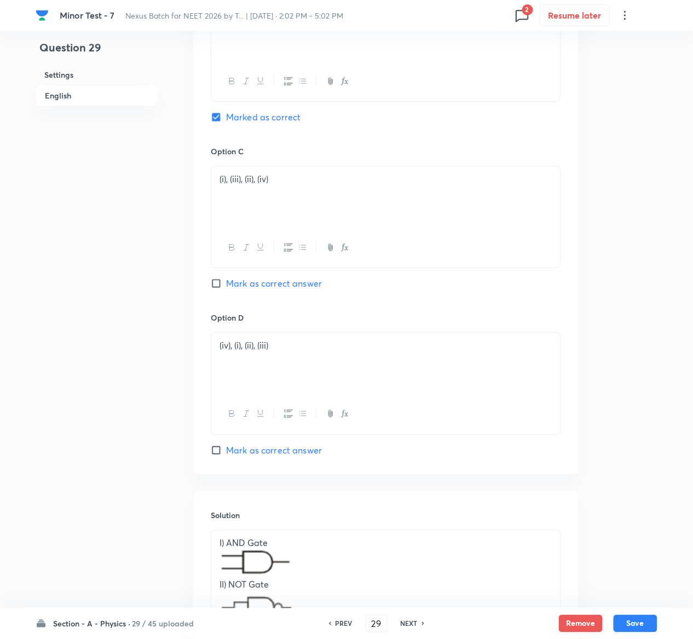
scroll to position [1006, 0]
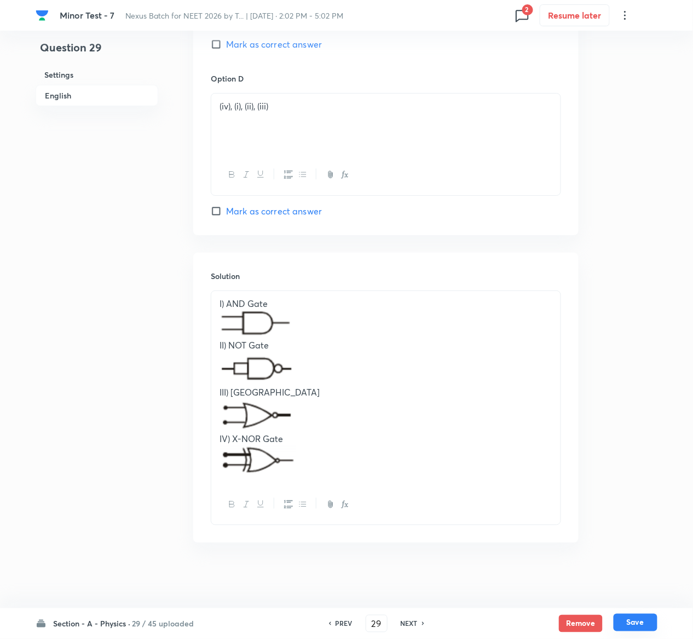
click at [638, 623] on button "Save" at bounding box center [635, 623] width 44 height 18
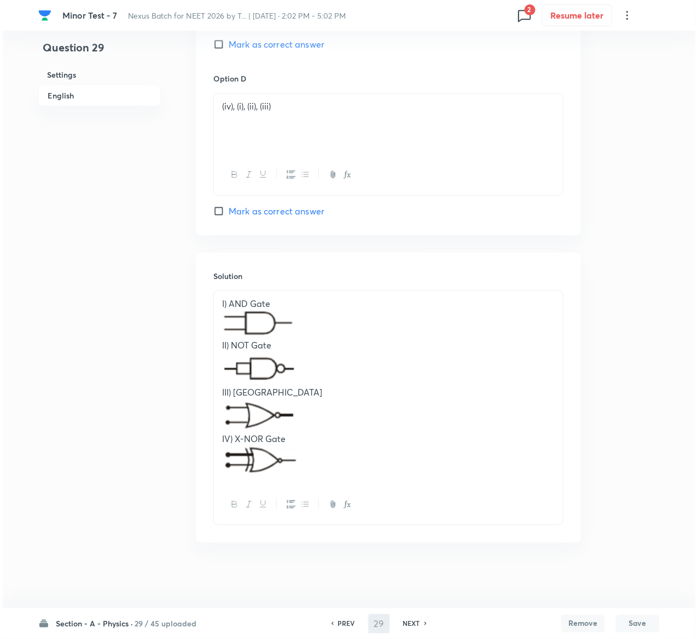
scroll to position [0, 0]
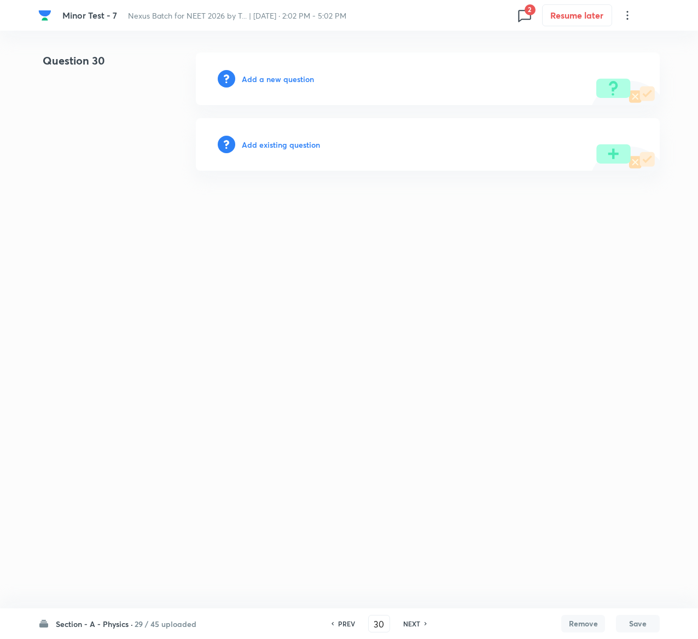
click at [305, 140] on h6 "Add existing question" at bounding box center [281, 144] width 78 height 11
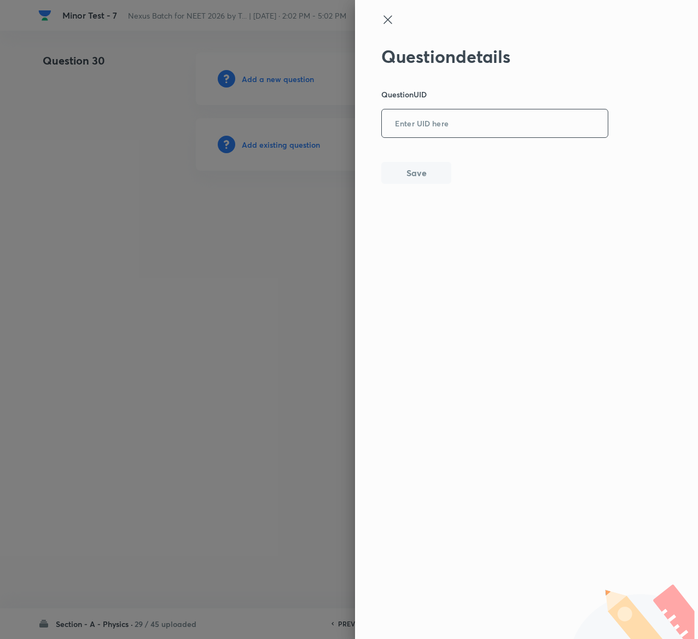
click at [486, 127] on input "text" at bounding box center [495, 124] width 226 height 27
paste input "3SQ9U"
click at [404, 174] on button "Save" at bounding box center [416, 172] width 70 height 22
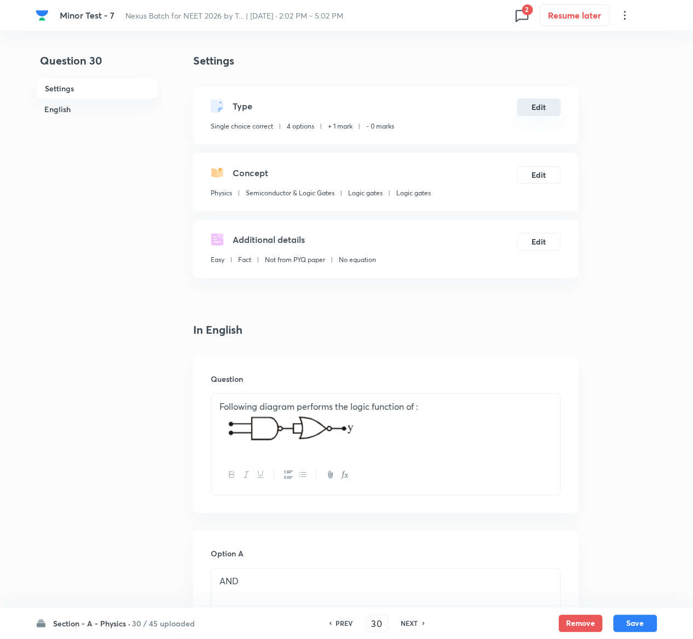
click at [534, 106] on button "Edit" at bounding box center [539, 107] width 44 height 18
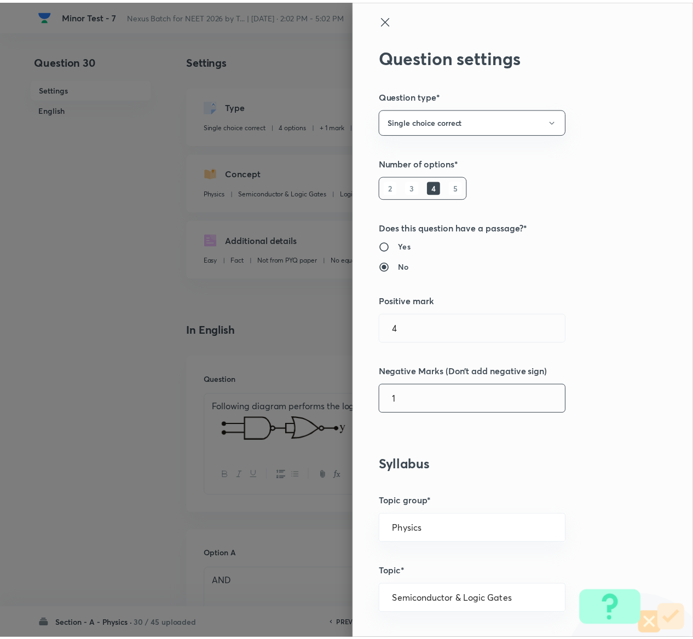
scroll to position [855, 0]
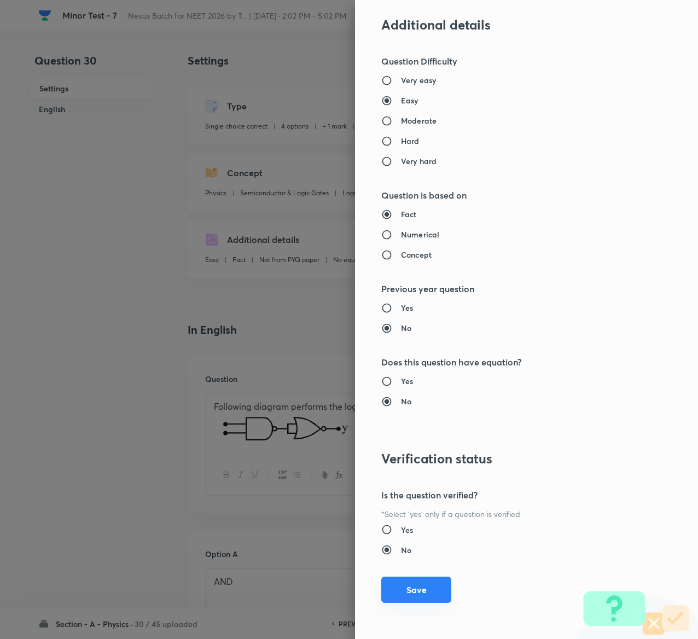
click at [422, 595] on button "Save" at bounding box center [416, 590] width 70 height 26
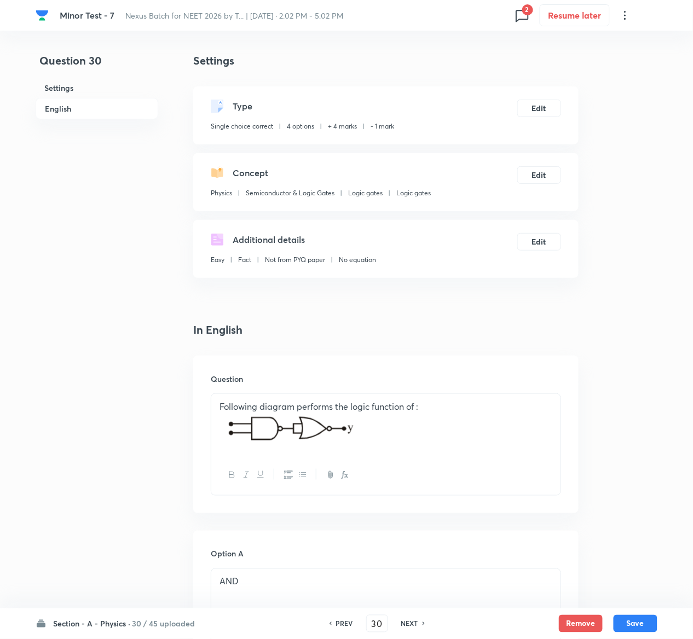
scroll to position [846, 0]
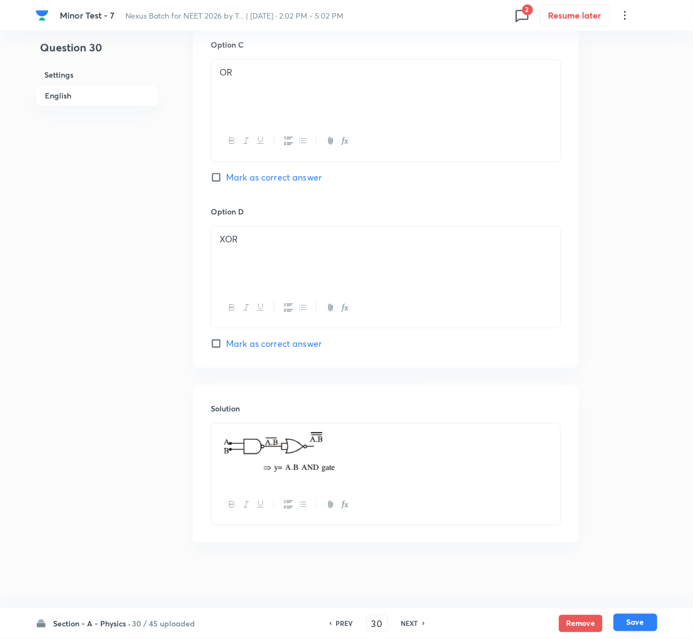
click at [642, 623] on button "Save" at bounding box center [635, 623] width 44 height 18
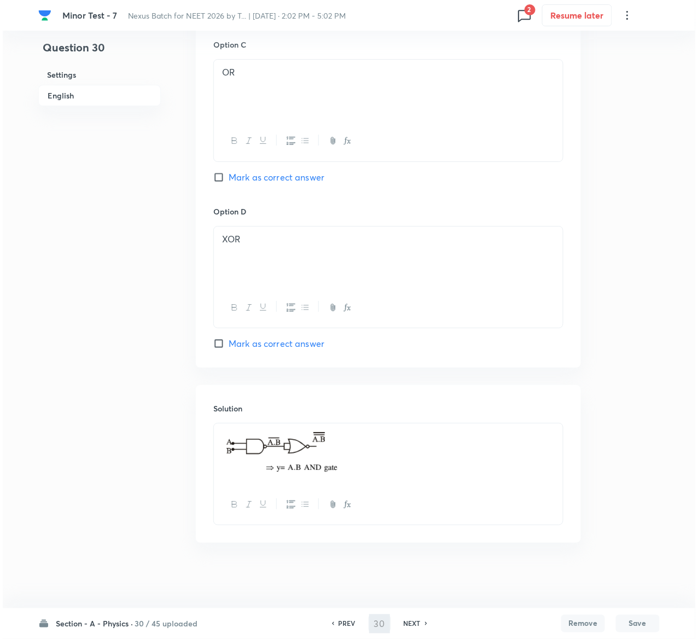
scroll to position [0, 0]
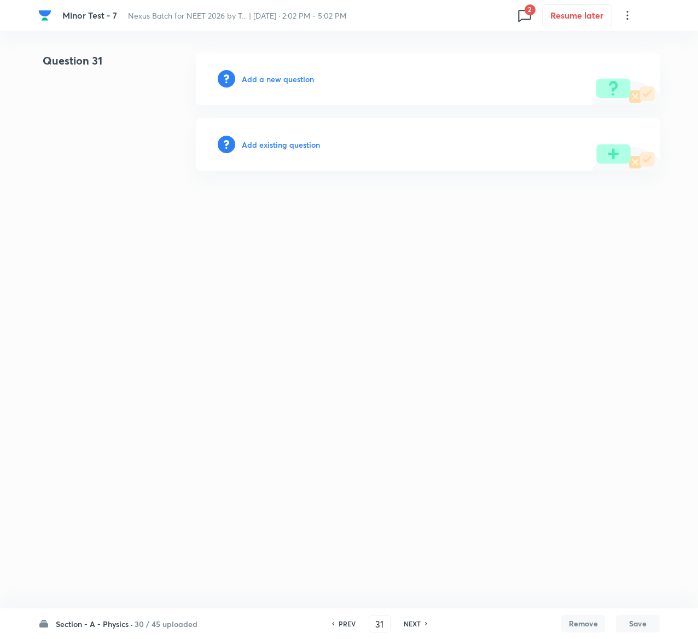
click at [274, 140] on h6 "Add existing question" at bounding box center [281, 144] width 78 height 11
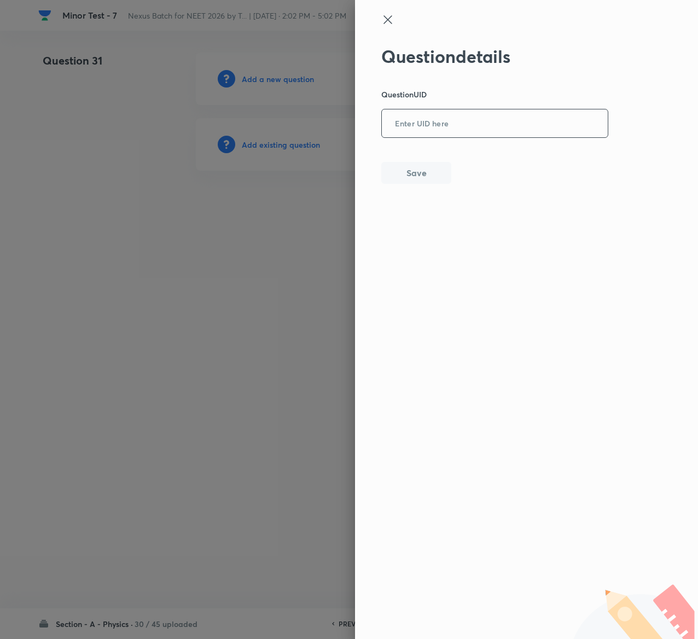
click at [493, 135] on input "text" at bounding box center [495, 124] width 226 height 27
paste input "TDHVW"
click at [436, 168] on button "Save" at bounding box center [416, 172] width 70 height 22
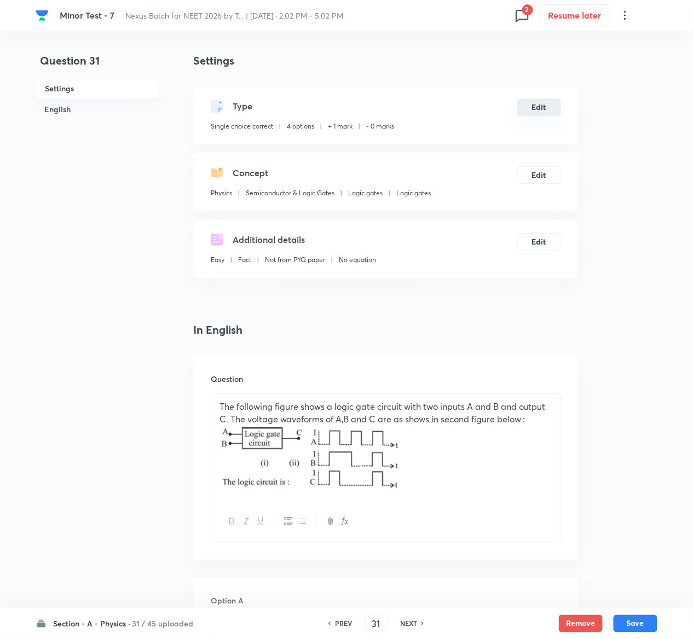
click at [541, 113] on button "Edit" at bounding box center [539, 107] width 44 height 18
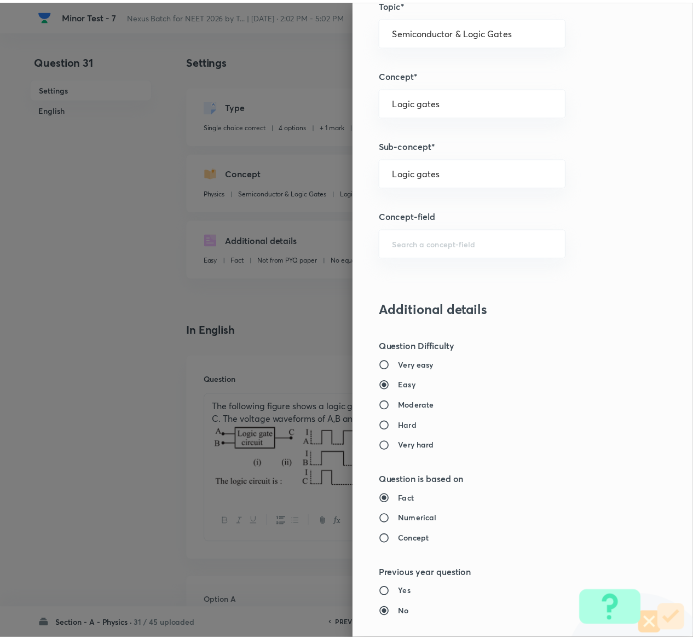
scroll to position [855, 0]
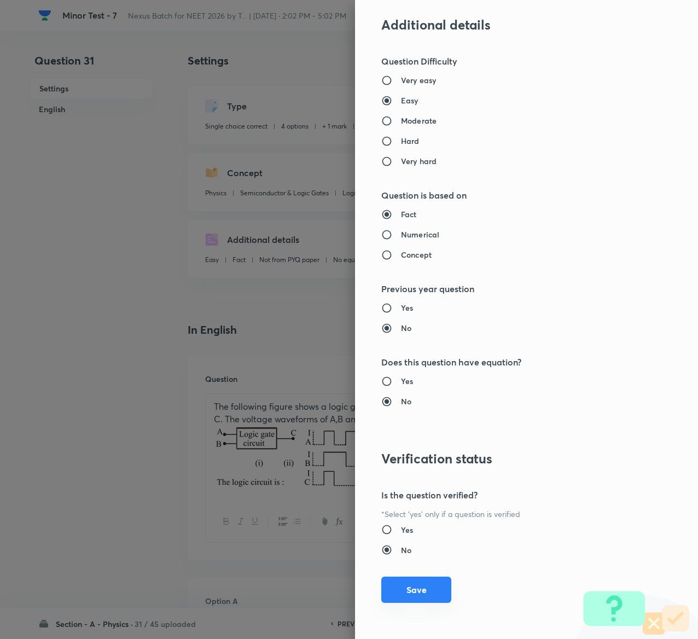
click at [382, 588] on button "Save" at bounding box center [416, 590] width 70 height 26
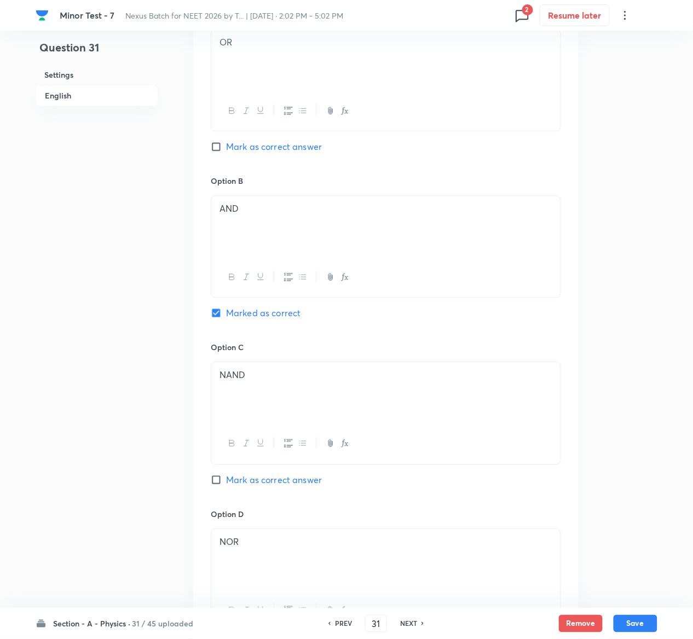
scroll to position [971, 0]
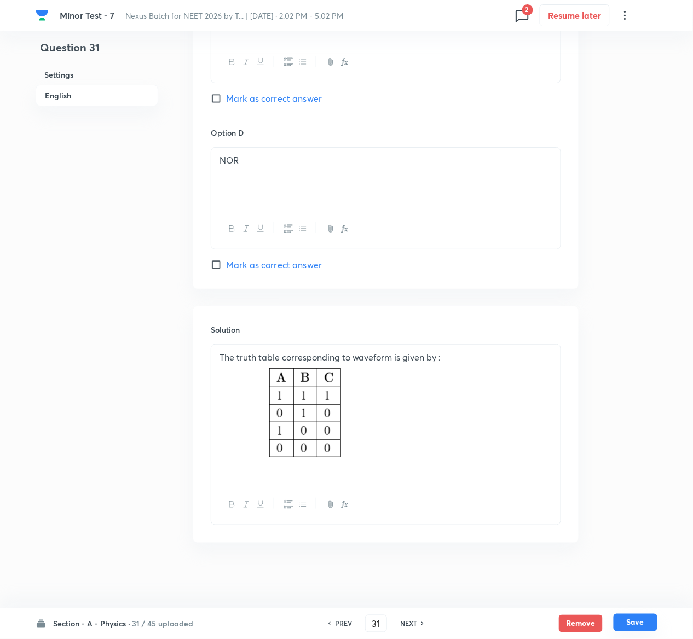
click at [648, 623] on button "Save" at bounding box center [635, 623] width 44 height 18
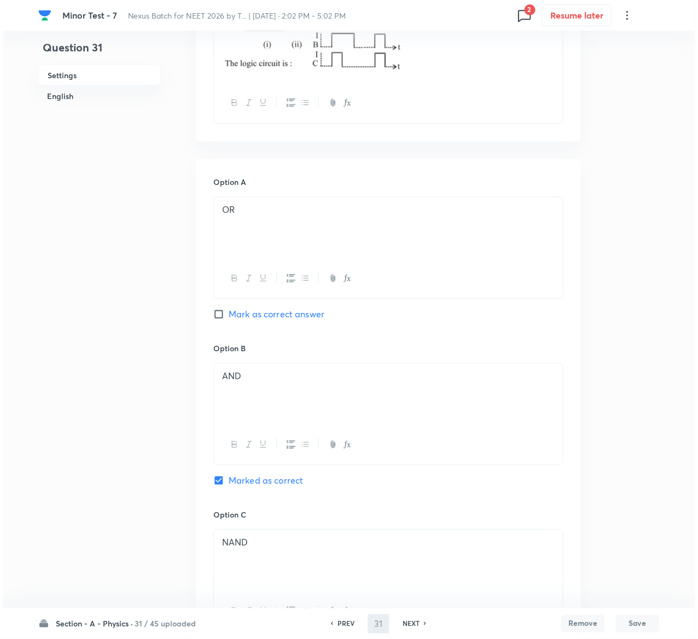
scroll to position [0, 0]
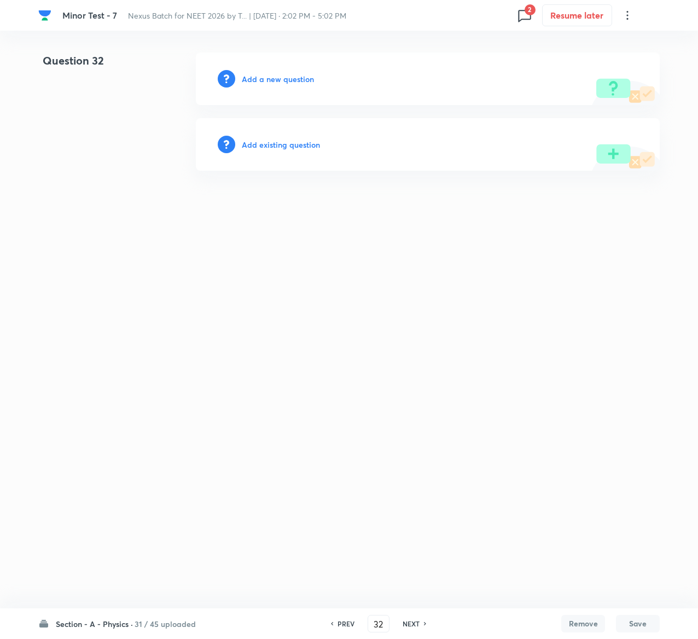
click at [294, 139] on h6 "Add existing question" at bounding box center [281, 144] width 78 height 11
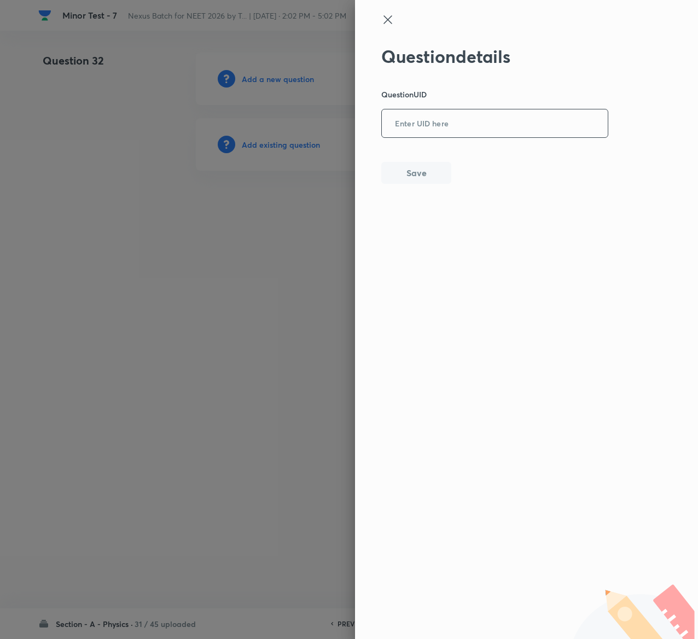
click at [482, 109] on div "​" at bounding box center [494, 123] width 227 height 29
paste input "ODQF3"
click at [392, 172] on button "Save" at bounding box center [416, 172] width 70 height 22
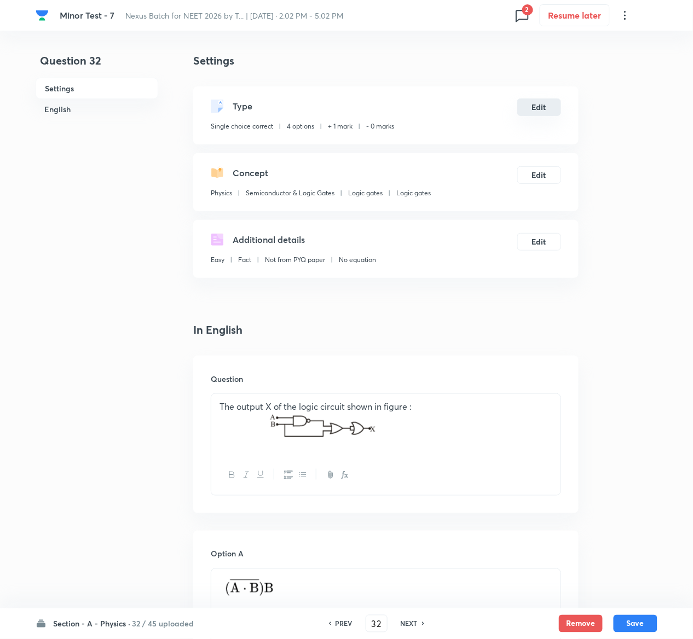
click at [542, 107] on button "Edit" at bounding box center [539, 107] width 44 height 18
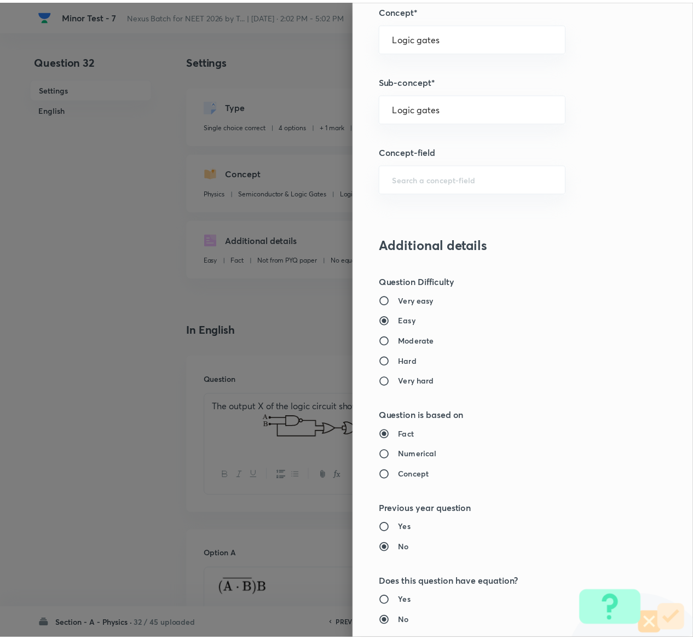
scroll to position [855, 0]
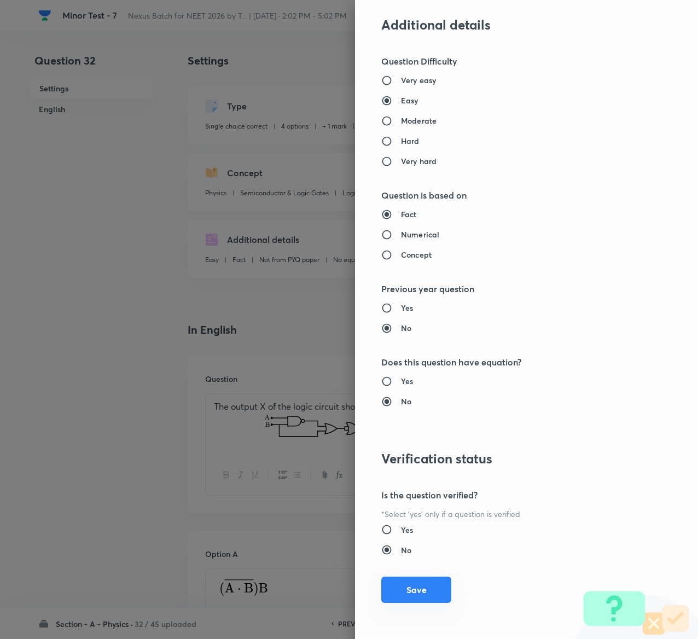
click at [425, 585] on button "Save" at bounding box center [416, 590] width 70 height 26
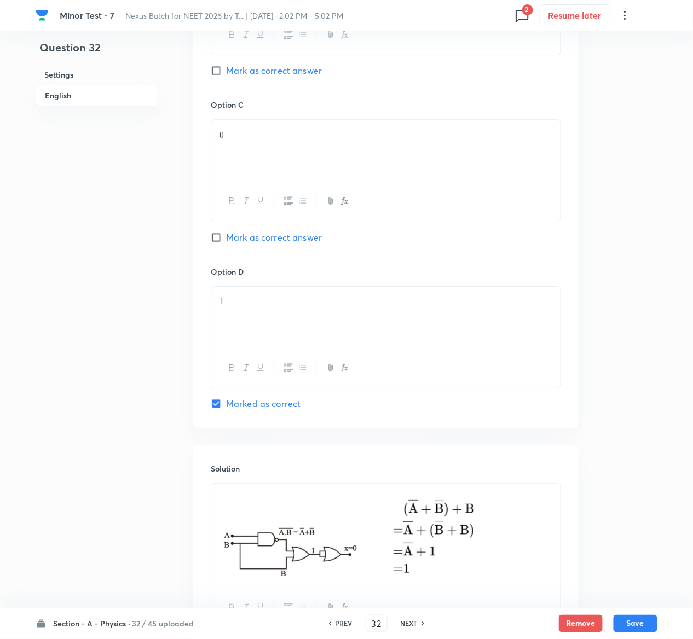
scroll to position [944, 0]
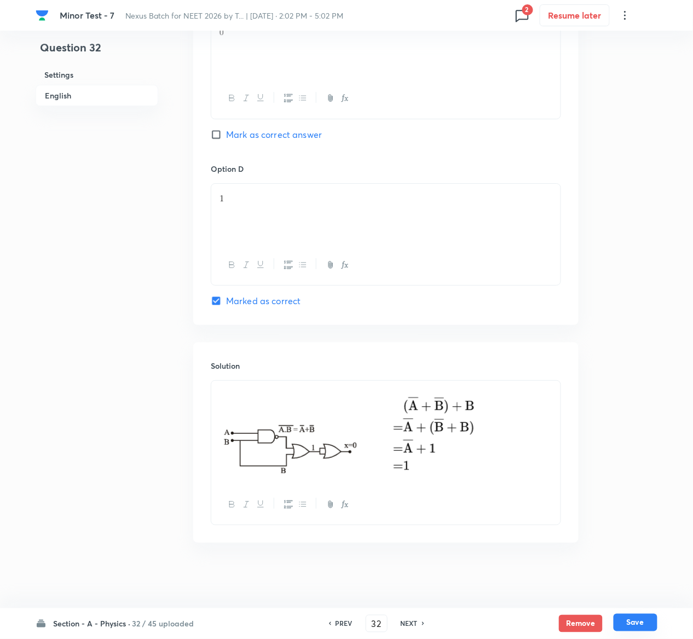
click at [643, 621] on button "Save" at bounding box center [635, 623] width 44 height 18
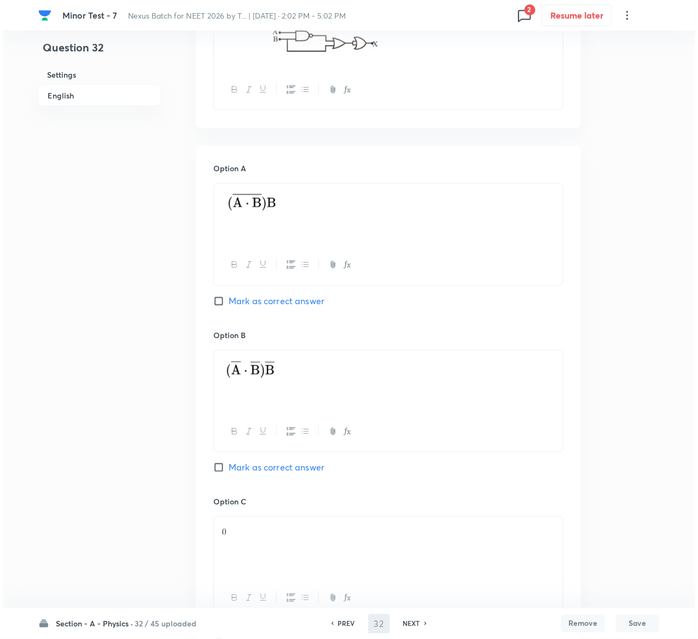
scroll to position [0, 0]
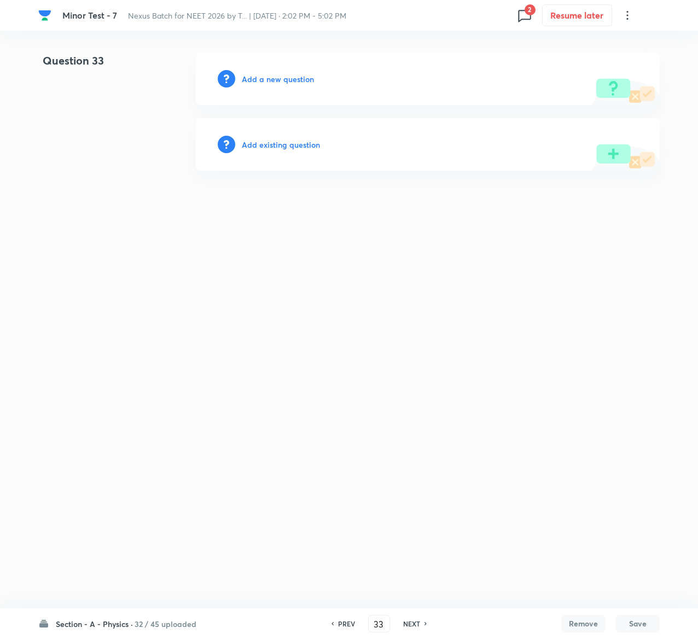
click at [309, 146] on h6 "Add existing question" at bounding box center [281, 144] width 78 height 11
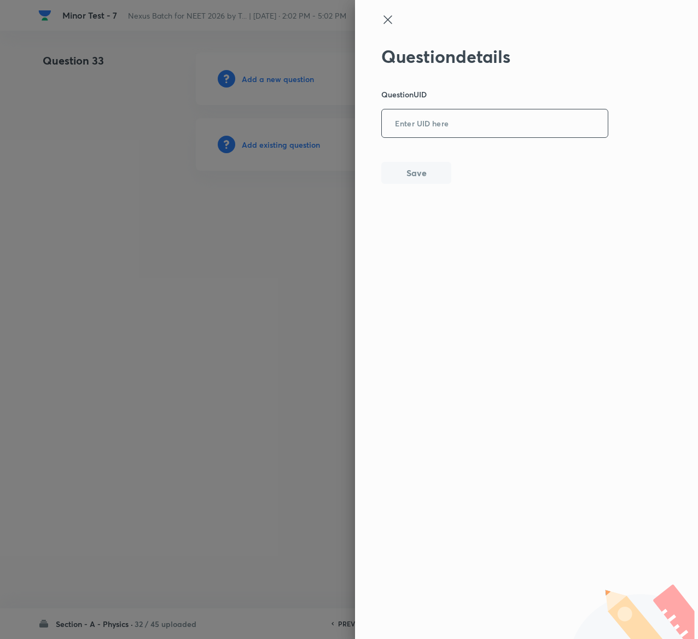
click at [493, 120] on input "text" at bounding box center [495, 124] width 226 height 27
paste input "8PMBC"
click at [431, 171] on button "Save" at bounding box center [416, 172] width 70 height 22
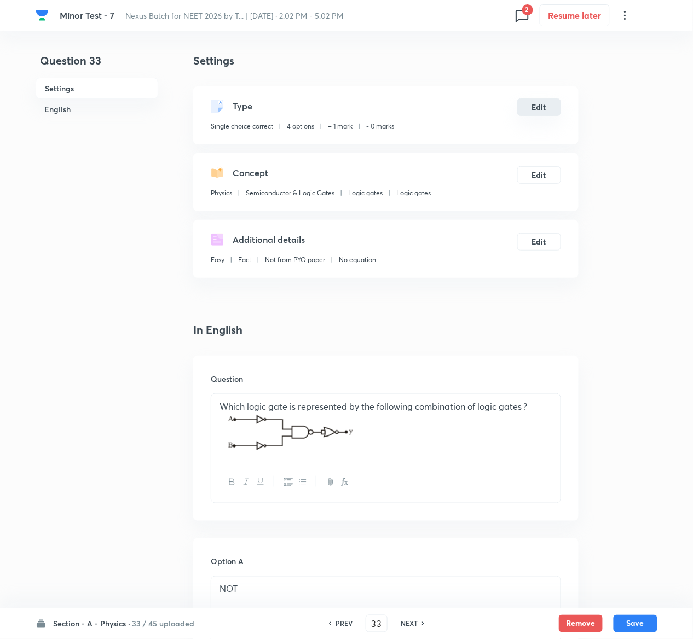
click at [543, 103] on button "Edit" at bounding box center [539, 107] width 44 height 18
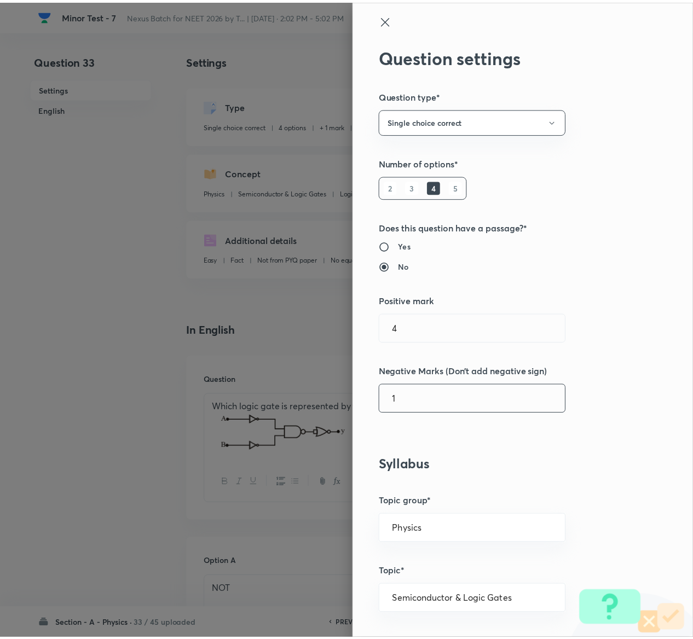
scroll to position [855, 0]
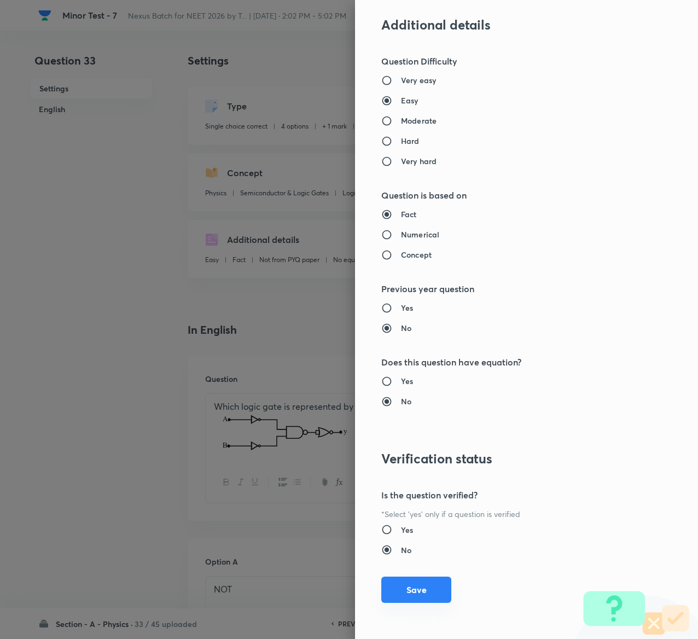
click at [405, 586] on button "Save" at bounding box center [416, 590] width 70 height 26
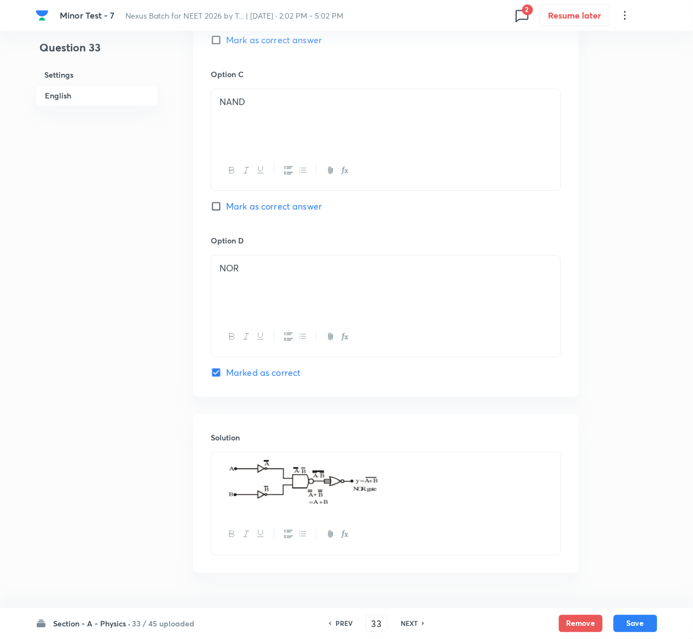
scroll to position [854, 0]
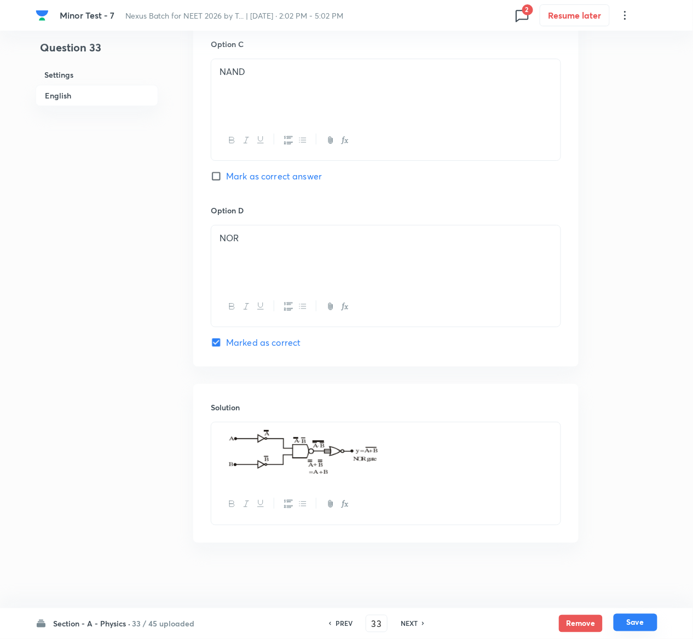
click at [649, 617] on button "Save" at bounding box center [635, 623] width 44 height 18
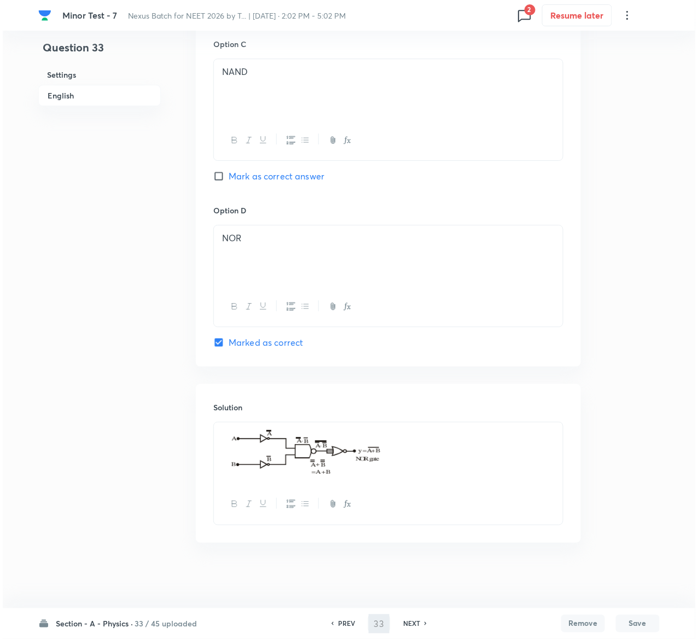
scroll to position [0, 0]
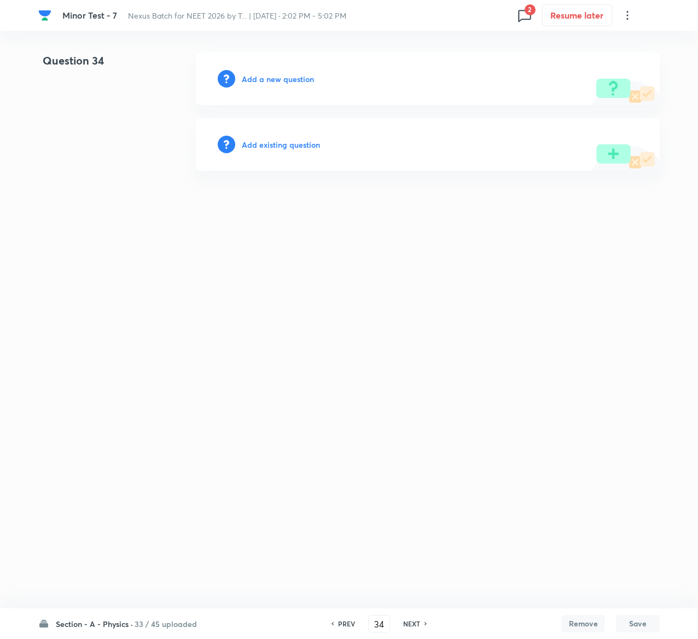
click at [292, 144] on h6 "Add existing question" at bounding box center [281, 144] width 78 height 11
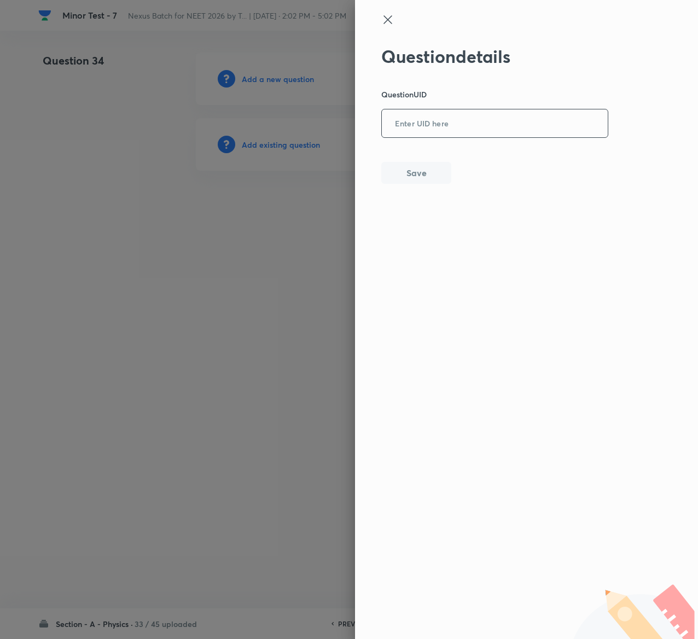
click at [497, 135] on input "text" at bounding box center [495, 124] width 226 height 27
paste input "15YL0"
click at [433, 168] on button "Save" at bounding box center [416, 172] width 70 height 22
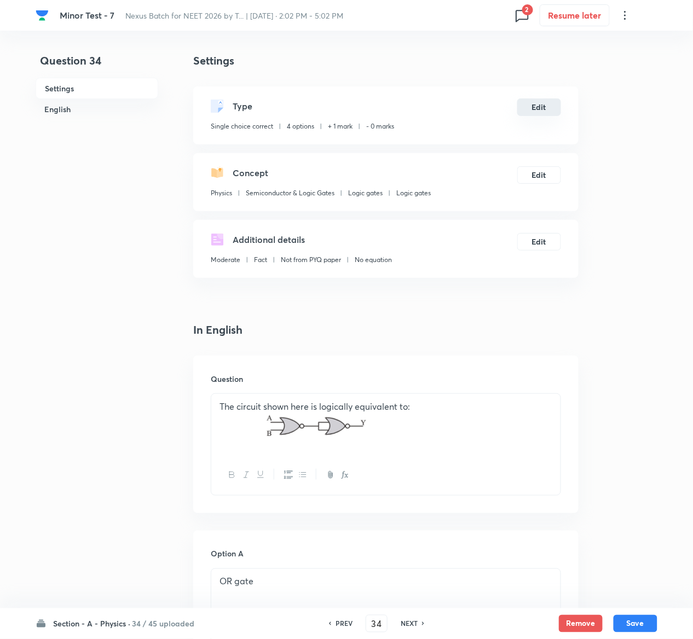
click at [537, 109] on button "Edit" at bounding box center [539, 107] width 44 height 18
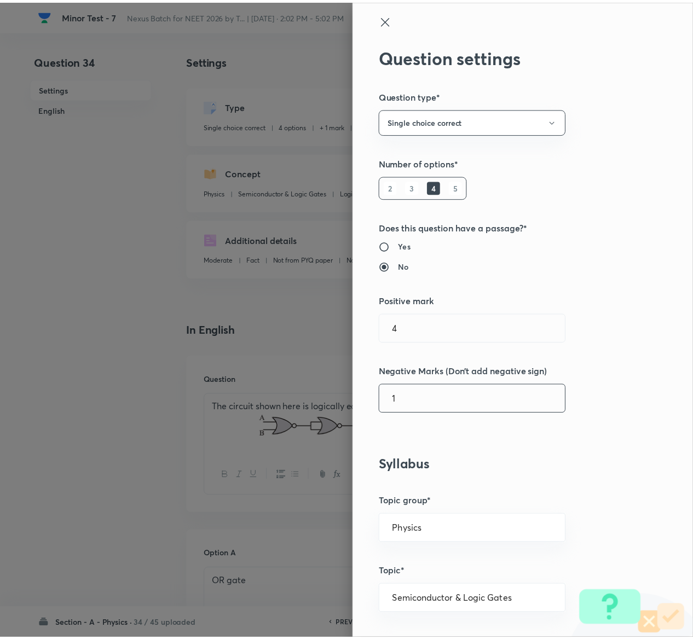
scroll to position [855, 0]
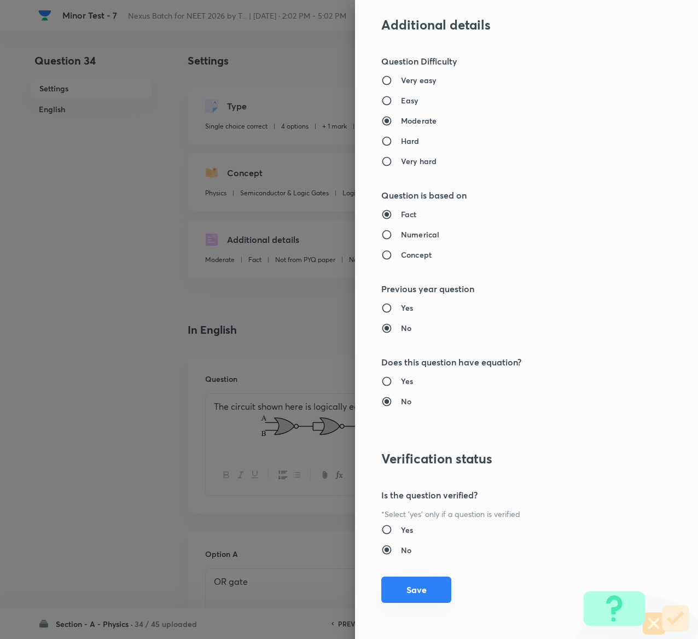
click at [397, 591] on button "Save" at bounding box center [416, 590] width 70 height 26
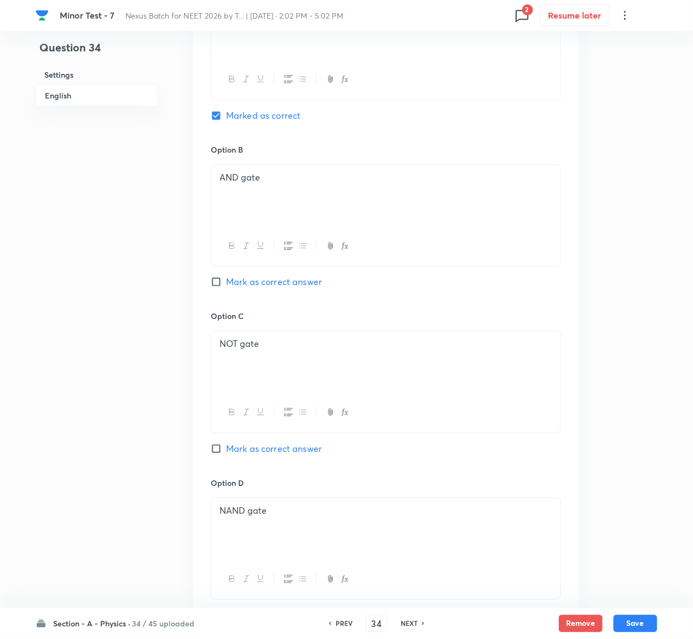
scroll to position [879, 0]
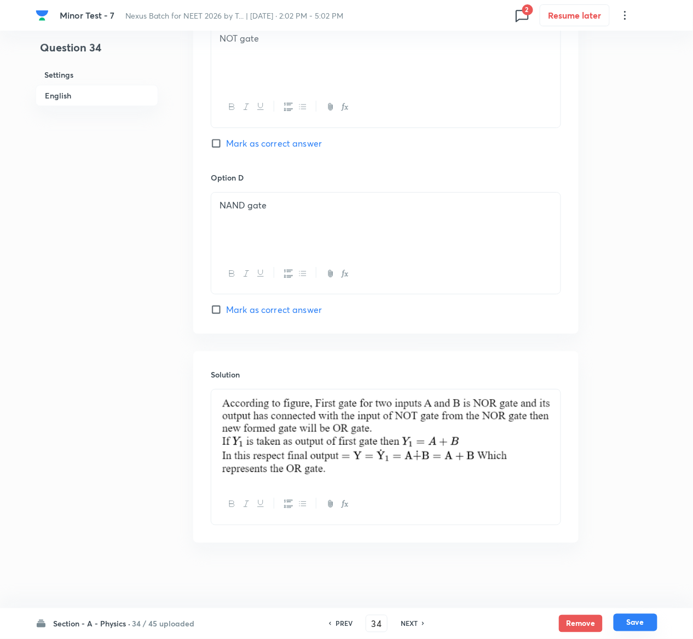
click at [637, 619] on button "Save" at bounding box center [635, 623] width 44 height 18
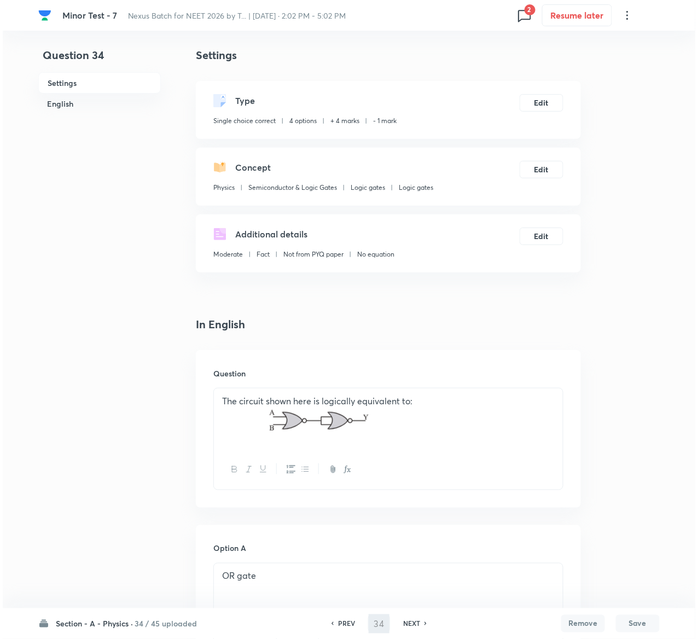
scroll to position [0, 0]
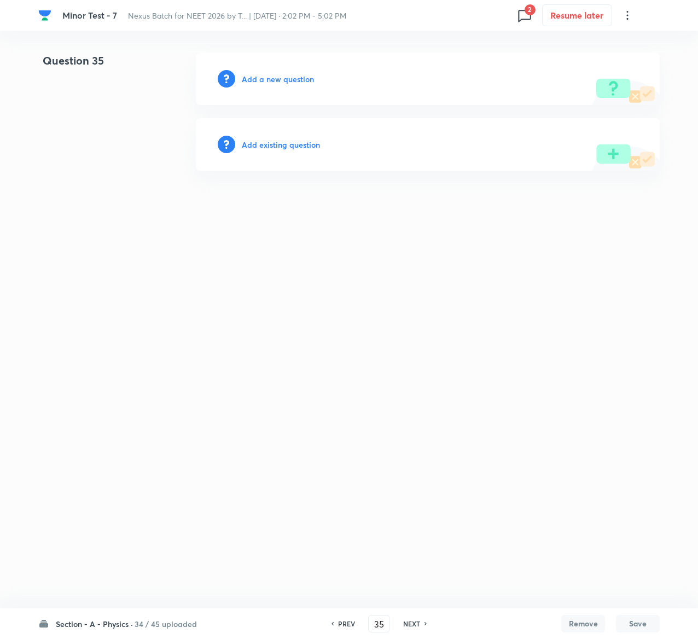
click at [314, 146] on h6 "Add existing question" at bounding box center [281, 144] width 78 height 11
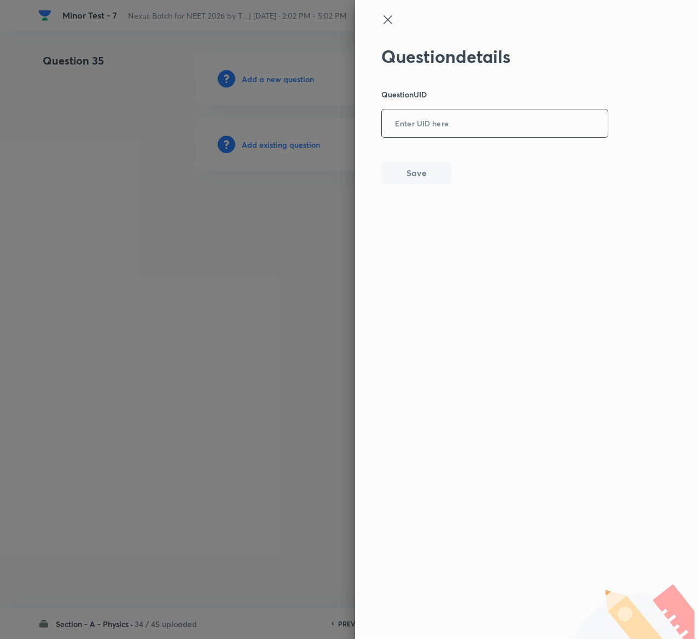
click at [502, 126] on input "text" at bounding box center [495, 124] width 226 height 27
paste input "FJECY"
click at [414, 170] on button "Save" at bounding box center [416, 172] width 70 height 22
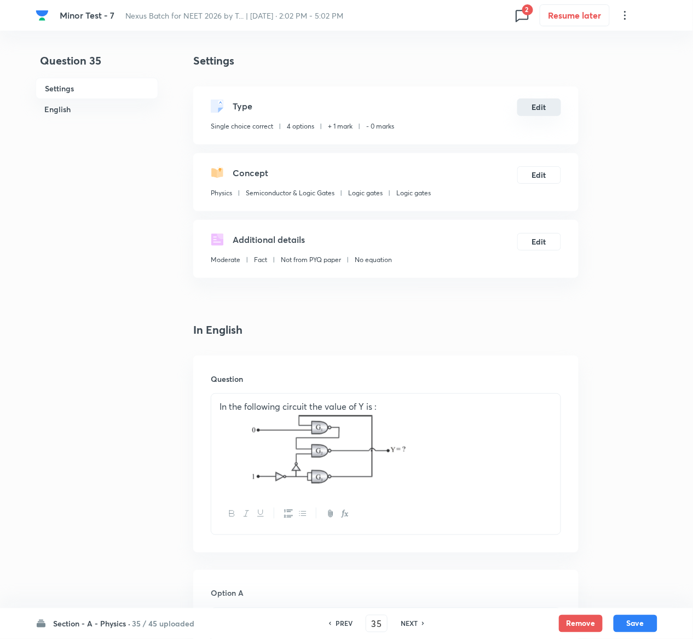
click at [534, 109] on button "Edit" at bounding box center [539, 107] width 44 height 18
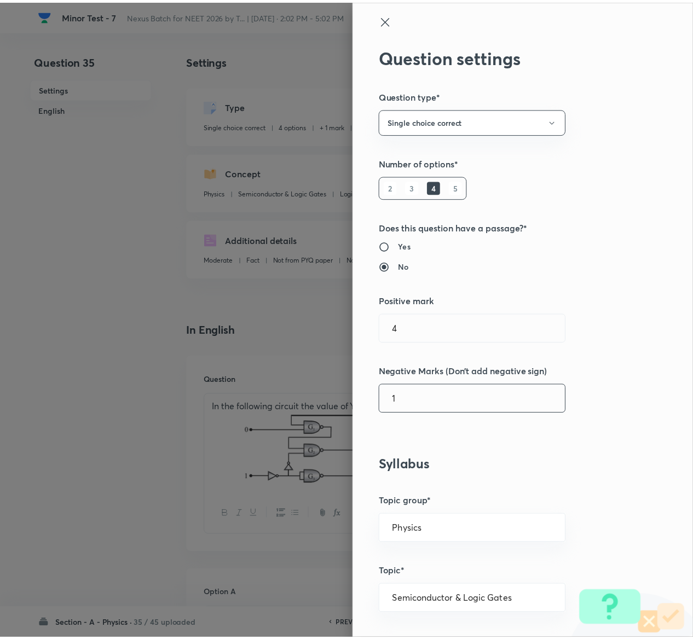
scroll to position [855, 0]
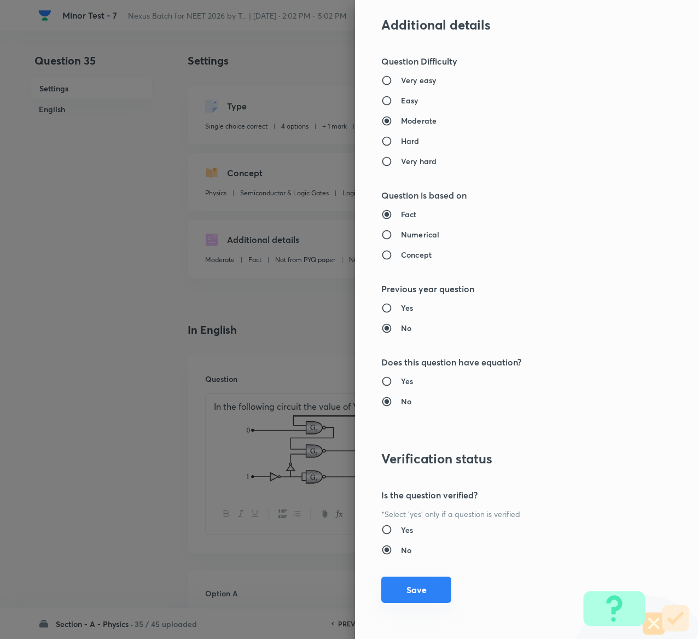
click at [399, 578] on button "Save" at bounding box center [416, 590] width 70 height 26
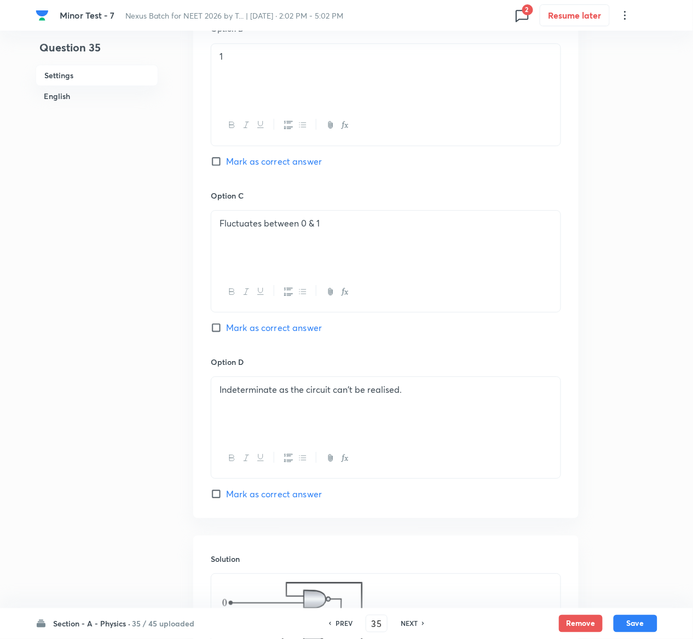
scroll to position [942, 0]
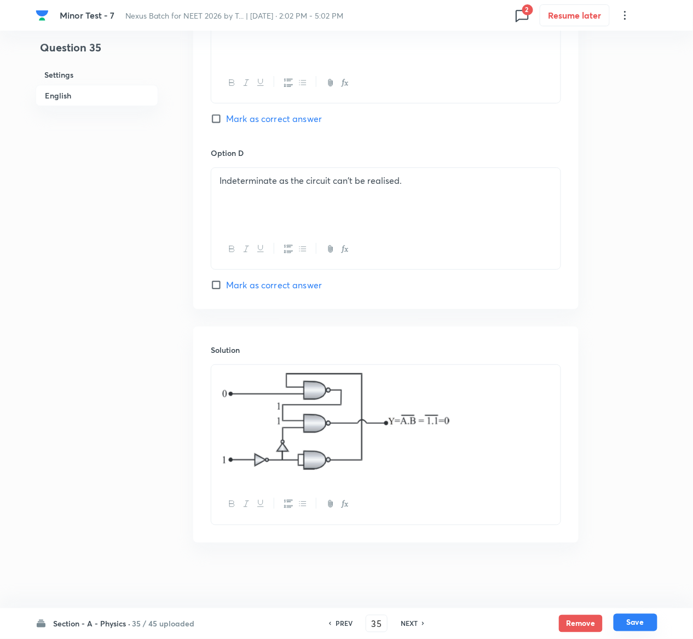
click at [637, 623] on button "Save" at bounding box center [635, 623] width 44 height 18
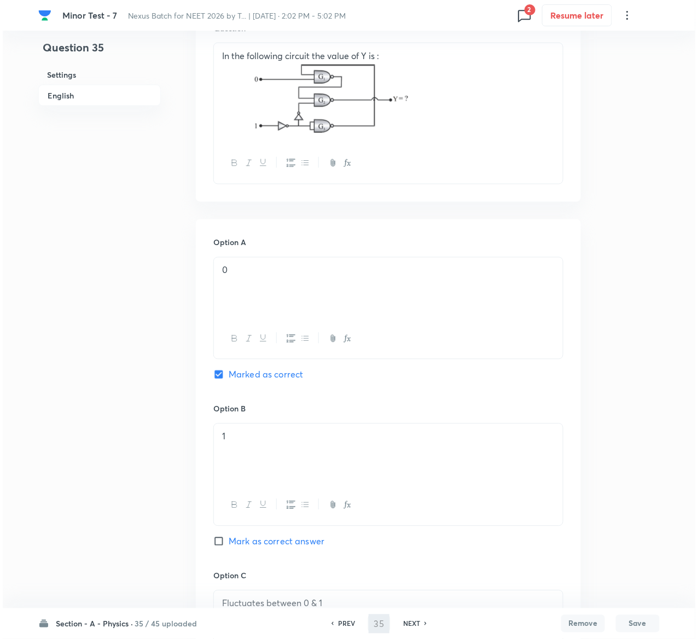
scroll to position [0, 0]
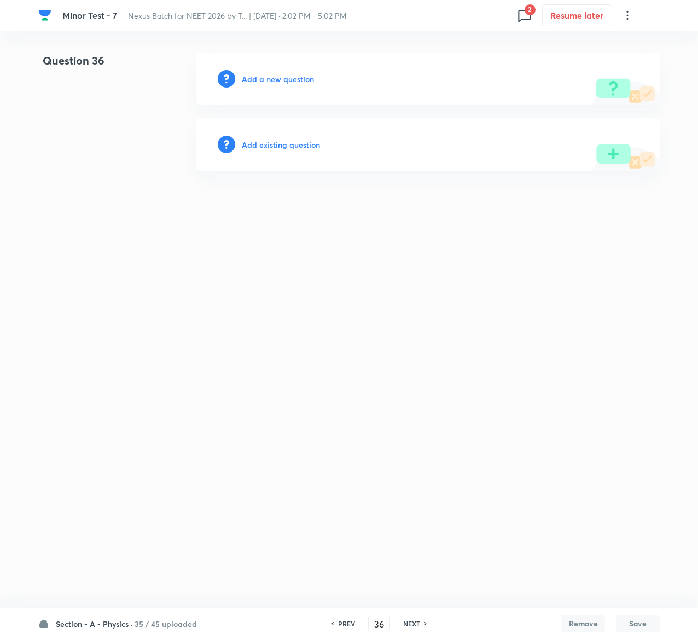
click at [292, 142] on h6 "Add existing question" at bounding box center [281, 144] width 78 height 11
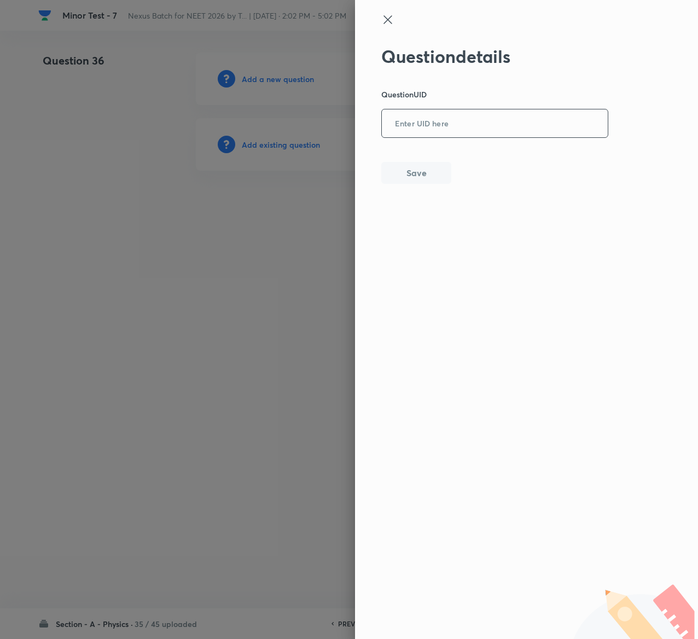
click at [438, 122] on input "text" at bounding box center [495, 124] width 226 height 27
paste input "4LBJ2"
click at [419, 165] on button "Save" at bounding box center [416, 172] width 70 height 22
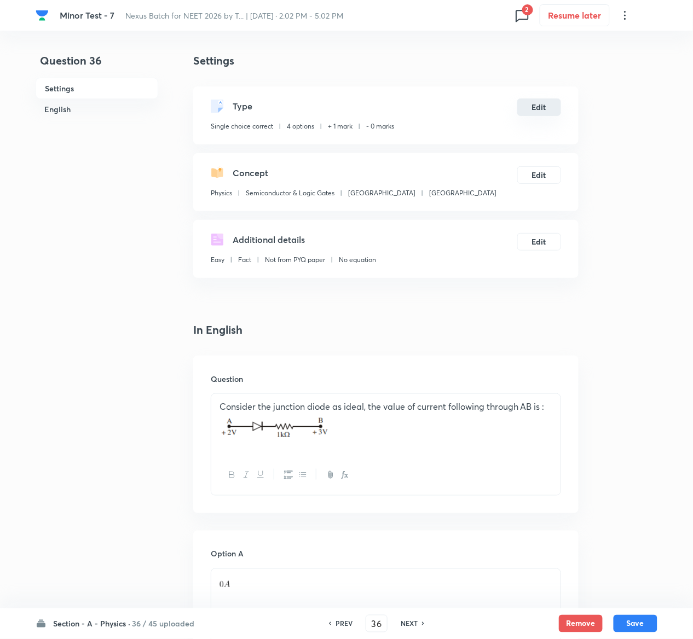
click at [532, 107] on button "Edit" at bounding box center [539, 107] width 44 height 18
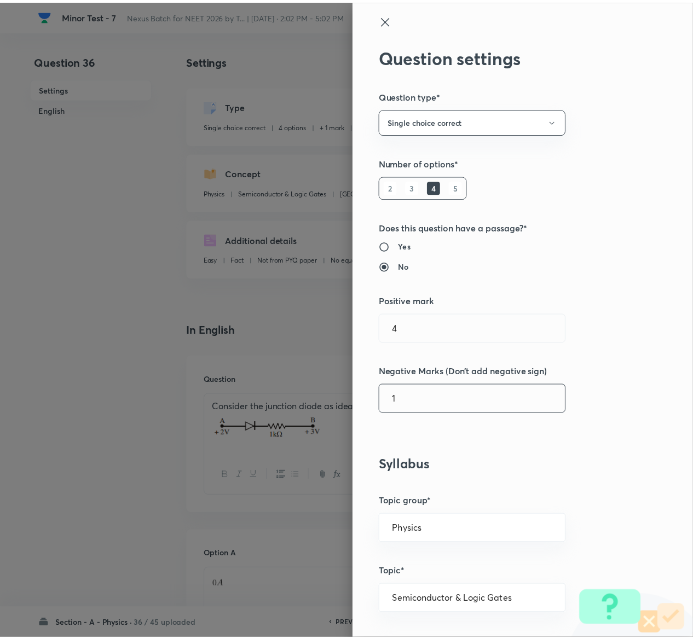
scroll to position [855, 0]
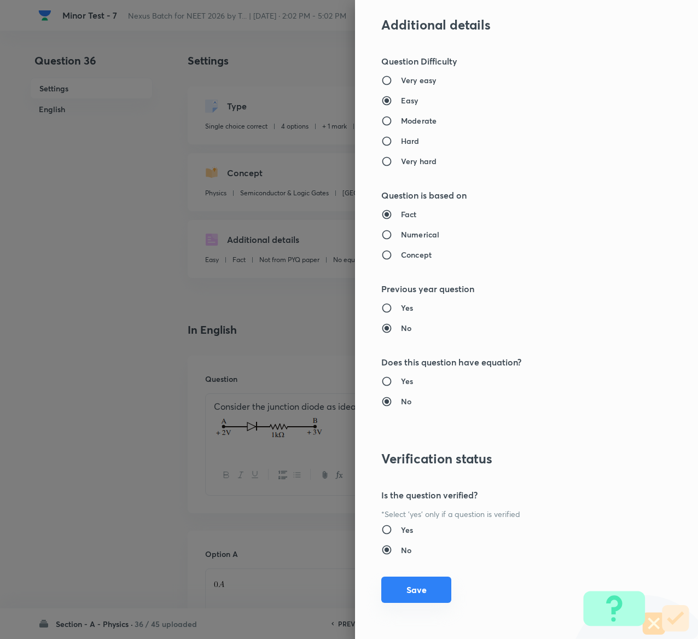
click at [405, 596] on button "Save" at bounding box center [416, 590] width 70 height 26
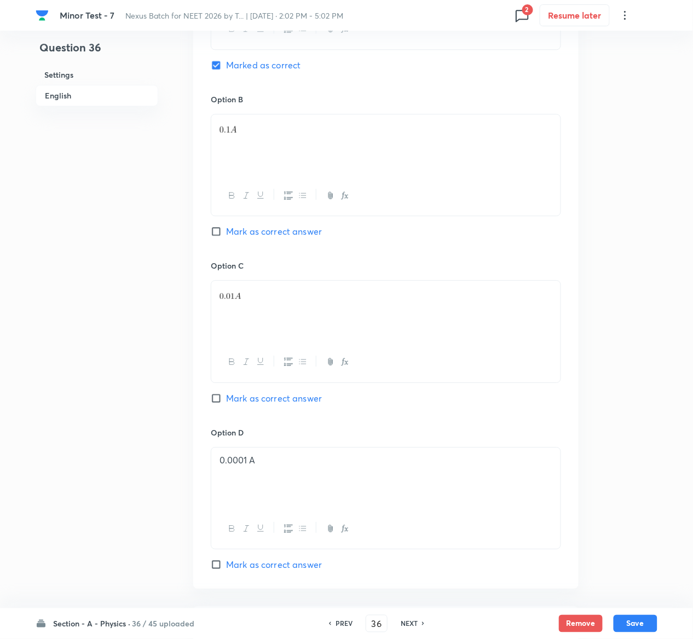
scroll to position [873, 0]
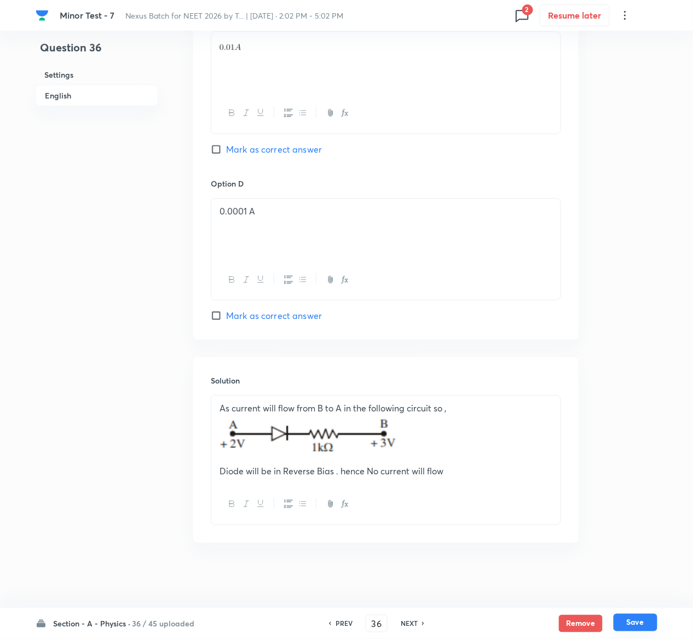
click at [645, 625] on button "Save" at bounding box center [635, 623] width 44 height 18
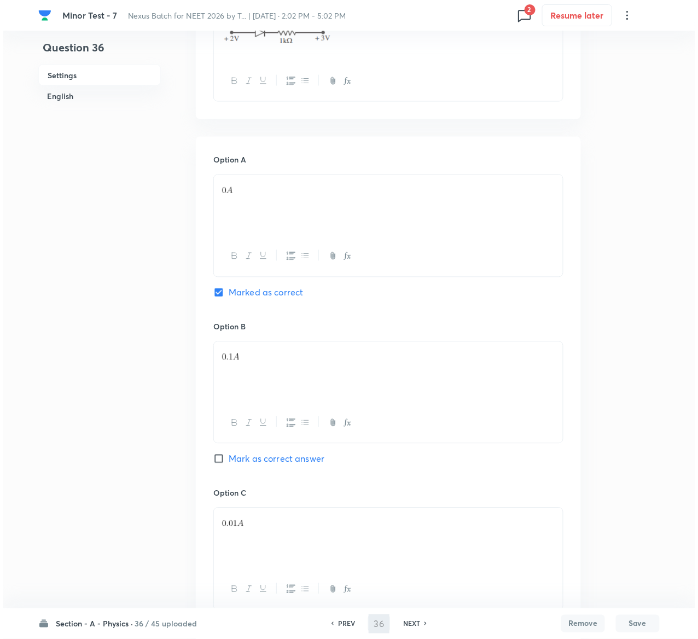
scroll to position [0, 0]
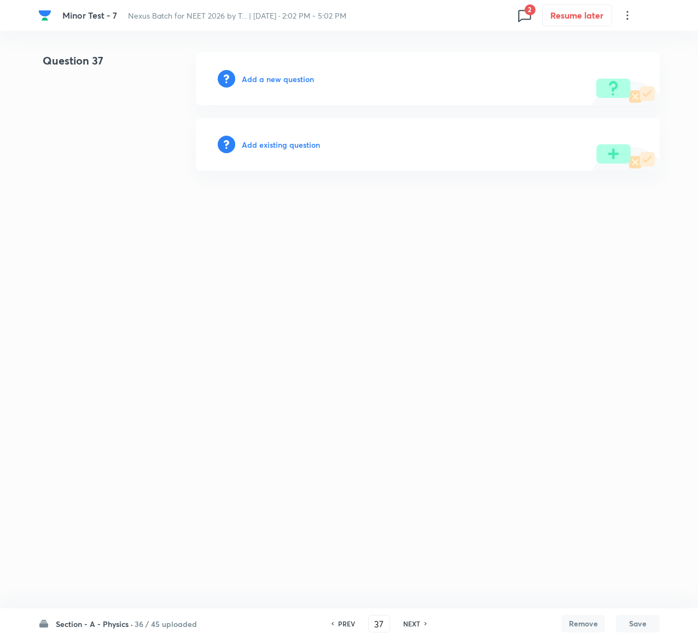
click at [285, 140] on h6 "Add existing question" at bounding box center [281, 144] width 78 height 11
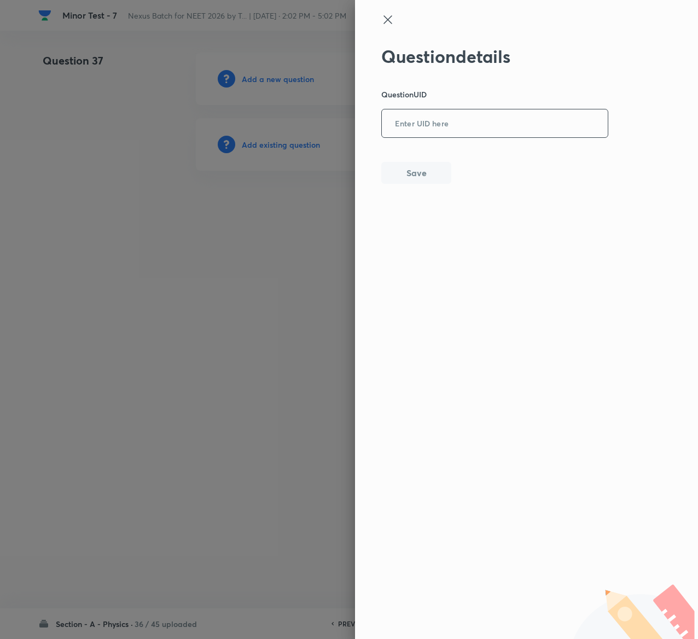
click at [554, 137] on input "text" at bounding box center [495, 124] width 226 height 27
paste input "IDKPB"
click at [408, 172] on button "Save" at bounding box center [416, 172] width 70 height 22
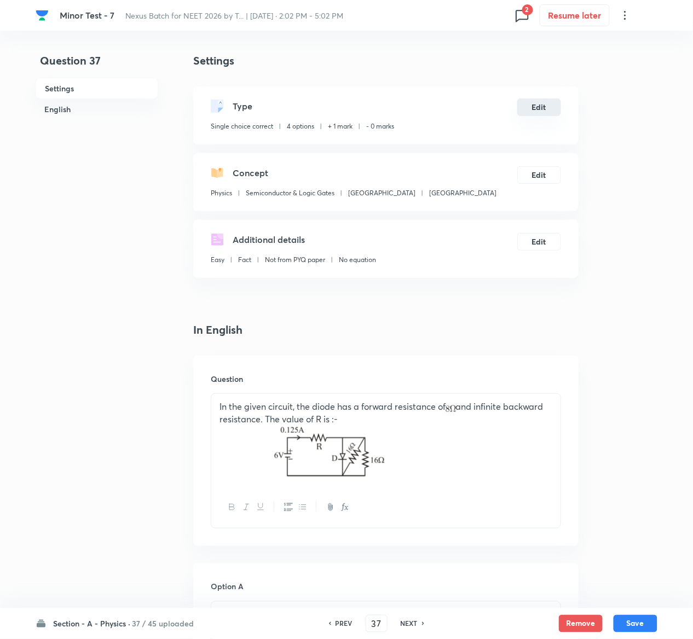
click at [545, 104] on button "Edit" at bounding box center [539, 107] width 44 height 18
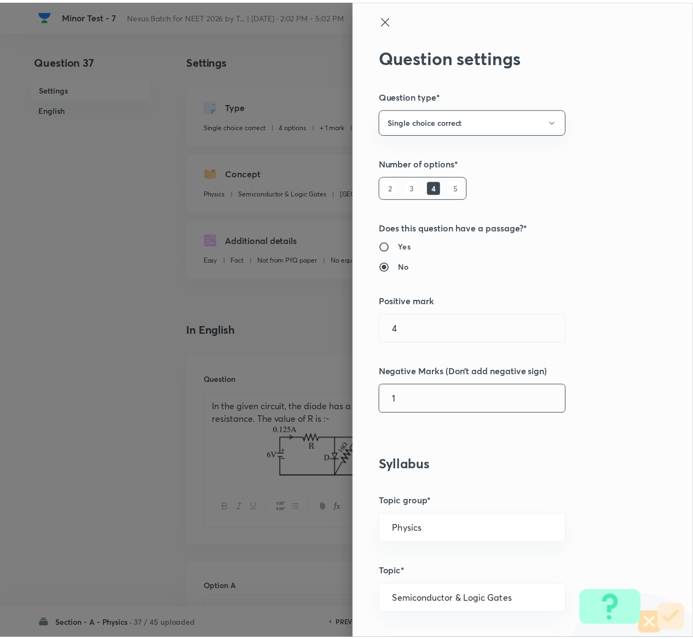
scroll to position [855, 0]
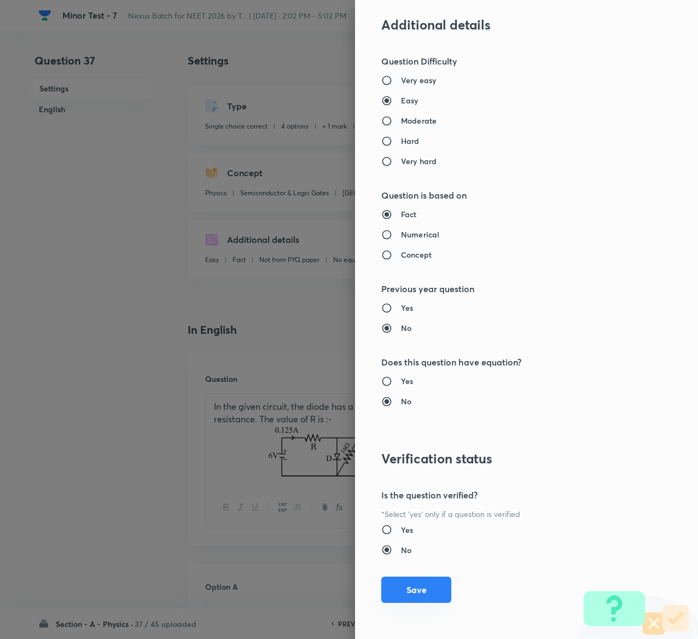
click at [408, 586] on button "Save" at bounding box center [416, 590] width 70 height 26
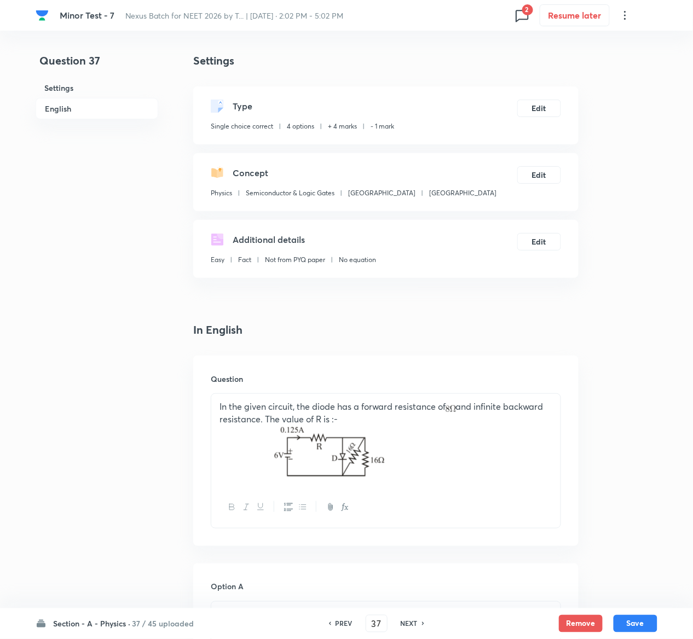
scroll to position [878, 0]
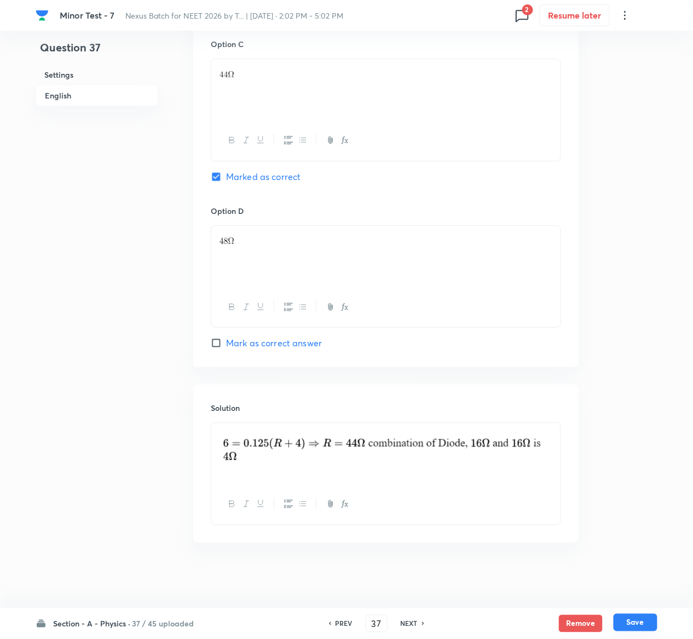
click at [638, 623] on button "Save" at bounding box center [635, 623] width 44 height 18
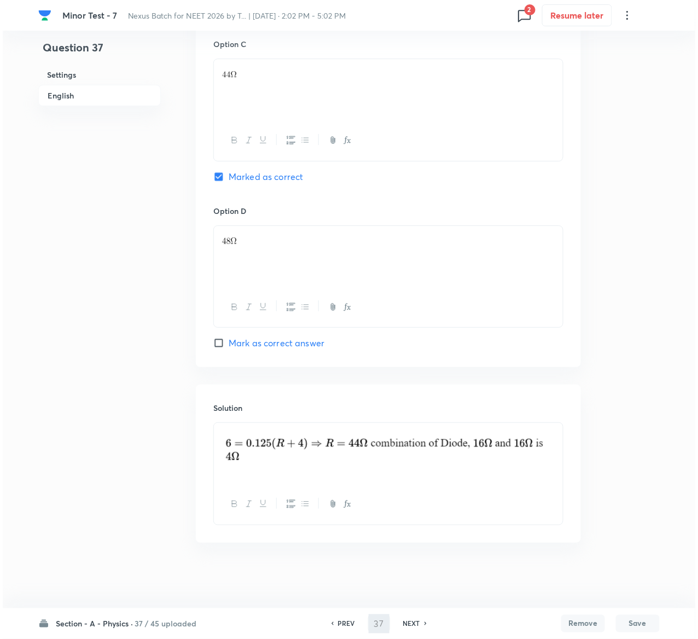
scroll to position [0, 0]
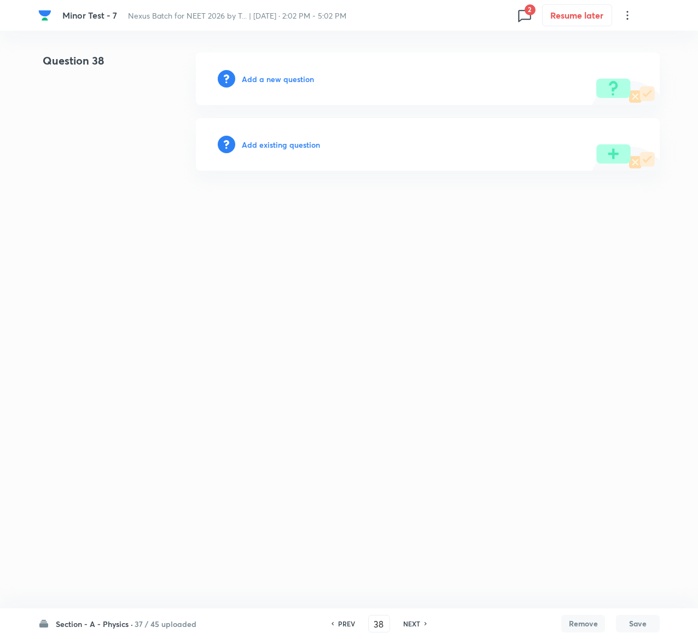
click at [310, 143] on h6 "Add existing question" at bounding box center [281, 144] width 78 height 11
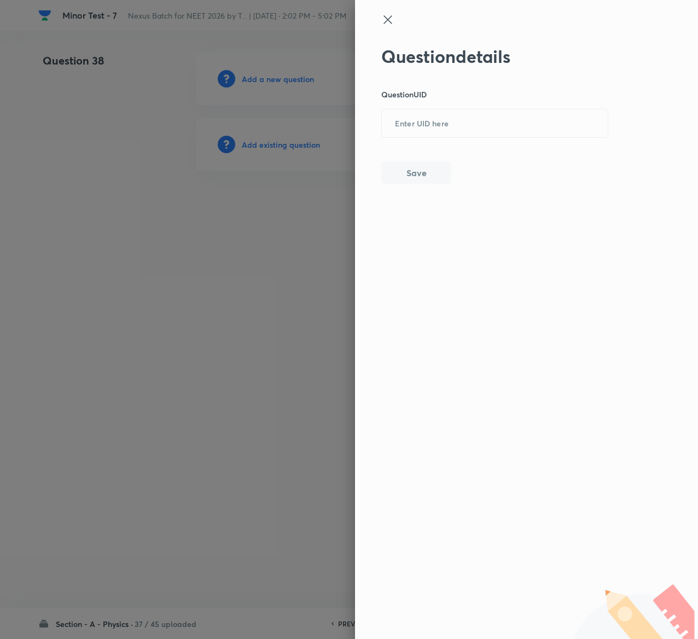
click at [473, 101] on div "Question details Question UID ​ Save" at bounding box center [495, 115] width 228 height 138
click at [473, 111] on input "text" at bounding box center [495, 124] width 226 height 27
paste input "9ACBP"
click at [394, 175] on button "Save" at bounding box center [416, 172] width 70 height 22
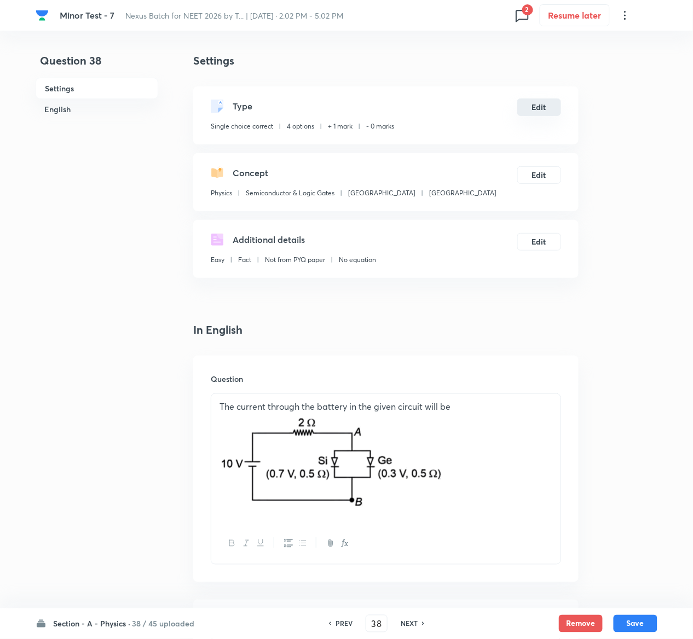
click at [548, 109] on button "Edit" at bounding box center [539, 107] width 44 height 18
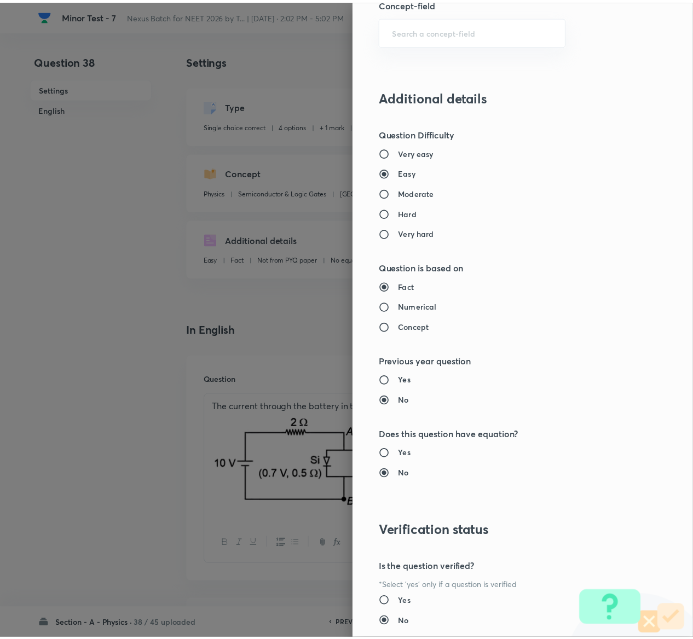
scroll to position [855, 0]
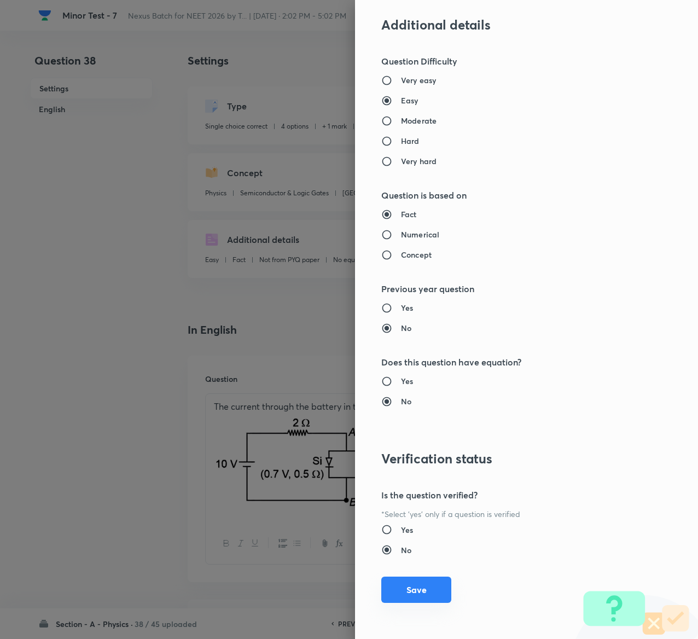
click at [381, 588] on button "Save" at bounding box center [416, 590] width 70 height 26
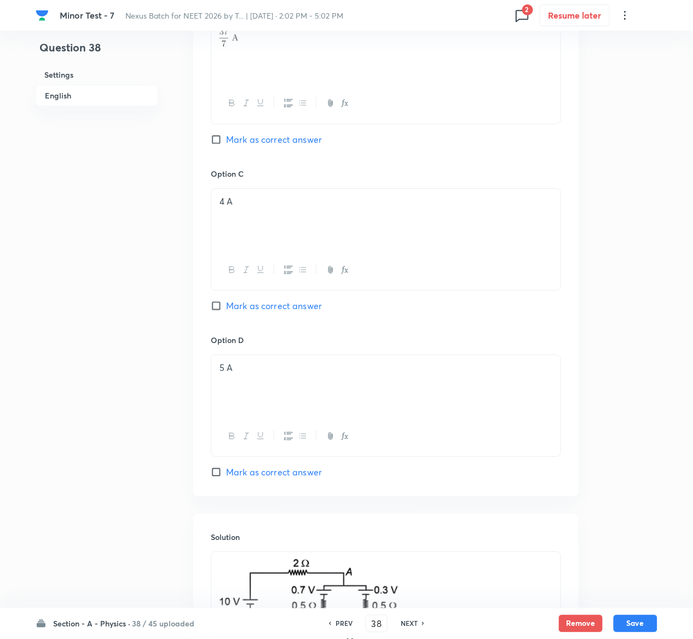
scroll to position [1051, 0]
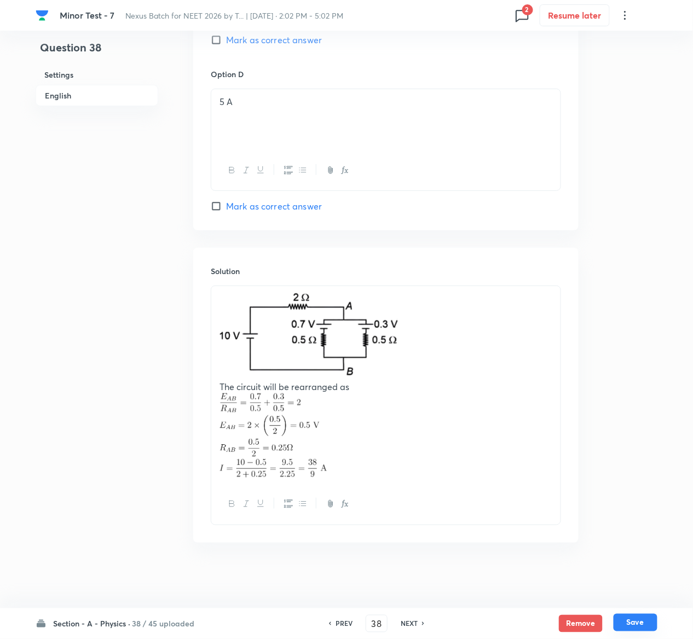
click at [648, 617] on button "Save" at bounding box center [635, 623] width 44 height 18
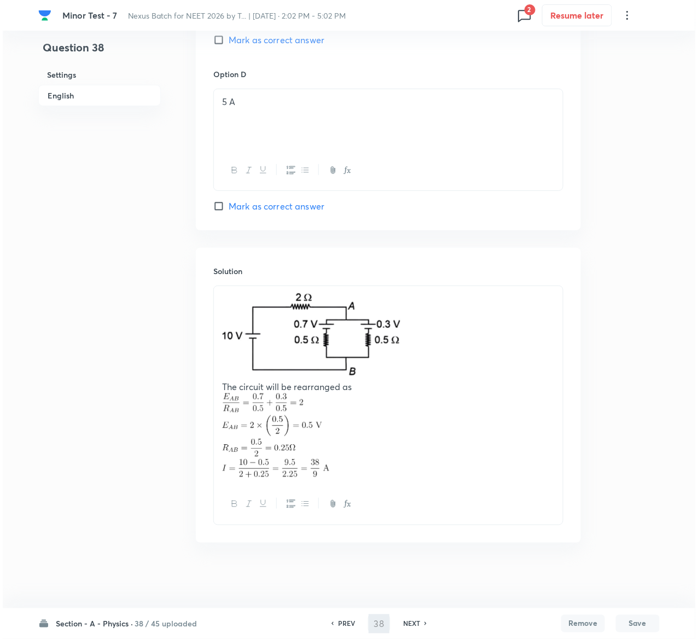
scroll to position [0, 0]
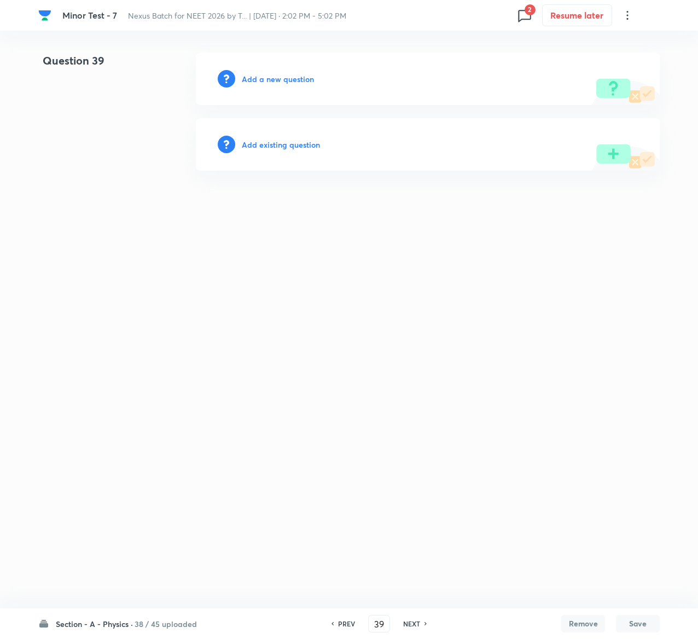
click at [302, 144] on h6 "Add existing question" at bounding box center [281, 144] width 78 height 11
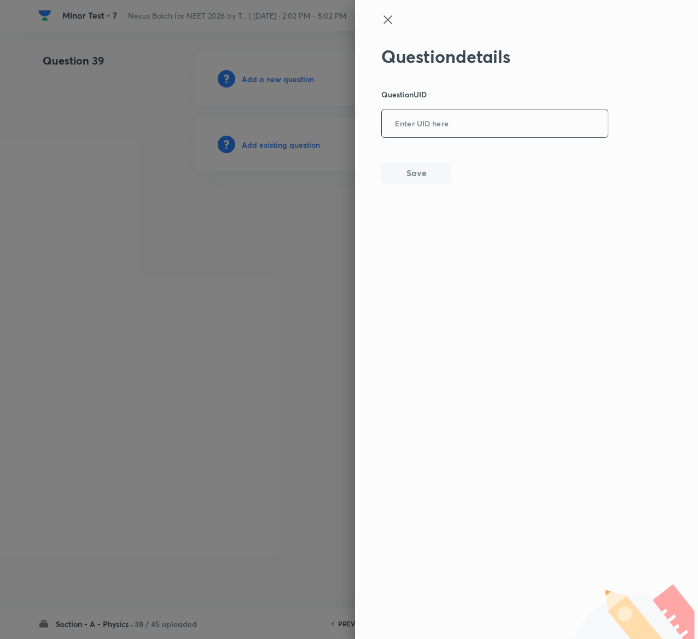
click at [478, 117] on input "text" at bounding box center [495, 124] width 226 height 27
paste input "GH89L"
click at [432, 165] on button "Save" at bounding box center [416, 172] width 70 height 22
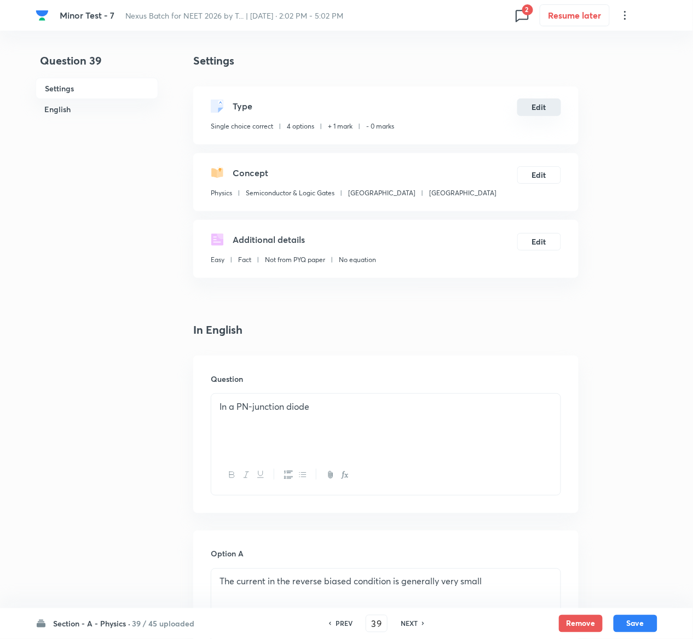
click at [538, 102] on button "Edit" at bounding box center [539, 107] width 44 height 18
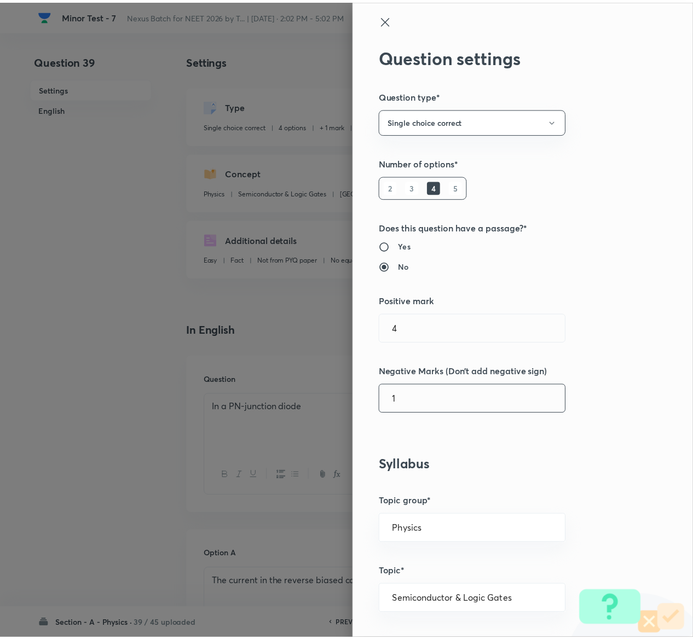
scroll to position [855, 0]
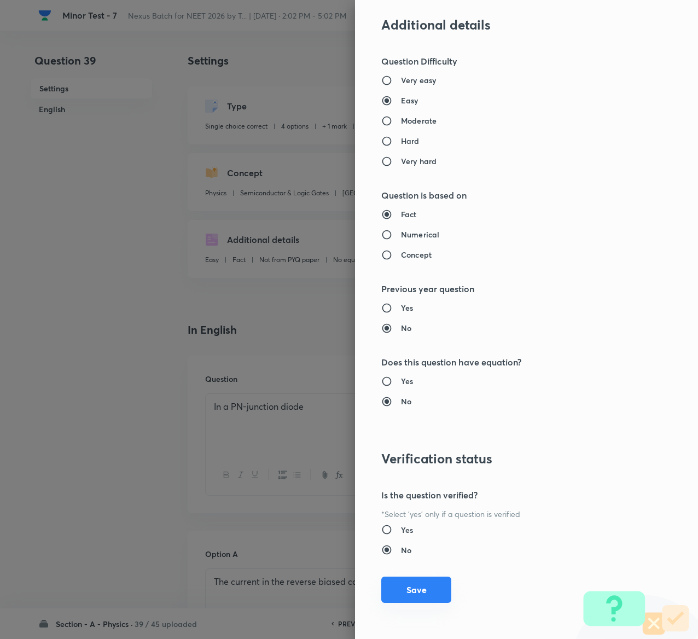
click at [396, 593] on button "Save" at bounding box center [416, 590] width 70 height 26
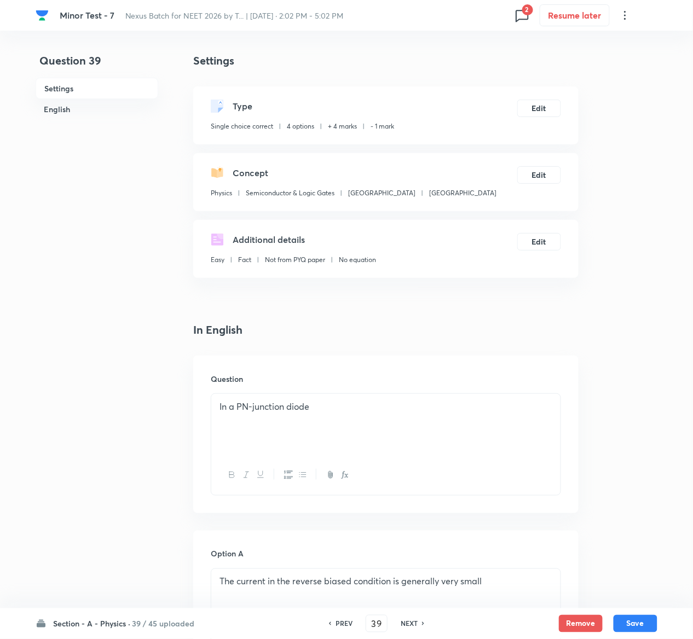
scroll to position [846, 0]
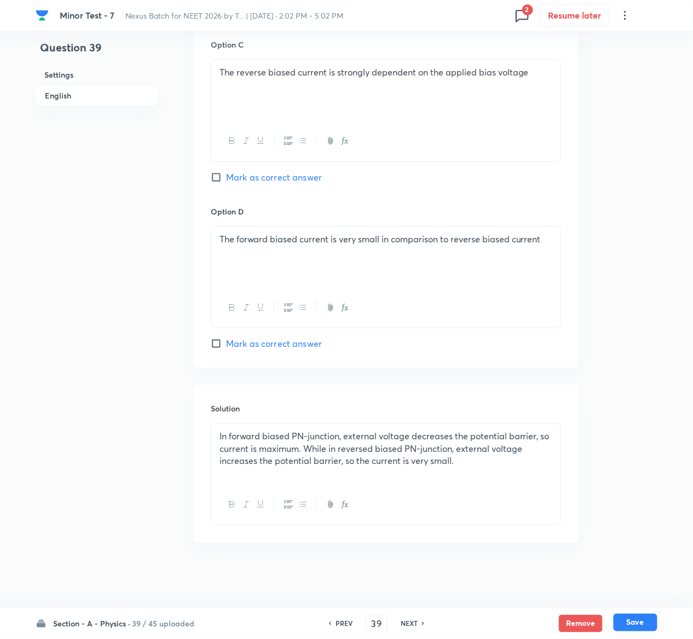
click at [637, 623] on button "Save" at bounding box center [635, 623] width 44 height 18
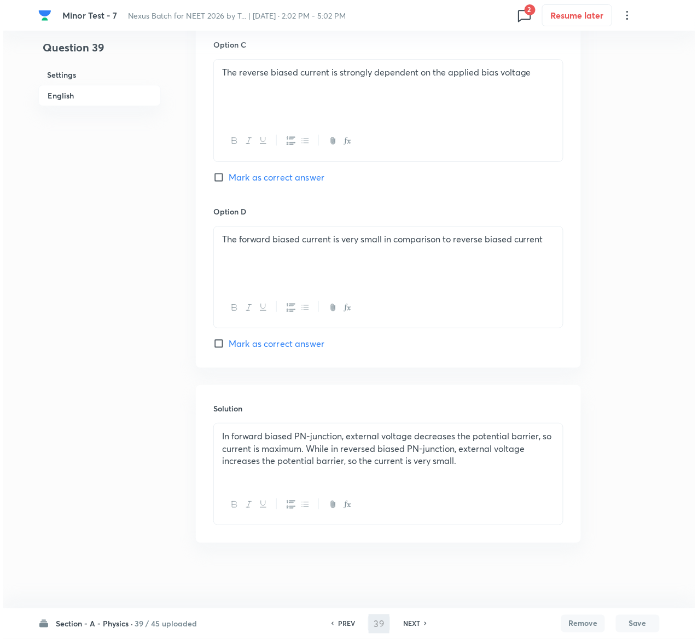
scroll to position [0, 0]
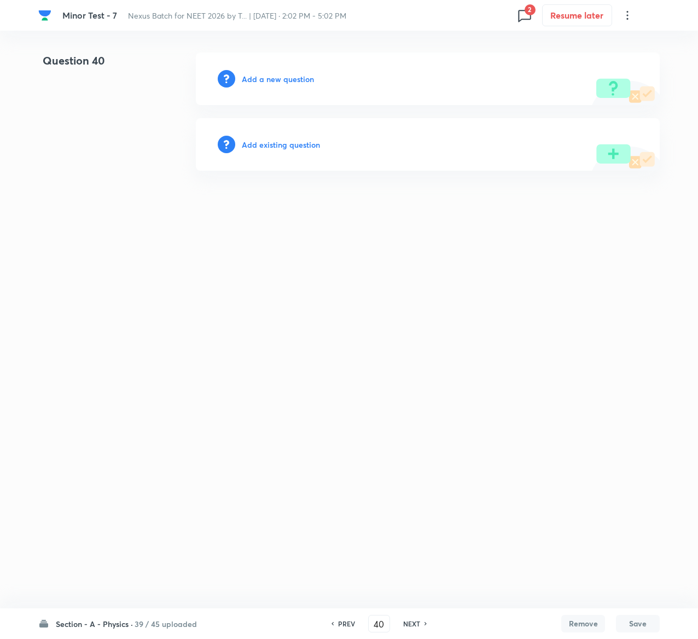
click at [307, 139] on h6 "Add existing question" at bounding box center [281, 144] width 78 height 11
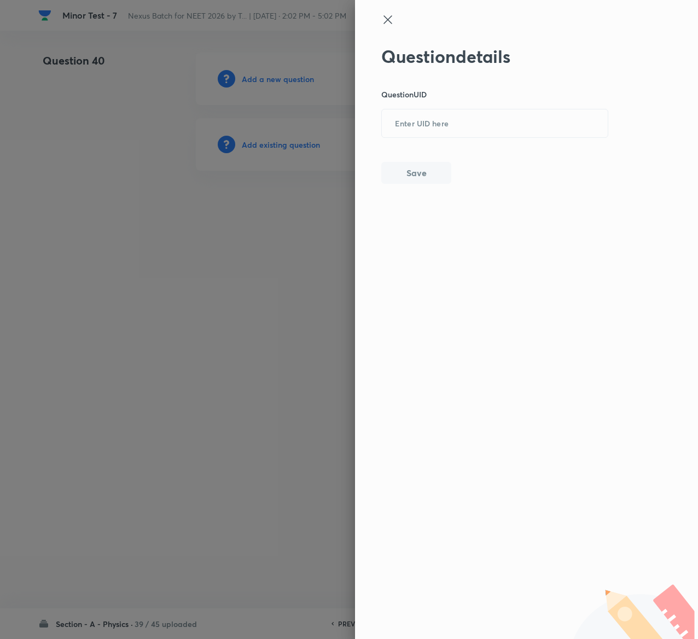
click at [453, 98] on p "Question UID" at bounding box center [495, 94] width 228 height 11
click at [453, 109] on div "​" at bounding box center [494, 123] width 227 height 29
click at [453, 113] on input "text" at bounding box center [495, 124] width 226 height 27
paste input "Q1DN9"
click at [421, 177] on button "Save" at bounding box center [416, 172] width 70 height 22
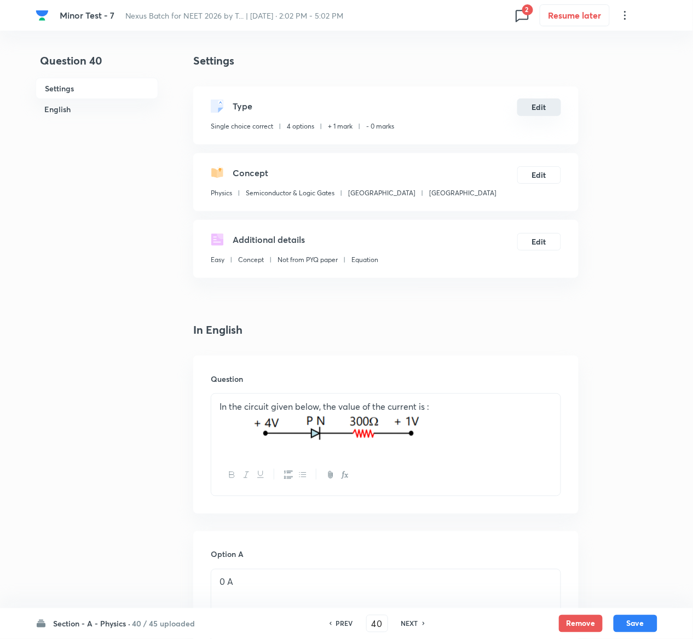
click at [541, 104] on button "Edit" at bounding box center [539, 107] width 44 height 18
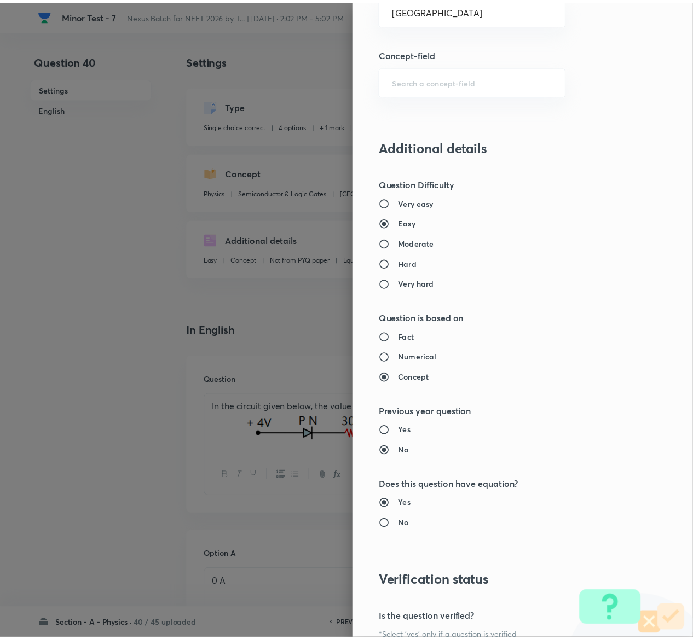
scroll to position [855, 0]
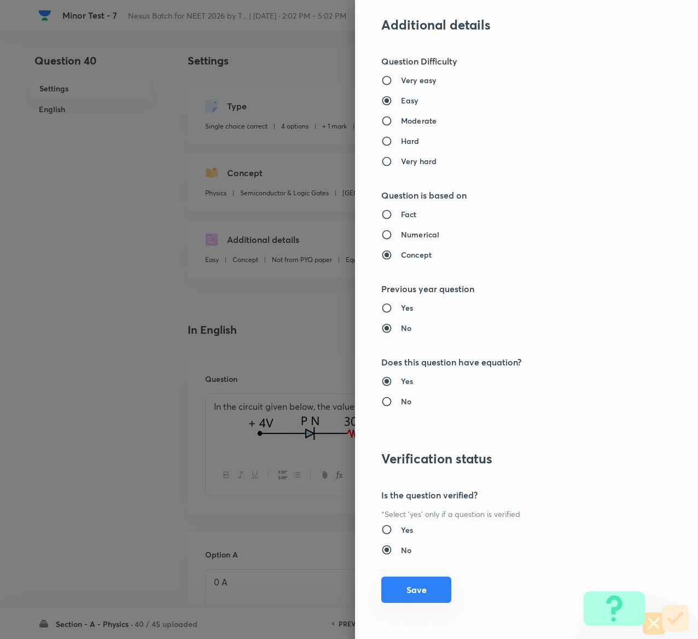
click at [405, 584] on button "Save" at bounding box center [416, 590] width 70 height 26
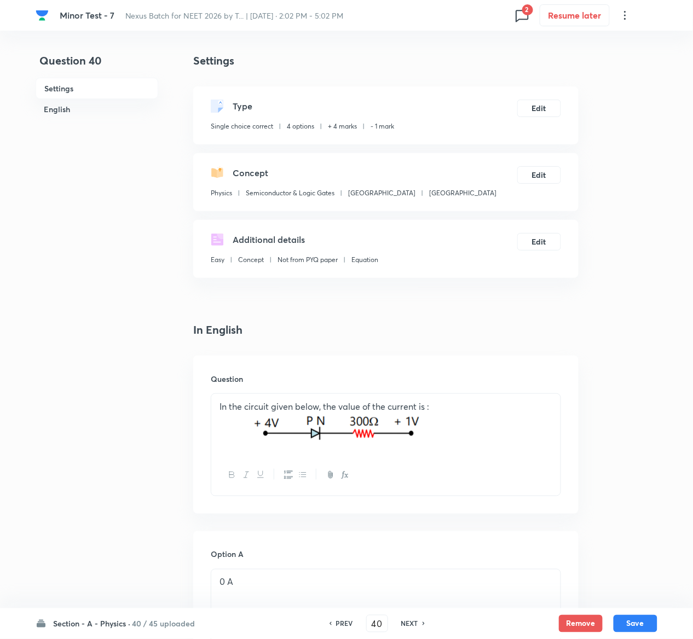
scroll to position [878, 0]
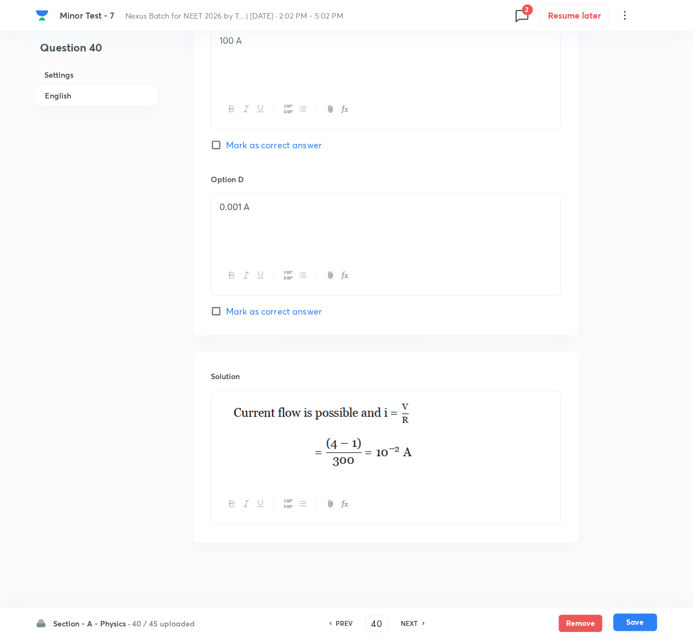
click at [640, 620] on button "Save" at bounding box center [635, 623] width 44 height 18
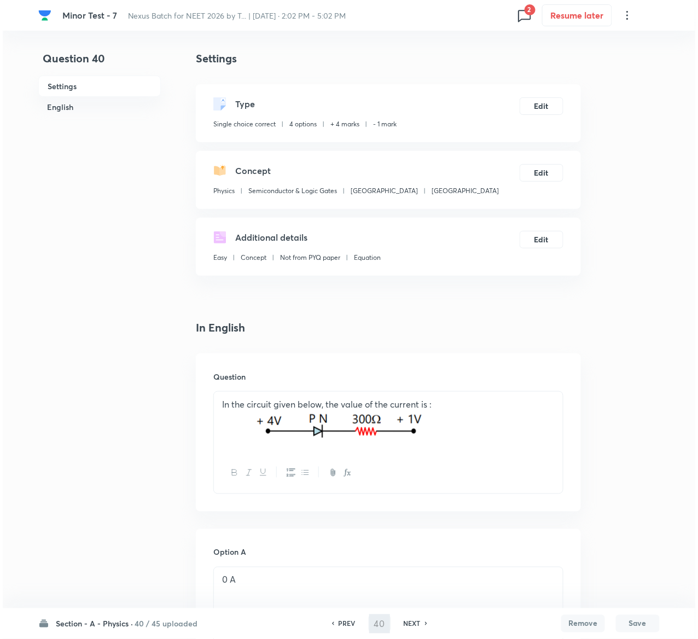
scroll to position [0, 0]
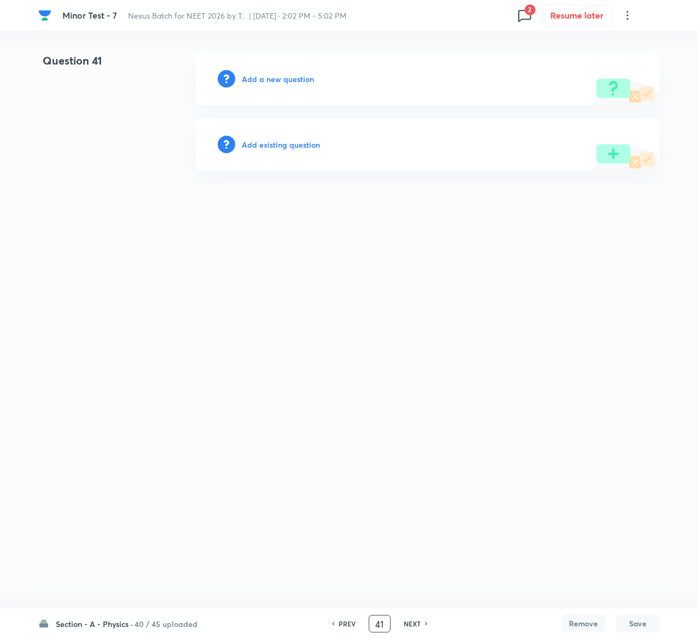
click at [373, 617] on input "41" at bounding box center [379, 623] width 21 height 19
click at [283, 142] on h6 "Add existing question" at bounding box center [281, 144] width 78 height 11
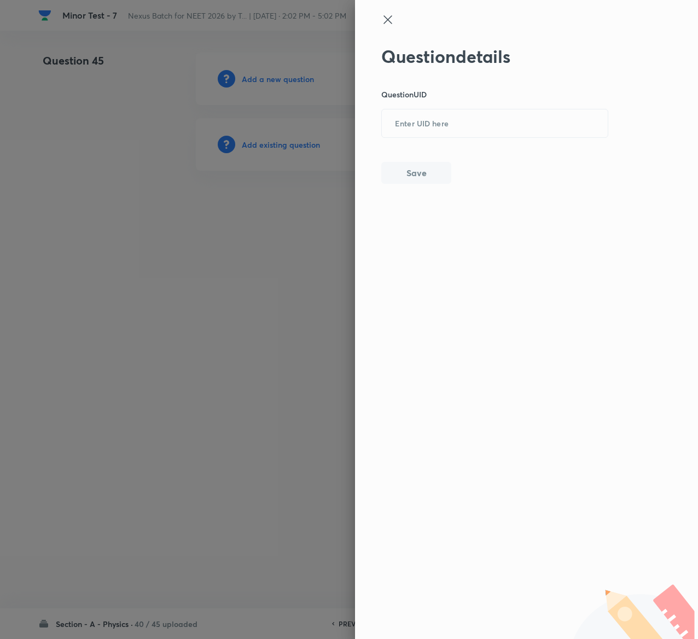
click at [493, 152] on div "Question details Question UID ​ Save" at bounding box center [495, 115] width 228 height 138
click at [488, 125] on input "text" at bounding box center [495, 124] width 226 height 27
paste input "SOE9K"
click at [405, 167] on button "Save" at bounding box center [416, 172] width 70 height 22
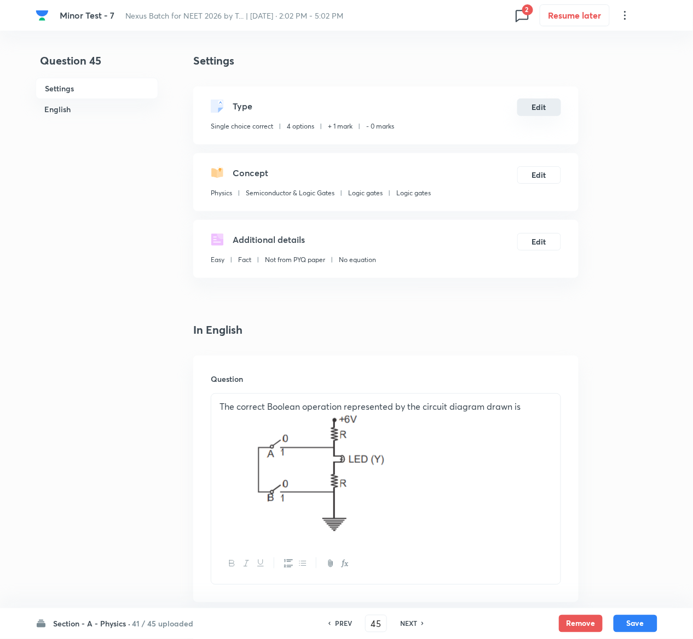
click at [543, 107] on button "Edit" at bounding box center [539, 107] width 44 height 18
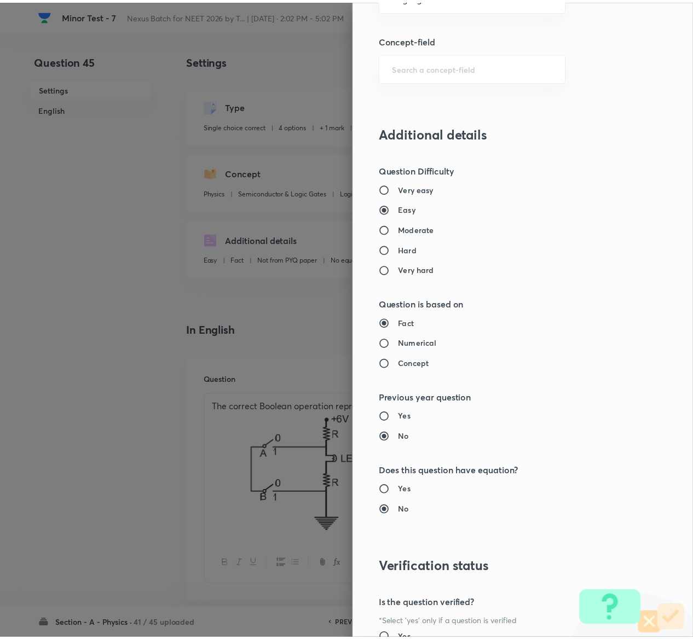
scroll to position [855, 0]
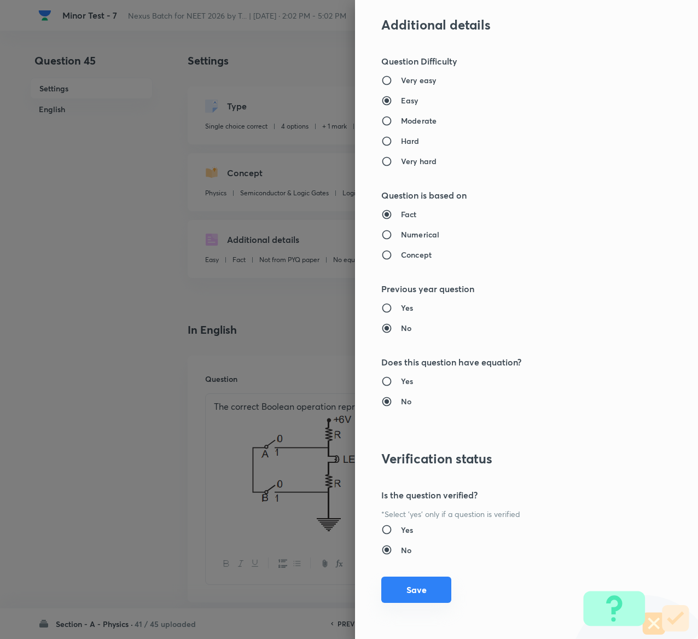
click at [394, 589] on button "Save" at bounding box center [416, 590] width 70 height 26
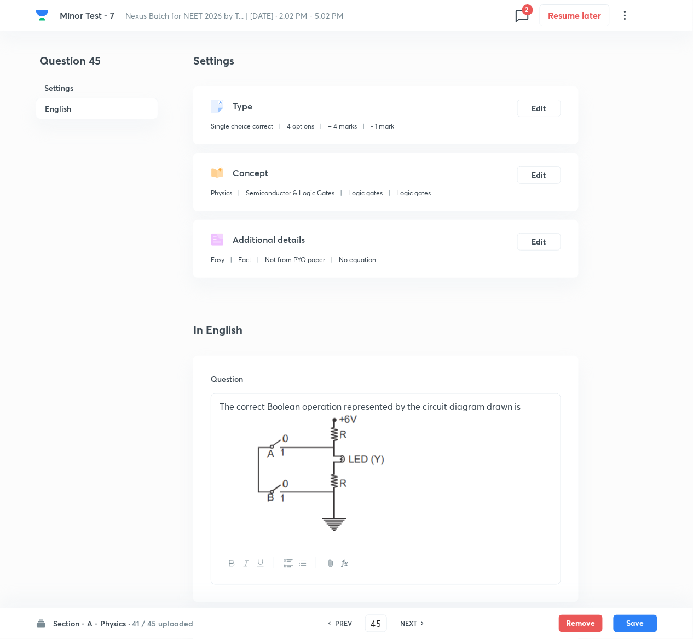
scroll to position [1084, 0]
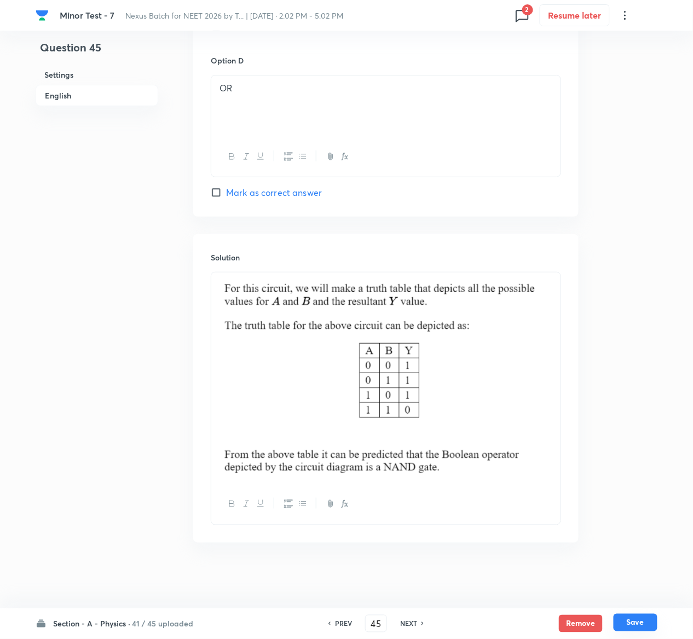
click at [642, 615] on button "Save" at bounding box center [635, 623] width 44 height 18
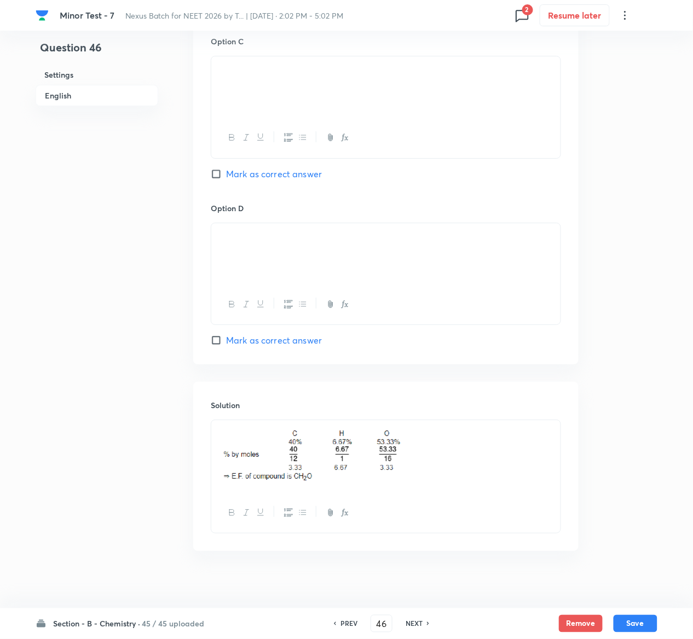
scroll to position [857, 0]
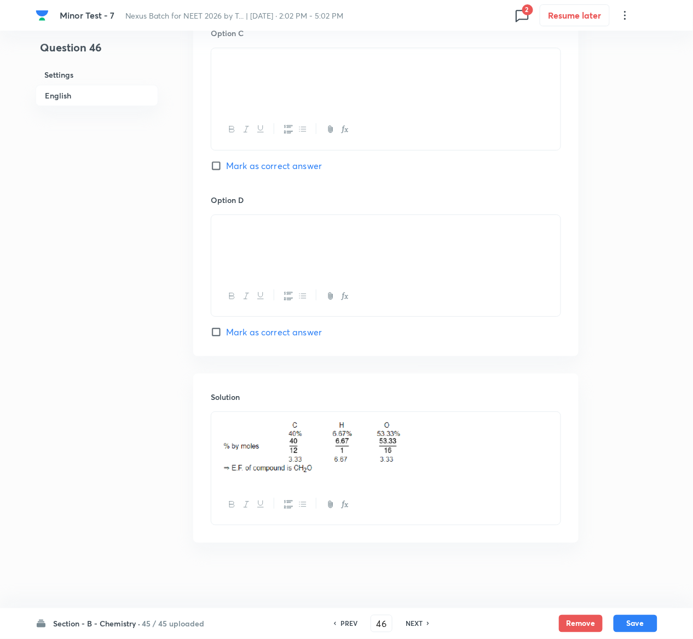
click at [350, 622] on h6 "PREV" at bounding box center [348, 624] width 17 height 10
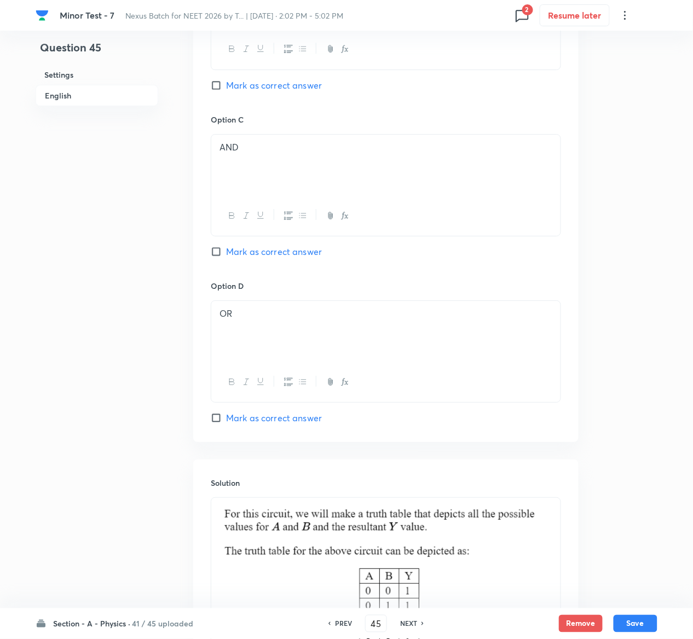
click at [350, 622] on h6 "PREV" at bounding box center [343, 624] width 17 height 10
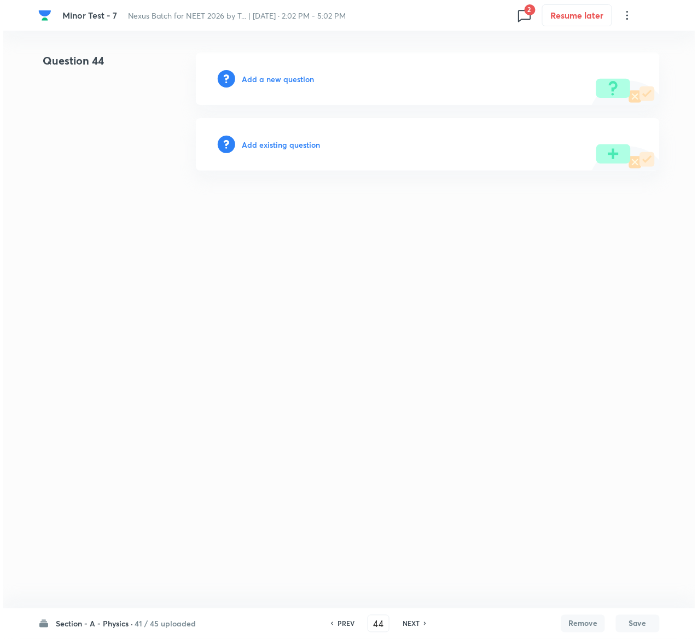
scroll to position [0, 0]
click at [295, 147] on h6 "Add existing question" at bounding box center [281, 144] width 78 height 11
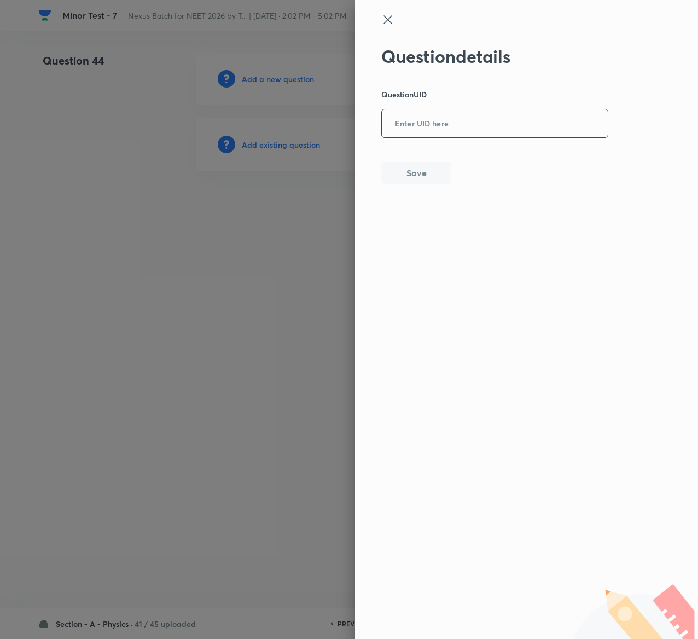
click at [423, 132] on input "text" at bounding box center [495, 124] width 226 height 27
paste input "OON9C"
click at [437, 182] on button "Save" at bounding box center [416, 172] width 70 height 22
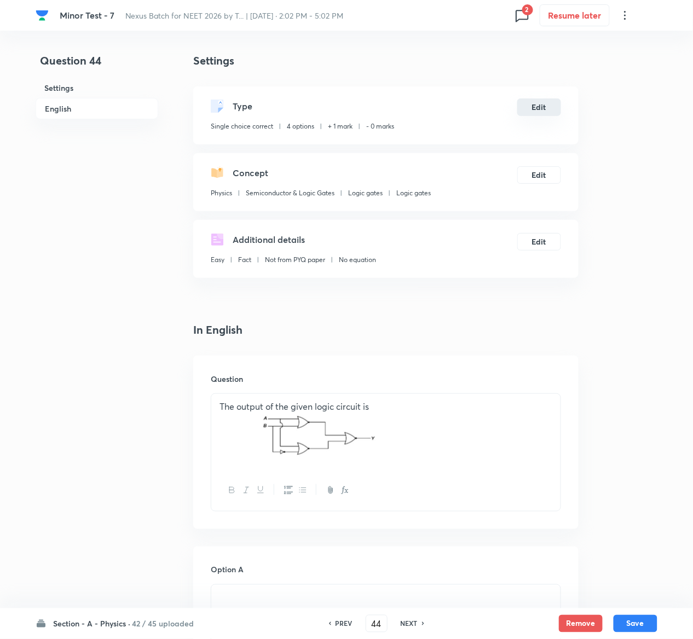
click at [531, 108] on button "Edit" at bounding box center [539, 107] width 44 height 18
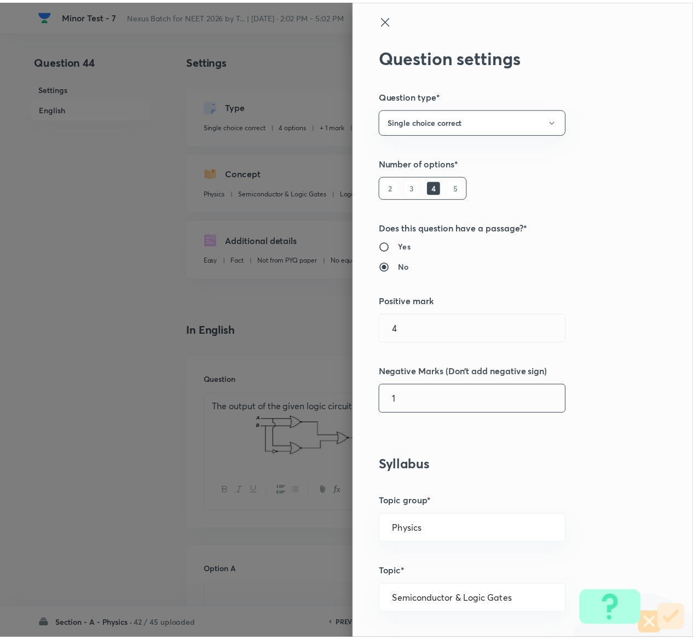
scroll to position [855, 0]
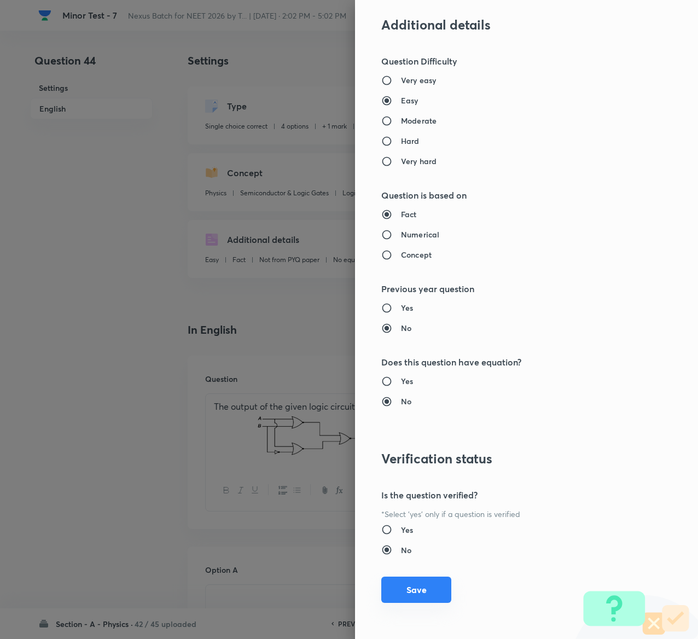
click at [392, 590] on button "Save" at bounding box center [416, 590] width 70 height 26
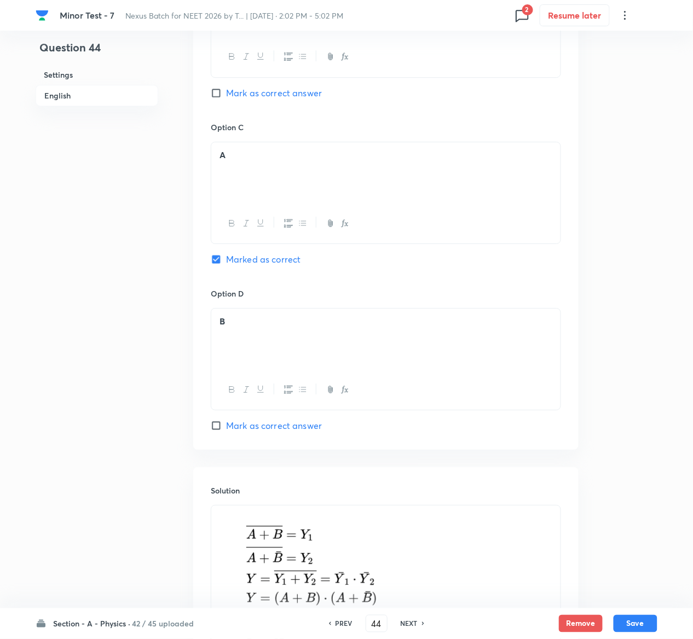
scroll to position [948, 0]
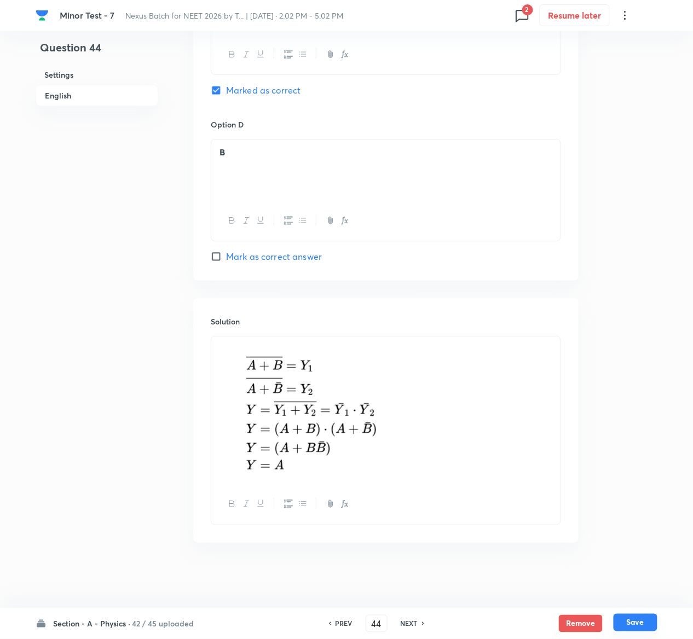
click at [639, 626] on button "Save" at bounding box center [635, 623] width 44 height 18
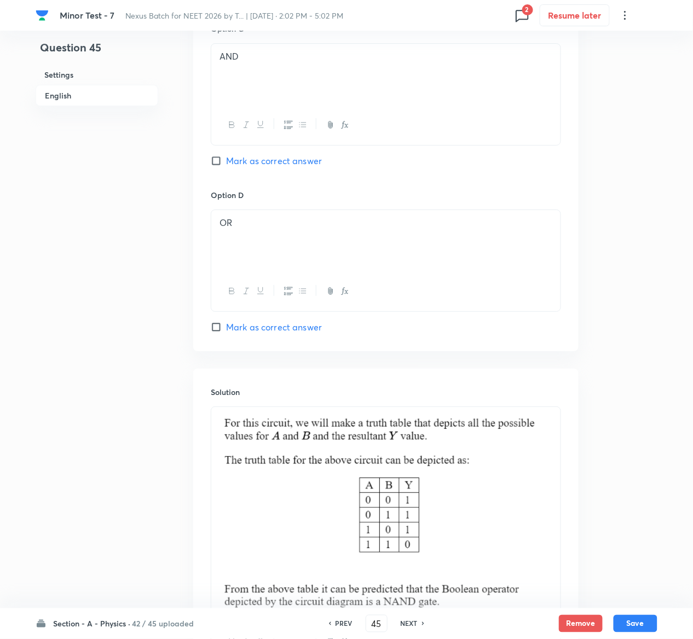
click at [346, 624] on h6 "PREV" at bounding box center [343, 624] width 17 height 10
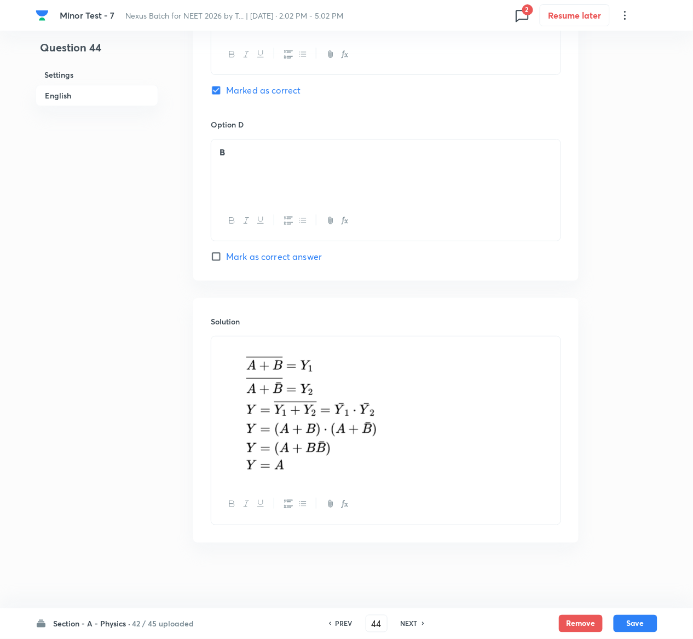
click at [346, 624] on h6 "PREV" at bounding box center [343, 624] width 17 height 10
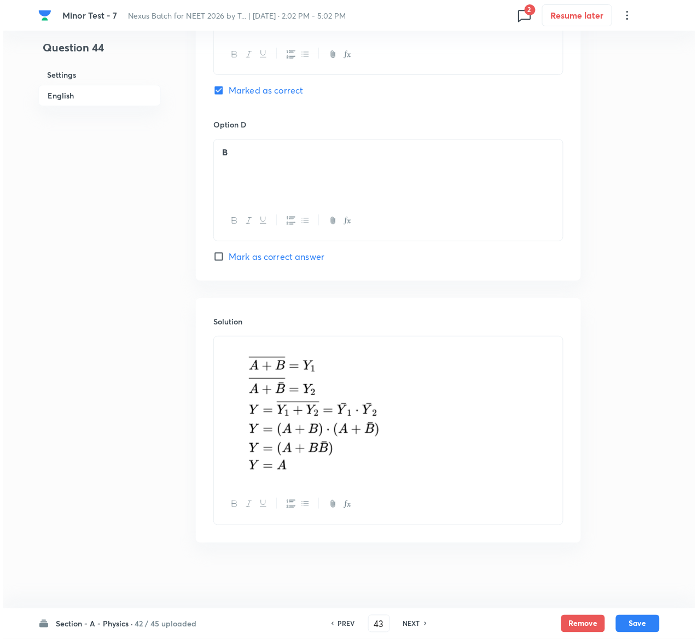
scroll to position [0, 0]
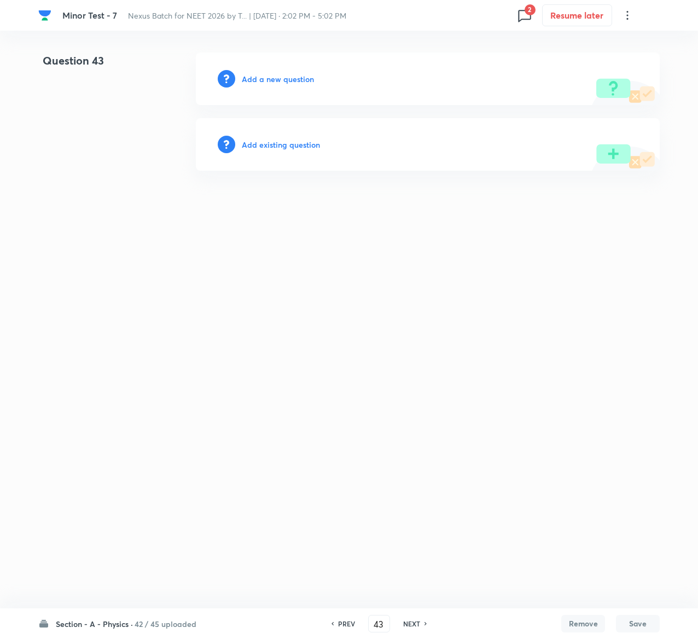
click at [301, 139] on h6 "Add existing question" at bounding box center [281, 144] width 78 height 11
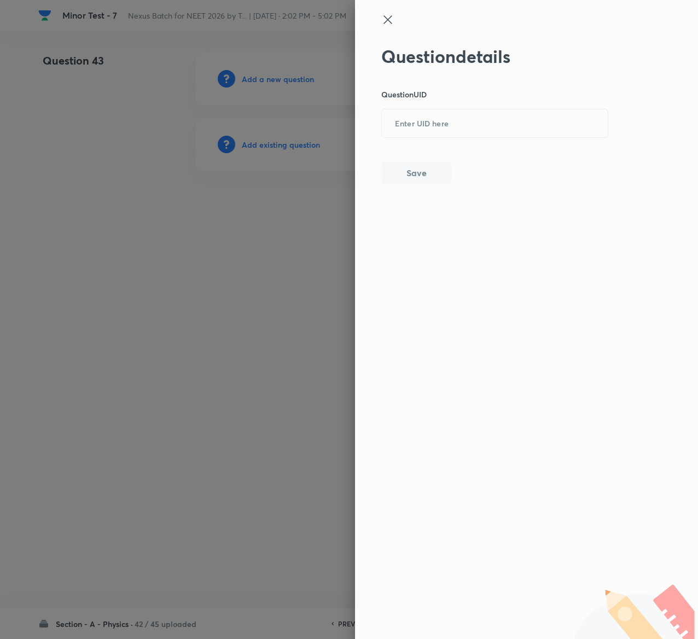
drag, startPoint x: 472, startPoint y: 155, endPoint x: 458, endPoint y: 93, distance: 63.9
click at [458, 93] on div "Question details Question UID ​ Save" at bounding box center [495, 115] width 228 height 138
click at [458, 93] on p "Question UID" at bounding box center [495, 94] width 228 height 11
click at [458, 115] on input "text" at bounding box center [495, 124] width 226 height 27
paste input "FTBLT"
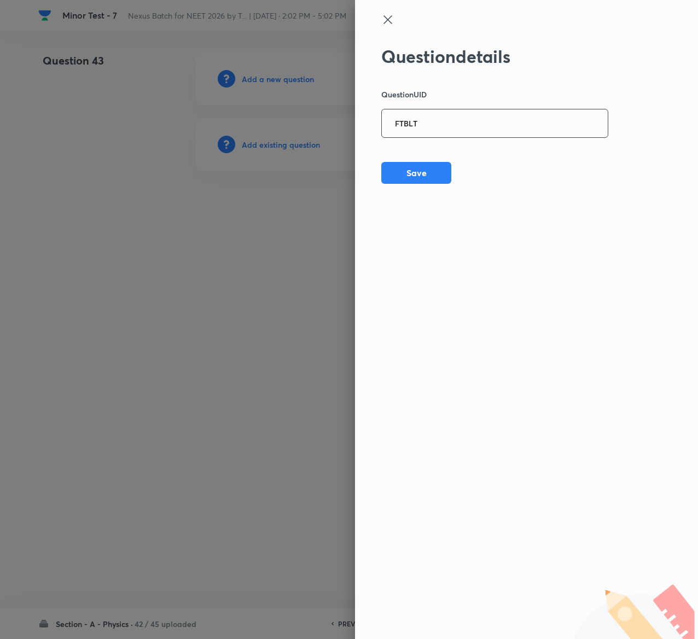
click at [458, 115] on input "FTBLT" at bounding box center [495, 124] width 226 height 27
click at [441, 169] on button "Save" at bounding box center [416, 172] width 70 height 22
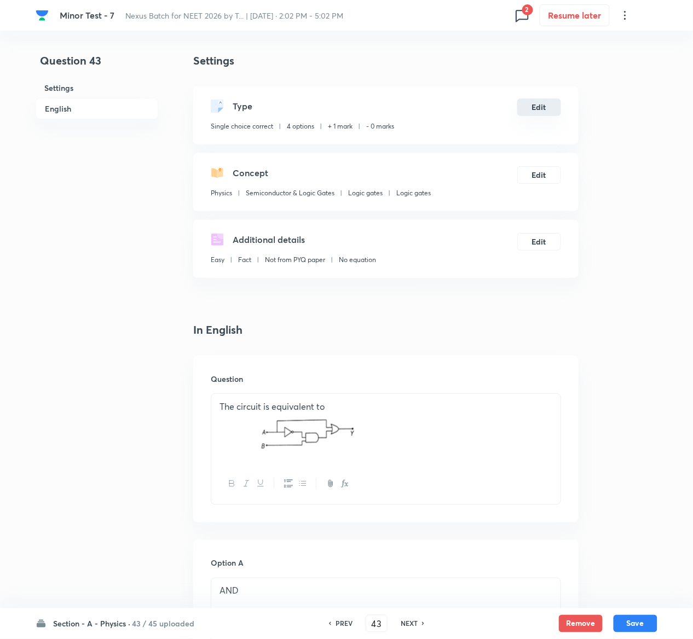
click at [534, 102] on button "Edit" at bounding box center [539, 107] width 44 height 18
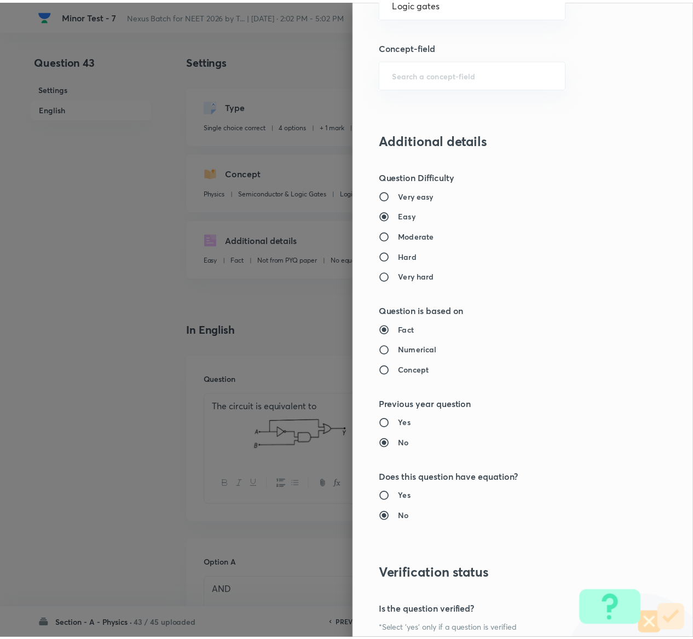
scroll to position [855, 0]
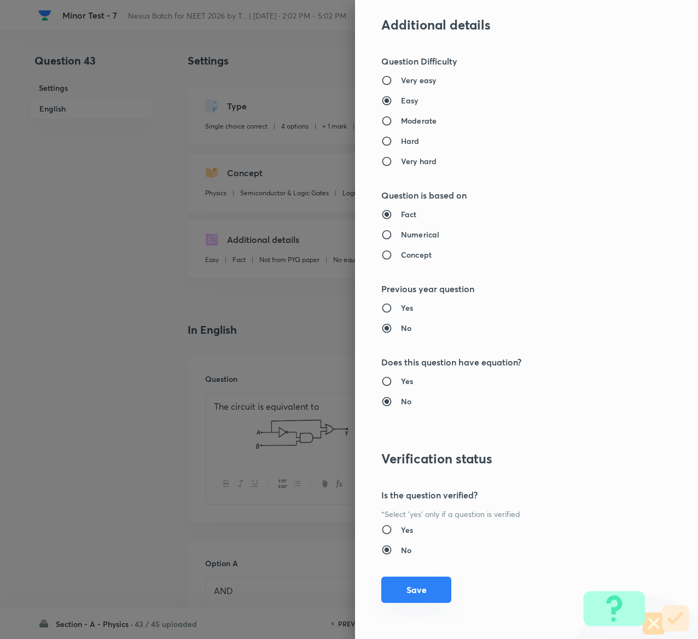
click at [407, 593] on button "Save" at bounding box center [416, 590] width 70 height 26
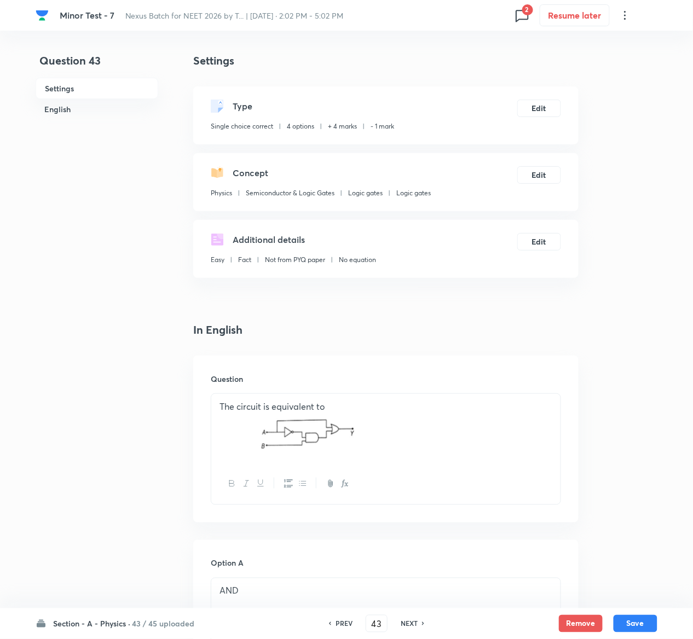
scroll to position [880, 0]
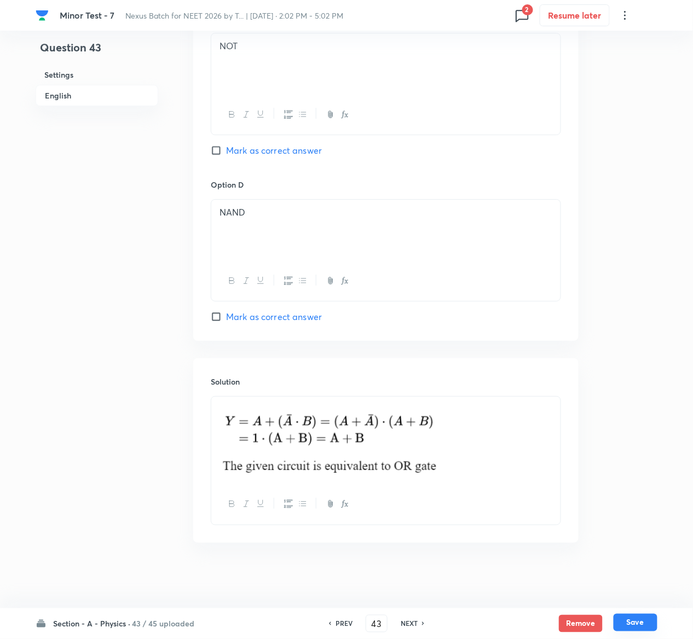
click at [641, 623] on button "Save" at bounding box center [635, 623] width 44 height 18
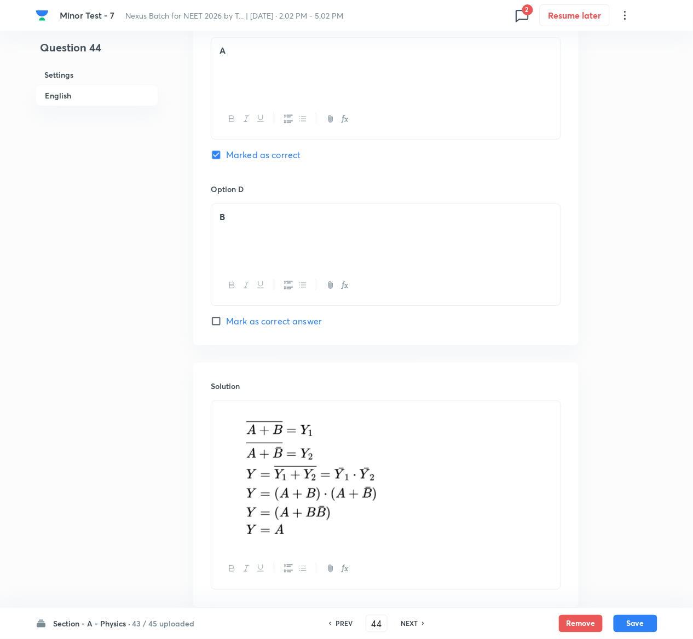
click at [339, 617] on div "PREV 44 ​ NEXT" at bounding box center [376, 624] width 141 height 18
click at [339, 622] on h6 "PREV" at bounding box center [343, 624] width 17 height 10
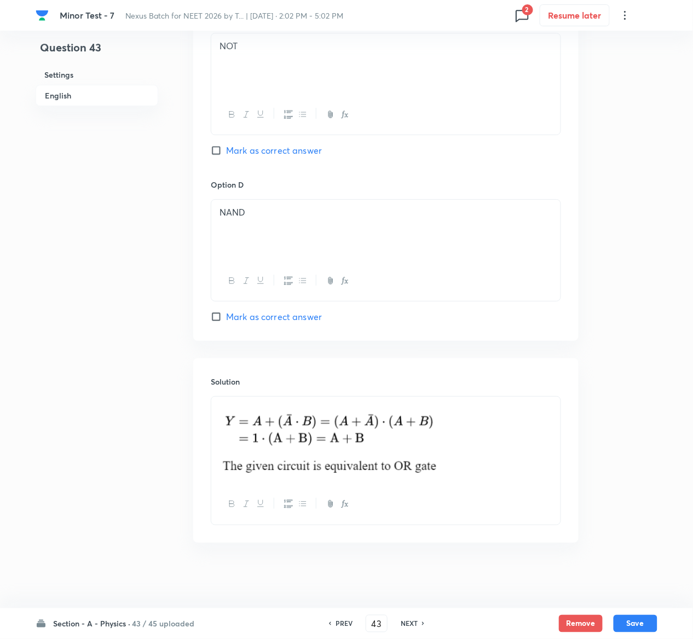
click at [339, 622] on h6 "PREV" at bounding box center [343, 624] width 17 height 10
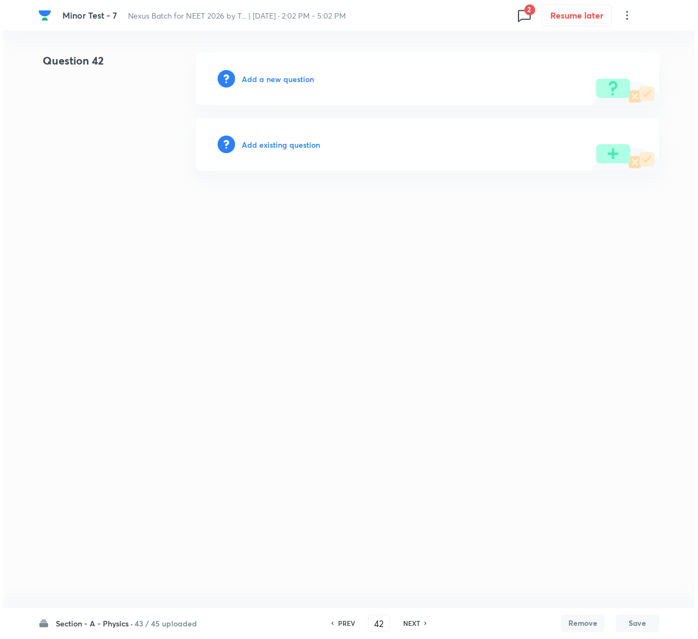
scroll to position [0, 0]
click at [289, 142] on h6 "Add existing question" at bounding box center [281, 144] width 78 height 11
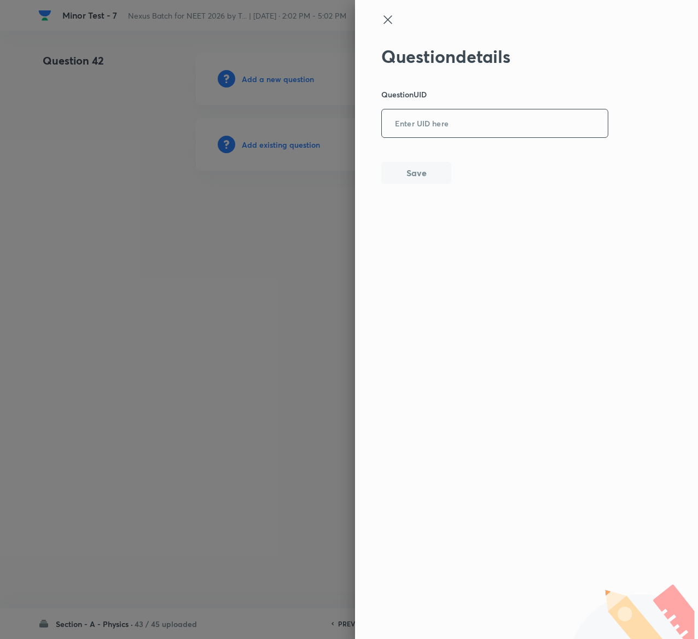
click at [503, 124] on input "text" at bounding box center [495, 124] width 226 height 27
paste input "1KRT1"
click at [414, 170] on button "Save" at bounding box center [416, 172] width 70 height 22
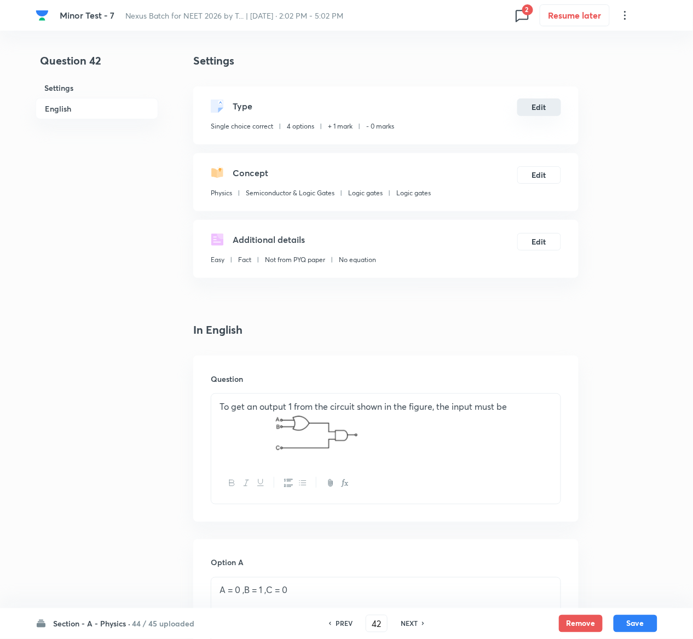
click at [539, 103] on button "Edit" at bounding box center [539, 107] width 44 height 18
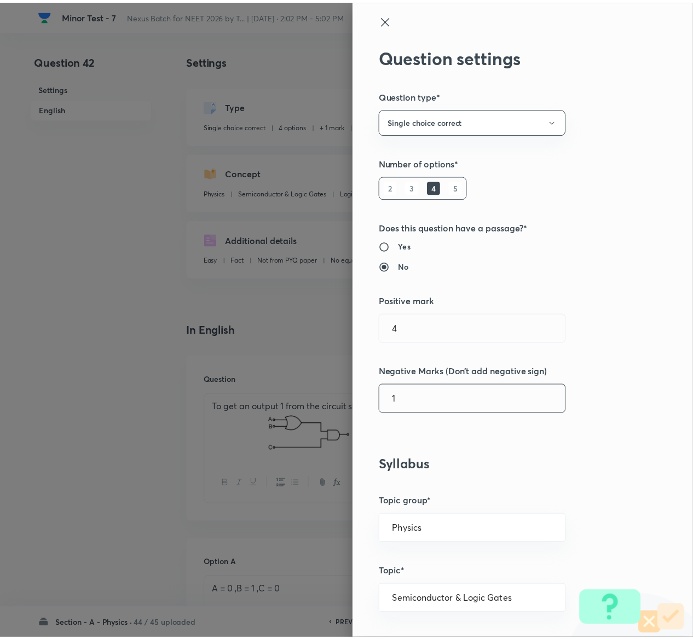
scroll to position [855, 0]
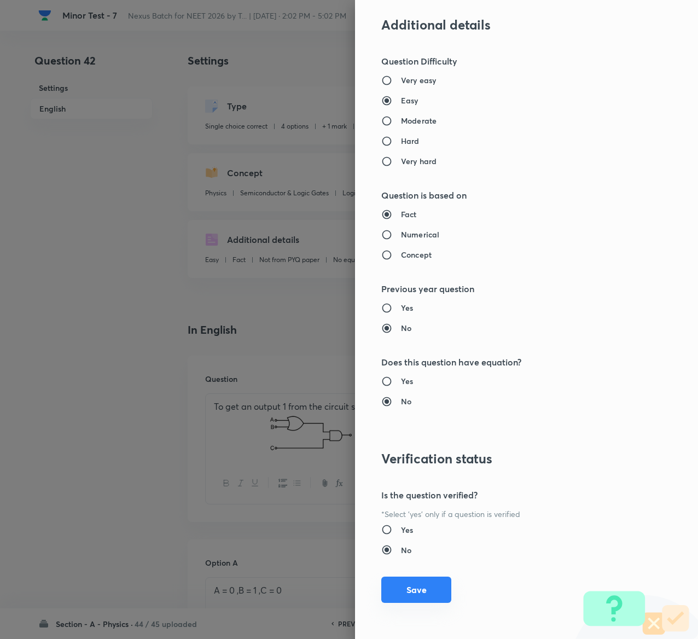
click at [410, 595] on button "Save" at bounding box center [416, 590] width 70 height 26
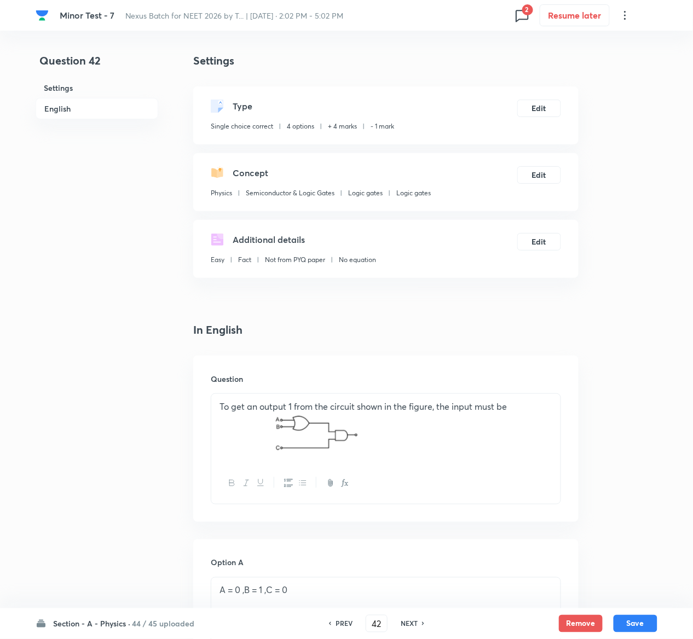
scroll to position [854, 0]
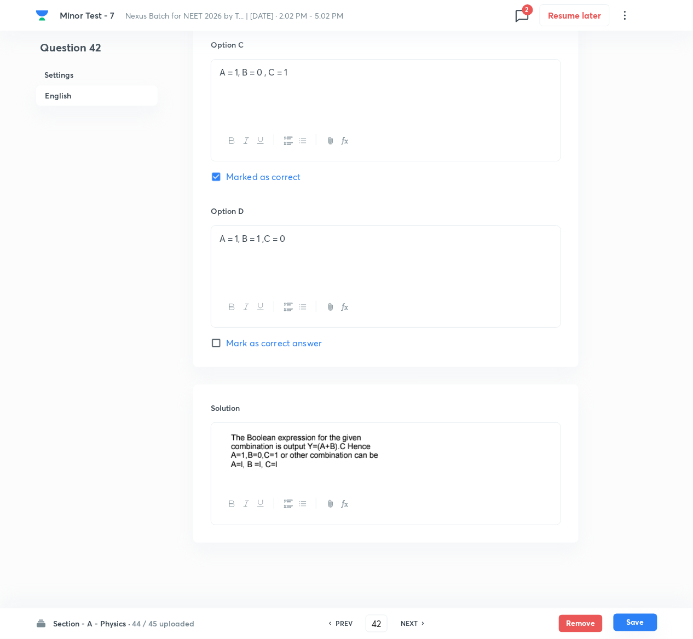
click at [651, 620] on button "Save" at bounding box center [635, 623] width 44 height 18
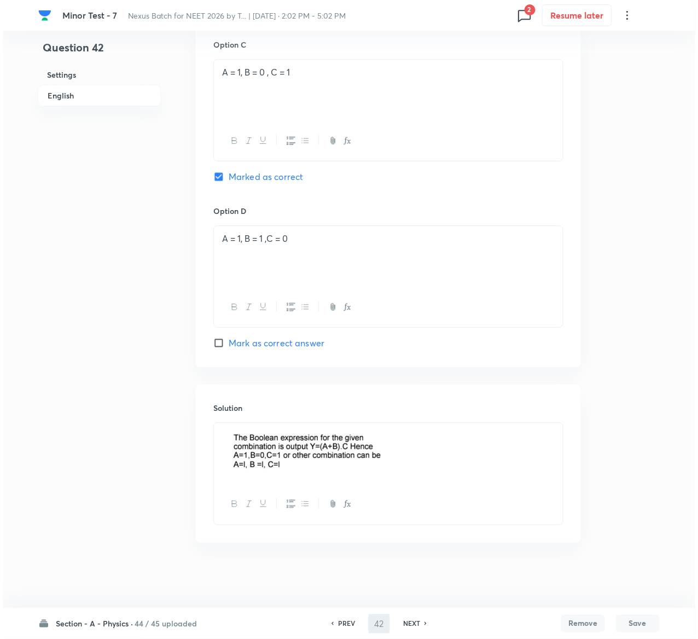
scroll to position [0, 0]
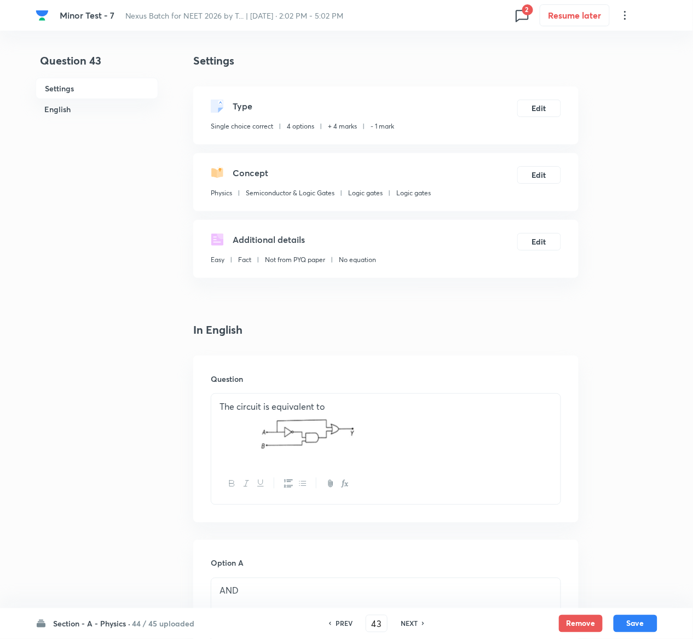
click at [349, 619] on h6 "PREV" at bounding box center [343, 624] width 17 height 10
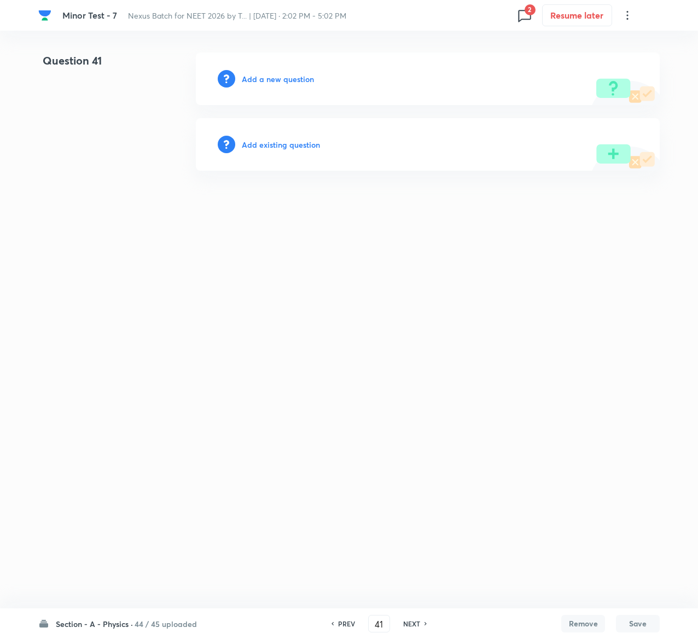
click at [303, 147] on h6 "Add existing question" at bounding box center [281, 144] width 78 height 11
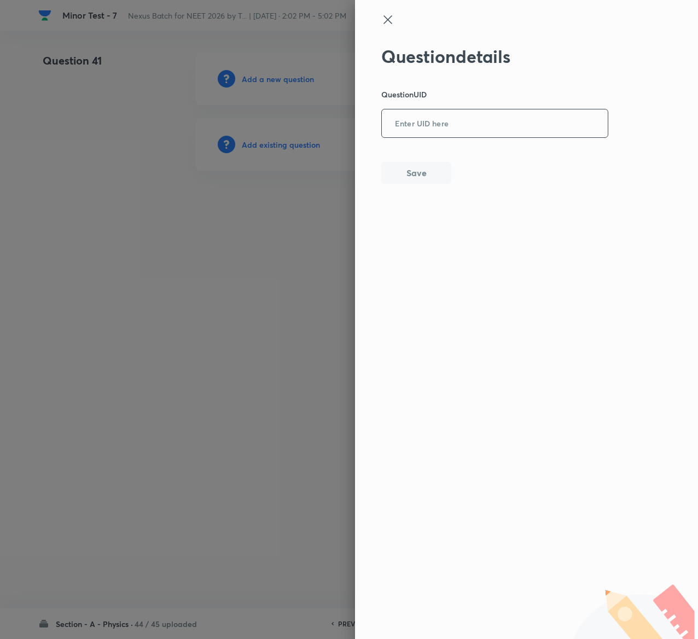
click at [445, 129] on input "text" at bounding box center [495, 124] width 226 height 27
paste input "LVW75"
click at [434, 166] on button "Save" at bounding box center [416, 172] width 70 height 22
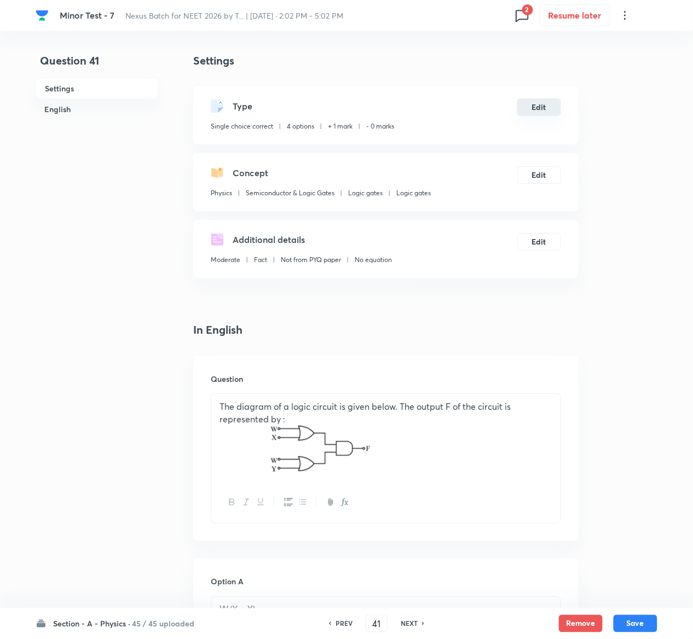
click at [543, 104] on button "Edit" at bounding box center [539, 107] width 44 height 18
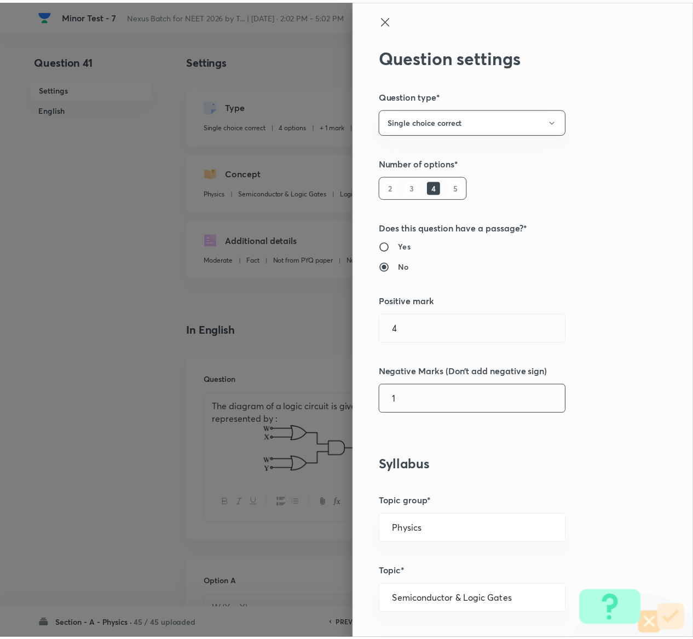
scroll to position [855, 0]
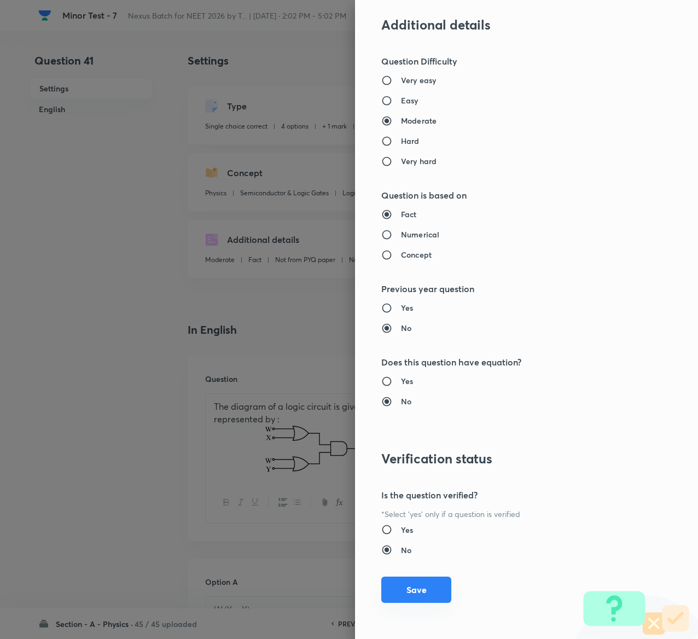
click at [397, 589] on button "Save" at bounding box center [416, 590] width 70 height 26
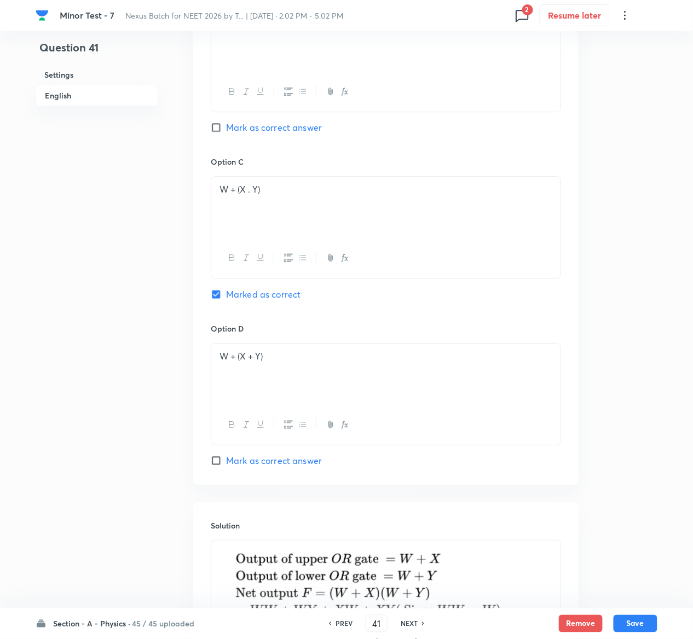
scroll to position [934, 0]
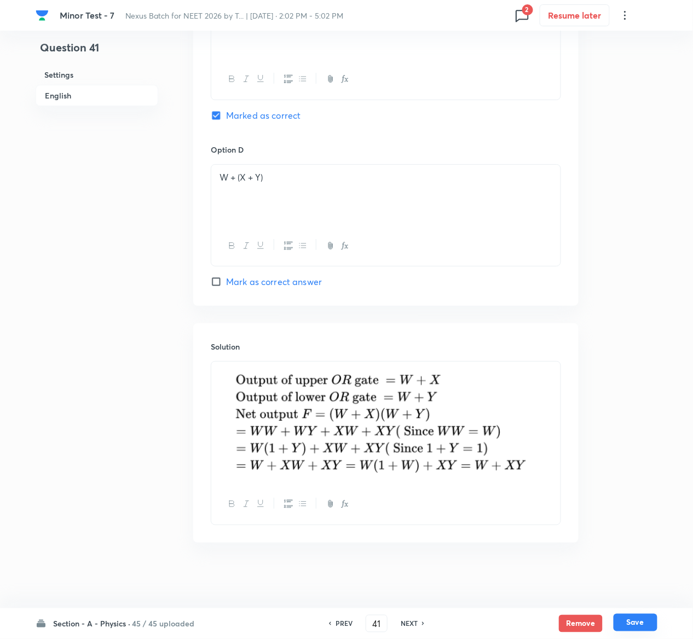
click at [633, 619] on button "Save" at bounding box center [635, 623] width 44 height 18
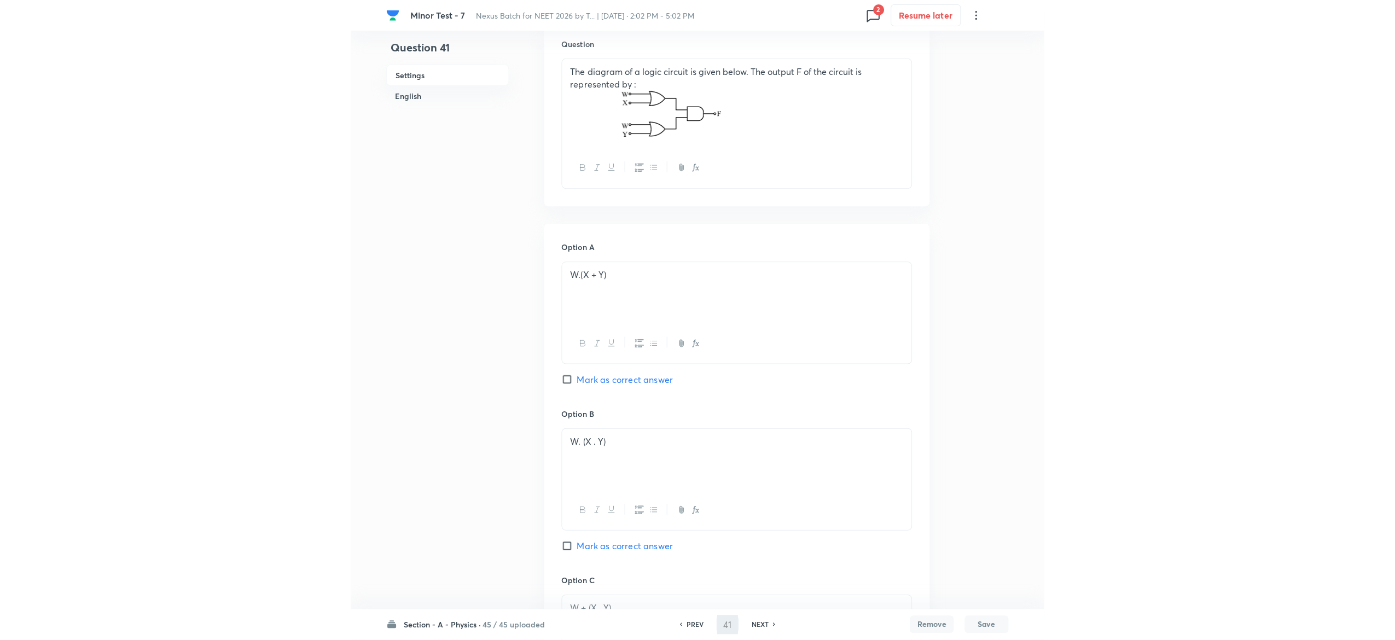
scroll to position [0, 0]
